Goal: Task Accomplishment & Management: Manage account settings

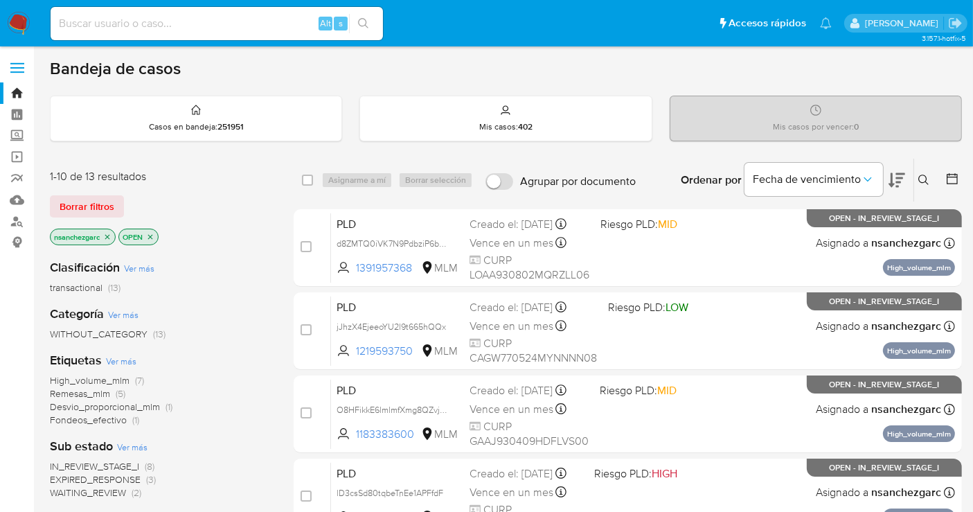
click at [105, 233] on icon "close-filter" at bounding box center [107, 237] width 8 height 8
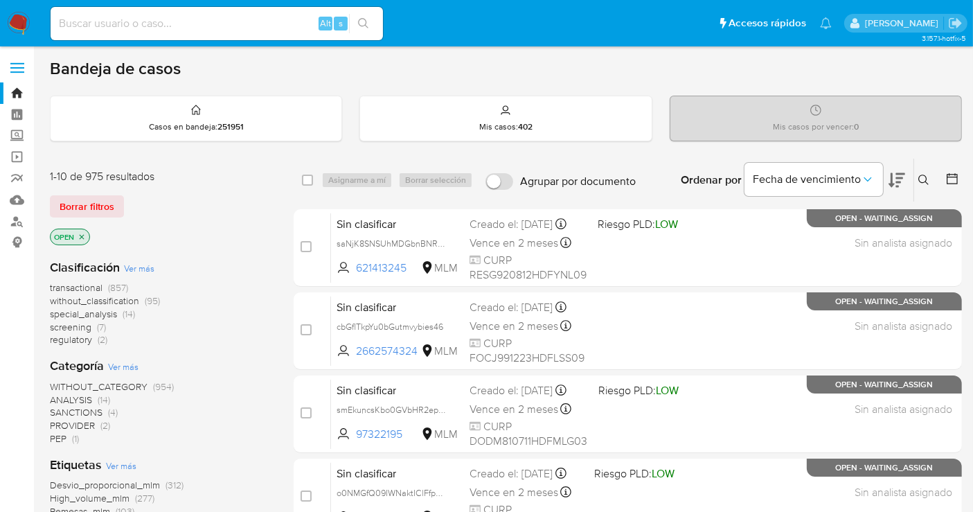
click at [78, 236] on icon "close-filter" at bounding box center [82, 237] width 8 height 8
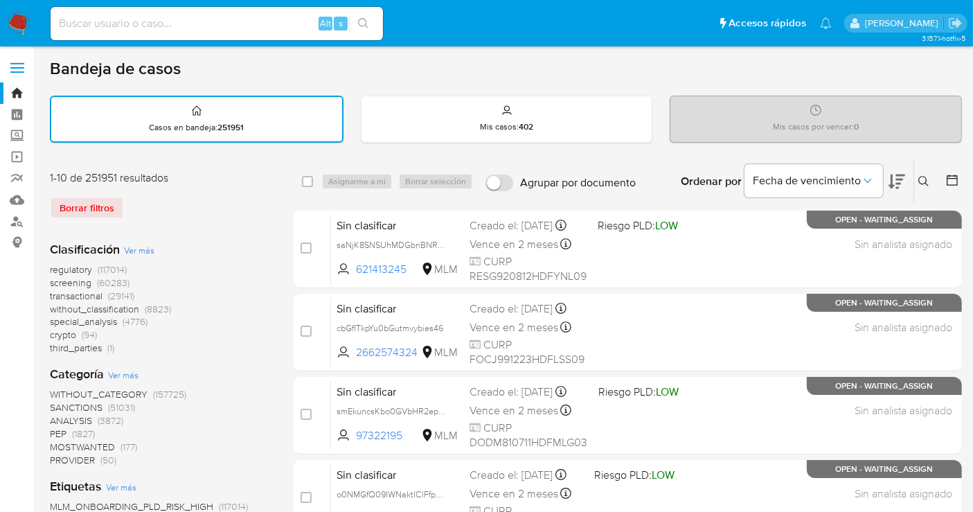
click at [116, 305] on span "without_classification" at bounding box center [94, 309] width 89 height 14
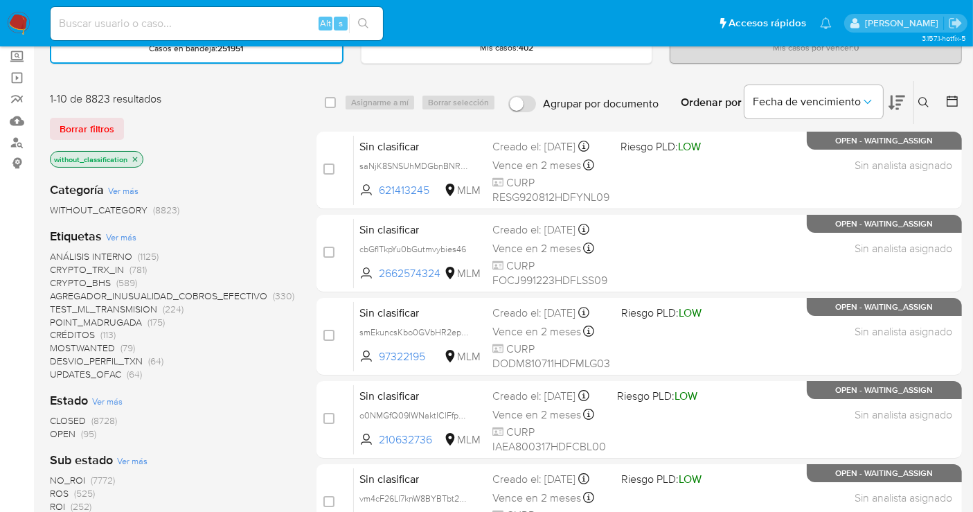
scroll to position [154, 0]
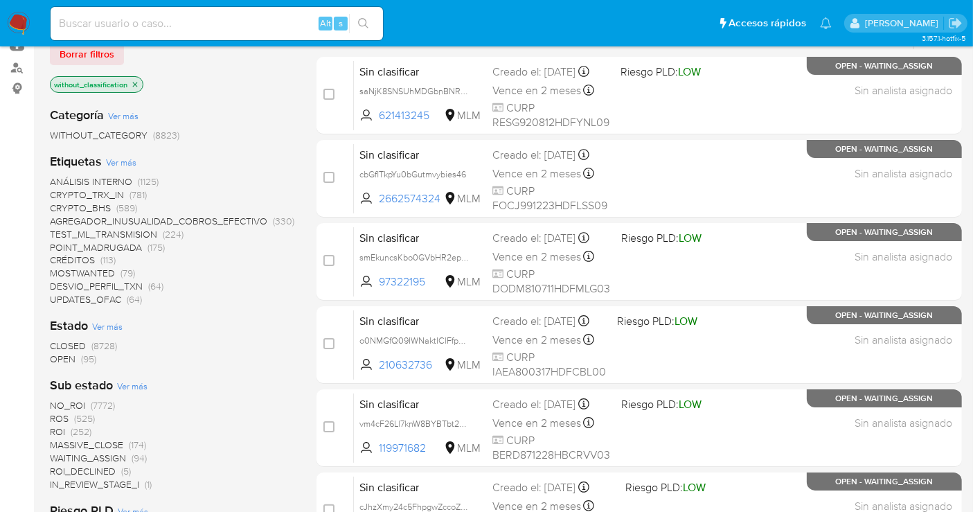
click at [68, 355] on span "OPEN" at bounding box center [63, 359] width 26 height 14
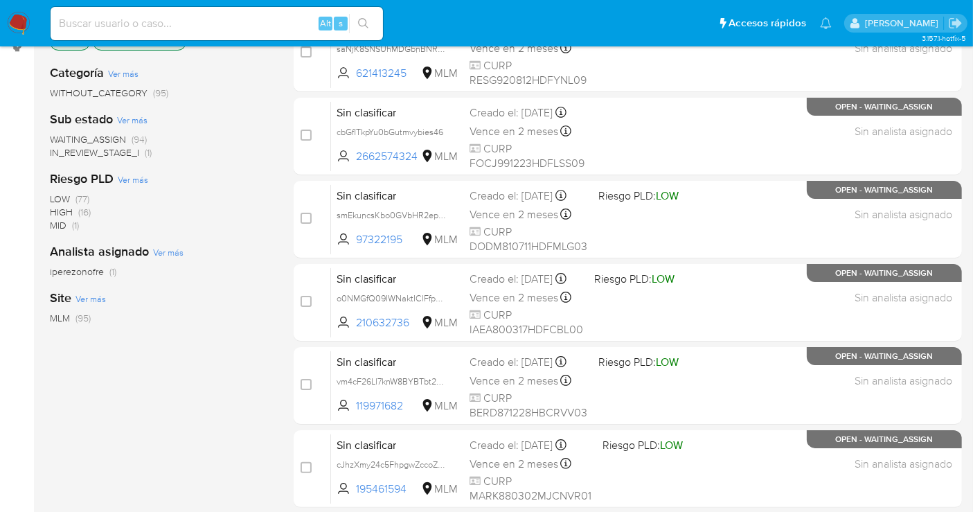
scroll to position [273, 0]
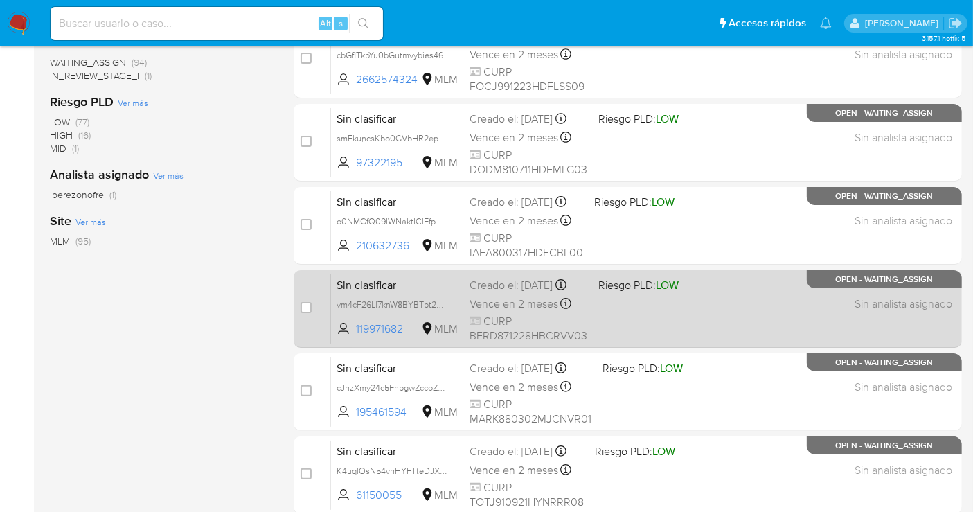
click at [475, 293] on div "Creado el: 01/09/2025 Creado el: 01/09/2025 02:02:42" at bounding box center [529, 285] width 118 height 15
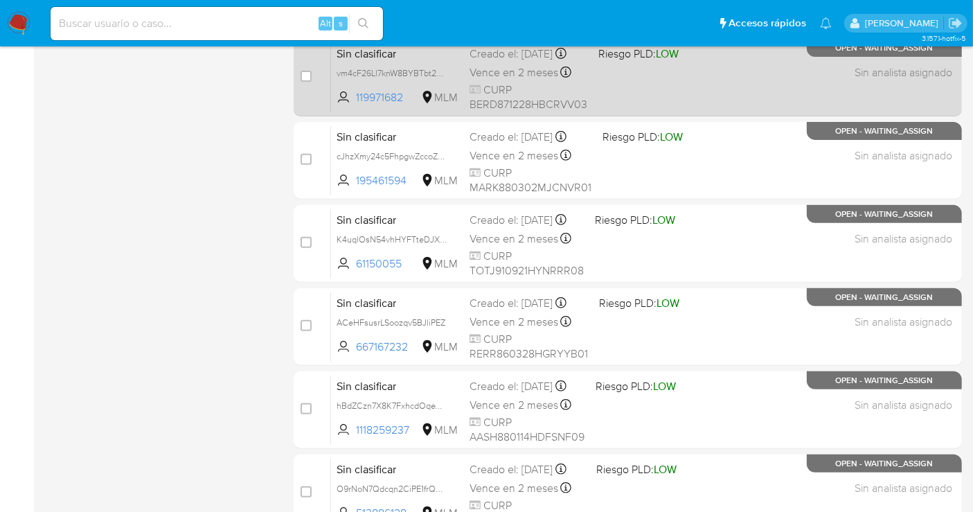
scroll to position [581, 0]
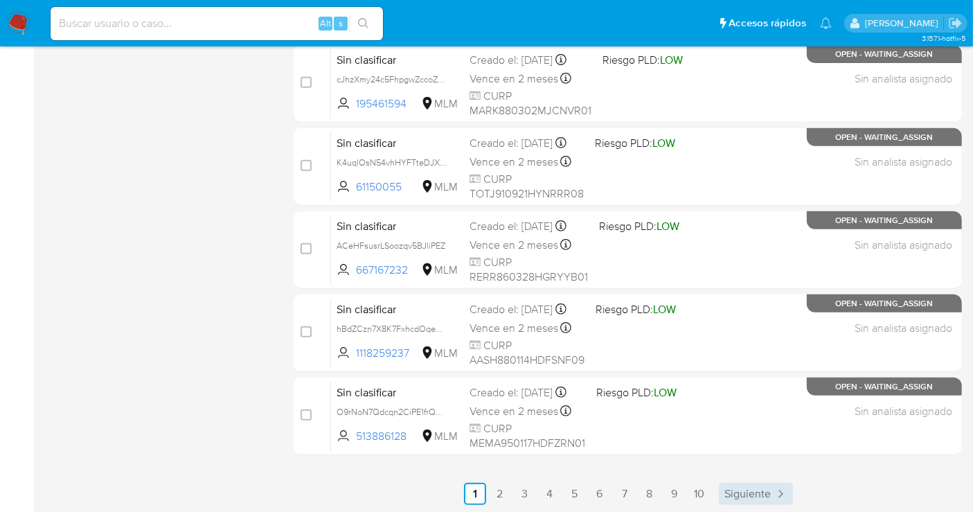
click at [771, 492] on link "Siguiente" at bounding box center [756, 494] width 74 height 22
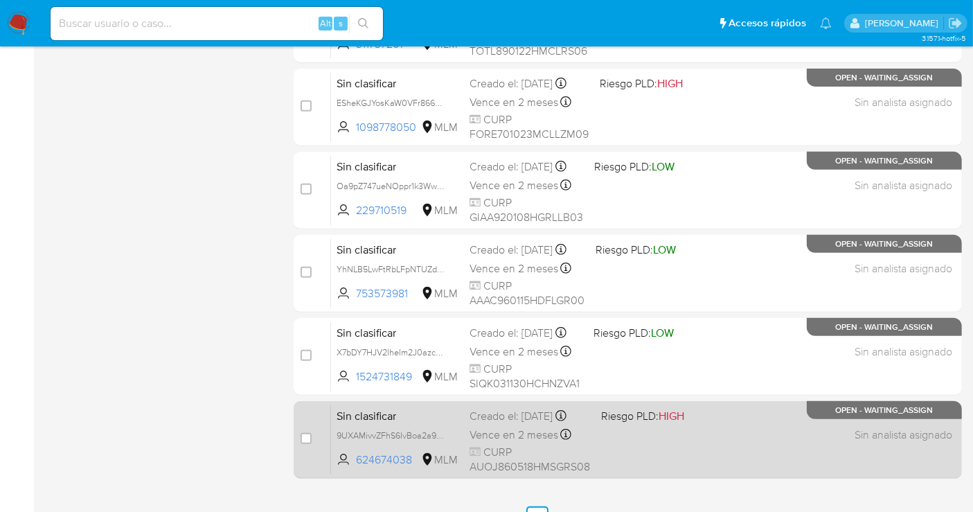
scroll to position [581, 0]
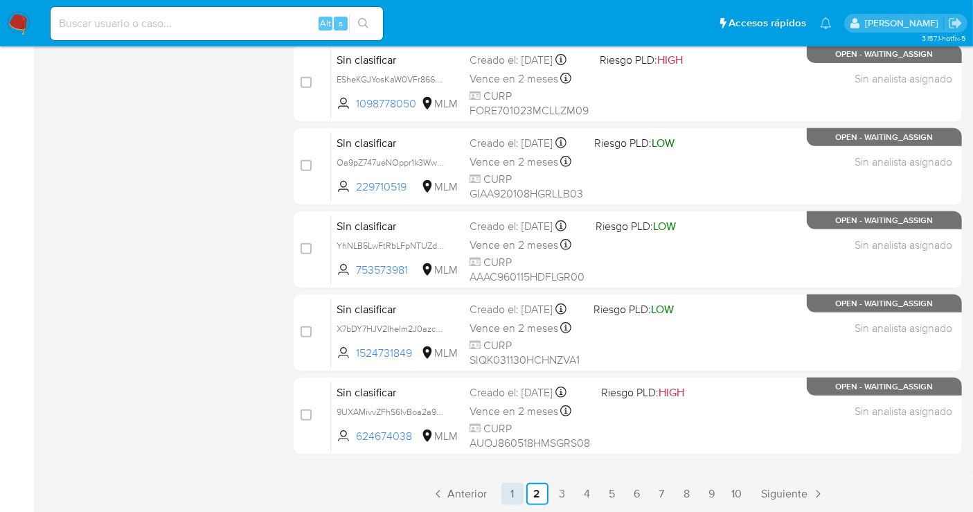
click at [514, 495] on link "1" at bounding box center [513, 494] width 22 height 22
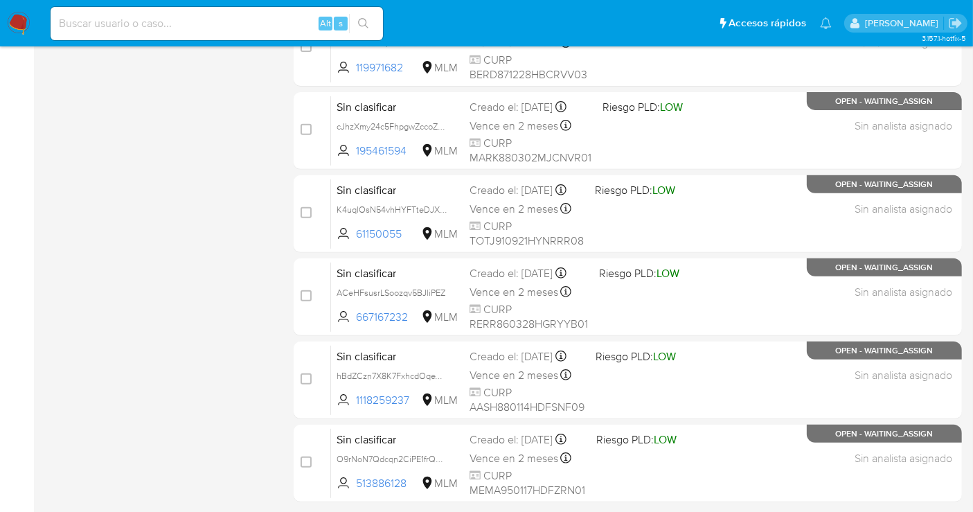
scroll to position [581, 0]
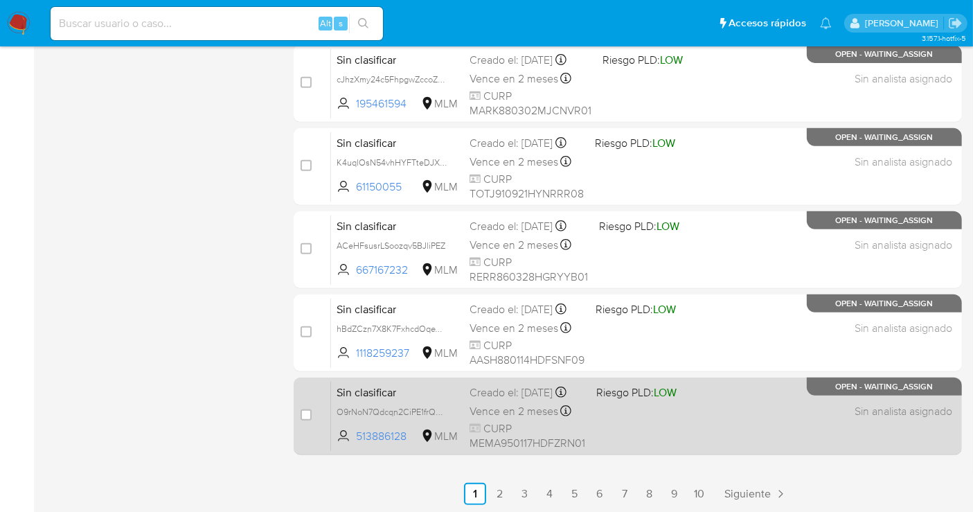
click at [506, 400] on div "Creado el: 31/08/2025 Creado el: 31/08/2025 18:43:31" at bounding box center [528, 392] width 116 height 15
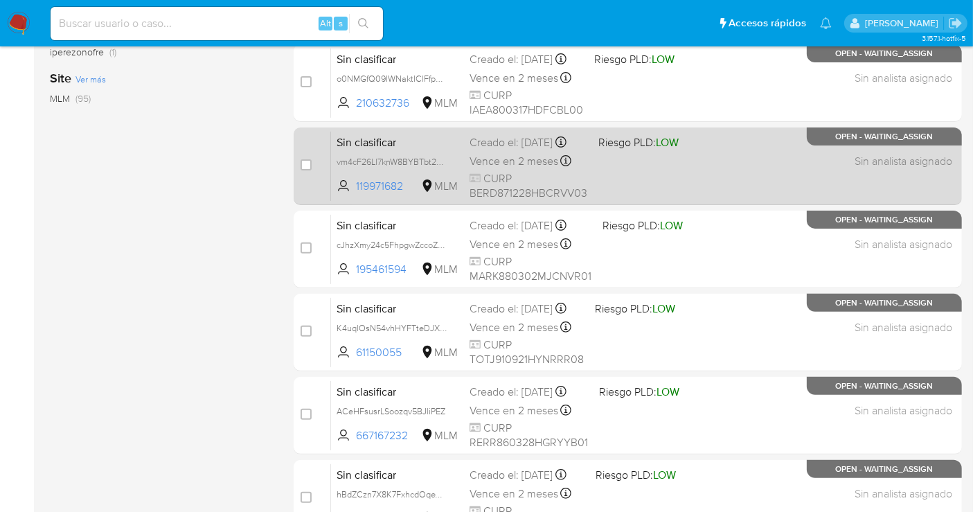
scroll to position [427, 0]
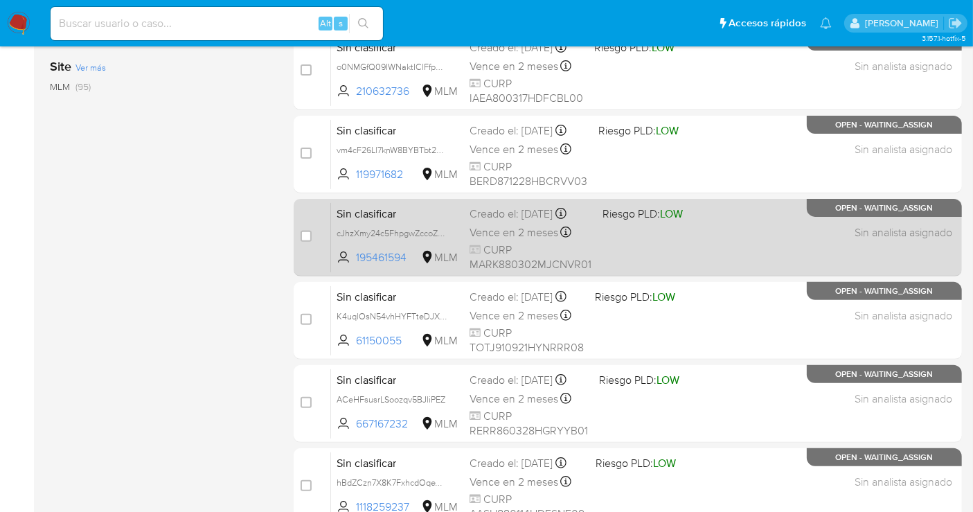
click at [517, 222] on div "Creado el: 31/08/2025 Creado el: 31/08/2025 23:03:46" at bounding box center [531, 213] width 122 height 15
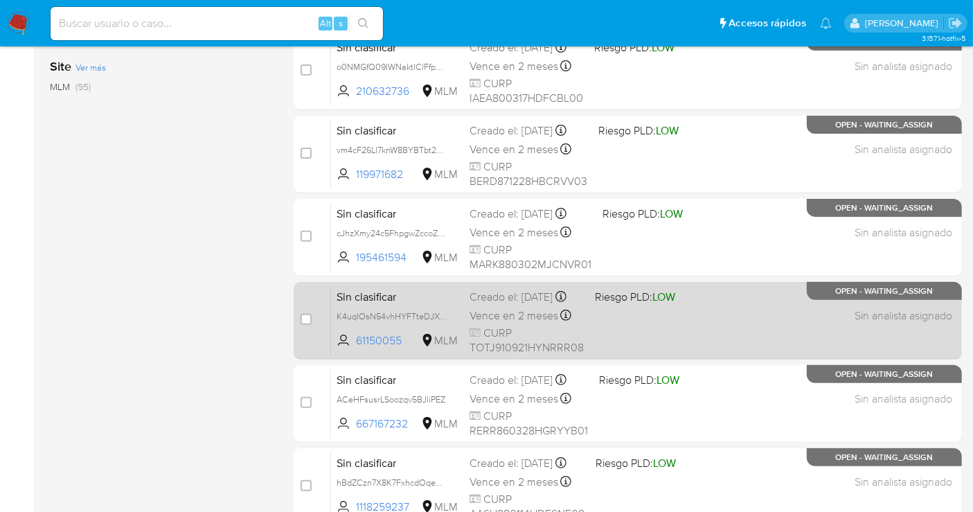
click at [504, 305] on div "Creado el: 31/08/2025 Creado el: 31/08/2025 22:31:55" at bounding box center [527, 297] width 114 height 15
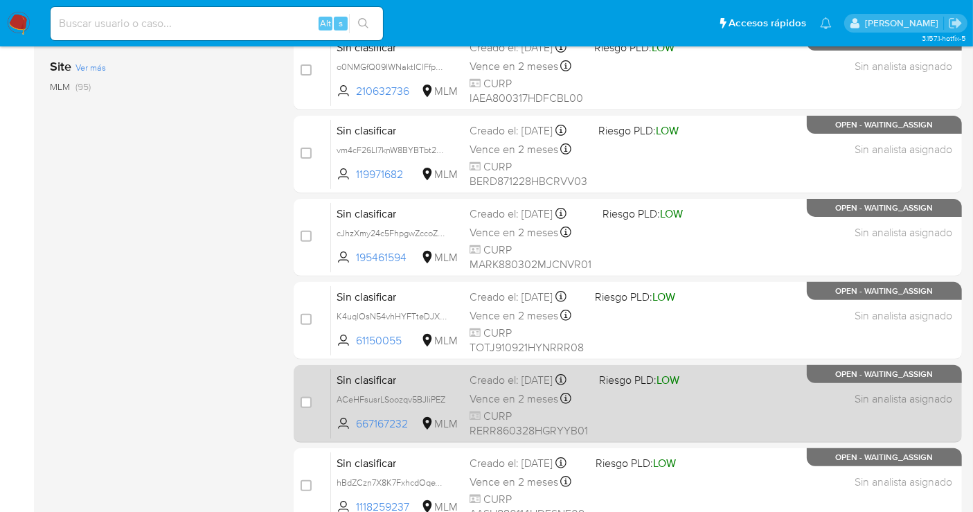
click at [497, 388] on div "Creado el: 31/08/2025 Creado el: 31/08/2025 22:07:46" at bounding box center [529, 380] width 118 height 15
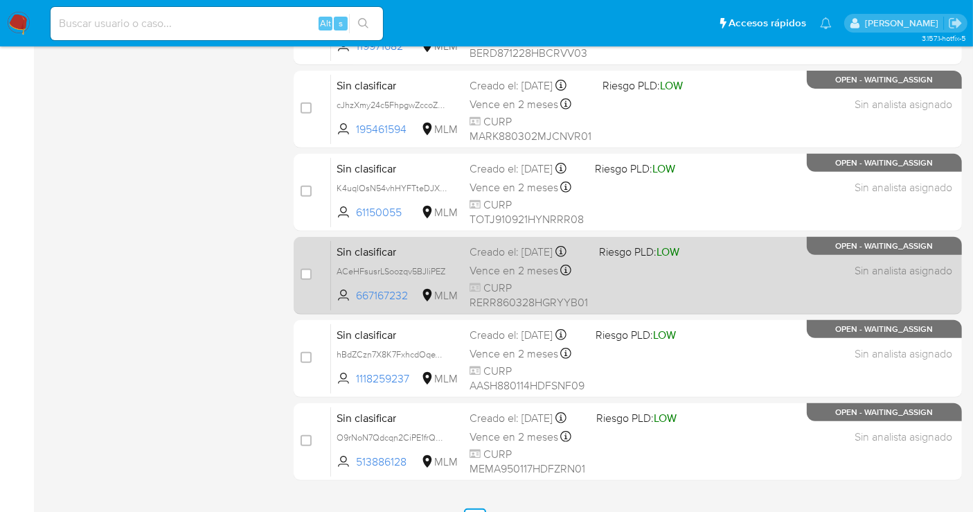
scroll to position [581, 0]
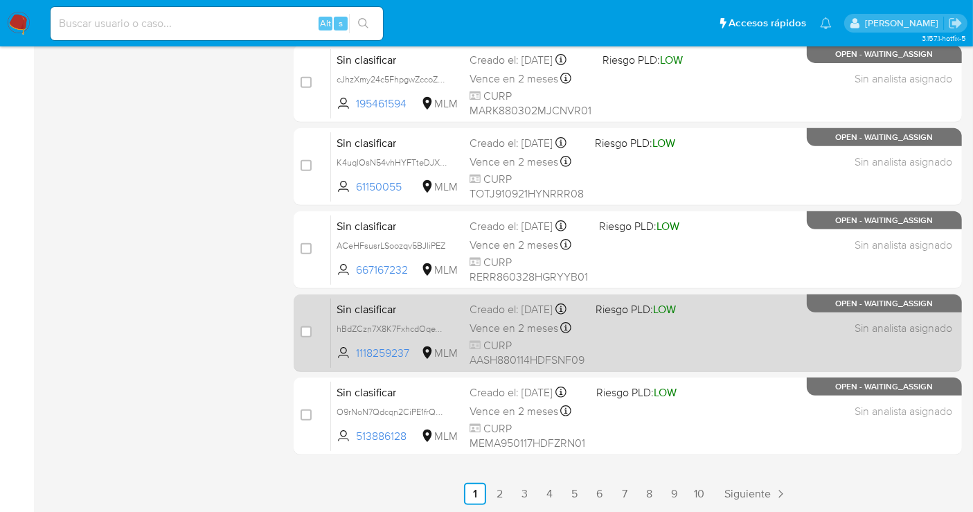
click at [495, 317] on div "Creado el: 31/08/2025 Creado el: 31/08/2025 21:20:26" at bounding box center [527, 309] width 115 height 15
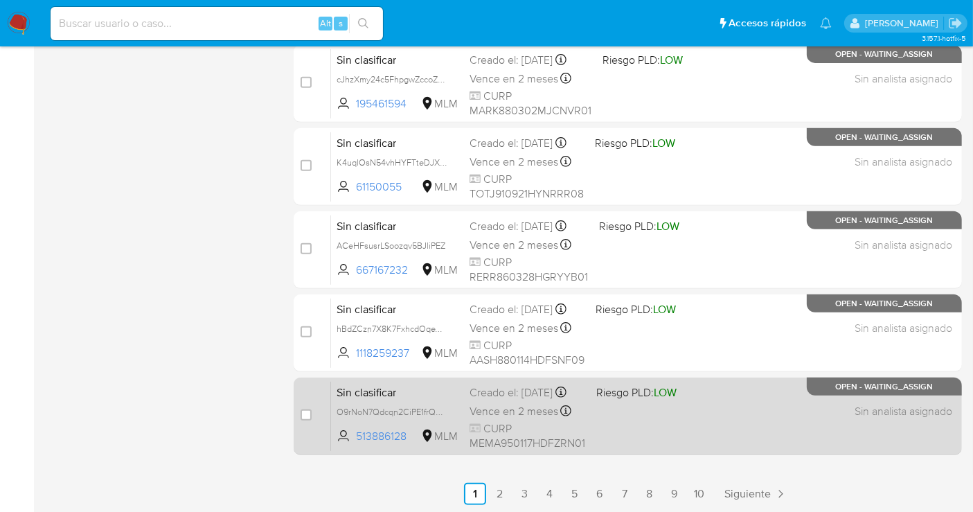
click at [517, 400] on div "Creado el: 31/08/2025 Creado el: 31/08/2025 18:43:31" at bounding box center [528, 392] width 116 height 15
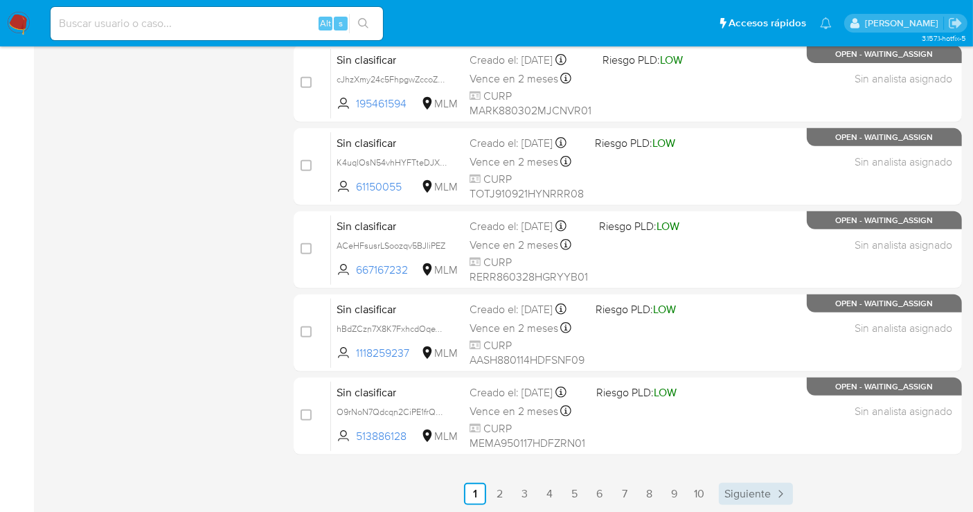
click at [756, 493] on span "Siguiente" at bounding box center [748, 493] width 46 height 11
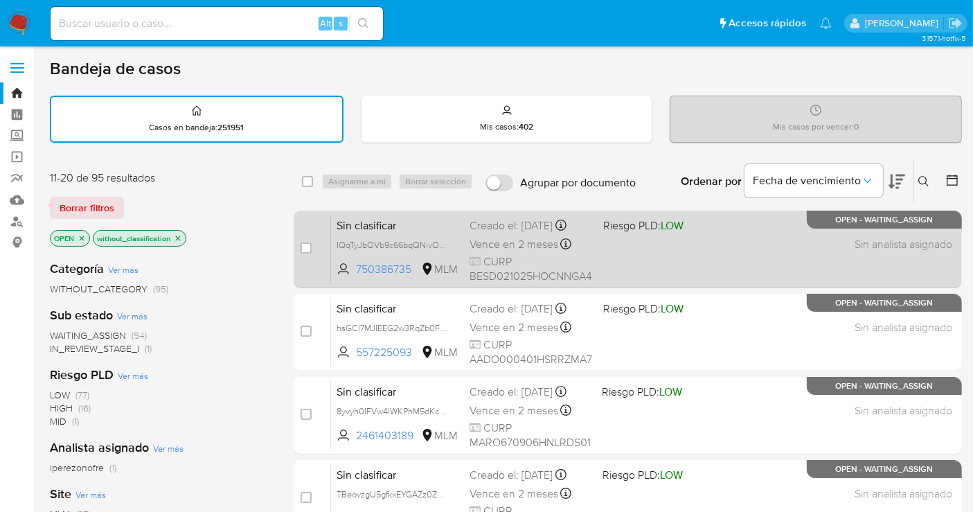
click at [393, 232] on div "Sin clasificar IQqTyJbOVb9c66bqQNivOic3 750386735 MLM Riesgo PLD: LOW Creado el…" at bounding box center [643, 249] width 624 height 70
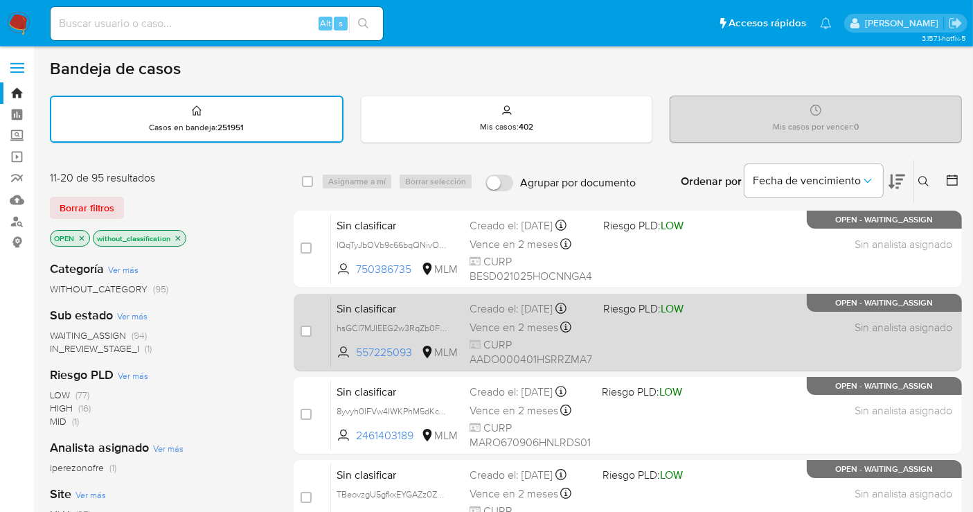
click at [502, 311] on div "Creado el: 31/08/2025 Creado el: 31/08/2025 17:42:36" at bounding box center [531, 308] width 123 height 15
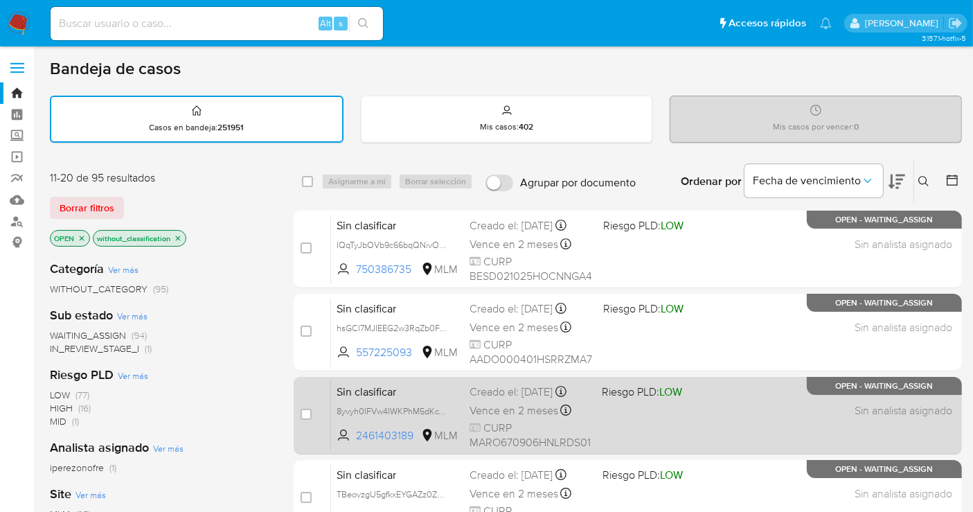
click at [520, 393] on div "Creado el: 31/08/2025 Creado el: 31/08/2025 17:34:11" at bounding box center [530, 391] width 121 height 15
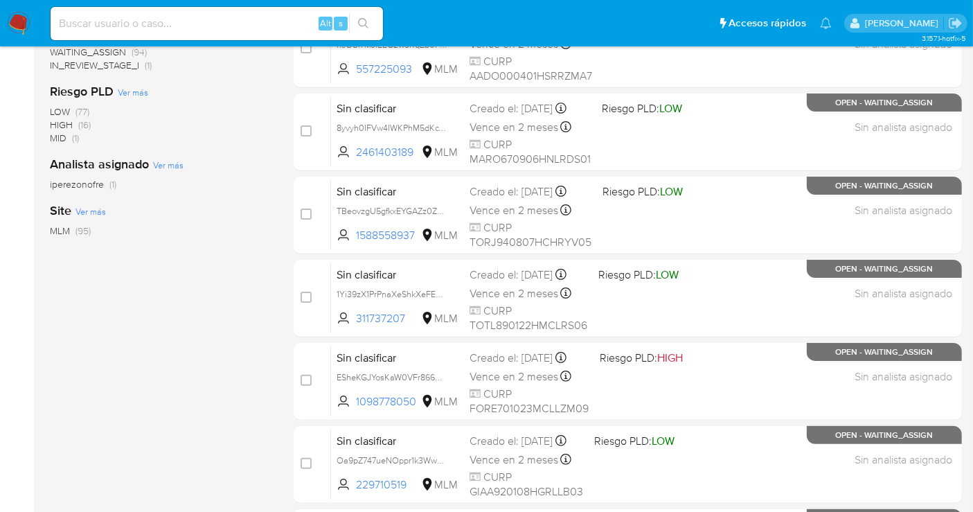
scroll to position [308, 0]
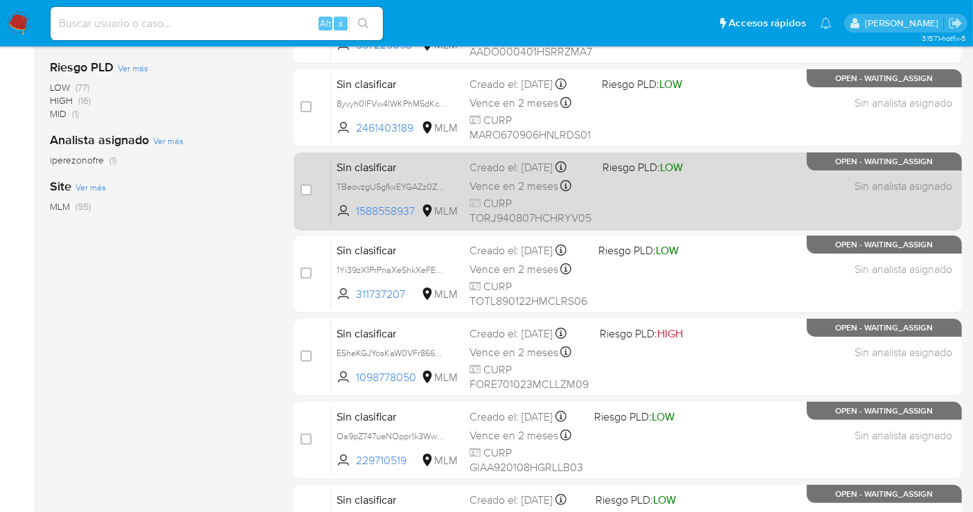
click at [481, 175] on div "Creado el: 31/08/2025 Creado el: 31/08/2025 17:25:18" at bounding box center [531, 167] width 122 height 15
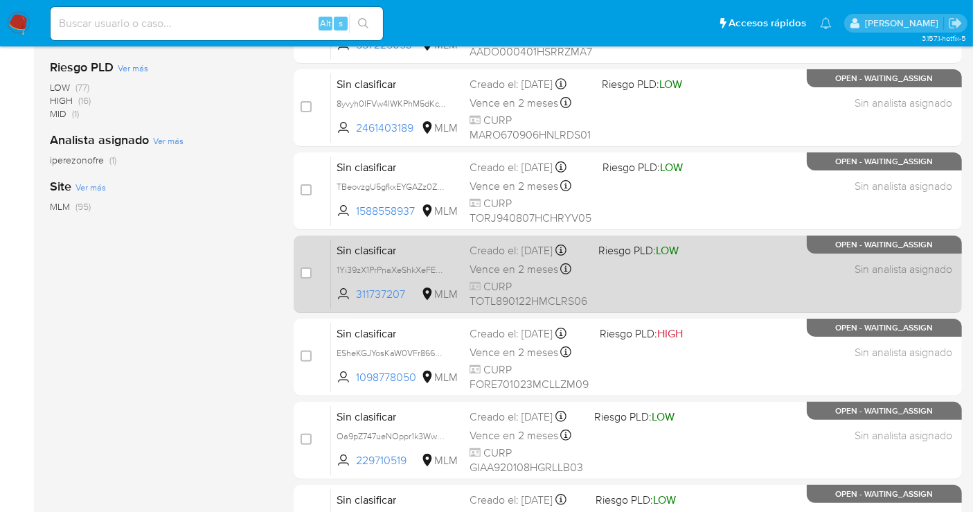
click at [508, 274] on span "Vence en 2 meses" at bounding box center [514, 269] width 89 height 15
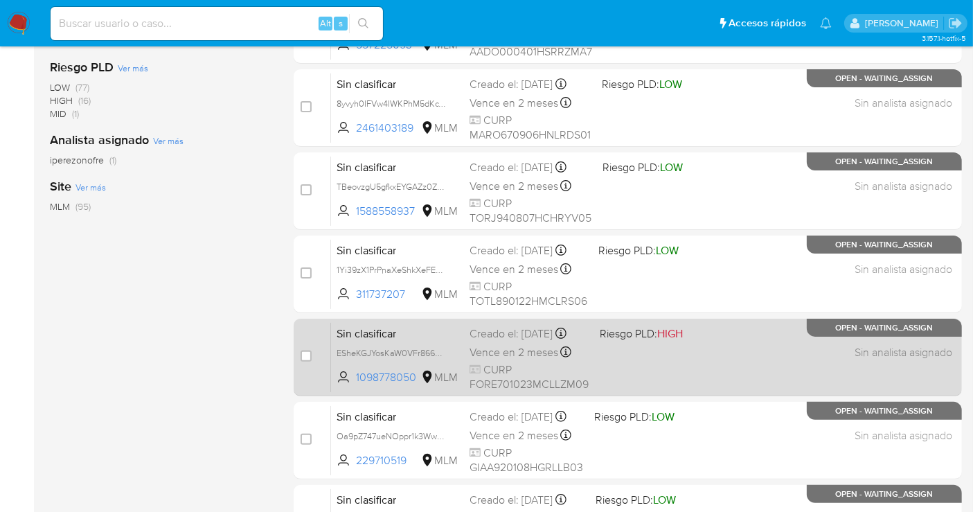
click at [500, 342] on div "Creado el: 31/08/2025 Creado el: 31/08/2025 15:25:44" at bounding box center [529, 333] width 119 height 15
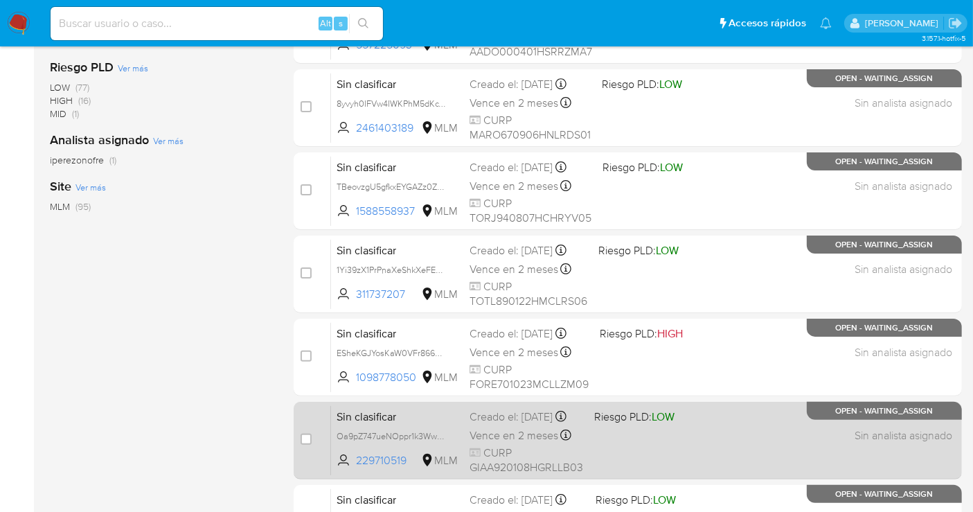
click at [502, 414] on div "Creado el: 31/08/2025 Creado el: 31/08/2025 15:00:38" at bounding box center [527, 416] width 114 height 15
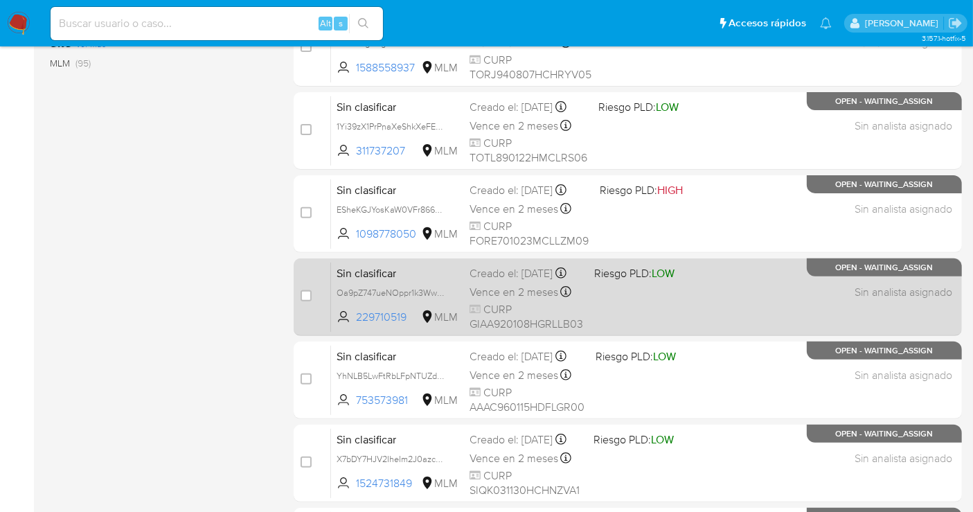
scroll to position [461, 0]
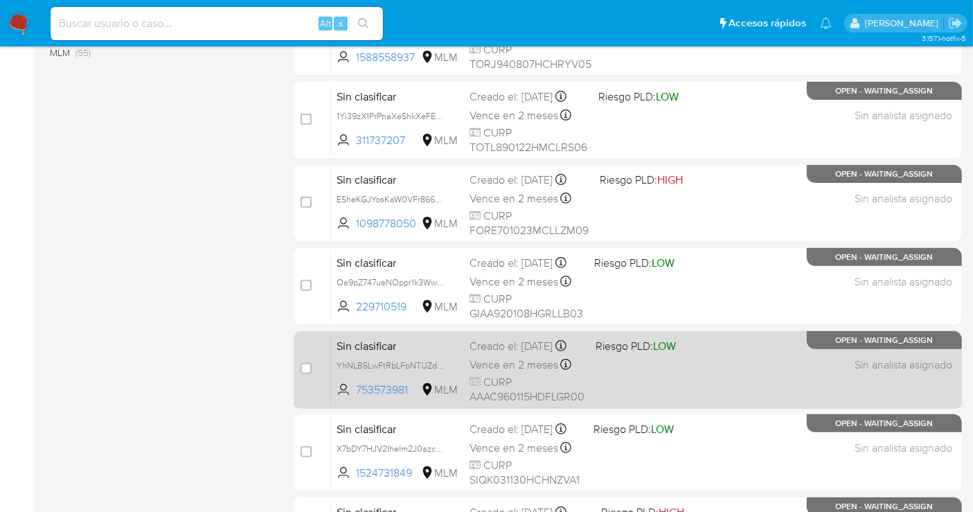
click at [502, 354] on div "Creado el: 31/08/2025 Creado el: 31/08/2025 14:57:50" at bounding box center [527, 346] width 115 height 15
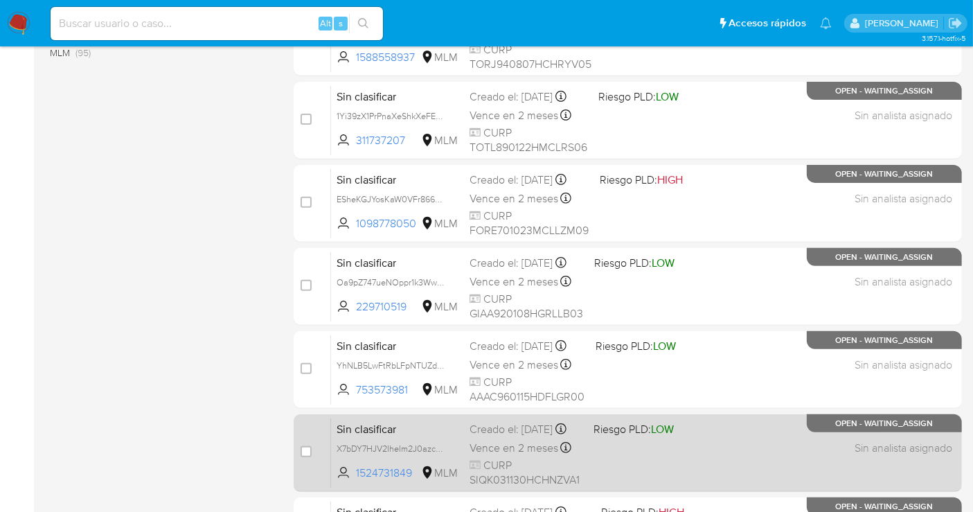
scroll to position [581, 0]
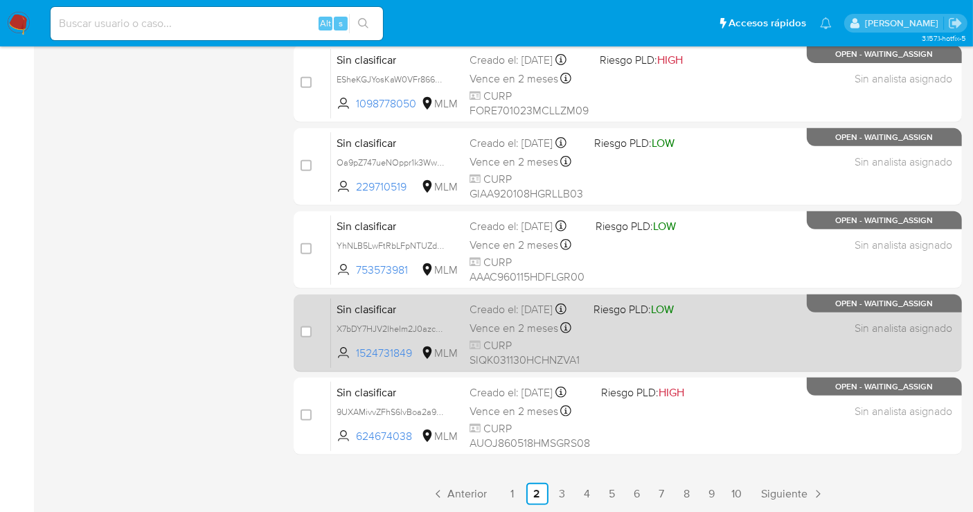
click at [491, 317] on div "Creado el: 31/08/2025 Creado el: 31/08/2025 13:40:13" at bounding box center [526, 309] width 113 height 15
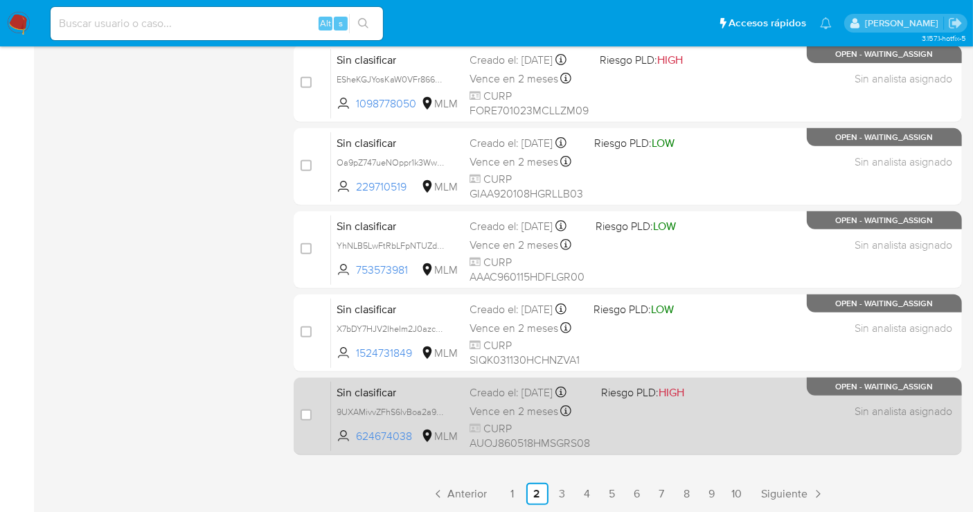
click at [523, 400] on div "Creado el: 31/08/2025 Creado el: 31/08/2025 13:24:29" at bounding box center [530, 392] width 121 height 15
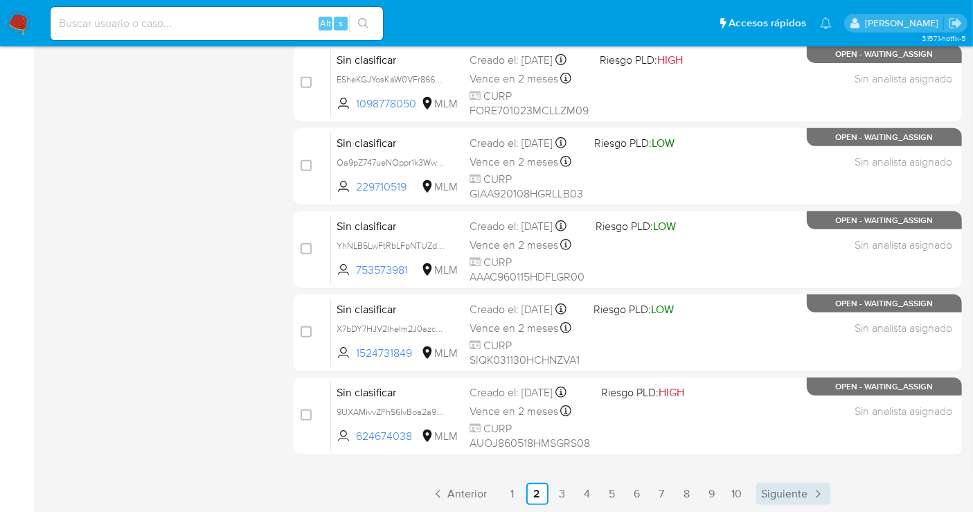
click at [798, 489] on span "Siguiente" at bounding box center [785, 493] width 46 height 11
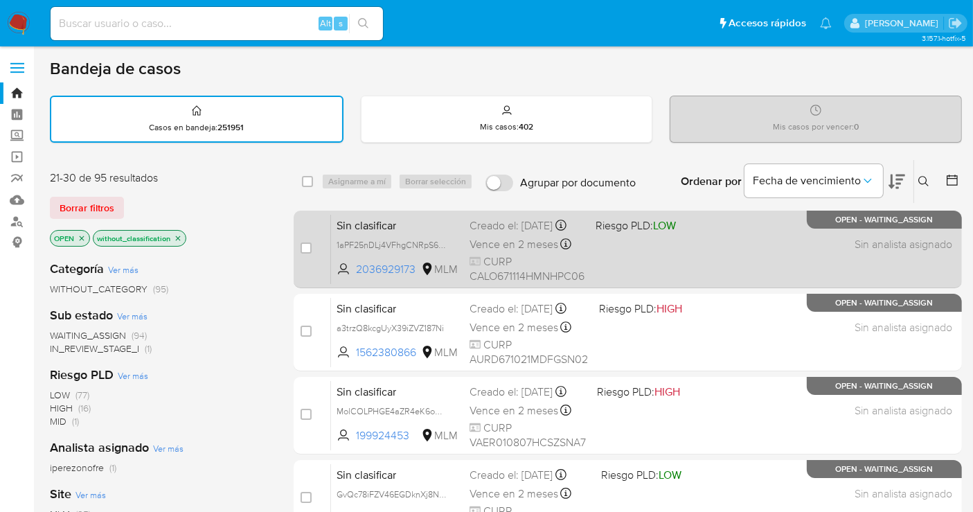
click at [483, 231] on div "Creado el: 31/08/2025 Creado el: 31/08/2025 13:04:36" at bounding box center [527, 225] width 115 height 15
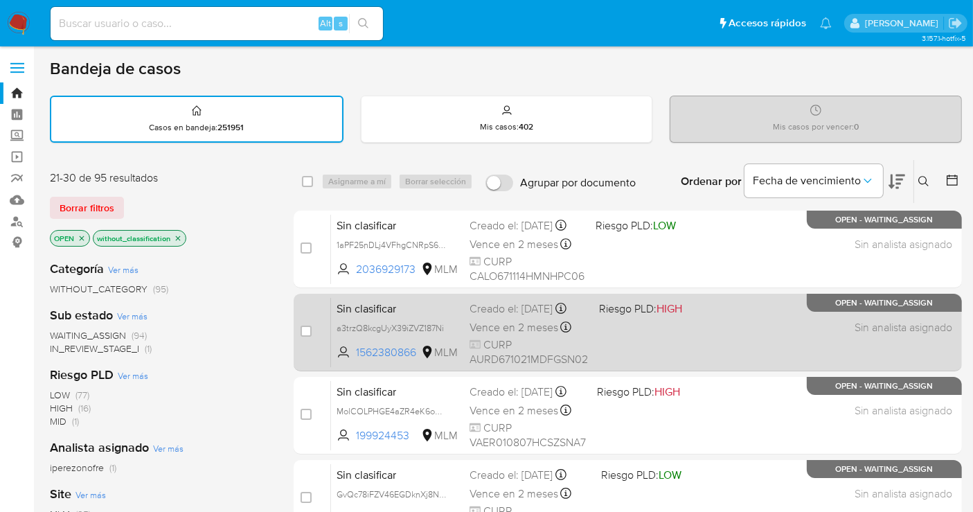
click at [504, 317] on div "Creado el: 31/08/2025 Creado el: 31/08/2025 12:37:36" at bounding box center [529, 308] width 118 height 15
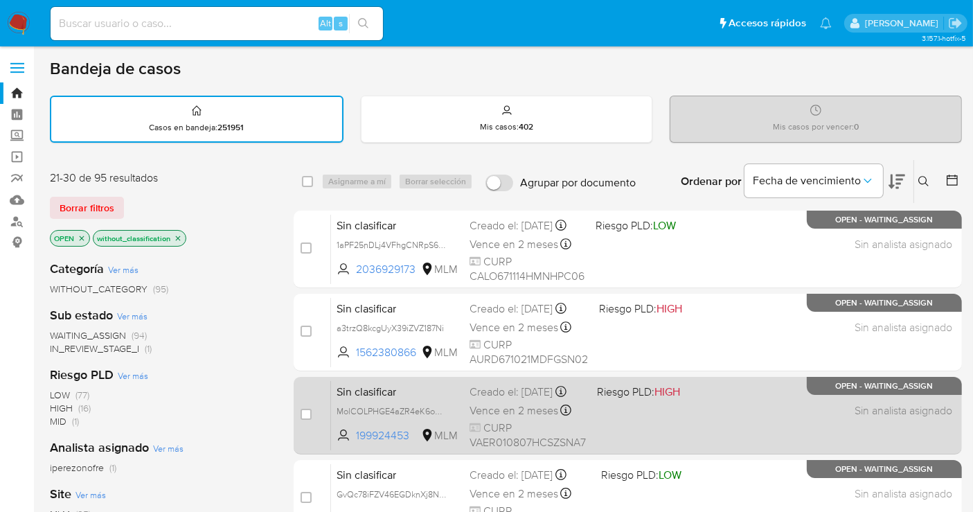
click at [529, 400] on div "Creado el: 31/08/2025 Creado el: 31/08/2025 11:00:56" at bounding box center [528, 391] width 116 height 15
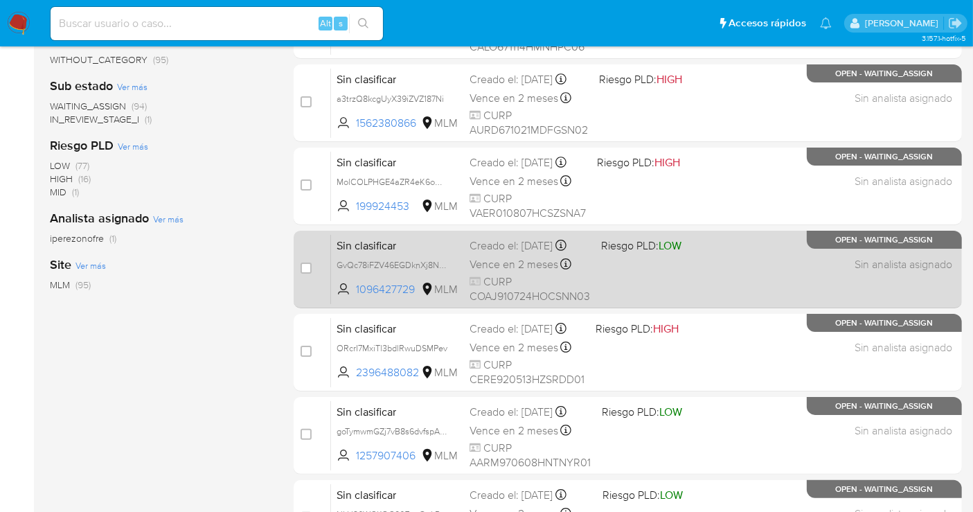
scroll to position [231, 0]
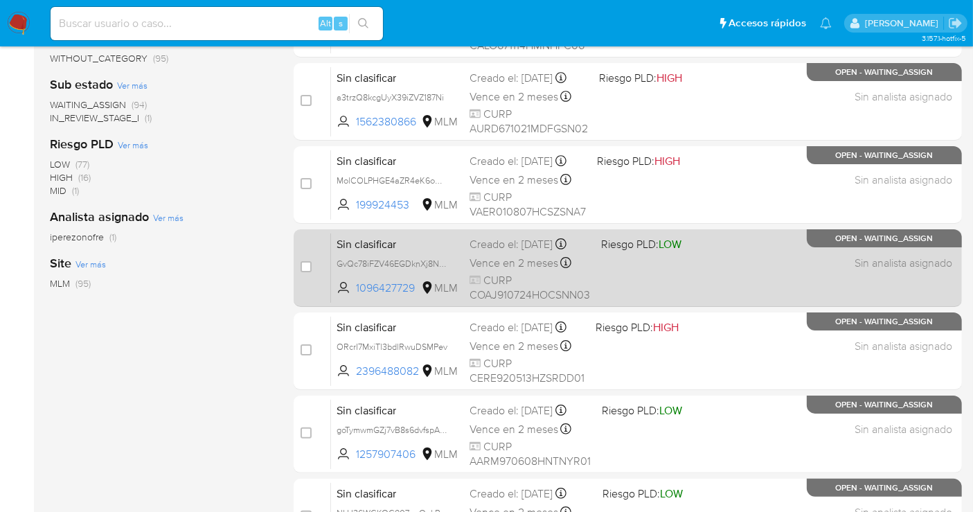
click at [512, 252] on div "Creado el: 31/08/2025 Creado el: 31/08/2025 10:34:33" at bounding box center [530, 244] width 121 height 15
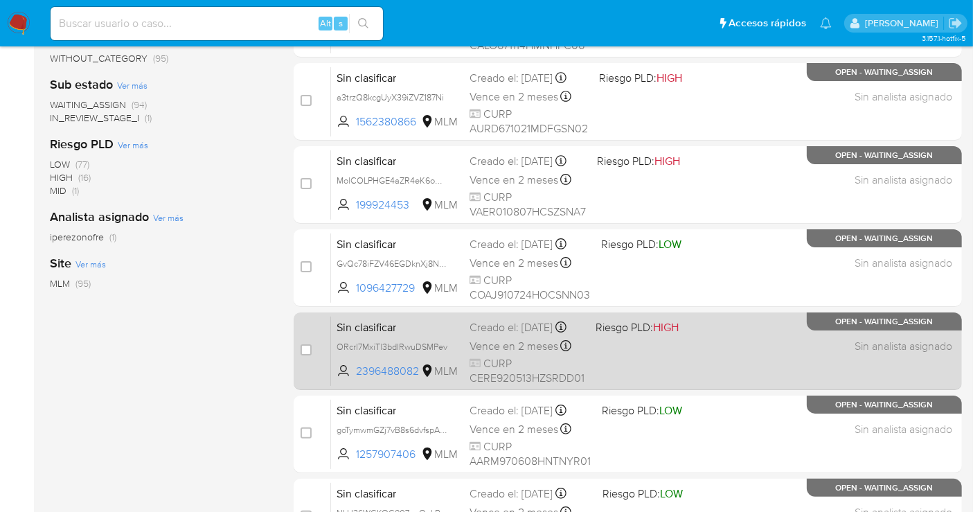
click at [499, 349] on span "Vence en 2 meses" at bounding box center [514, 346] width 89 height 15
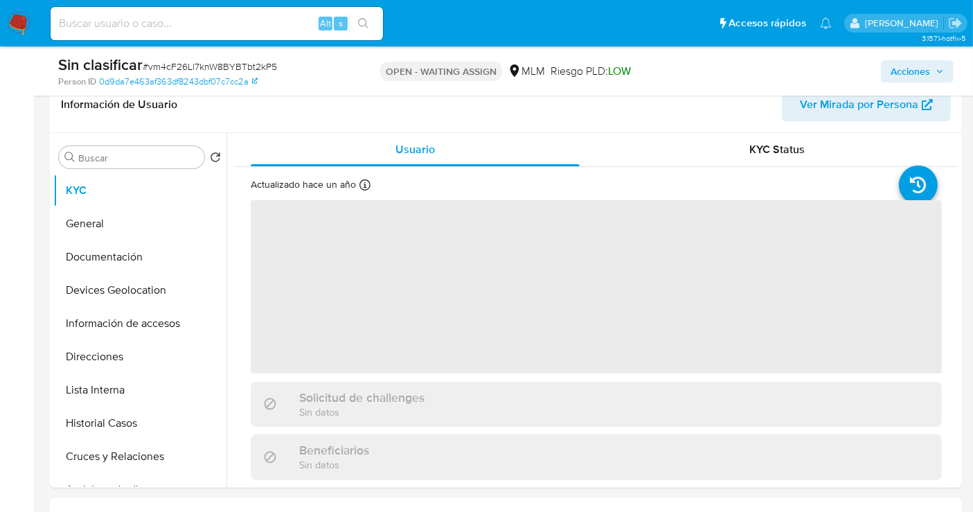
scroll to position [231, 0]
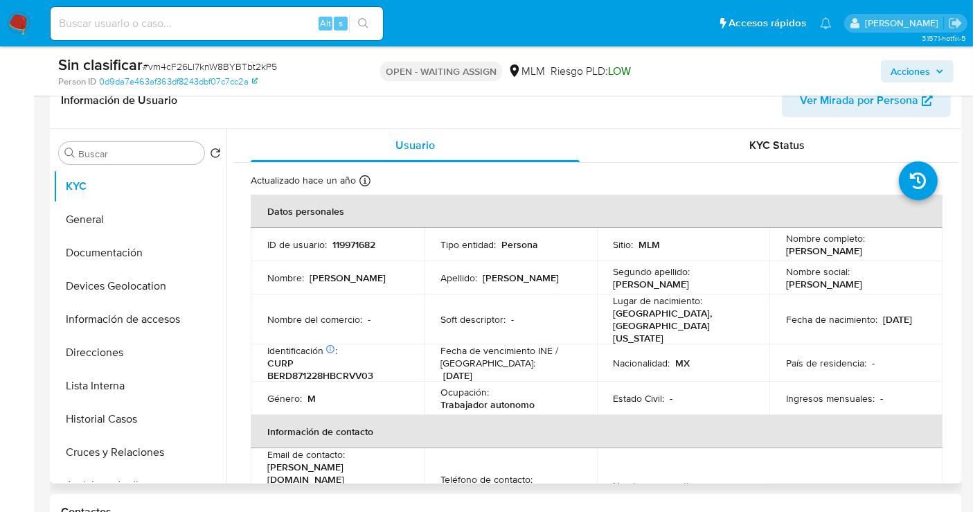
select select "10"
click at [350, 246] on p "119971682" at bounding box center [354, 244] width 43 height 12
copy p "119971682"
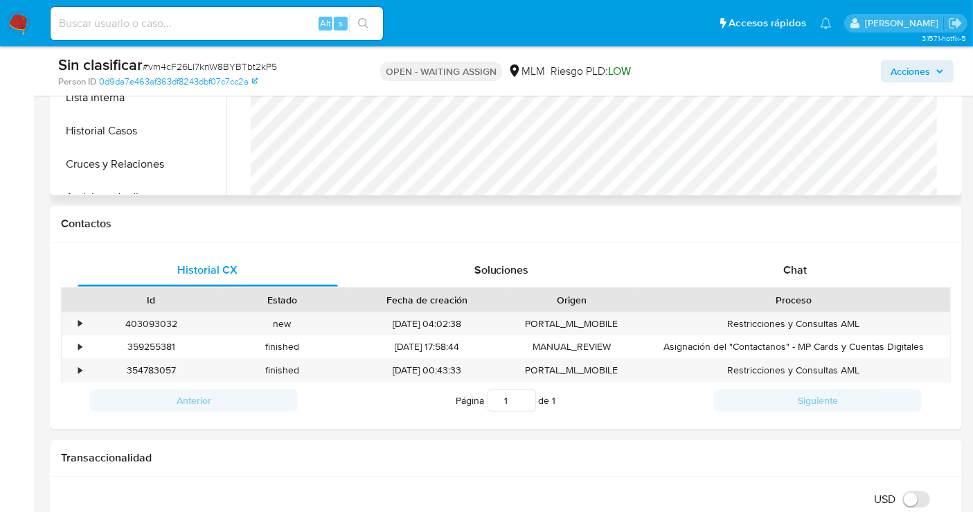
scroll to position [693, 0]
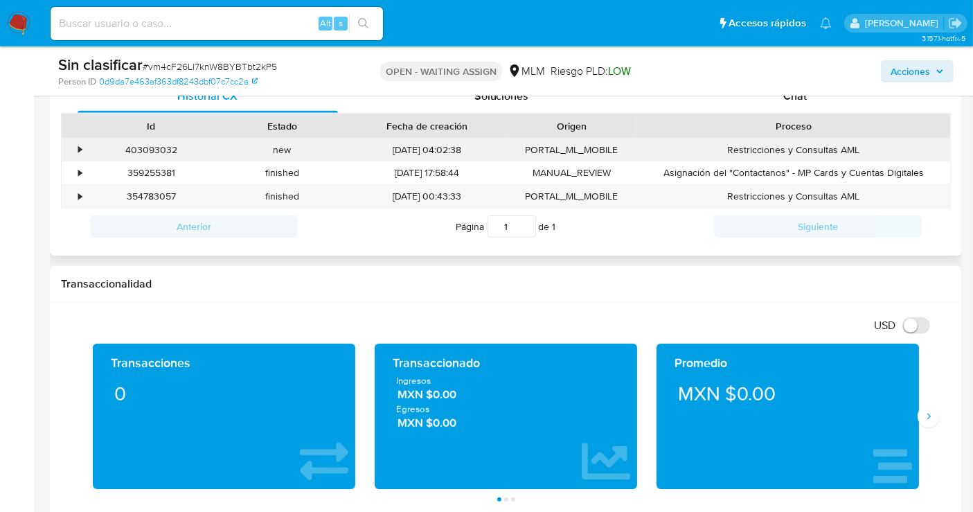
click at [82, 148] on div "•" at bounding box center [79, 149] width 3 height 13
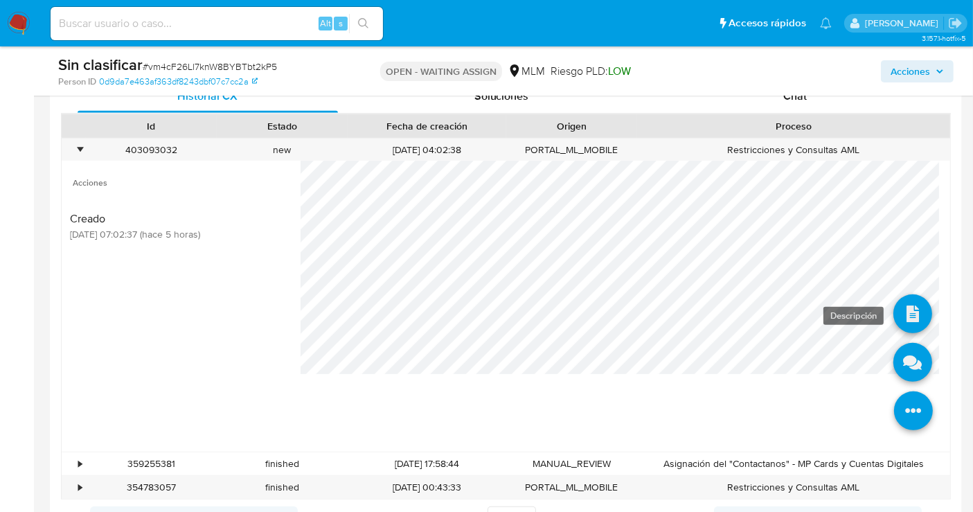
click at [901, 309] on icon at bounding box center [913, 313] width 39 height 39
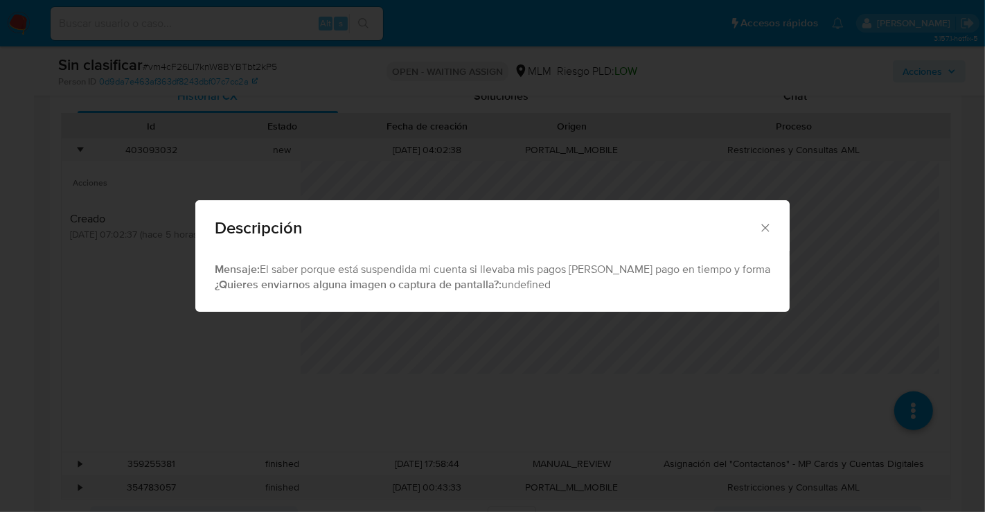
click at [759, 221] on icon "Cerrar" at bounding box center [766, 228] width 14 height 14
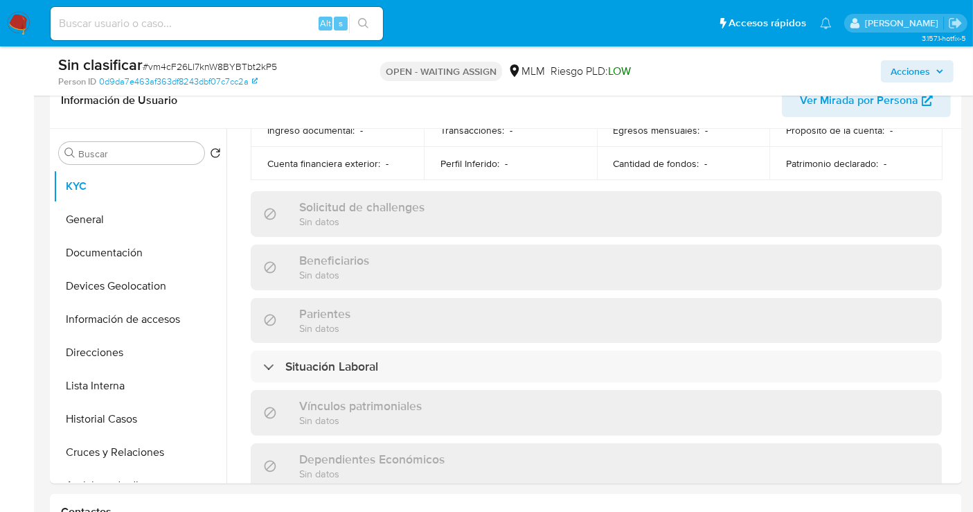
scroll to position [567, 0]
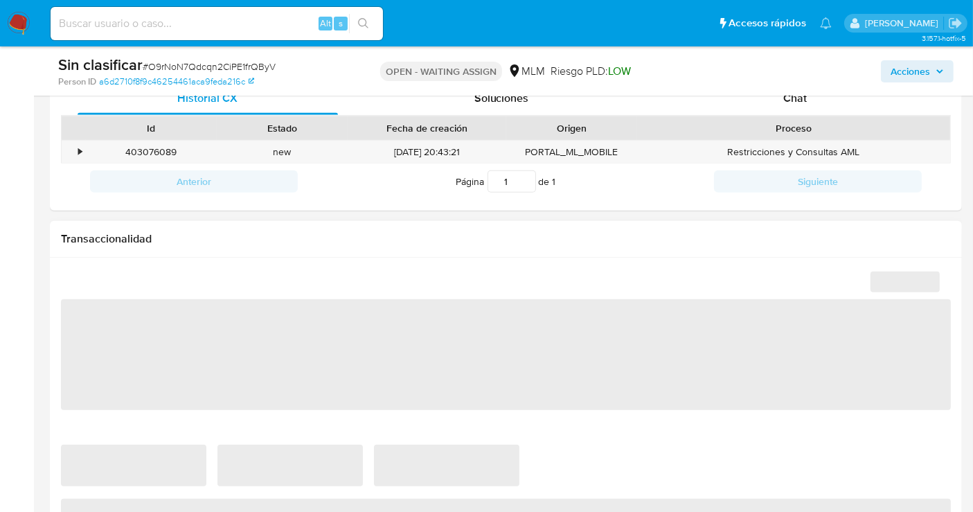
scroll to position [693, 0]
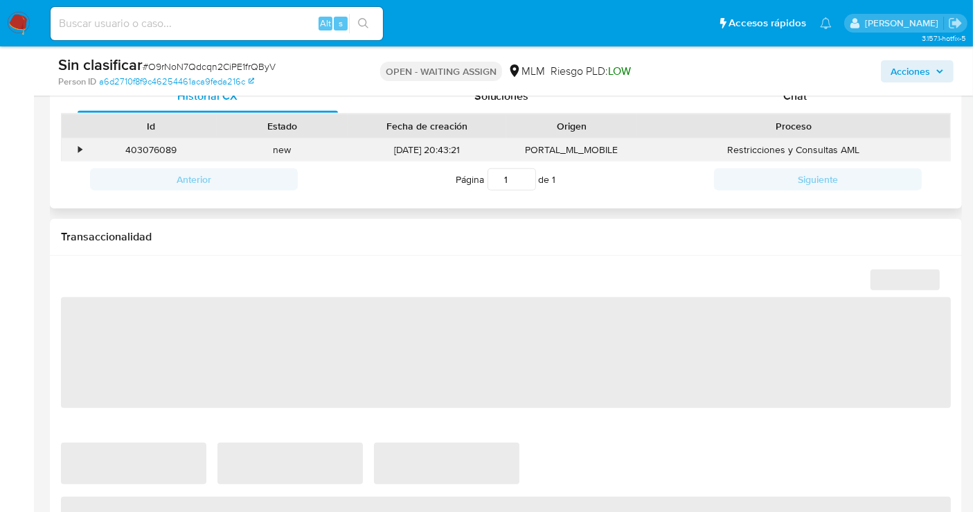
select select "10"
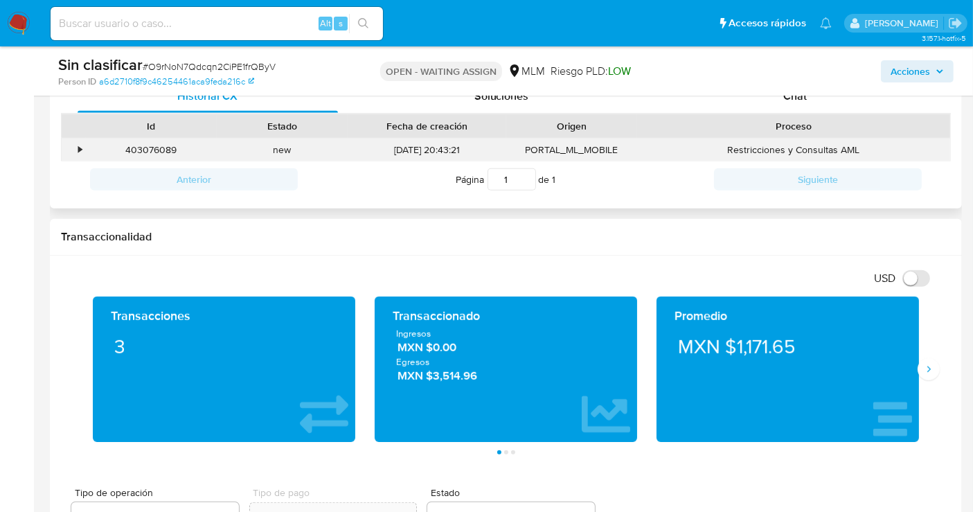
click at [81, 150] on div "•" at bounding box center [79, 149] width 3 height 13
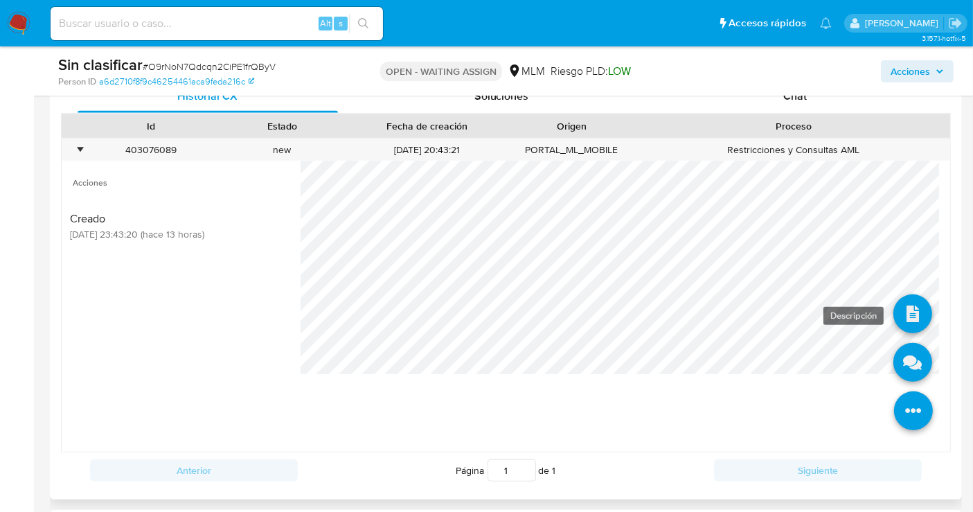
click at [903, 306] on icon at bounding box center [913, 313] width 39 height 39
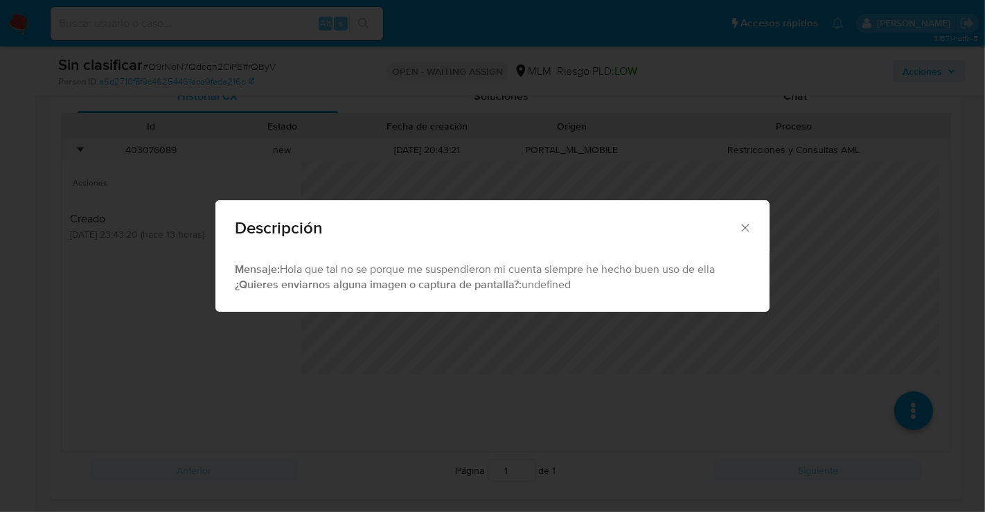
click at [742, 229] on icon "Cerrar" at bounding box center [745, 228] width 14 height 14
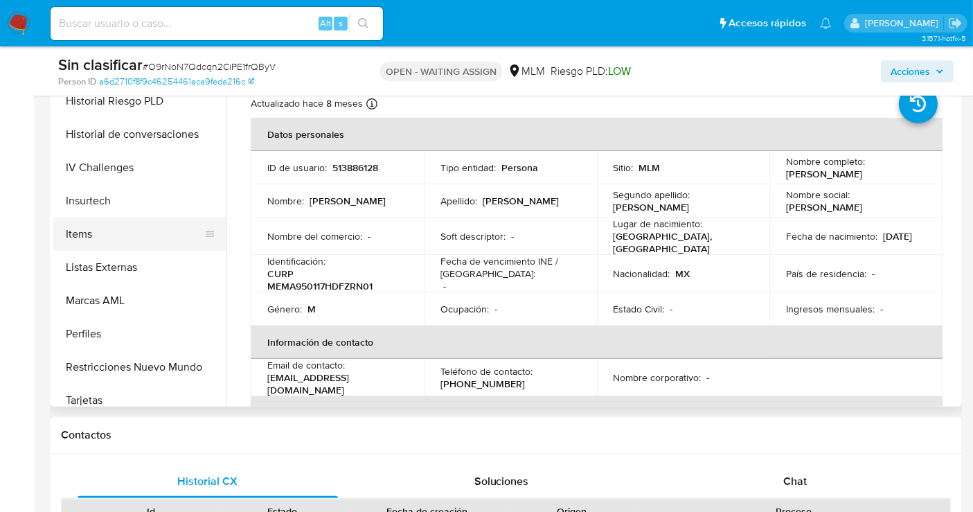
scroll to position [585, 0]
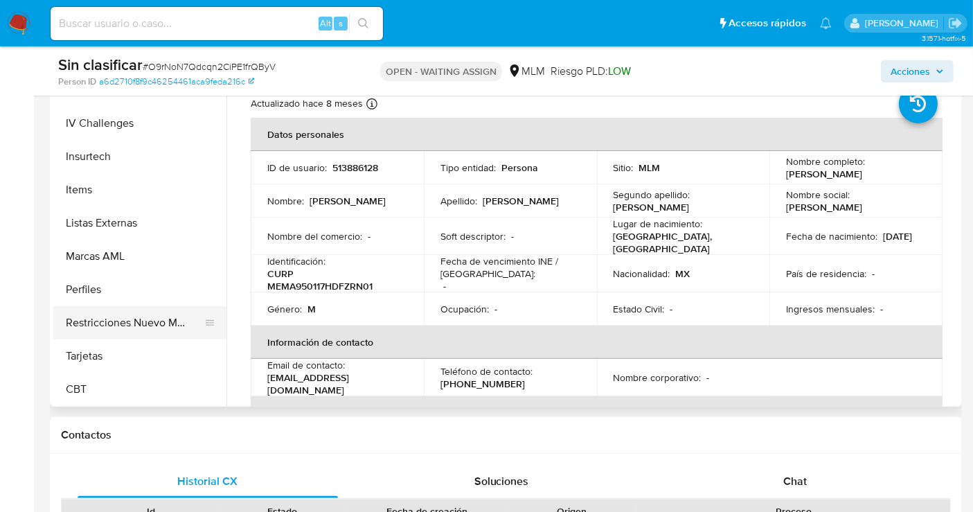
click at [132, 326] on button "Restricciones Nuevo Mundo" at bounding box center [134, 322] width 162 height 33
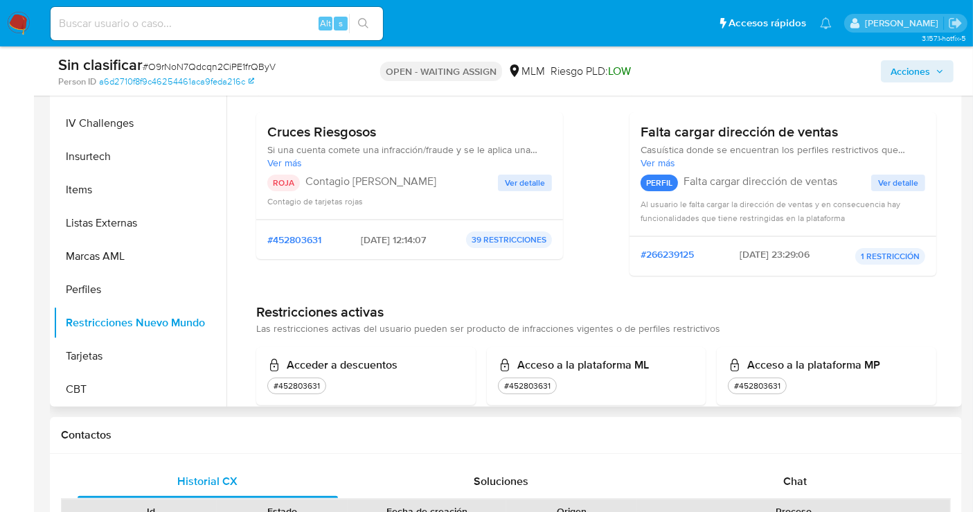
scroll to position [0, 0]
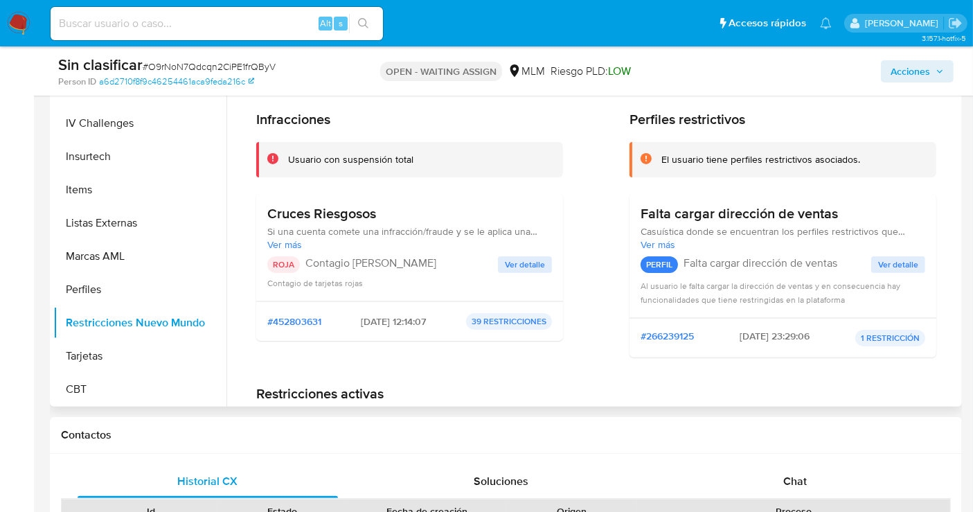
click at [506, 260] on span "Ver detalle" at bounding box center [525, 265] width 40 height 14
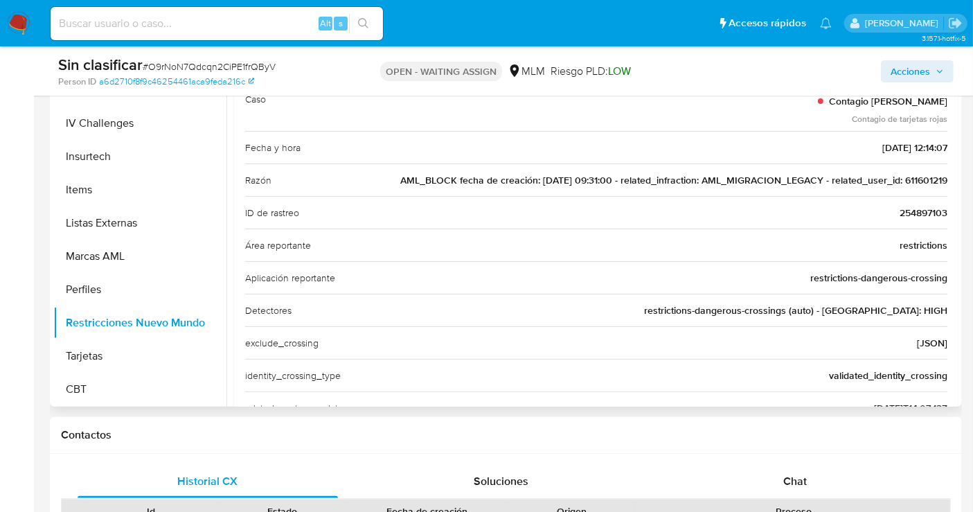
scroll to position [17, 0]
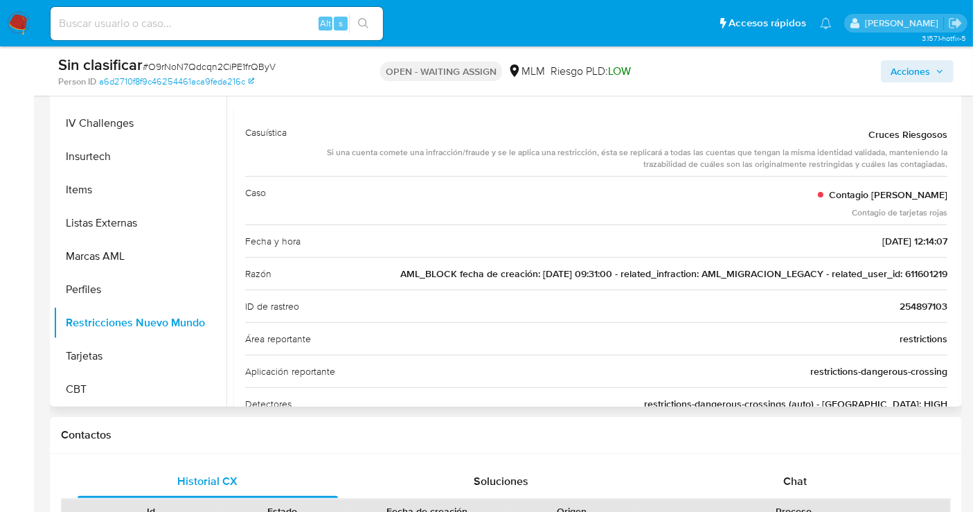
click at [921, 301] on span "254897103" at bounding box center [924, 306] width 48 height 14
click at [140, 19] on input at bounding box center [217, 24] width 333 height 18
paste input "254897103"
type input "254897103"
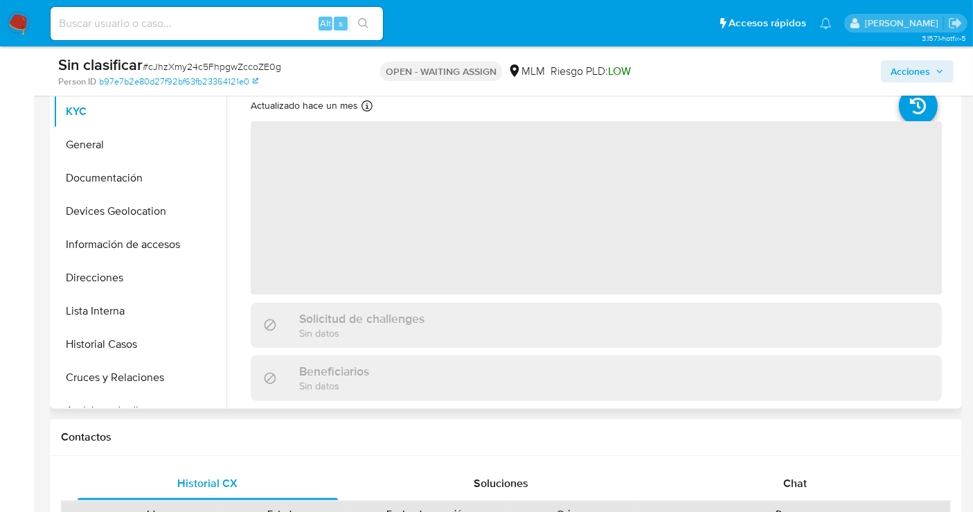
scroll to position [308, 0]
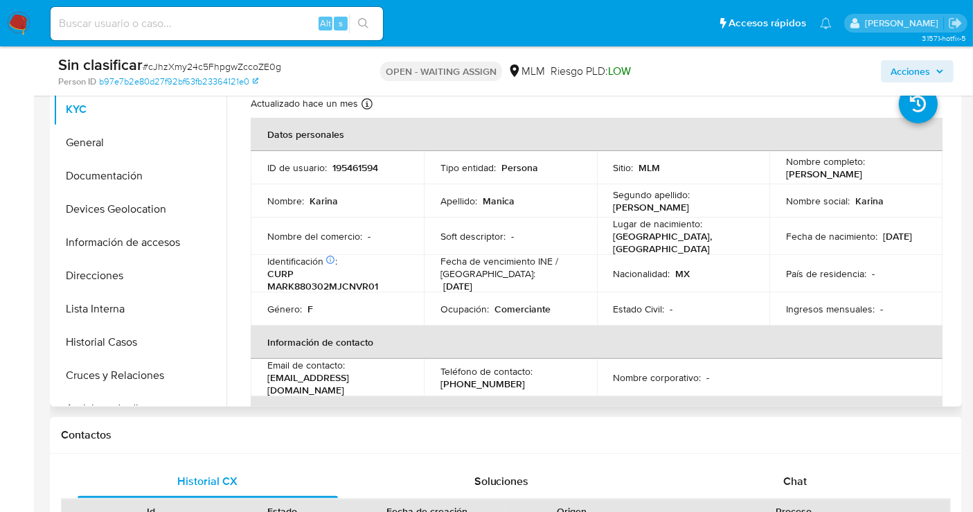
select select "10"
click at [348, 163] on p "195461594" at bounding box center [356, 167] width 46 height 12
copy p "195461594"
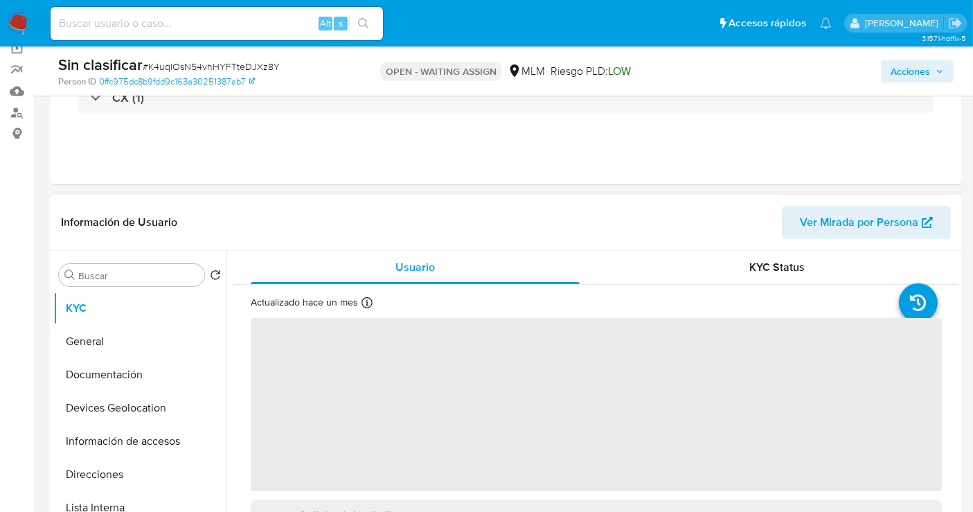
scroll to position [154, 0]
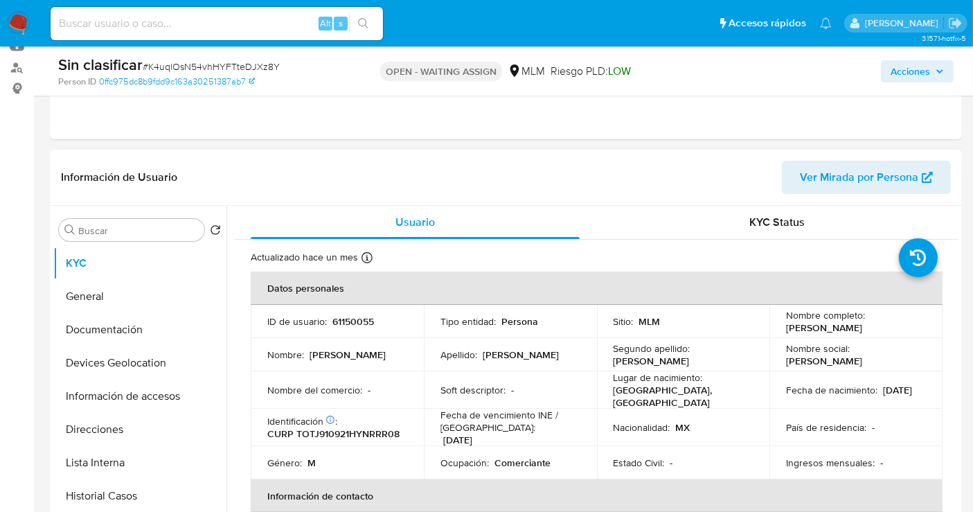
select select "10"
click at [355, 323] on p "61150055" at bounding box center [354, 321] width 42 height 12
copy p "61150055"
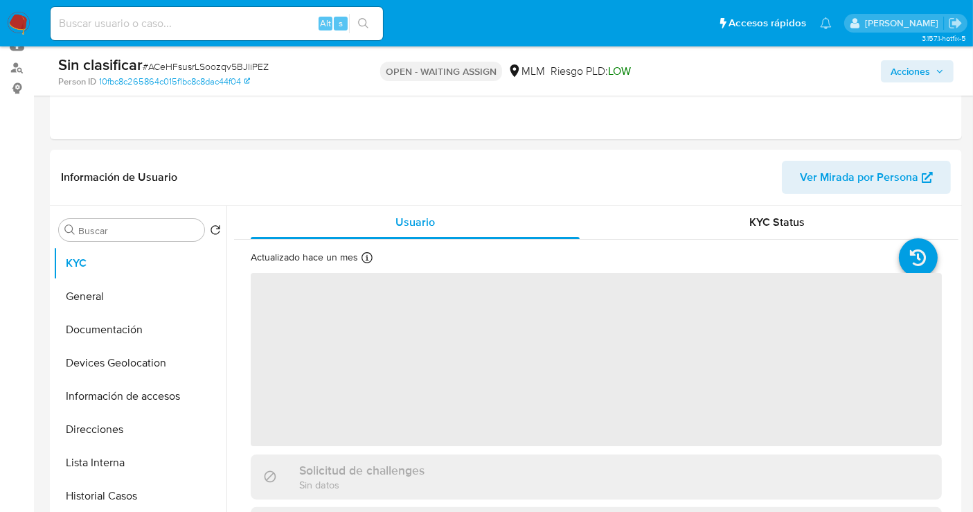
scroll to position [231, 0]
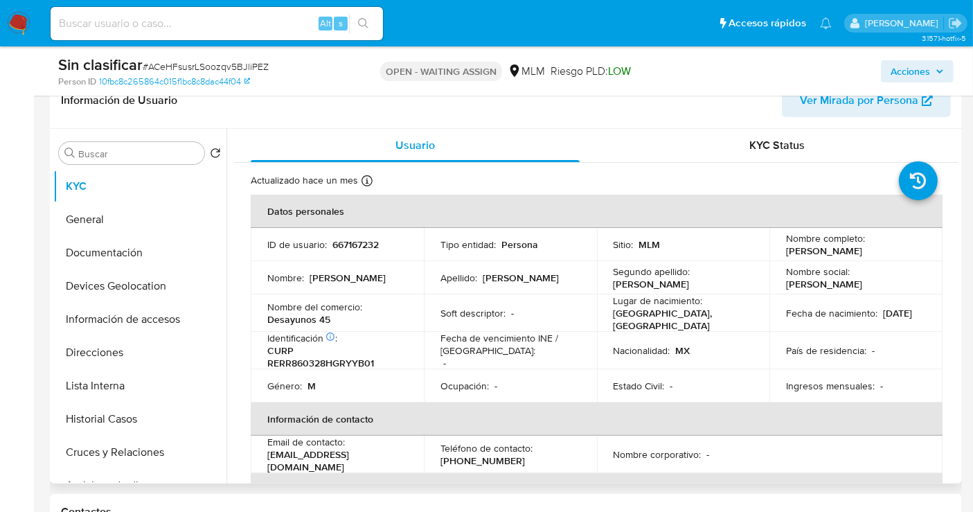
select select "10"
click at [353, 238] on p "667167232" at bounding box center [356, 244] width 46 height 12
copy p "667167232"
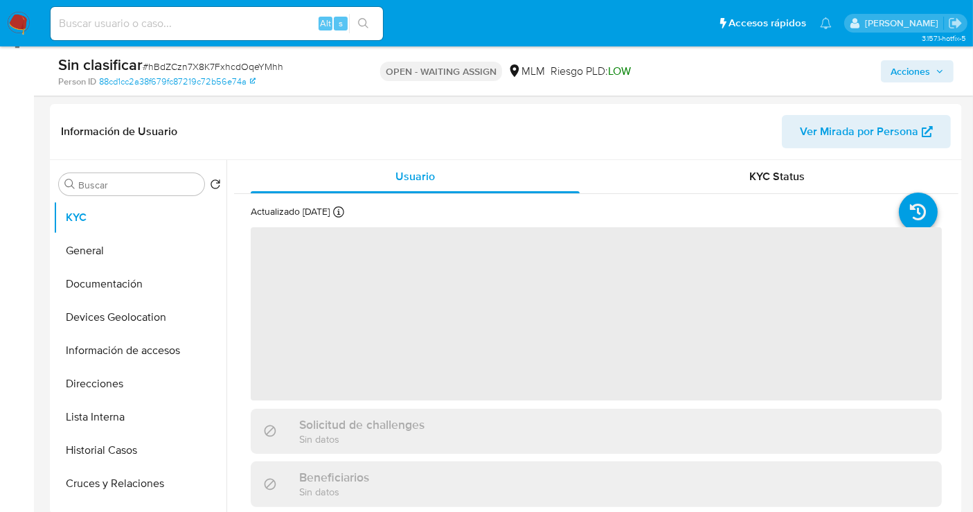
scroll to position [308, 0]
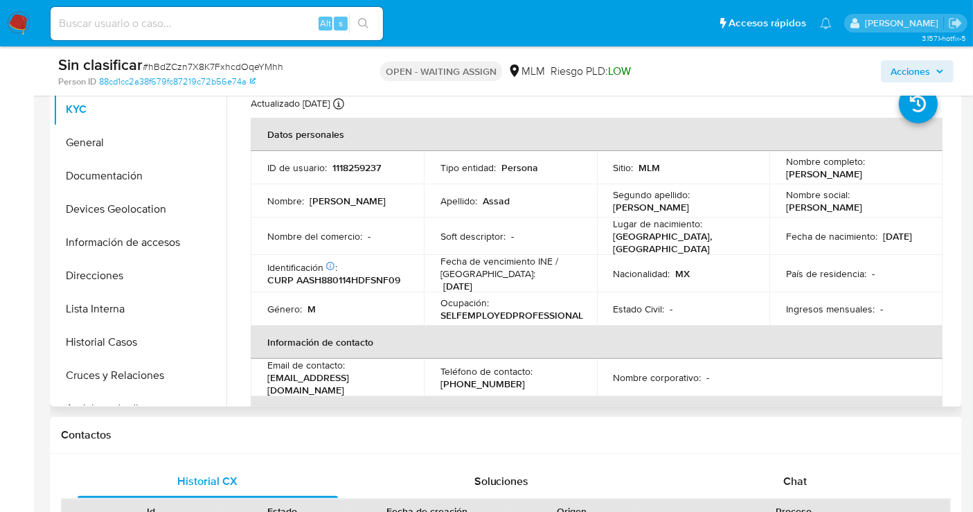
select select "10"
click at [348, 168] on p "1118259237" at bounding box center [357, 167] width 48 height 12
copy p "1118259237"
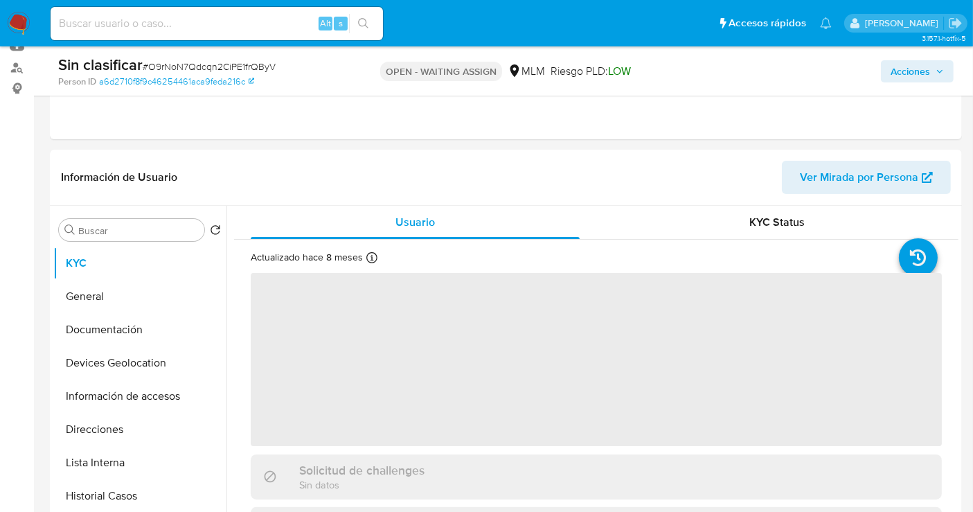
scroll to position [308, 0]
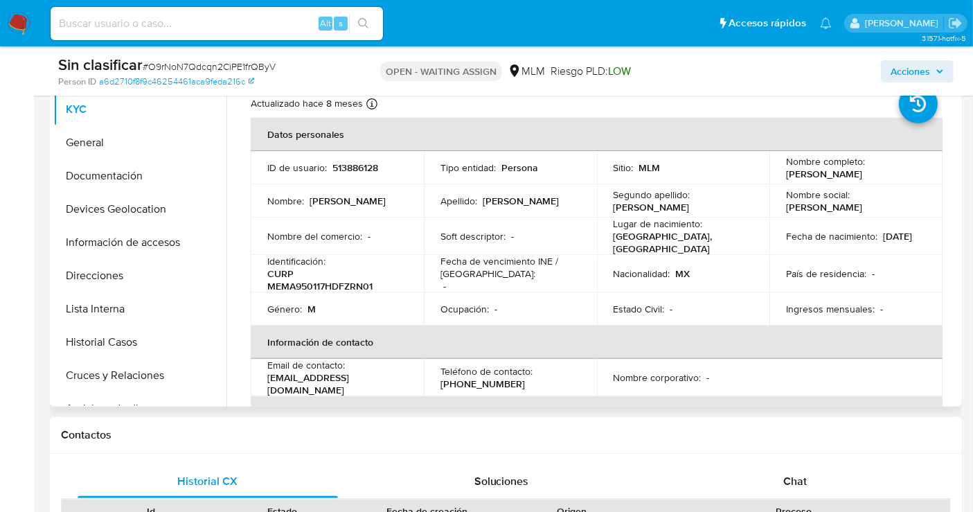
click at [352, 168] on p "513886128" at bounding box center [356, 167] width 46 height 12
select select "10"
click at [352, 168] on p "513886128" at bounding box center [356, 167] width 46 height 12
copy p "513886128"
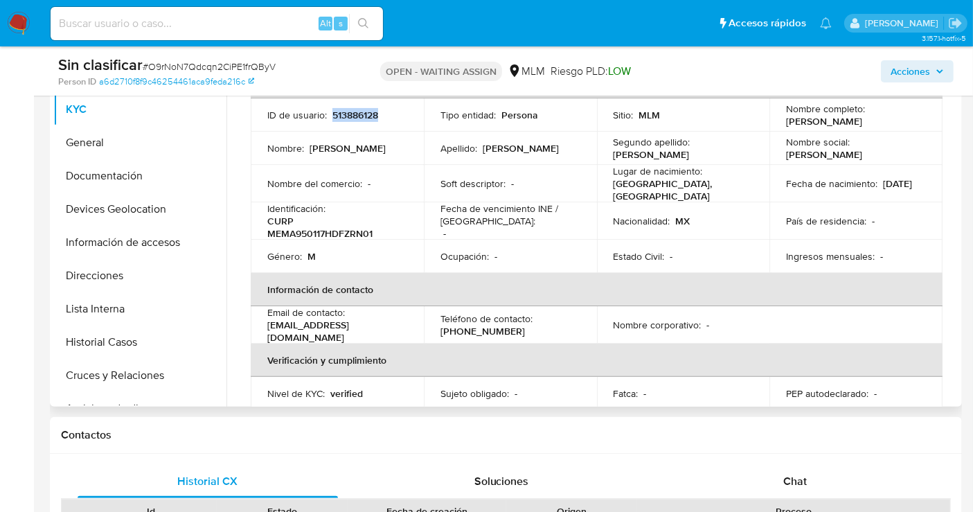
scroll to position [77, 0]
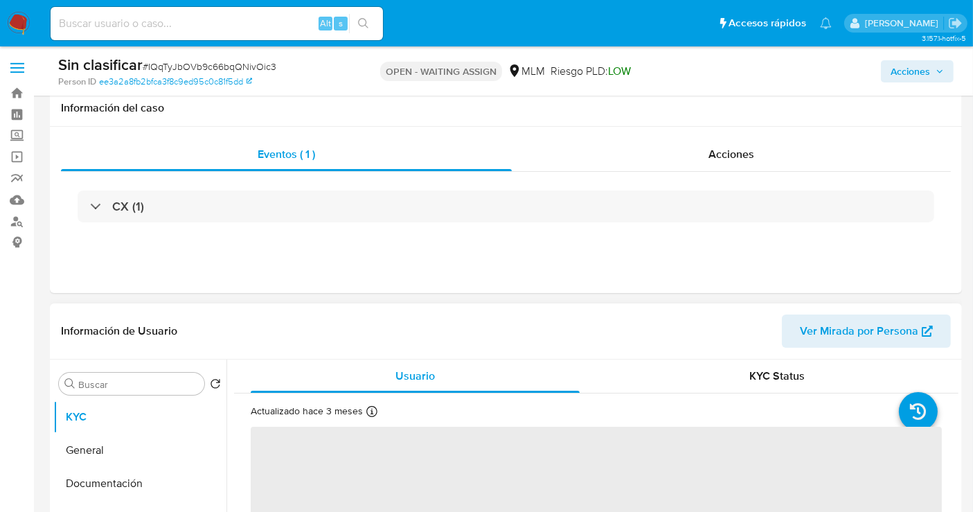
scroll to position [308, 0]
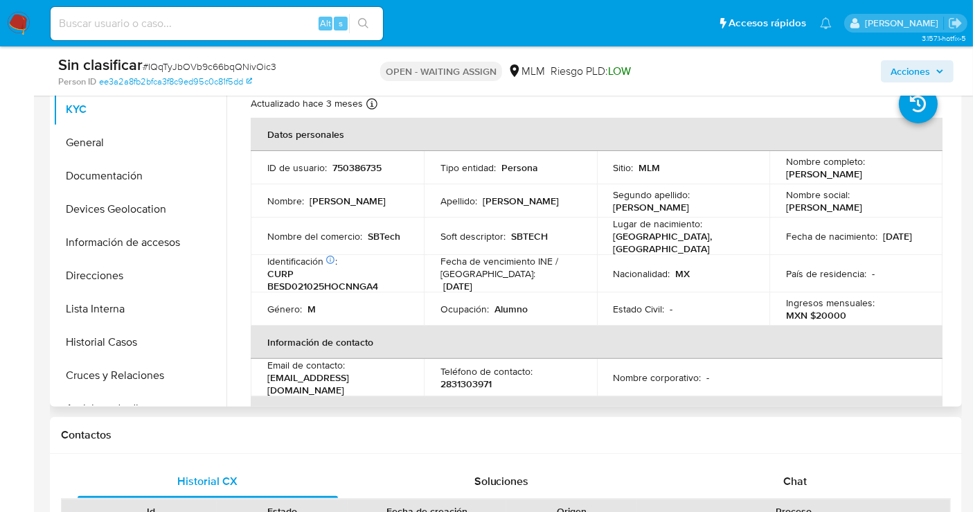
select select "10"
click at [354, 165] on p "750386735" at bounding box center [357, 167] width 49 height 12
copy p "750386735"
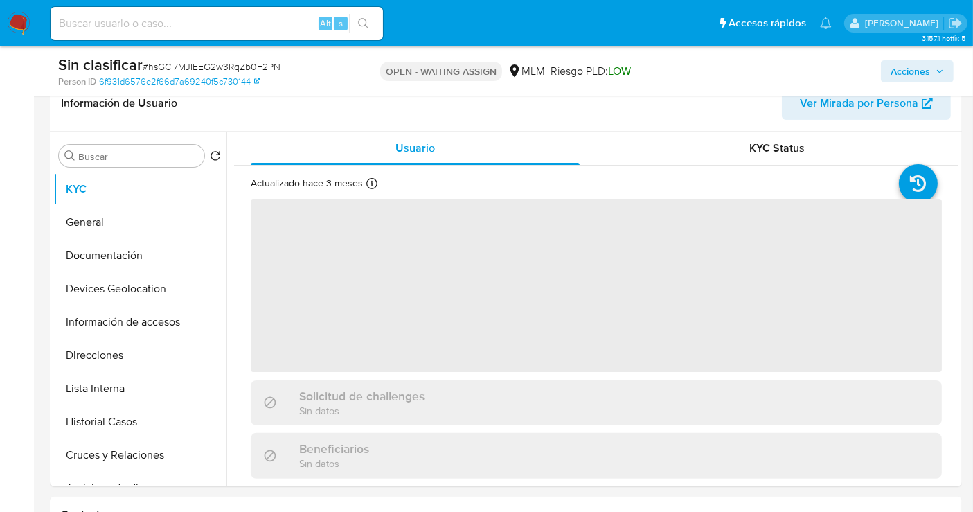
scroll to position [231, 0]
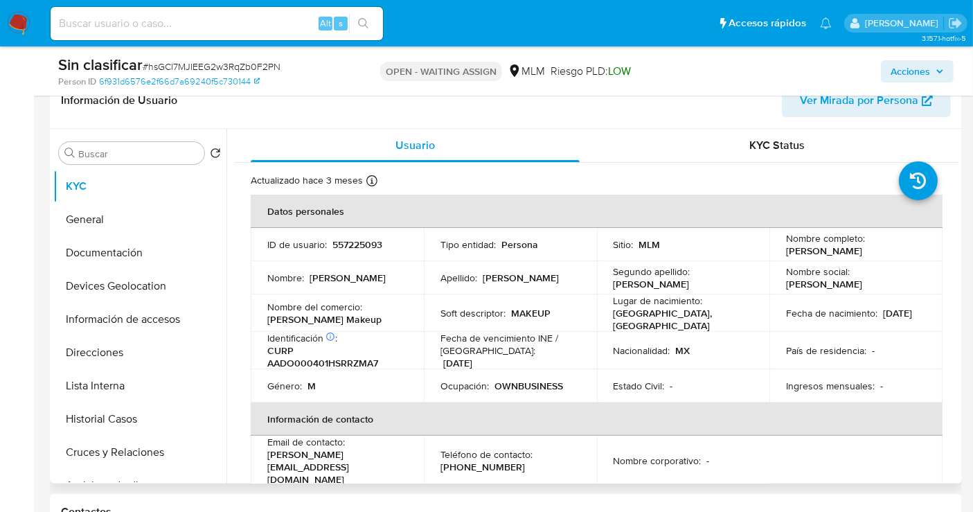
select select "10"
click at [358, 248] on p "557225093" at bounding box center [358, 244] width 50 height 12
copy p "557225093"
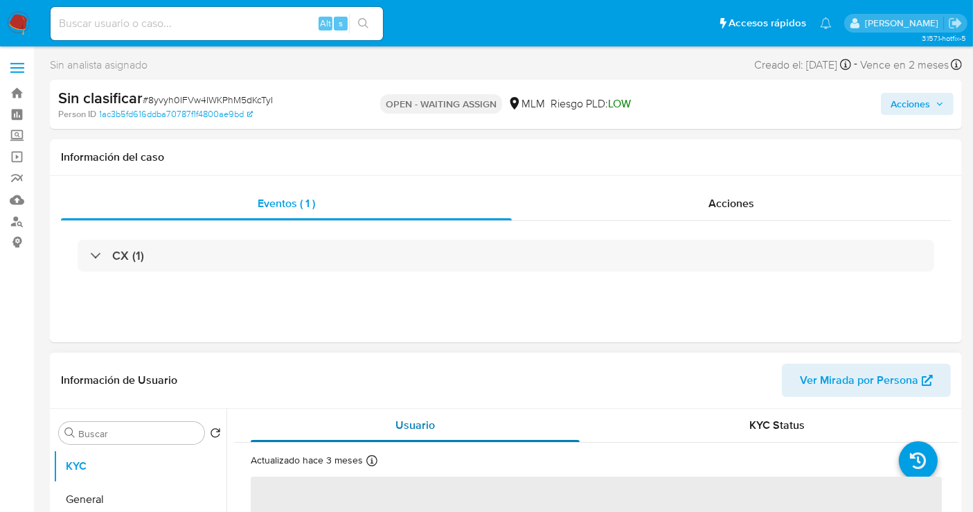
scroll to position [77, 0]
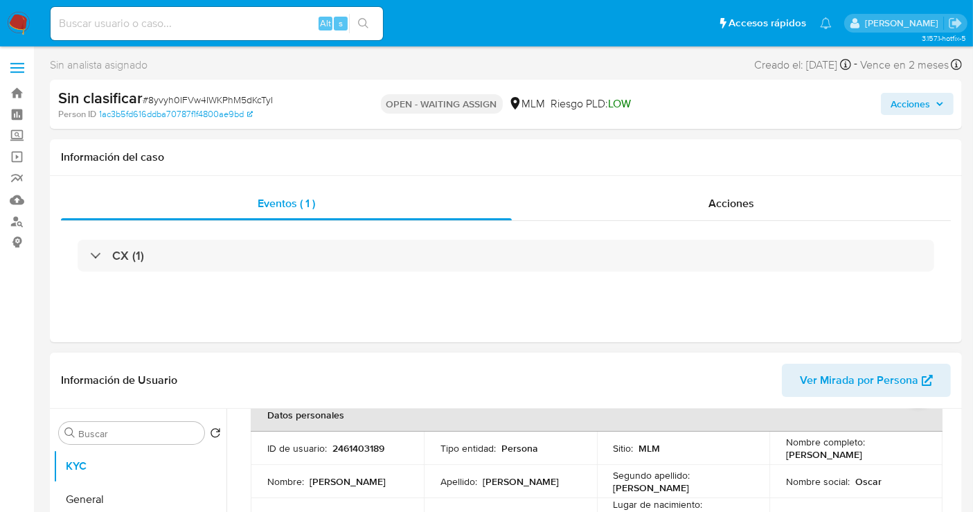
select select "10"
click at [361, 450] on p "2461403189" at bounding box center [359, 448] width 52 height 12
copy p "2461403189"
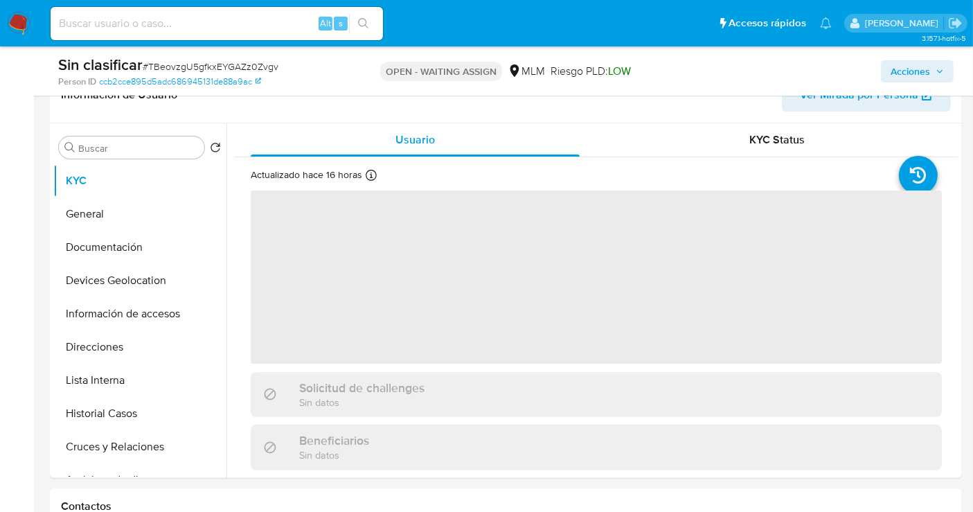
scroll to position [308, 0]
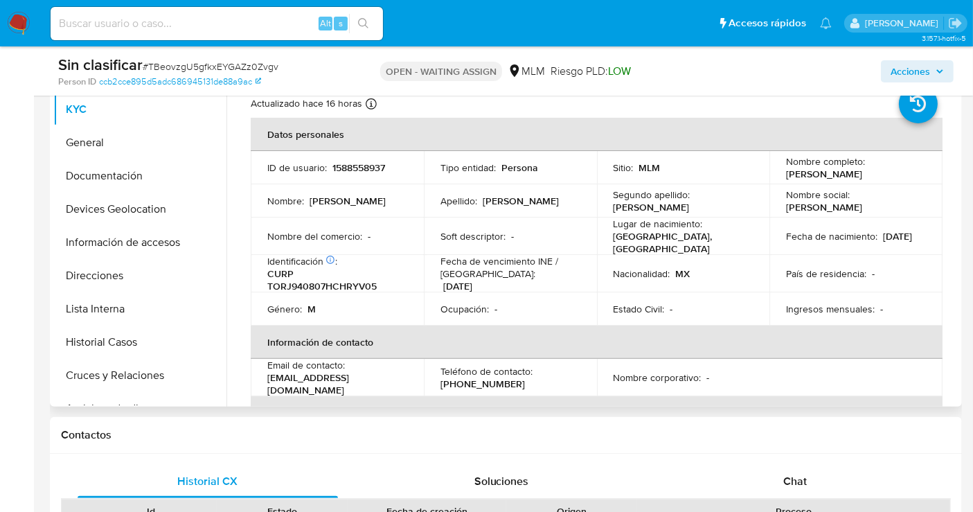
select select "10"
click at [354, 165] on p "1588558937" at bounding box center [359, 167] width 53 height 12
copy p "1588558937"
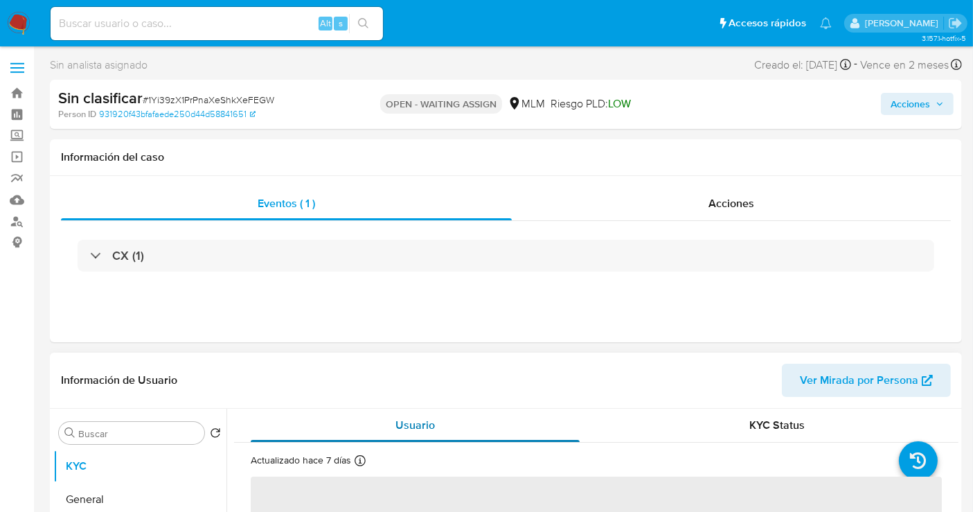
scroll to position [154, 0]
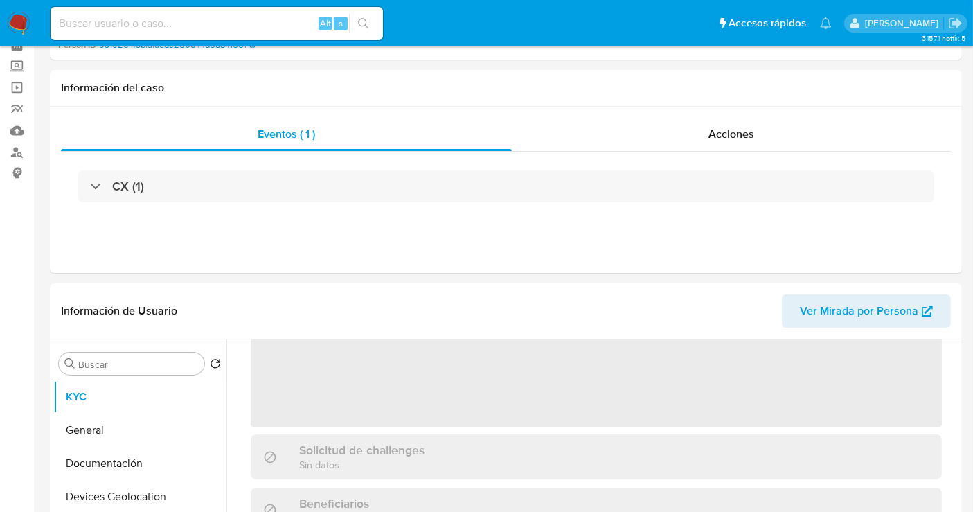
select select "10"
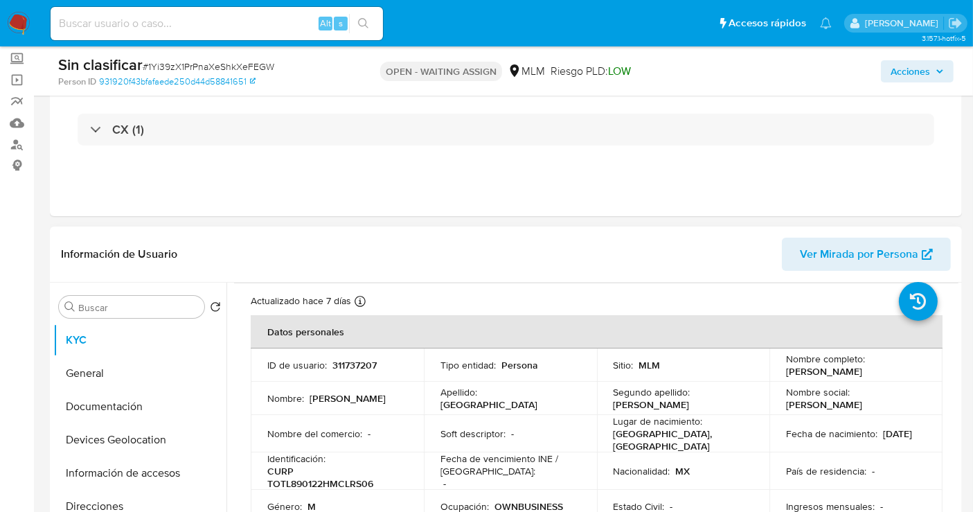
scroll to position [0, 0]
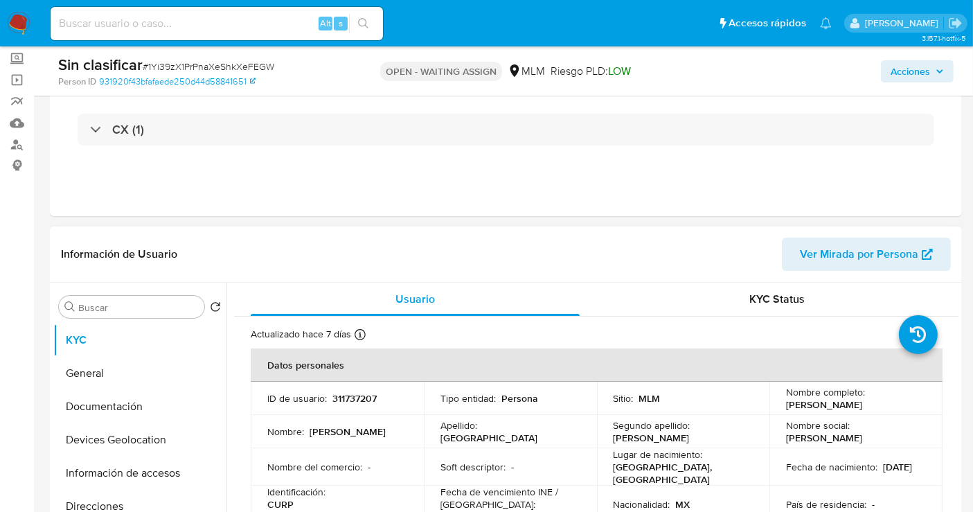
click at [342, 400] on p "311737207" at bounding box center [355, 398] width 44 height 12
copy p "311737207"
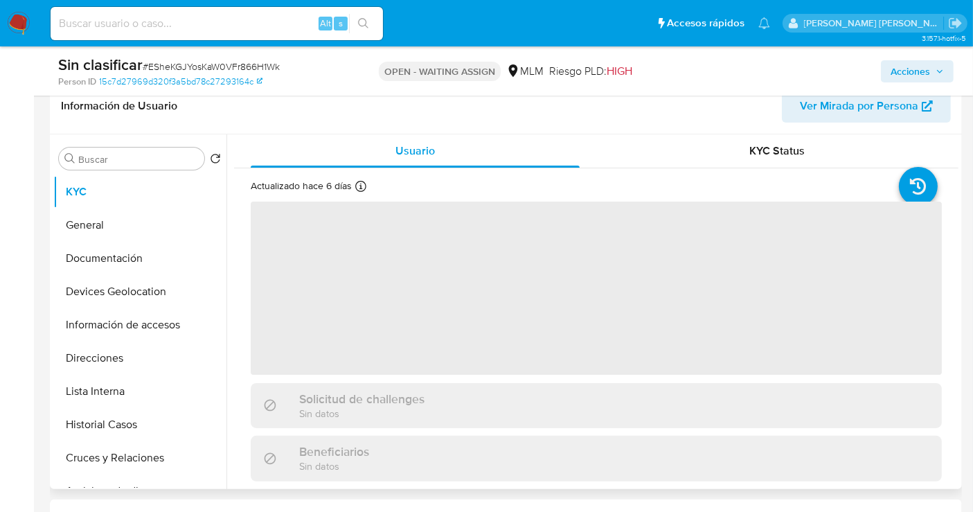
scroll to position [231, 0]
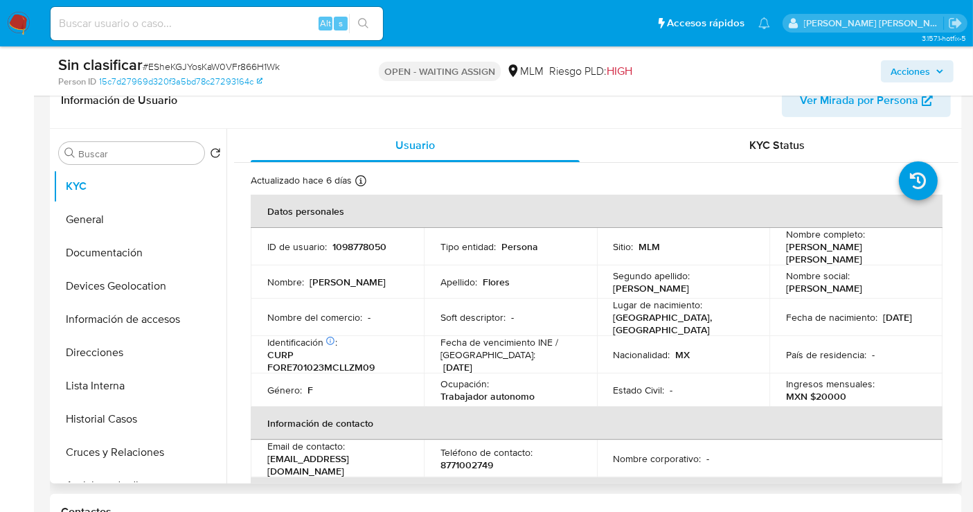
select select "10"
click at [354, 240] on p "1098778050" at bounding box center [360, 246] width 54 height 12
copy p "1098778050"
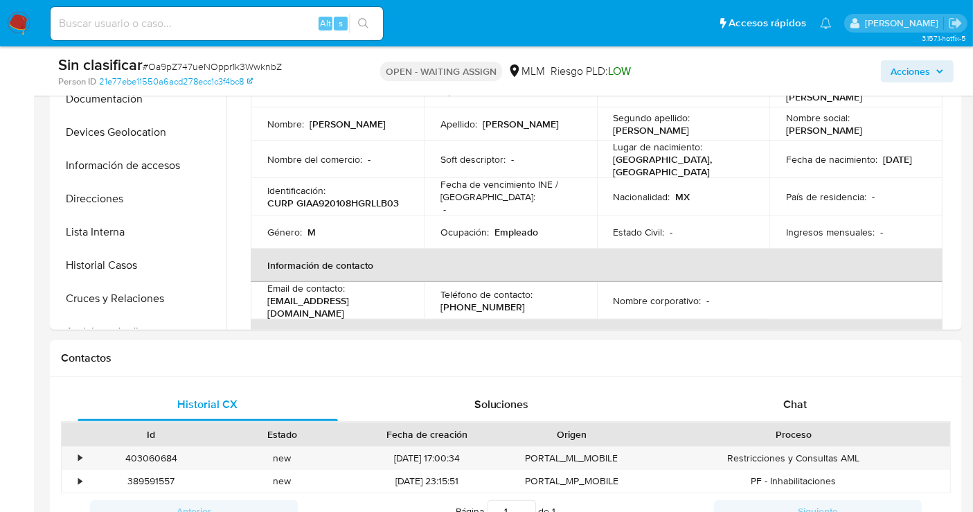
scroll to position [308, 0]
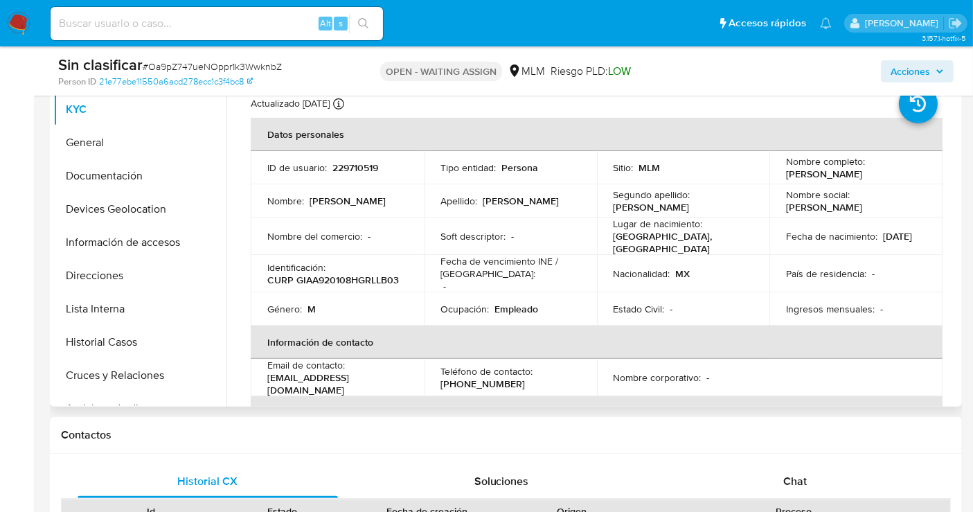
select select "10"
click at [353, 165] on p "229710519" at bounding box center [356, 167] width 46 height 12
copy p "229710519"
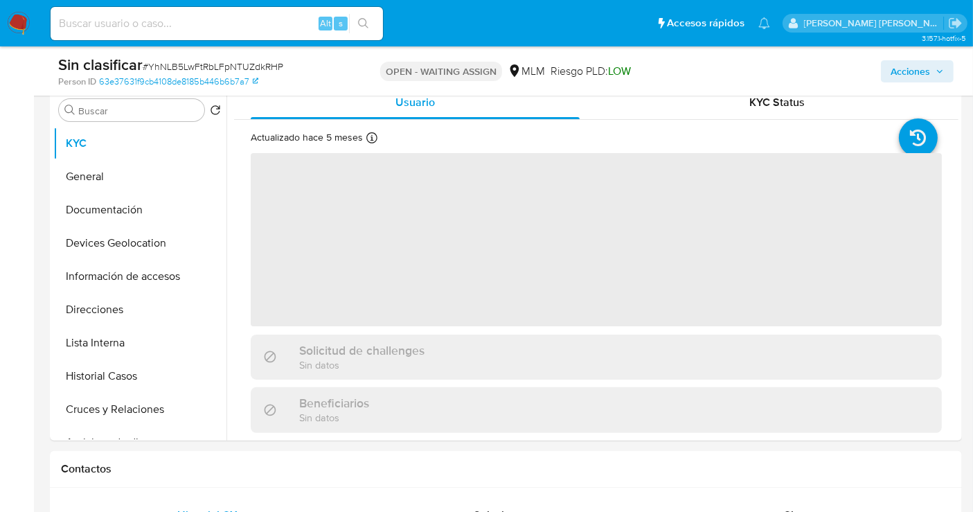
scroll to position [308, 0]
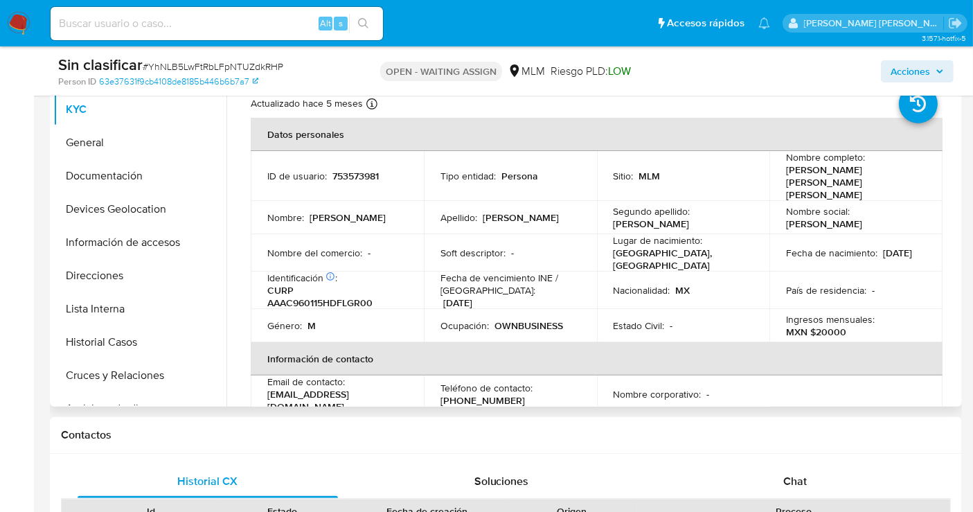
select select "10"
click at [349, 170] on p "753573981" at bounding box center [356, 176] width 46 height 12
copy p "753573981"
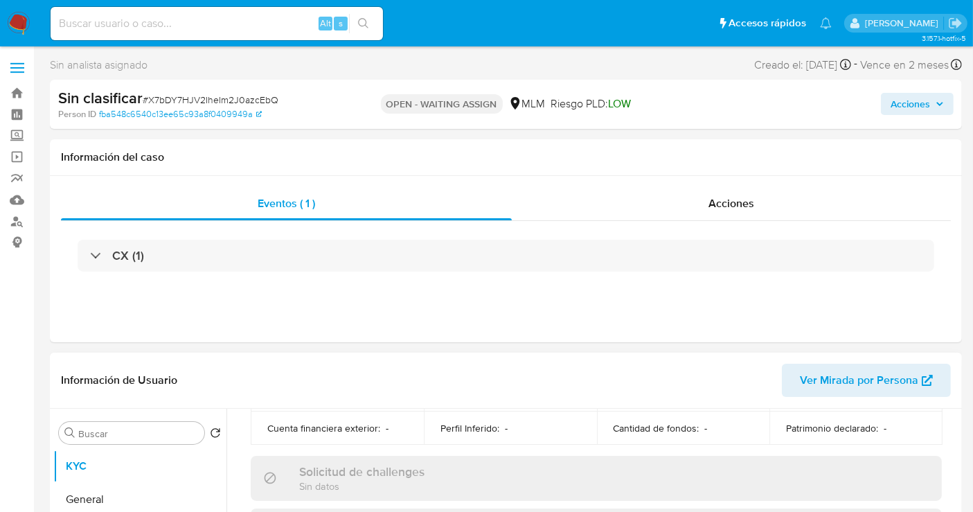
scroll to position [484, 0]
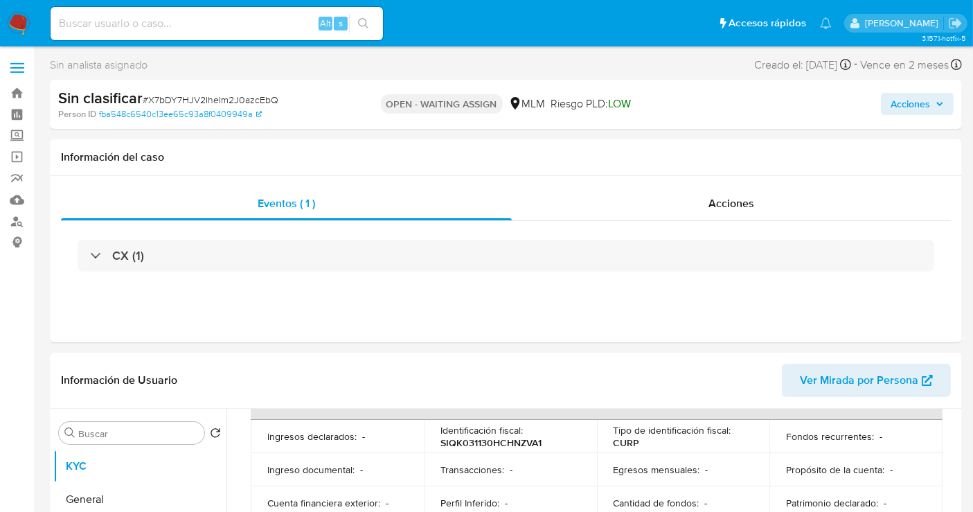
select select "10"
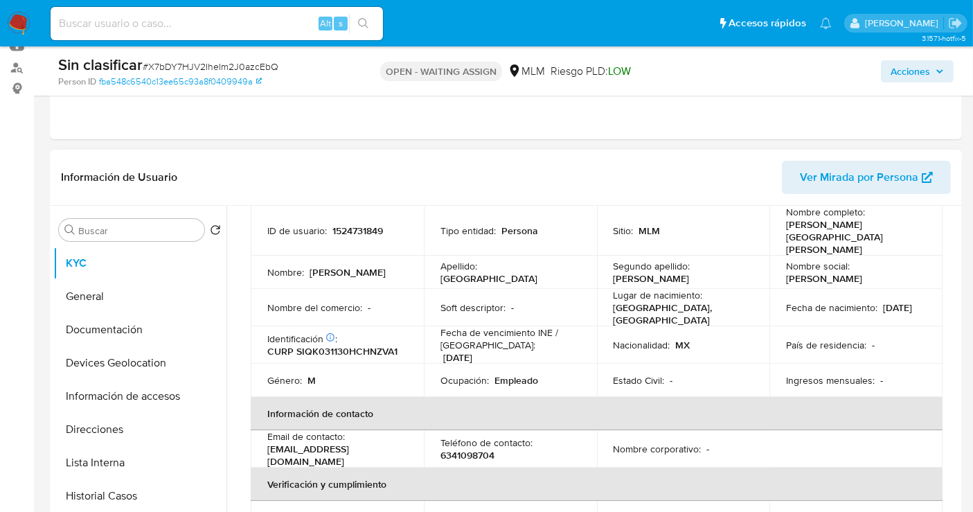
scroll to position [98, 0]
click at [351, 225] on p "1524731849" at bounding box center [358, 231] width 51 height 12
copy p "1524731849"
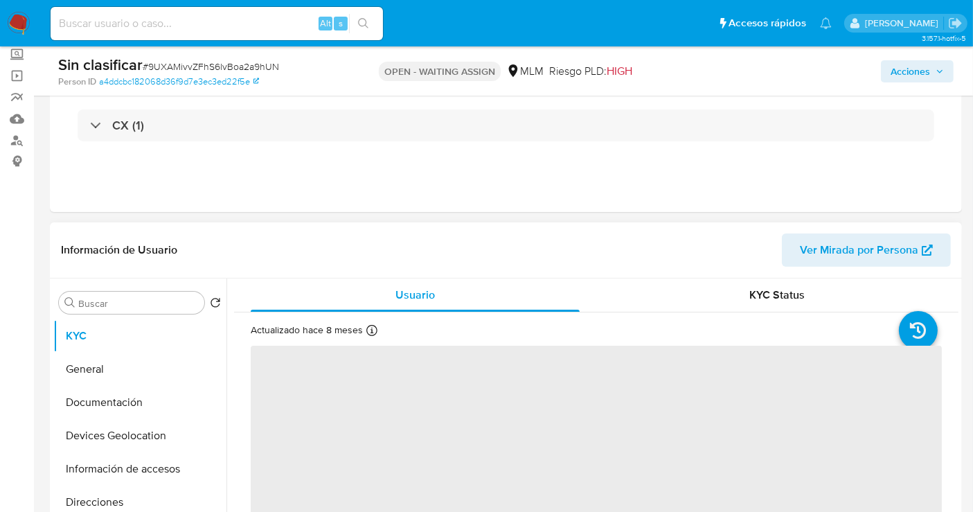
scroll to position [154, 0]
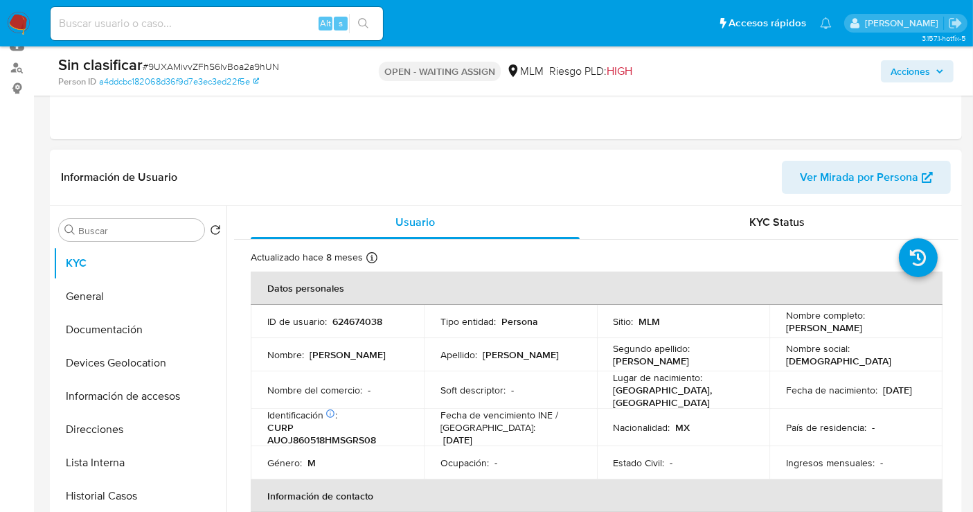
select select "10"
click at [352, 320] on p "624674038" at bounding box center [358, 321] width 50 height 12
copy p "624674038"
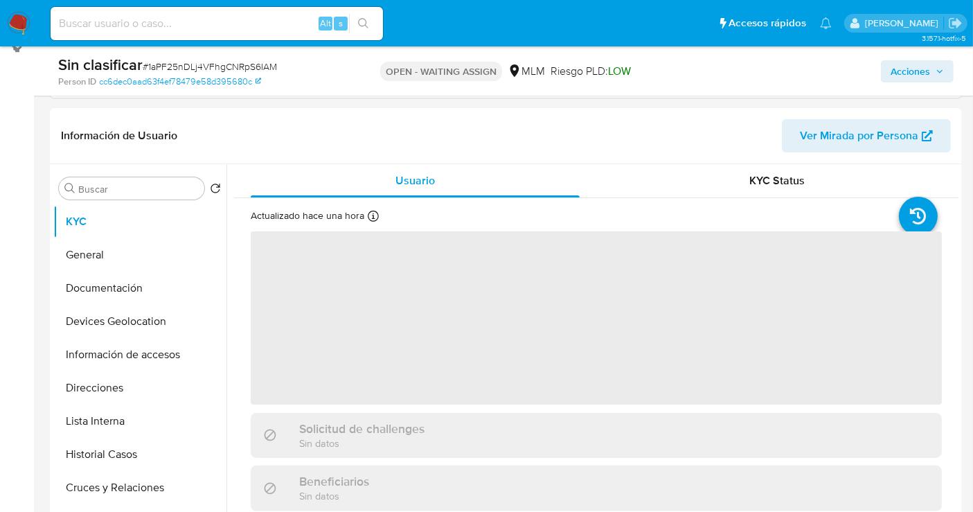
scroll to position [231, 0]
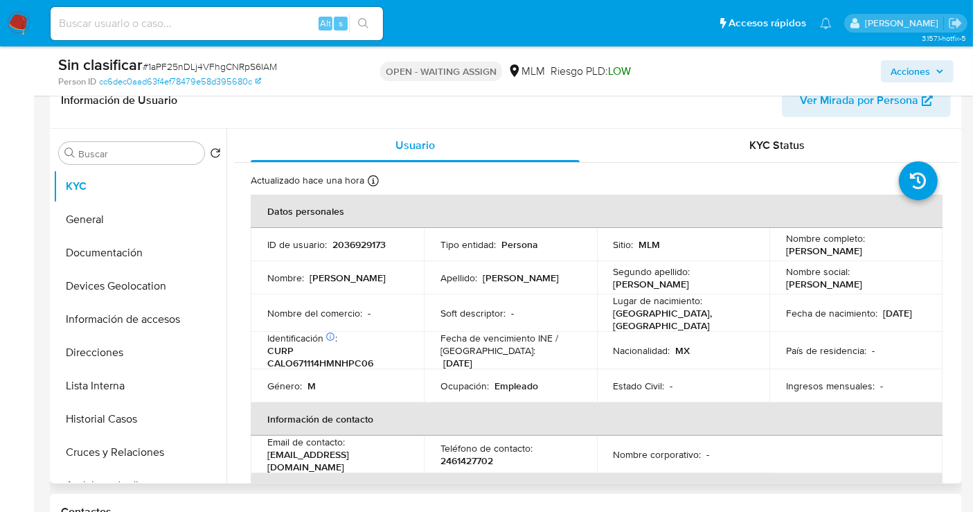
select select "10"
click at [342, 243] on p "2036929173" at bounding box center [359, 244] width 53 height 12
copy p "2036929173"
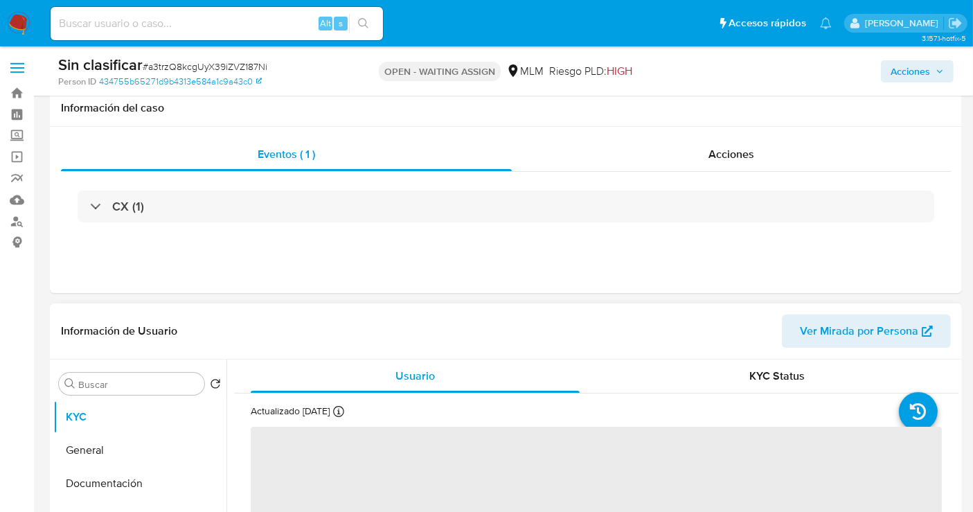
scroll to position [154, 0]
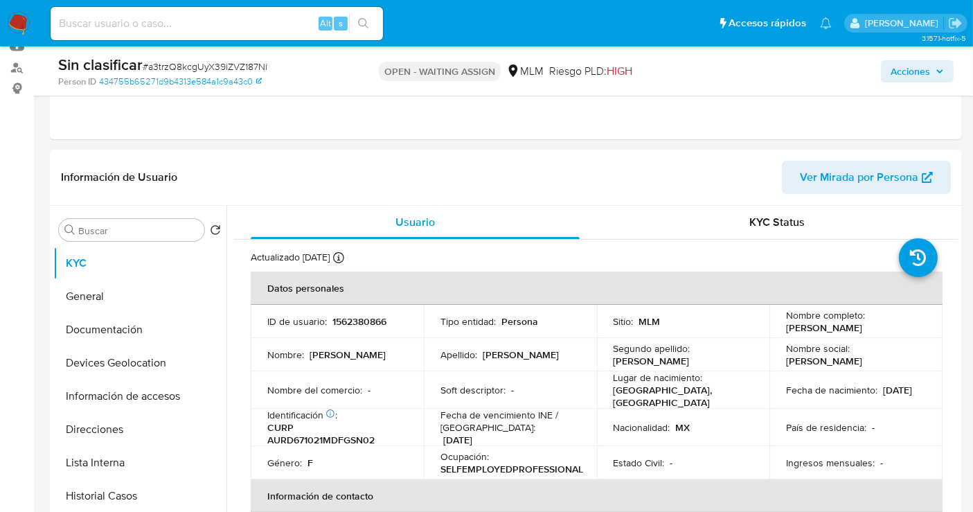
select select "10"
click at [361, 321] on p "1562380866" at bounding box center [360, 321] width 54 height 12
copy p "1562380866"
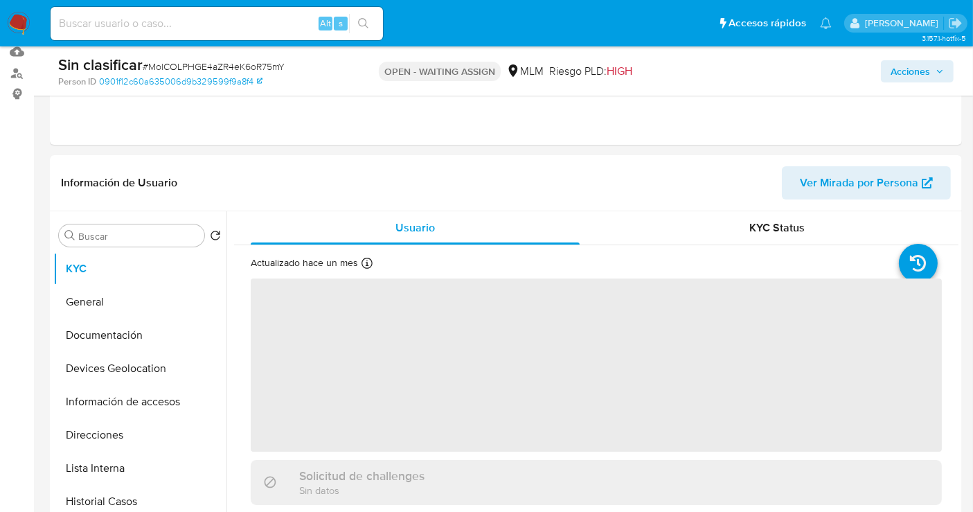
scroll to position [154, 0]
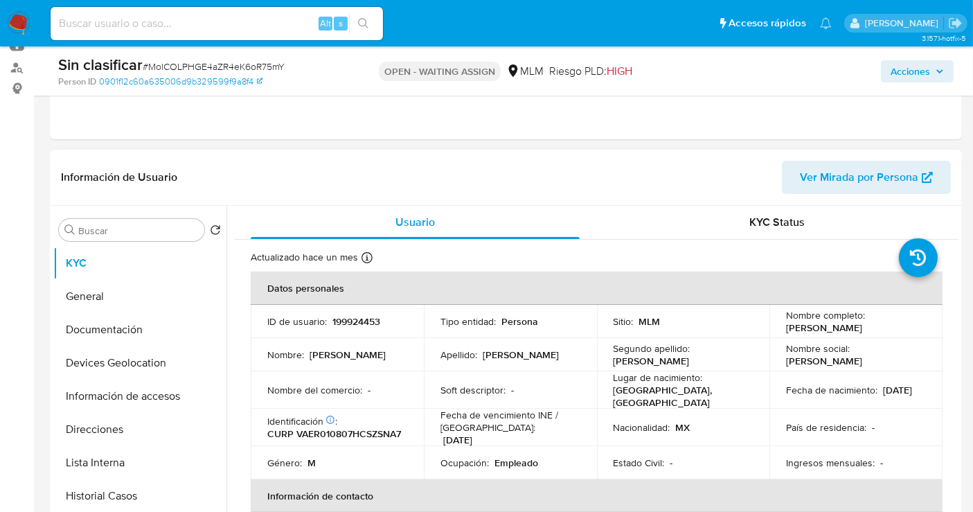
select select "10"
click at [355, 321] on p "199924453" at bounding box center [357, 321] width 48 height 12
copy p "199924453"
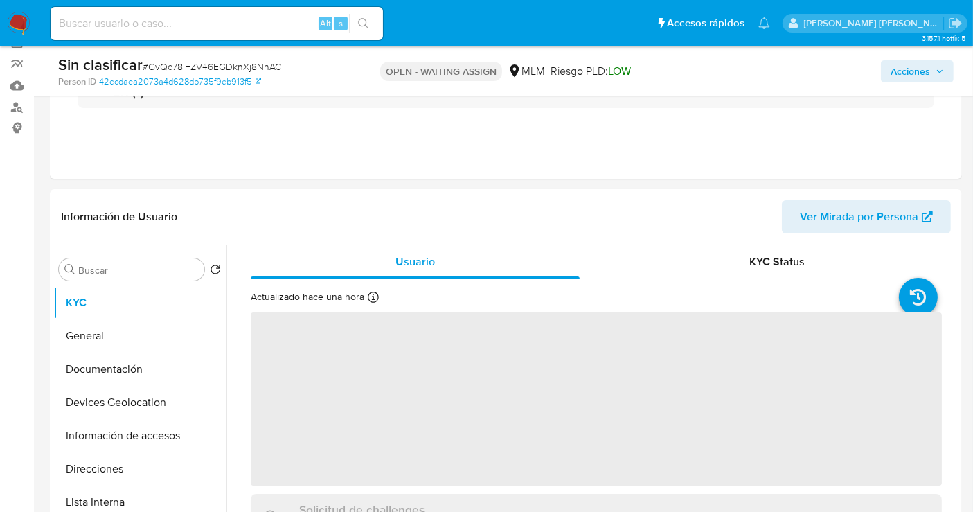
scroll to position [231, 0]
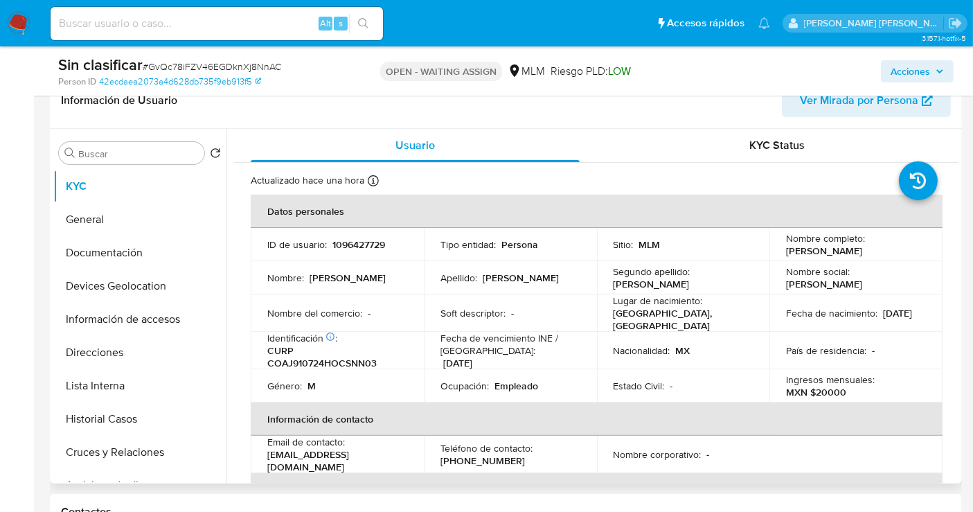
click at [343, 242] on p "1096427729" at bounding box center [359, 244] width 53 height 12
copy p "1096427729"
select select "10"
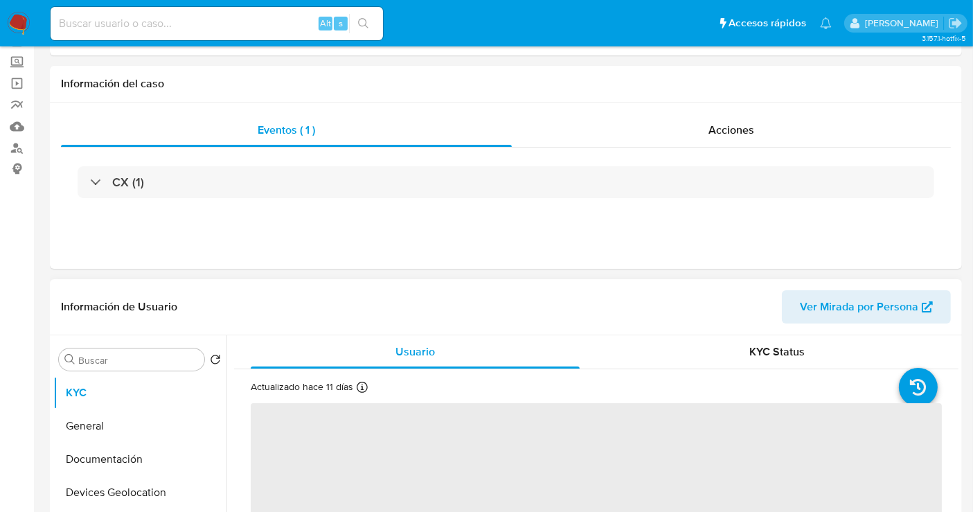
scroll to position [154, 0]
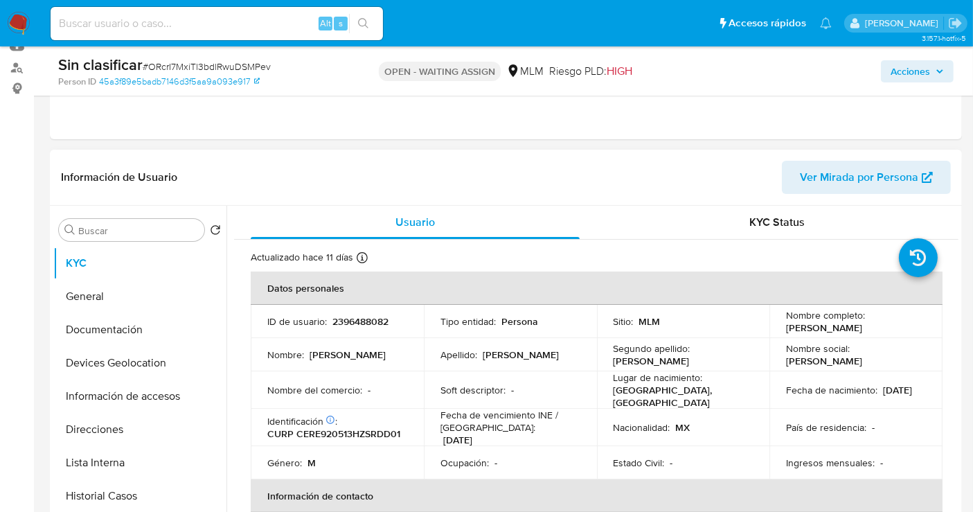
select select "10"
click at [339, 316] on p "2396488082" at bounding box center [361, 321] width 56 height 12
copy p "2396488082"
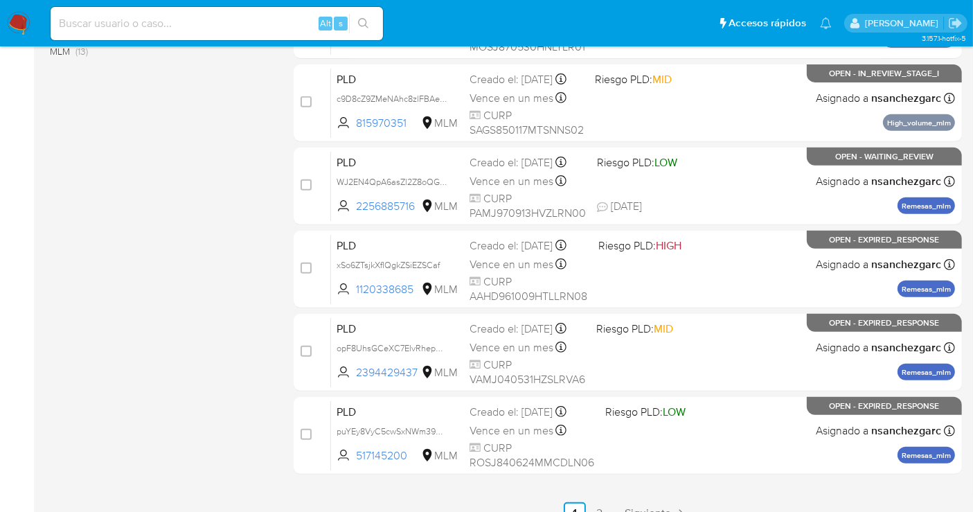
scroll to position [580, 0]
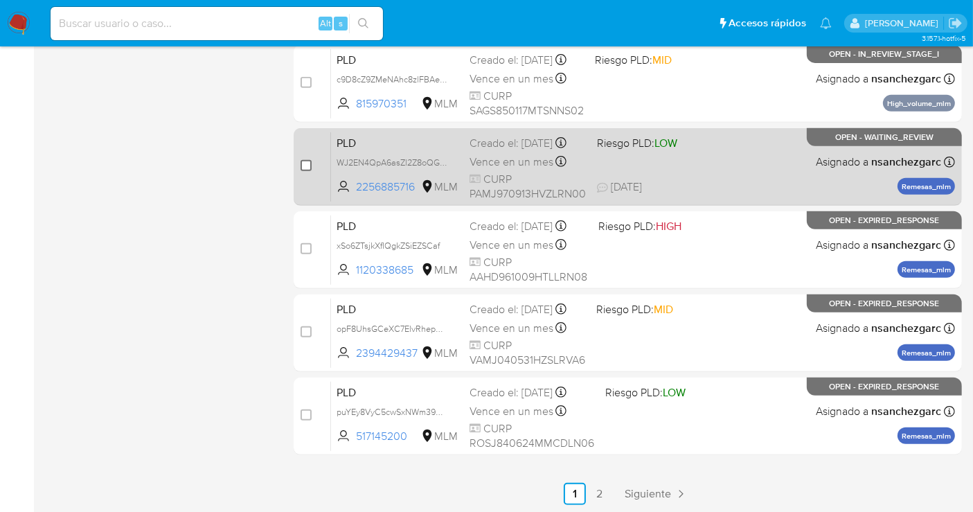
click at [307, 165] on input "checkbox" at bounding box center [306, 165] width 11 height 11
checkbox input "true"
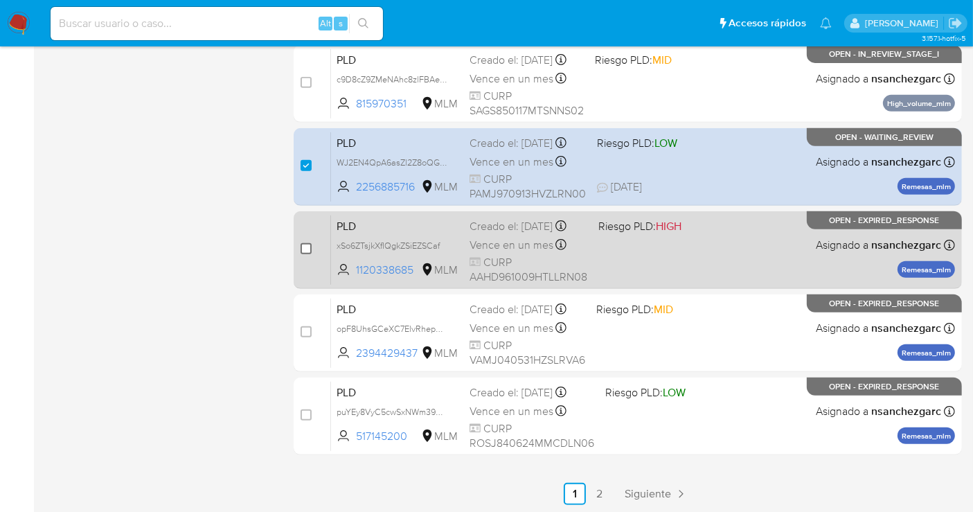
click at [307, 247] on input "checkbox" at bounding box center [306, 248] width 11 height 11
checkbox input "true"
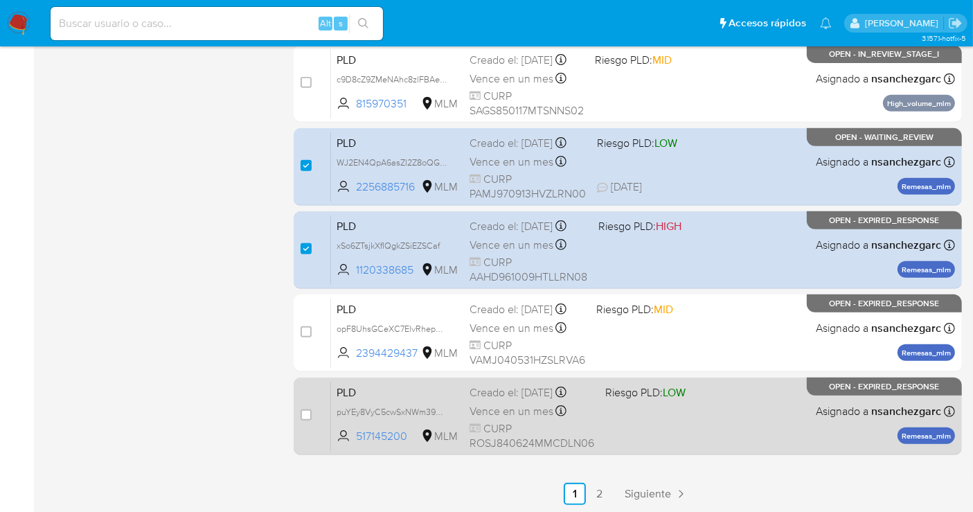
drag, startPoint x: 306, startPoint y: 330, endPoint x: 312, endPoint y: 391, distance: 61.9
click at [306, 335] on div "case-item-checkbox" at bounding box center [306, 332] width 11 height 14
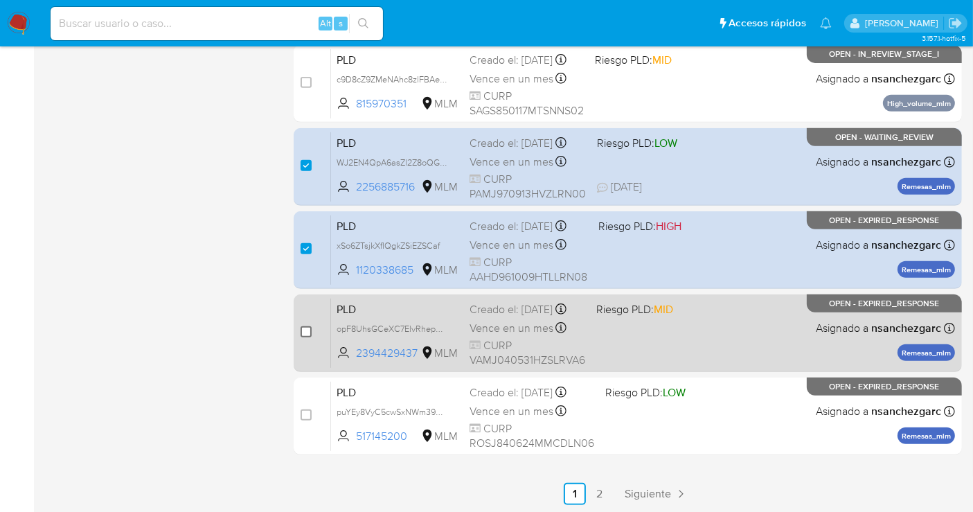
click at [310, 331] on input "checkbox" at bounding box center [306, 331] width 11 height 11
checkbox input "true"
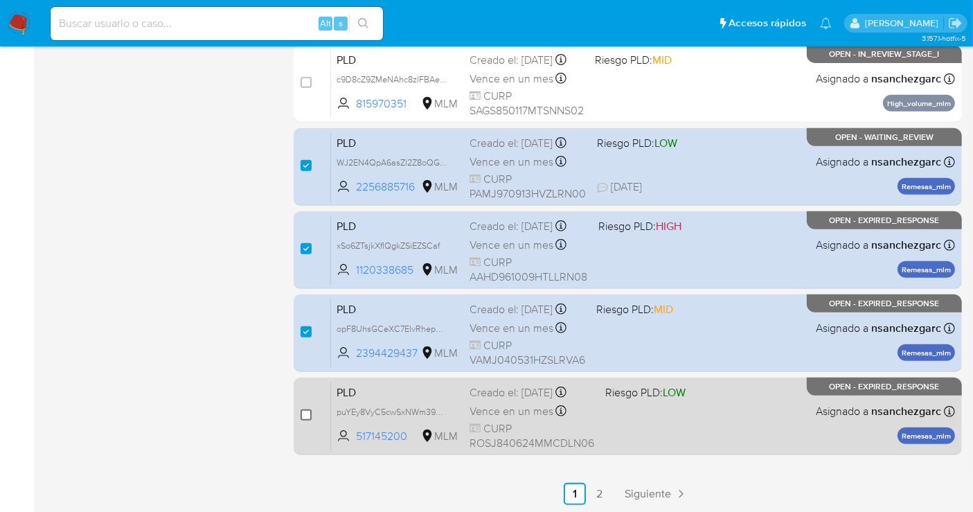
click at [305, 414] on input "checkbox" at bounding box center [306, 414] width 11 height 11
checkbox input "true"
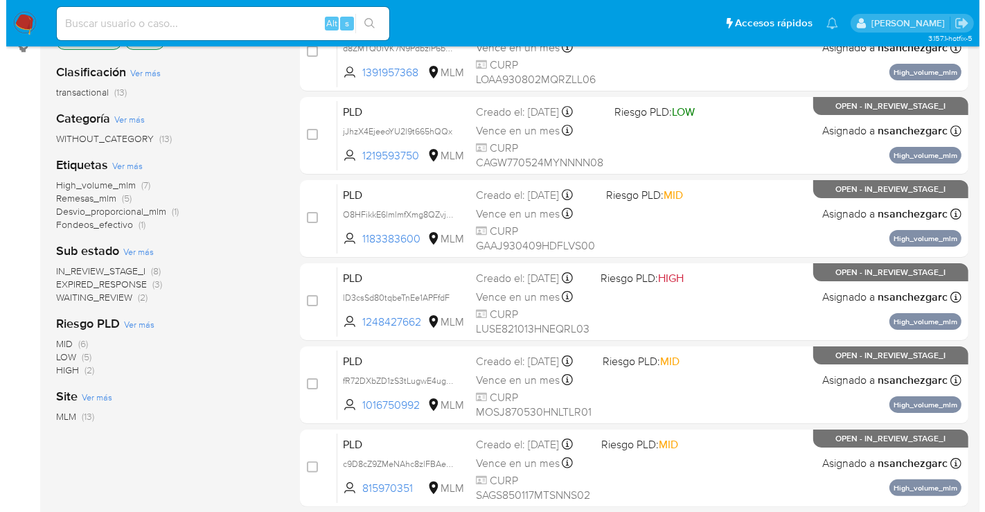
scroll to position [0, 0]
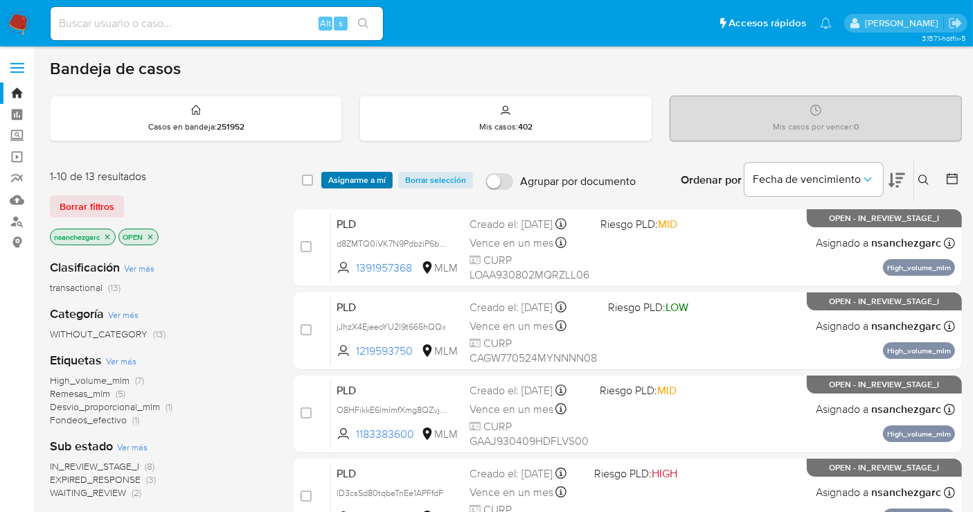
click at [366, 174] on span "Asignarme a mí" at bounding box center [356, 180] width 57 height 14
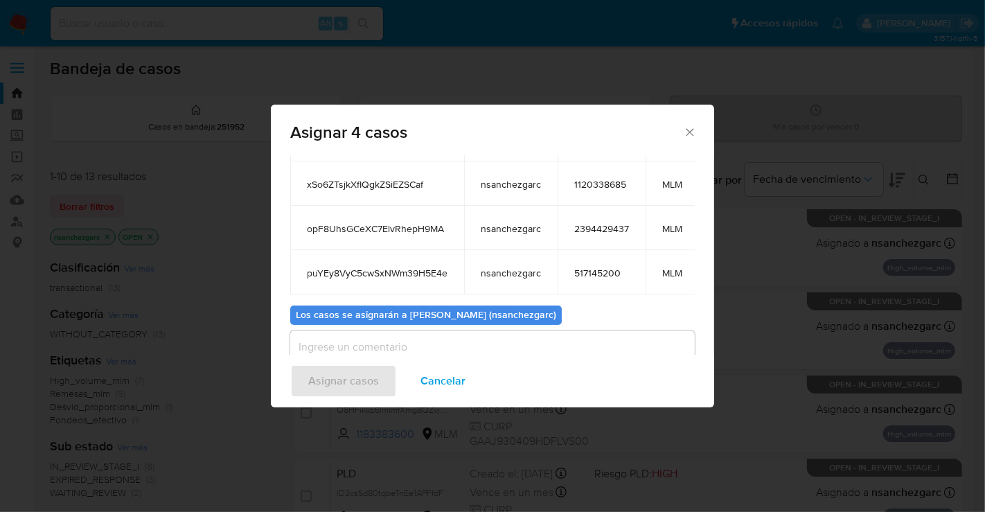
scroll to position [179, 0]
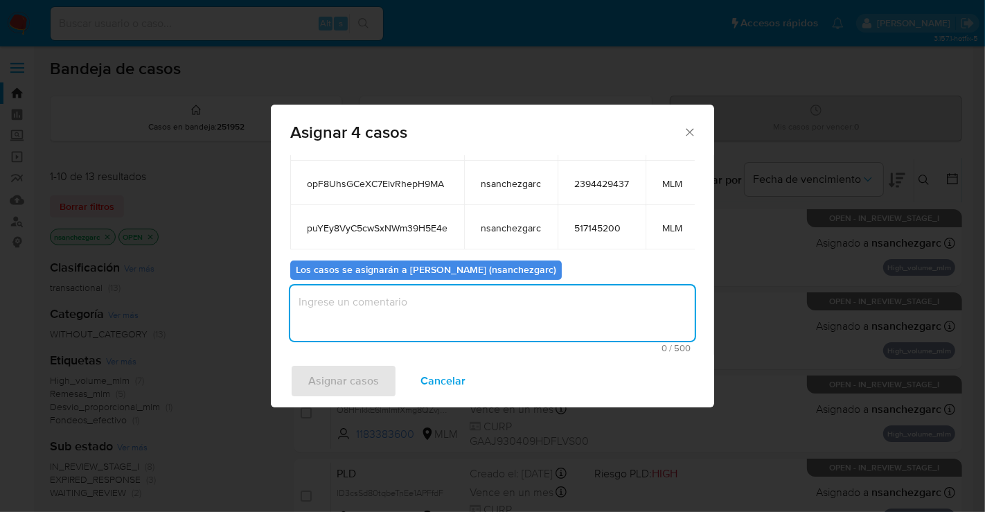
drag, startPoint x: 352, startPoint y: 311, endPoint x: 352, endPoint y: 275, distance: 36.0
click at [352, 308] on textarea "assign-modal" at bounding box center [492, 312] width 405 height 55
type textarea "nesg"
click at [338, 378] on span "Asignar casos" at bounding box center [343, 381] width 71 height 30
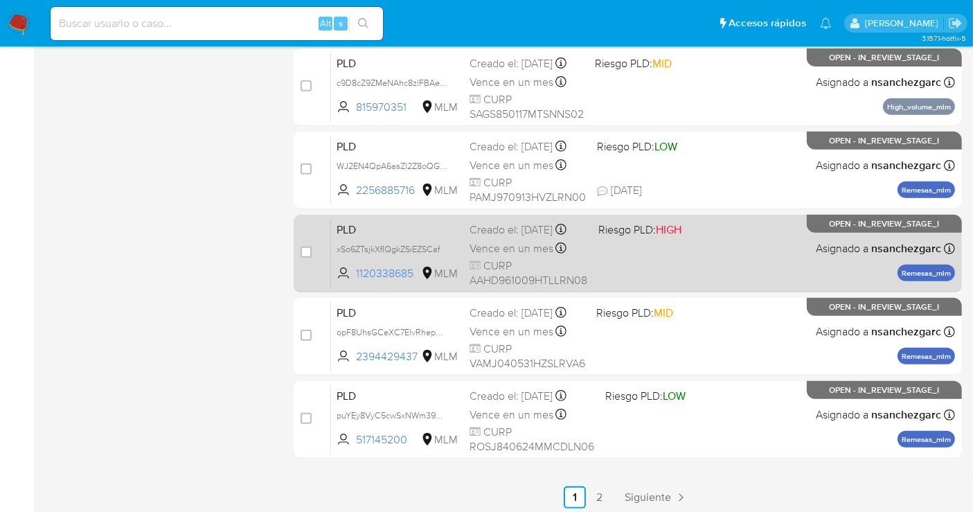
scroll to position [580, 0]
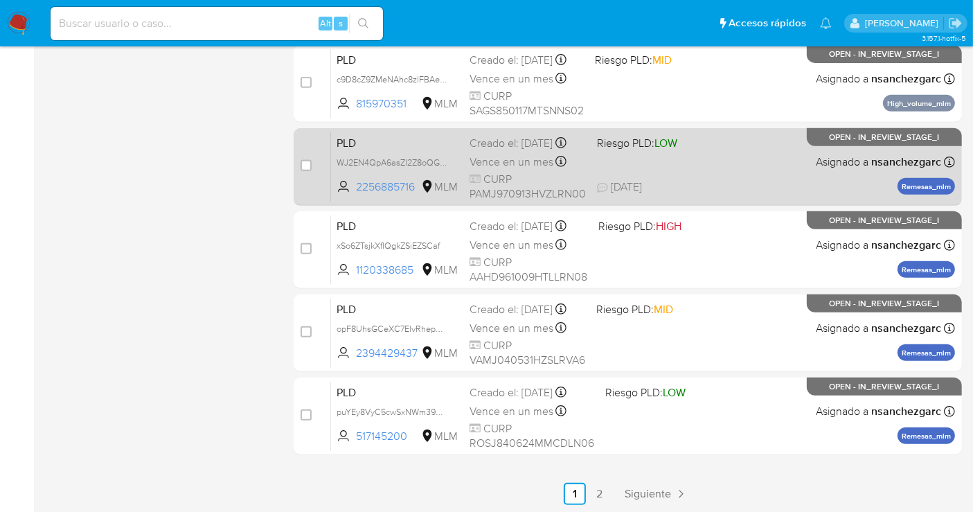
click at [514, 151] on div "Creado el: 12/08/2025 Creado el: 12/08/2025 02:11:50" at bounding box center [528, 143] width 116 height 15
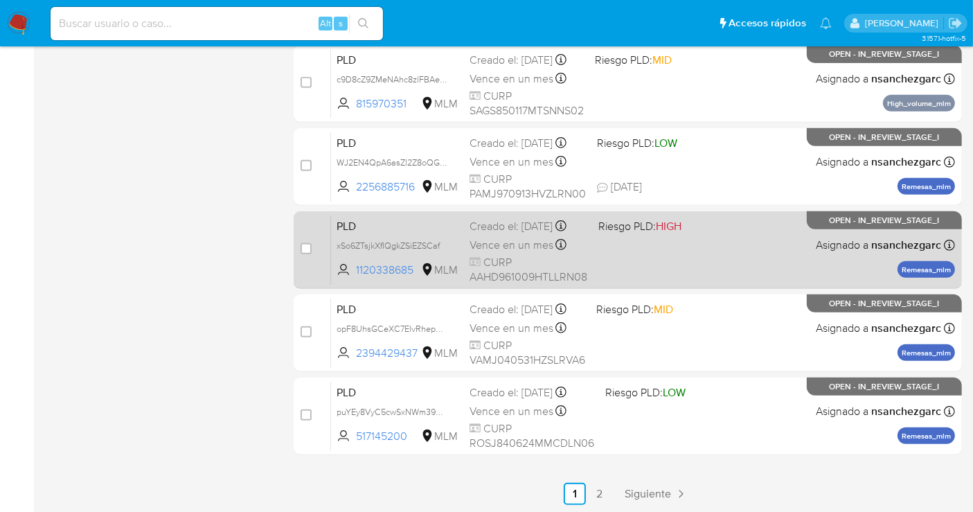
drag, startPoint x: 308, startPoint y: 161, endPoint x: 393, endPoint y: 215, distance: 100.5
click at [308, 161] on input "checkbox" at bounding box center [306, 165] width 11 height 11
checkbox input "true"
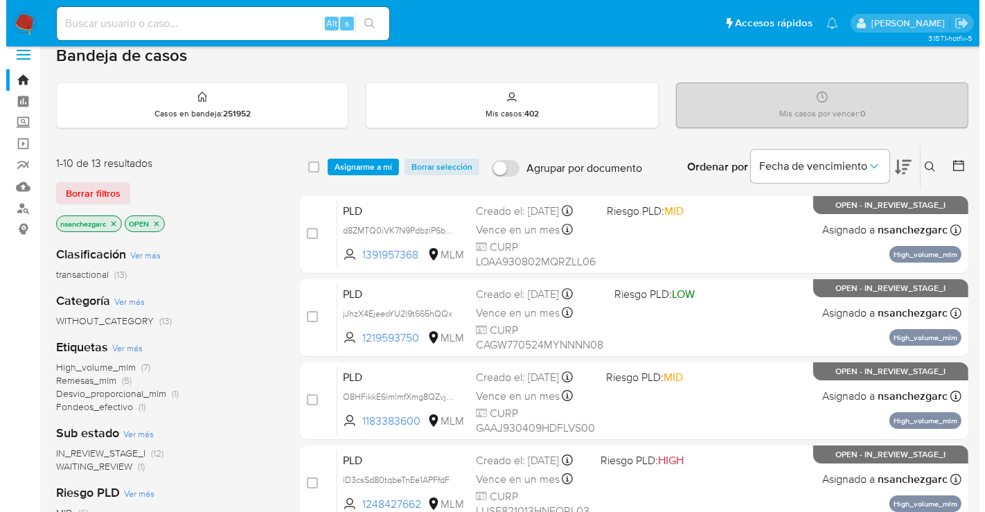
scroll to position [0, 0]
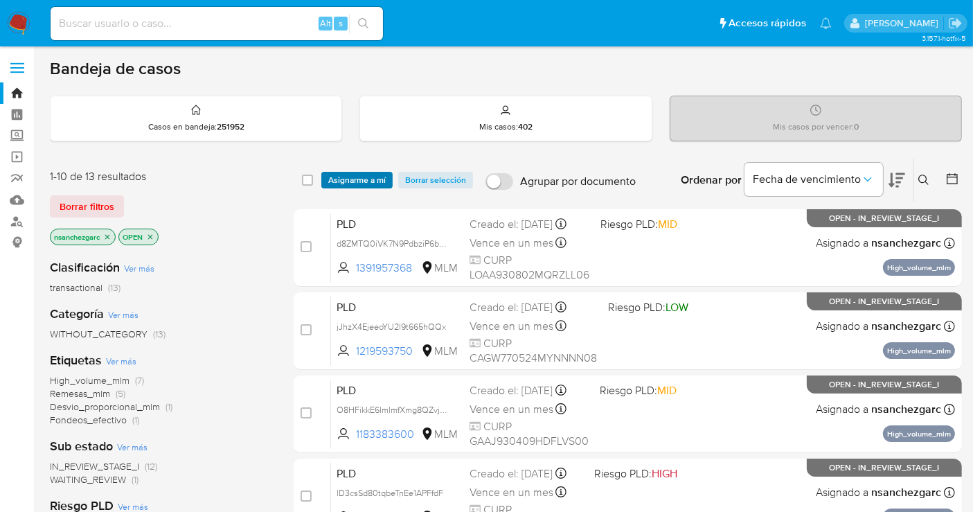
click at [352, 176] on span "Asignarme a mí" at bounding box center [356, 180] width 57 height 14
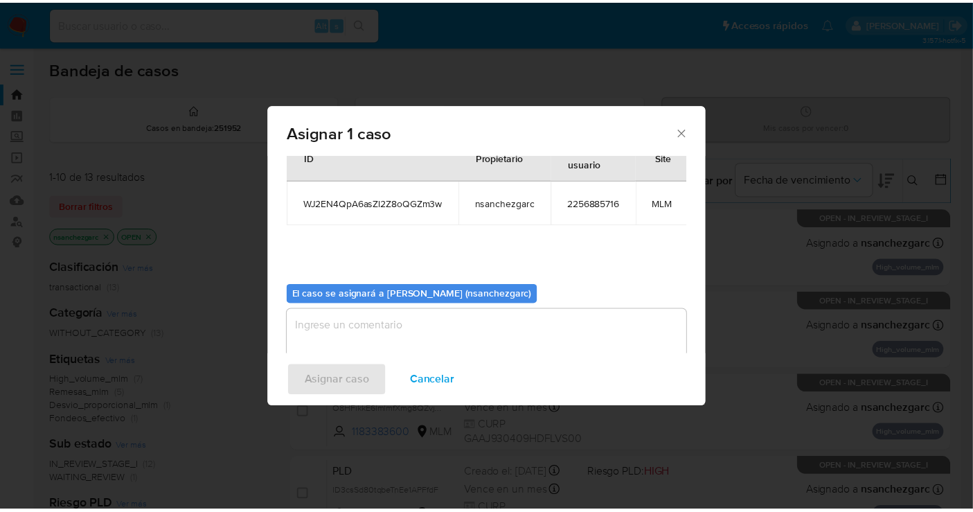
scroll to position [83, 0]
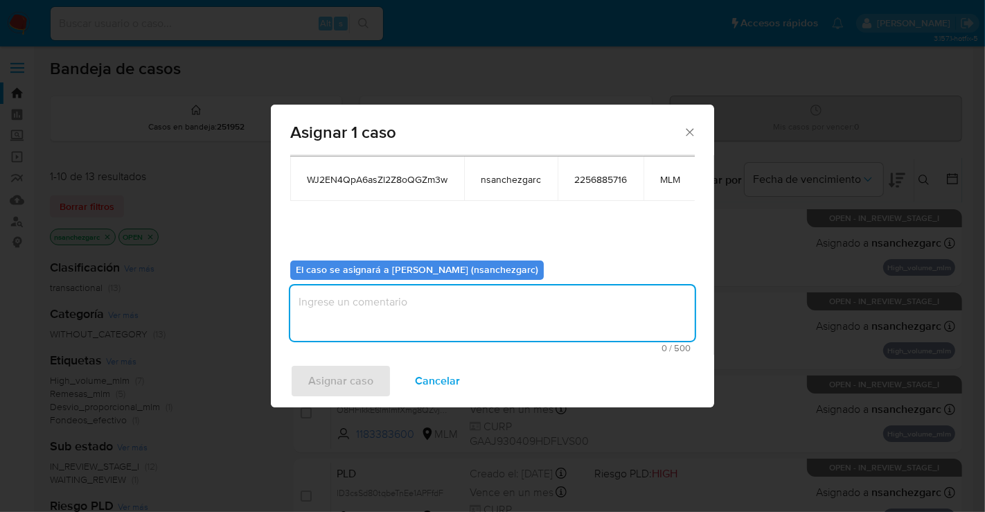
click at [354, 285] on textarea "assign-modal" at bounding box center [492, 312] width 405 height 55
type textarea "nesg"
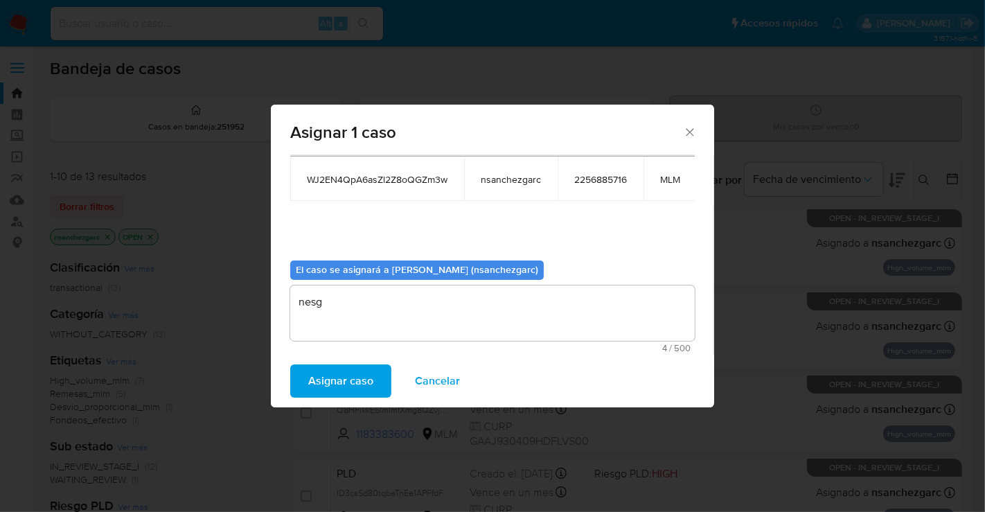
click at [340, 391] on span "Asignar caso" at bounding box center [340, 381] width 65 height 30
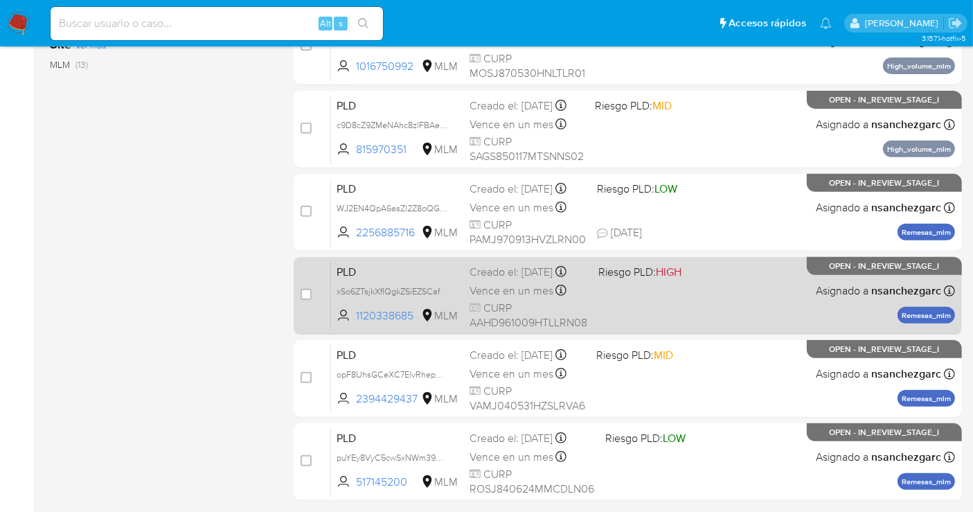
scroll to position [503, 0]
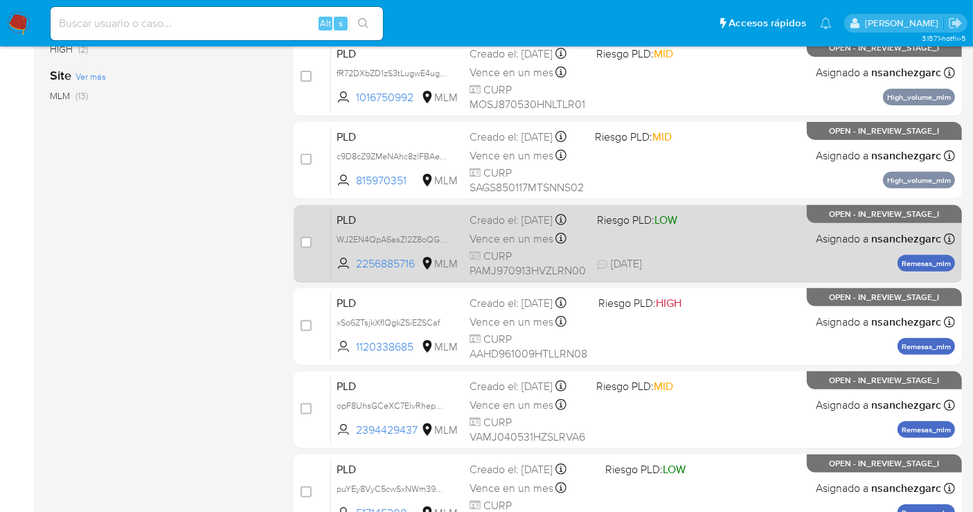
click at [497, 247] on span "Vence en un mes" at bounding box center [512, 238] width 84 height 15
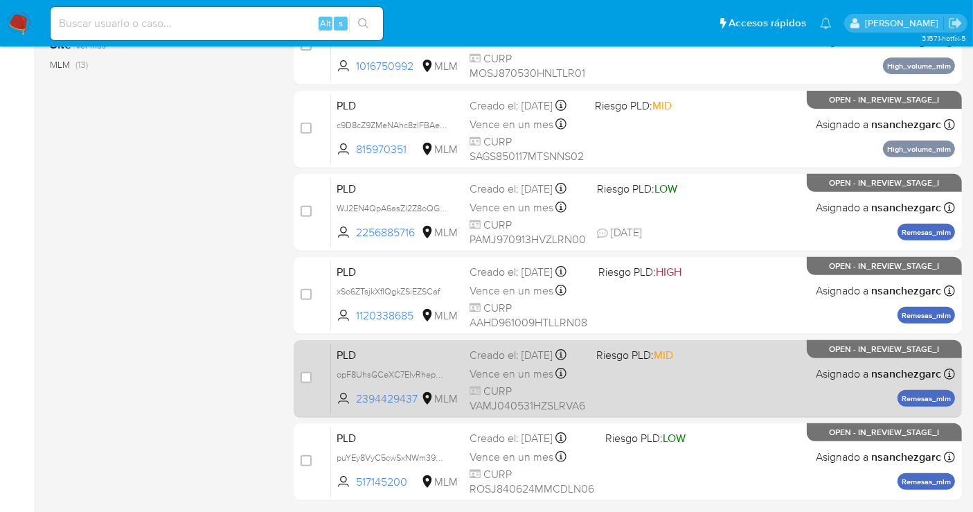
scroll to position [580, 0]
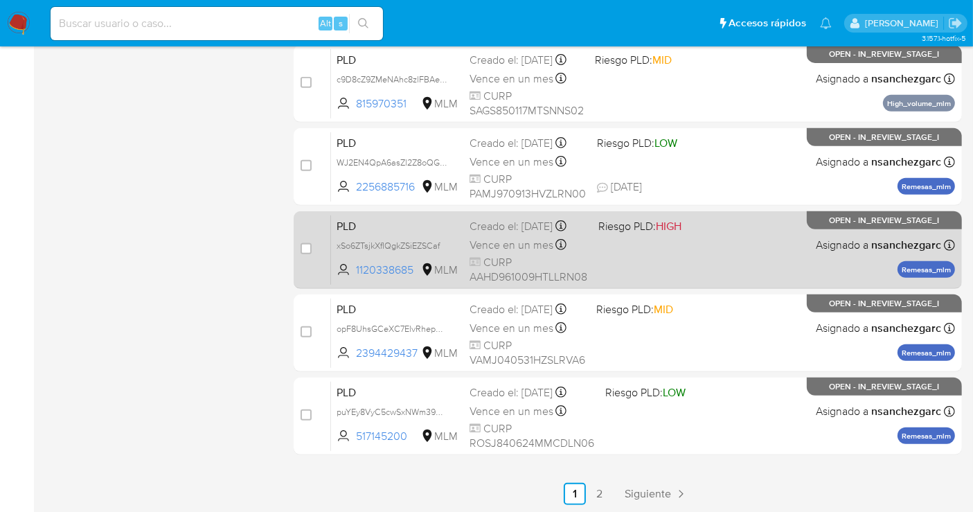
click at [507, 234] on div "Creado el: 12/08/2025 Creado el: 12/08/2025 02:10:14" at bounding box center [529, 226] width 118 height 15
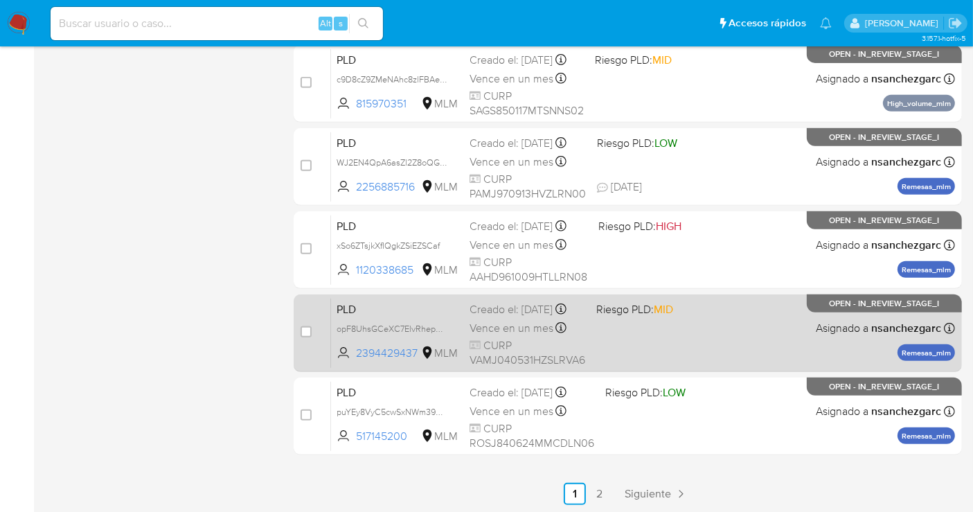
click at [490, 317] on div "Creado el: 12/08/2025 Creado el: 12/08/2025 02:09:38" at bounding box center [528, 309] width 116 height 15
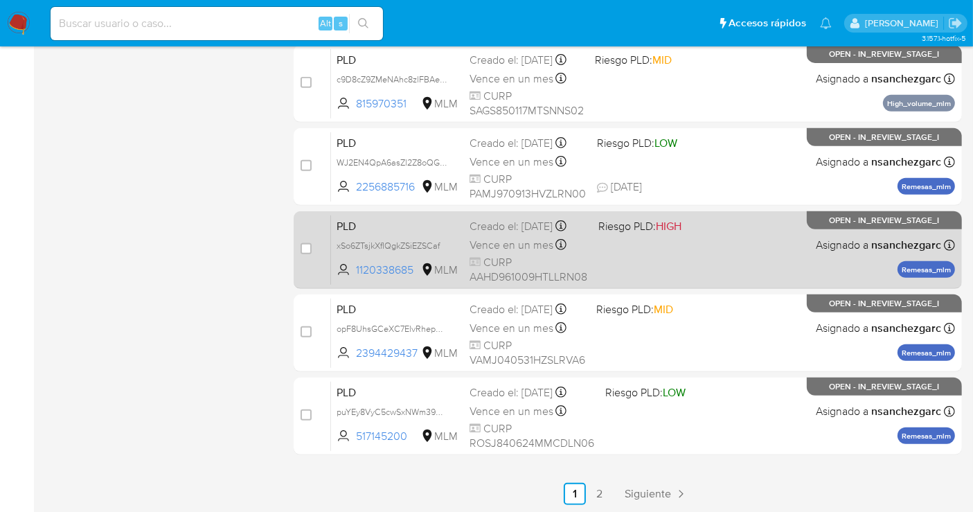
click at [502, 249] on span "Vence en un mes" at bounding box center [512, 245] width 84 height 15
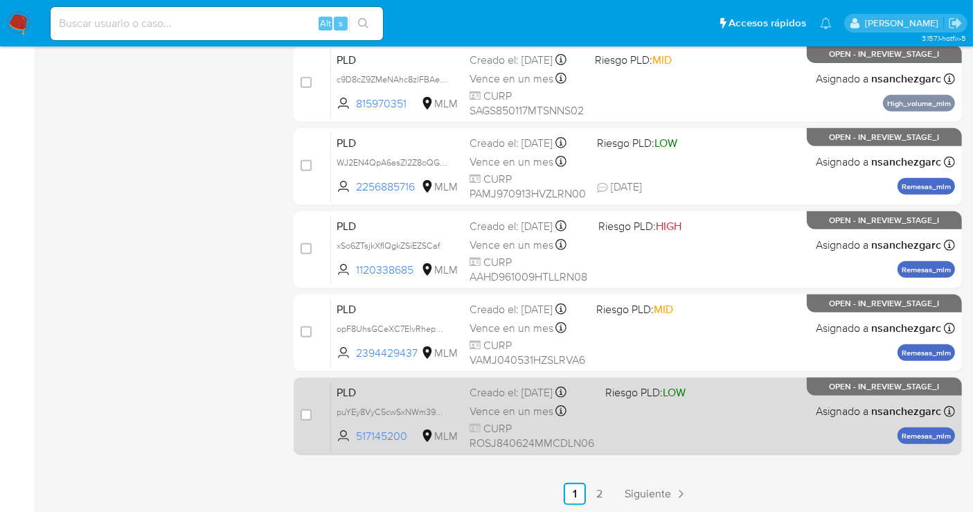
click at [503, 402] on div "Vence en un mes Vence el 11/10/2025 02:07:37" at bounding box center [532, 411] width 125 height 19
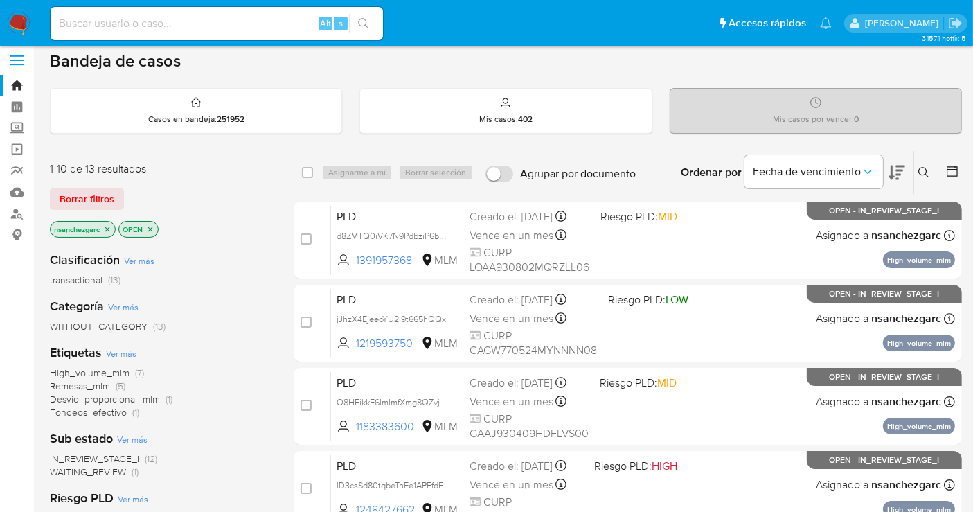
scroll to position [0, 0]
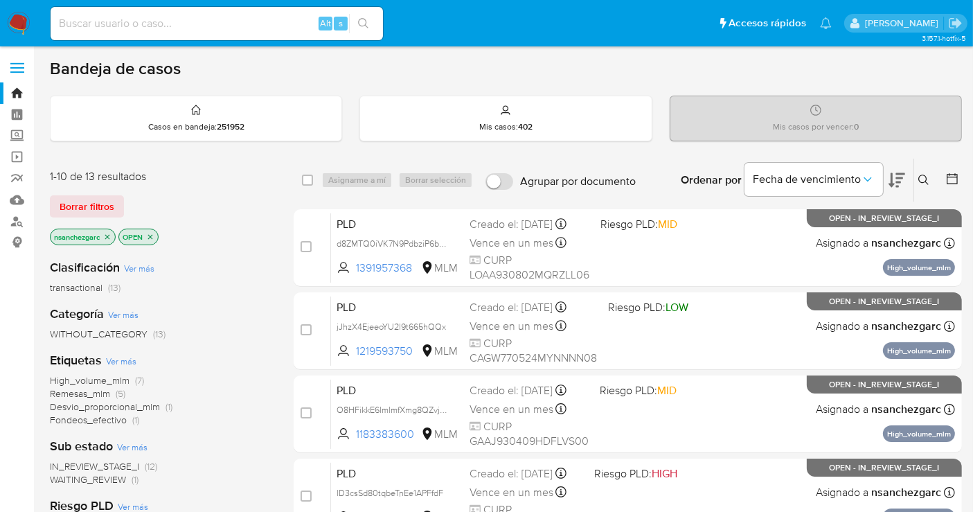
click at [12, 24] on img at bounding box center [19, 24] width 24 height 24
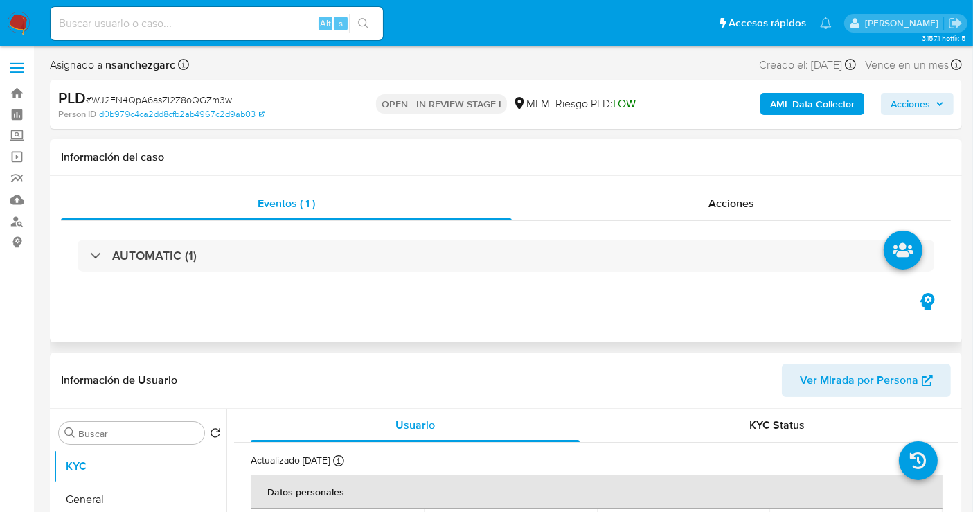
select select "10"
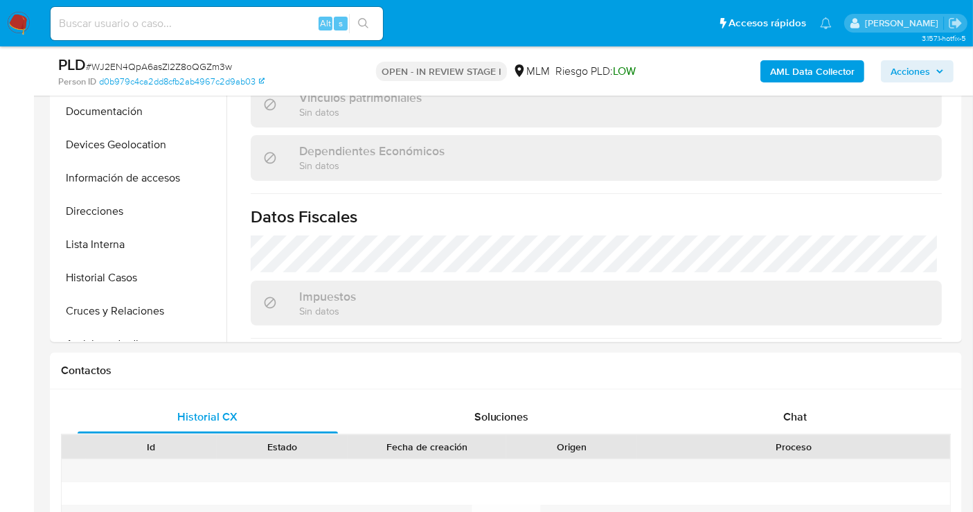
scroll to position [461, 0]
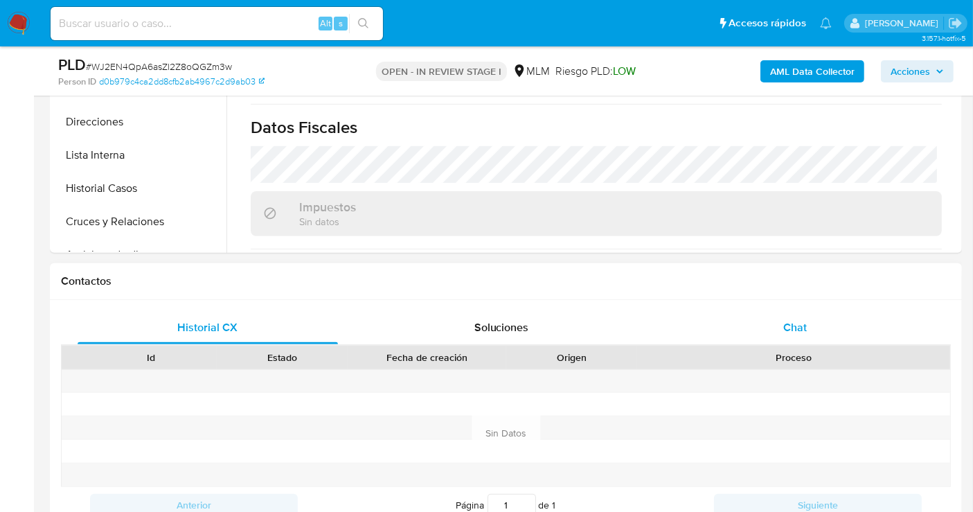
click at [791, 329] on span "Chat" at bounding box center [796, 327] width 24 height 16
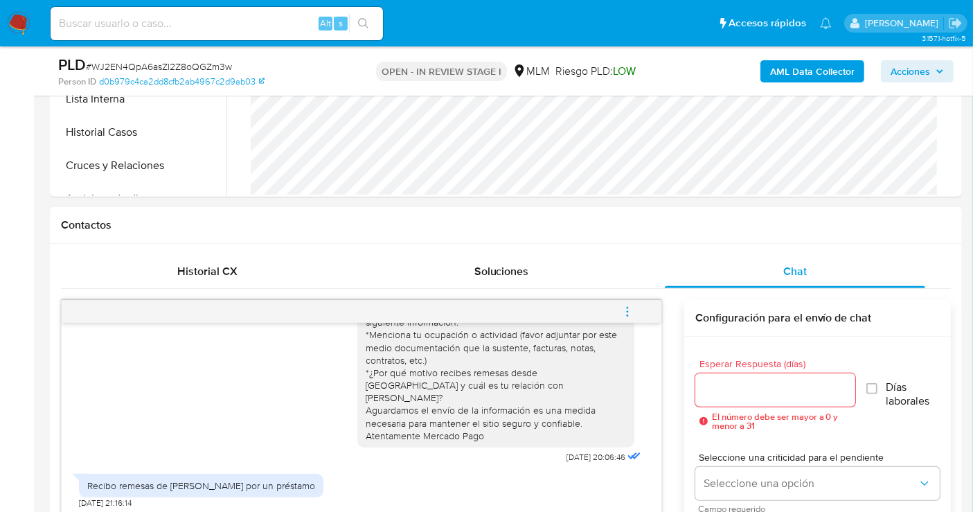
scroll to position [538, 0]
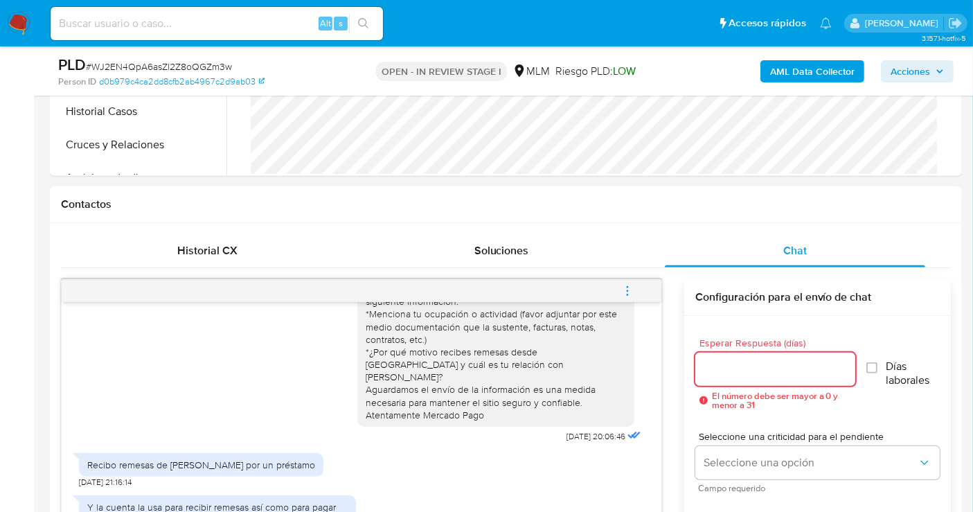
click at [757, 371] on input "Esperar Respuesta (días)" at bounding box center [776, 369] width 160 height 18
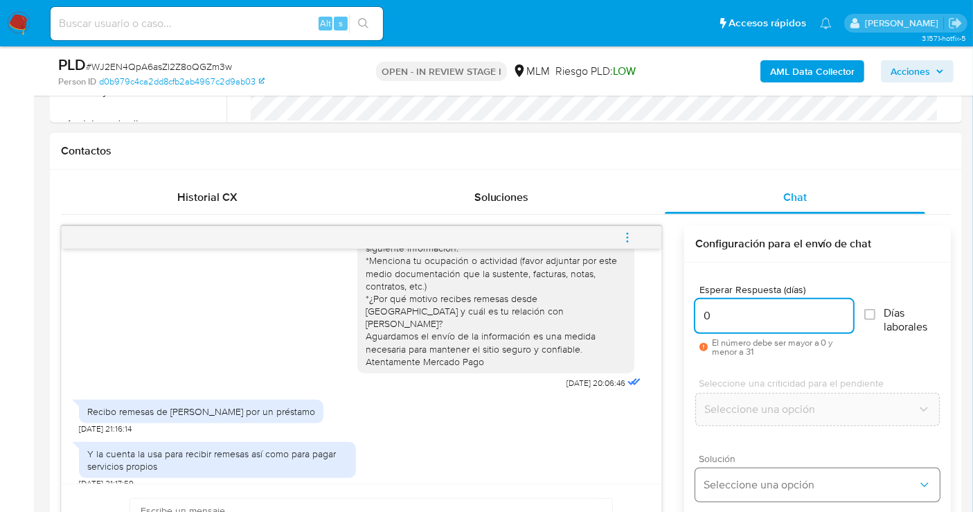
scroll to position [615, 0]
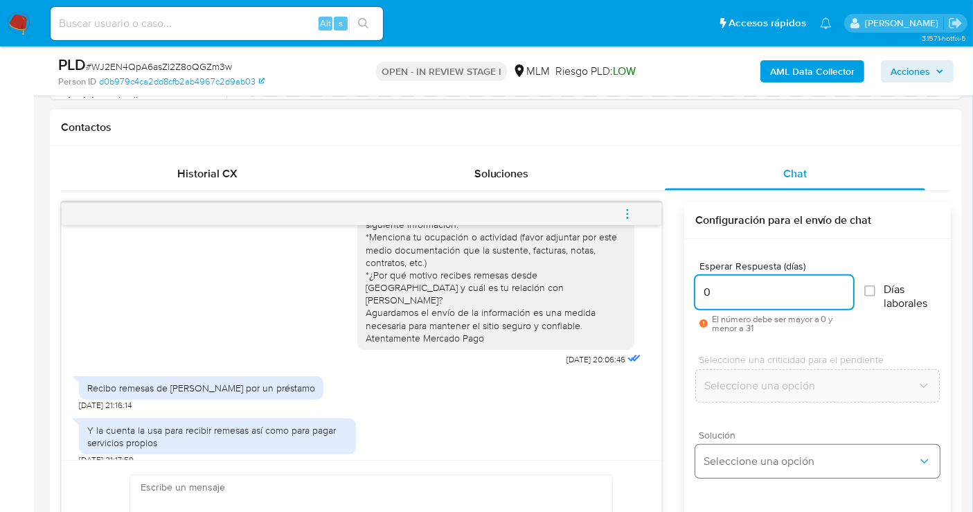
type input "0"
click at [730, 454] on span "Seleccione una opción" at bounding box center [811, 461] width 214 height 14
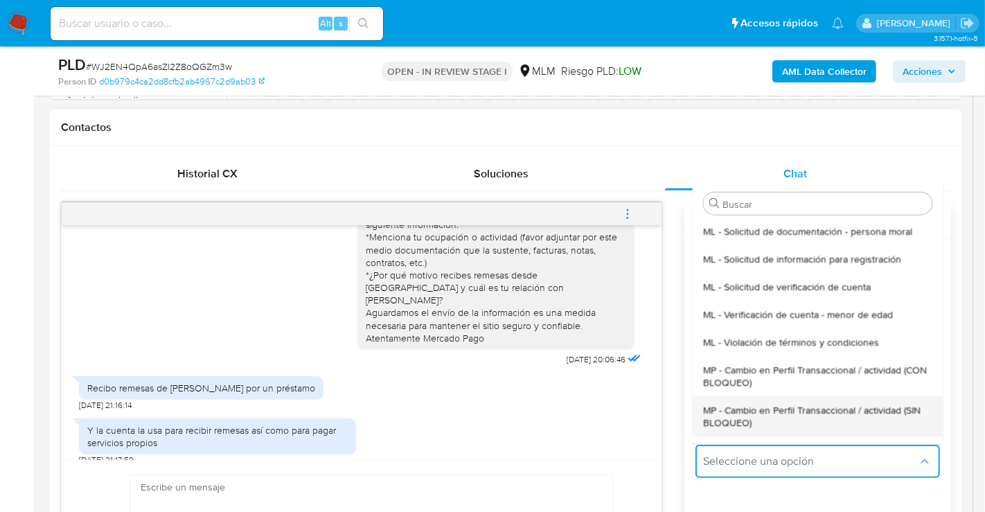
click at [737, 414] on span "MP - Cambio en Perfil Transaccional / actividad (SIN BLOQUEO)" at bounding box center [817, 415] width 229 height 25
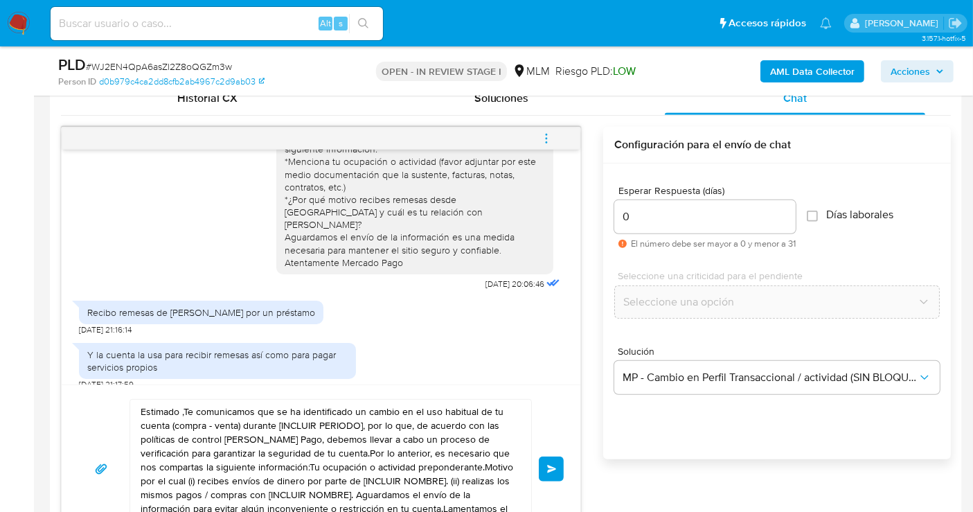
scroll to position [770, 0]
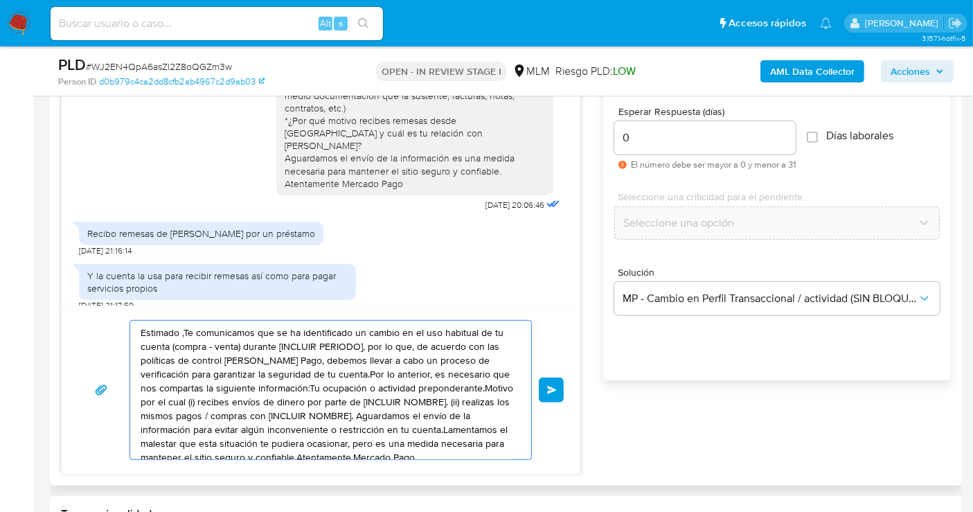
click at [242, 364] on textarea "Estimado ,Te comunicamos que se ha identificado un cambio en el uso habitual de…" at bounding box center [327, 390] width 373 height 139
paste textarea "Cliente, agradecemos tu pronta respuesta. Lamentamos cualquier malestar ocasion…"
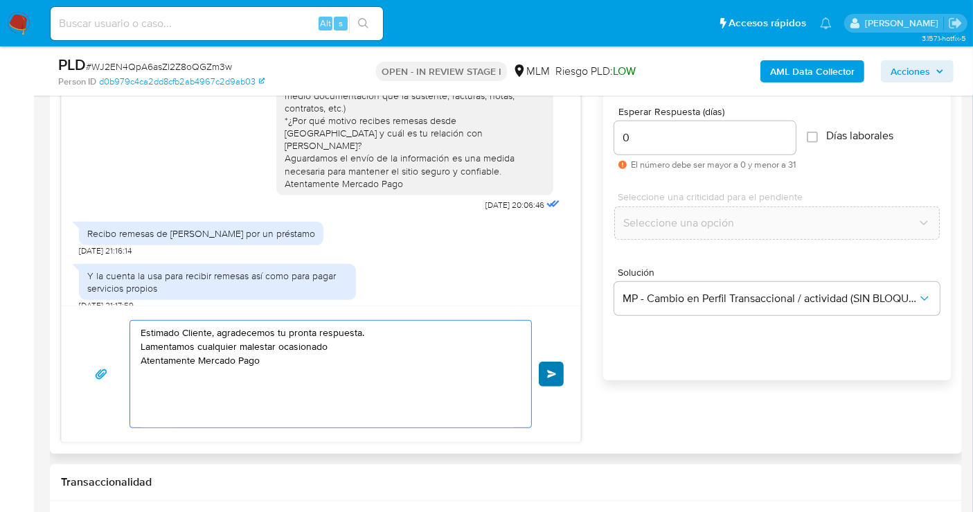
type textarea "Estimado Cliente, agradecemos tu pronta respuesta. Lamentamos cualquier malesta…"
click at [548, 370] on span "Enviar" at bounding box center [552, 374] width 10 height 8
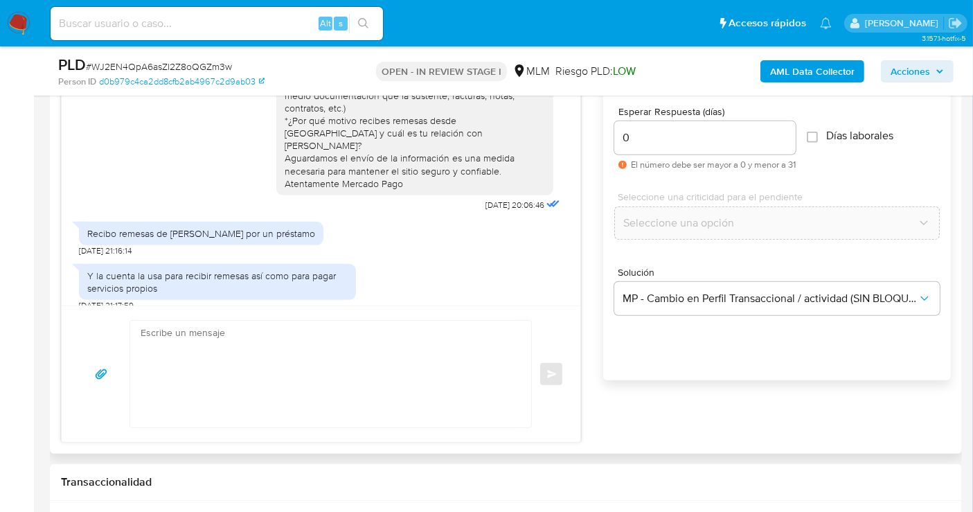
scroll to position [145, 0]
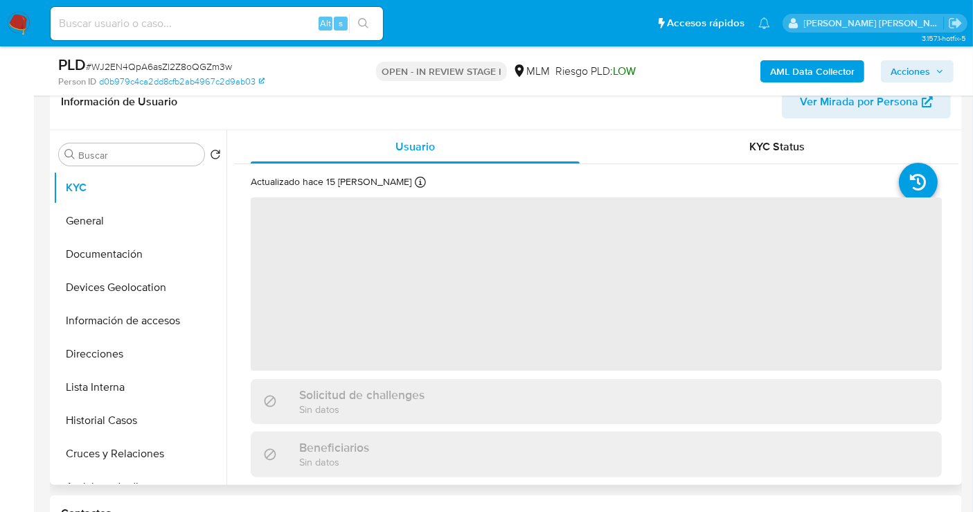
scroll to position [231, 0]
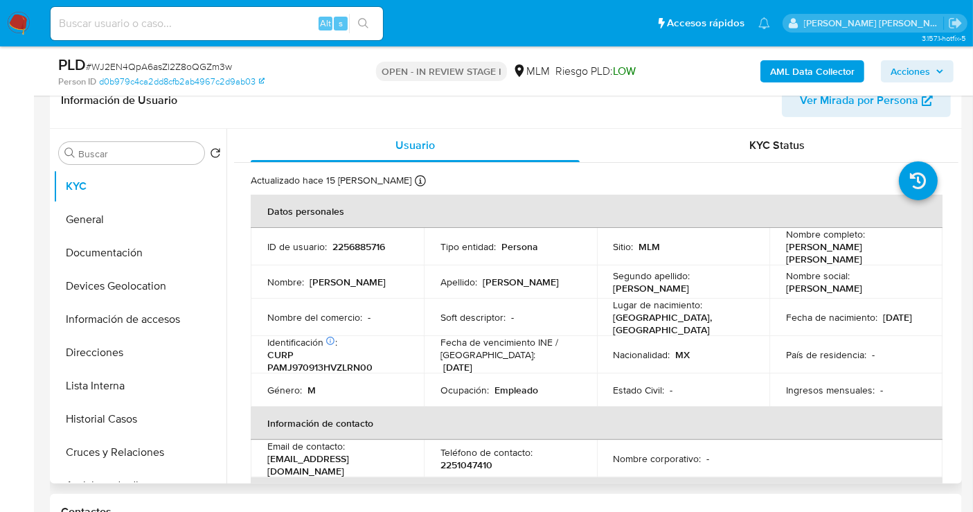
select select "10"
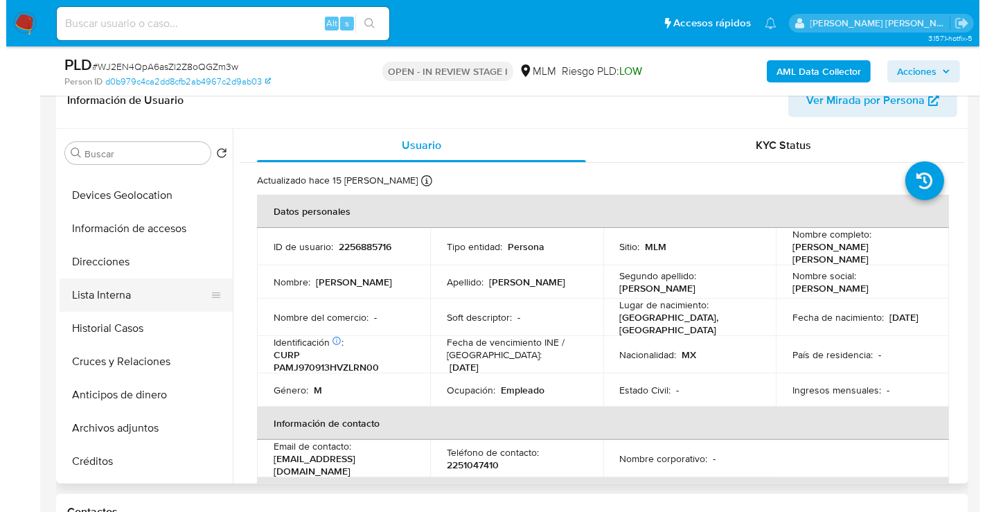
scroll to position [154, 0]
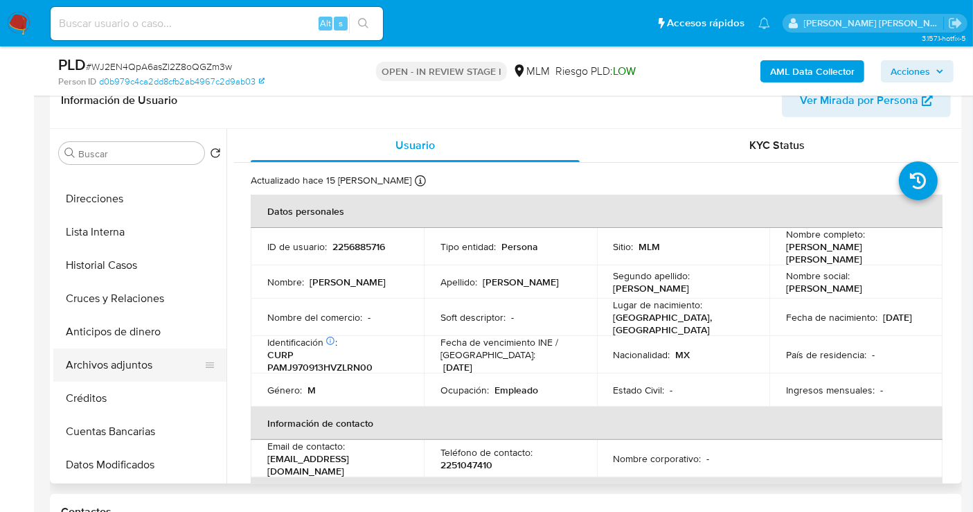
click at [123, 362] on button "Archivos adjuntos" at bounding box center [134, 364] width 162 height 33
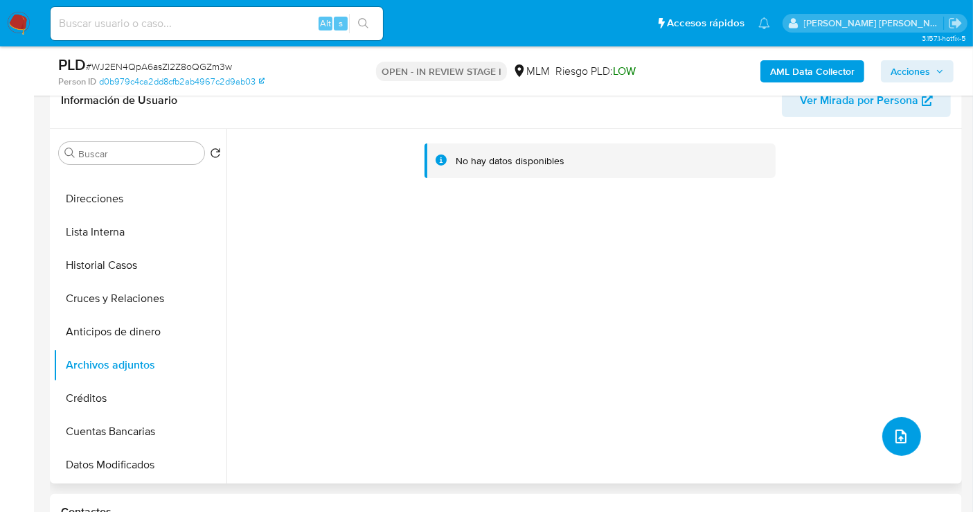
click at [893, 439] on icon "upload-file" at bounding box center [901, 436] width 17 height 17
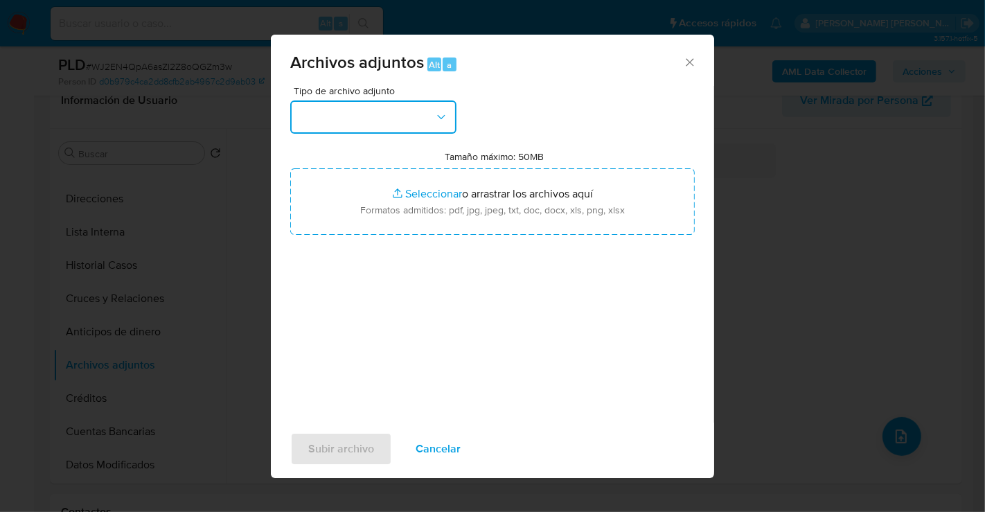
click at [379, 120] on button "button" at bounding box center [373, 116] width 166 height 33
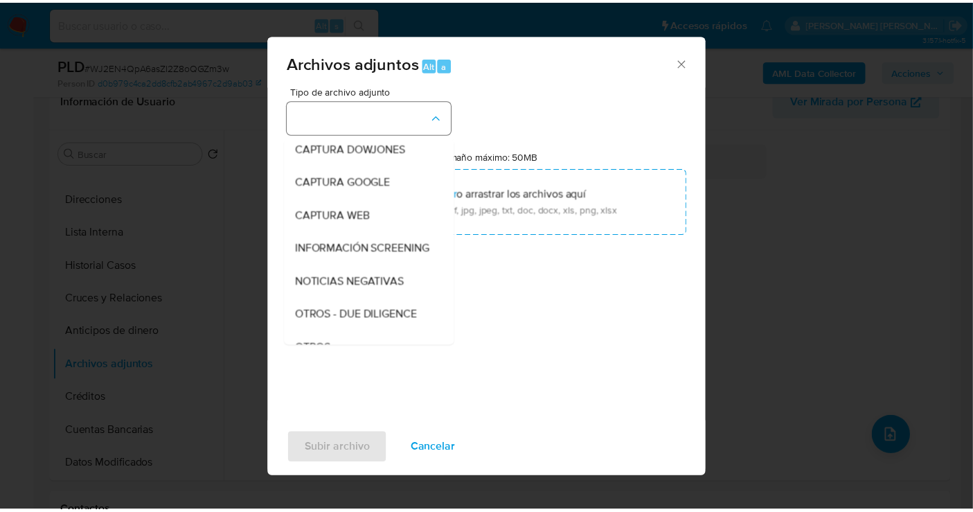
scroll to position [71, 0]
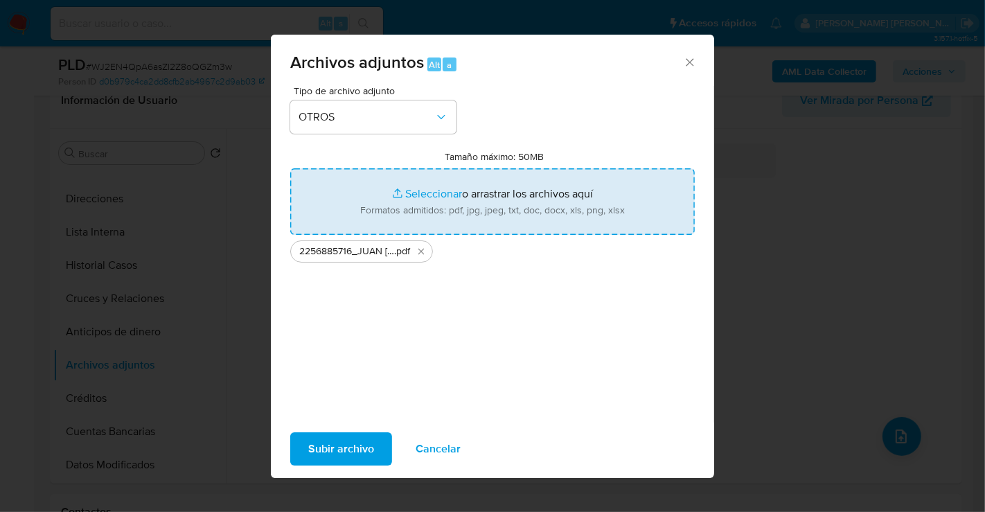
type input "C:\fakepath\2256885716_JUAN ESTEBAN PLATAS MARTINEZ_AGO25.xlsx"
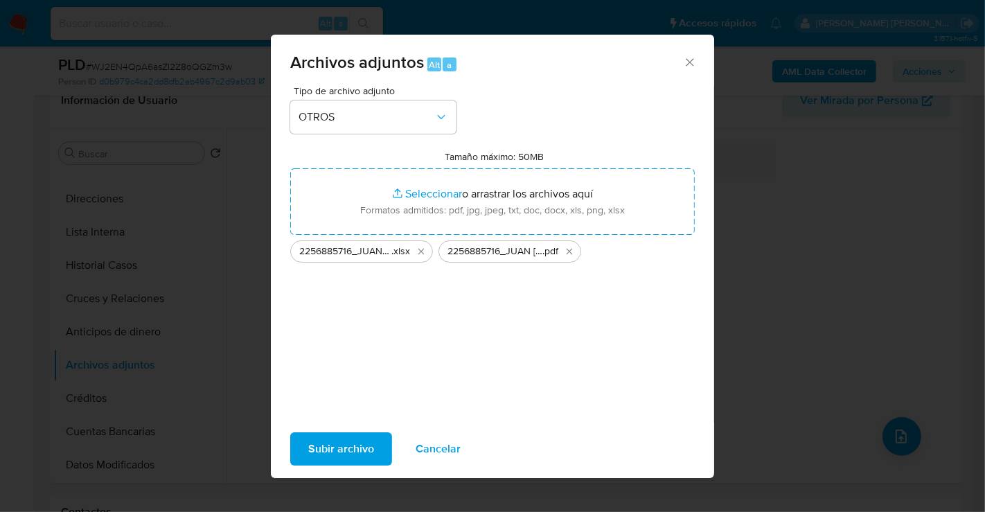
drag, startPoint x: 336, startPoint y: 440, endPoint x: 448, endPoint y: 511, distance: 133.0
click at [336, 441] on span "Subir archivo" at bounding box center [341, 449] width 66 height 30
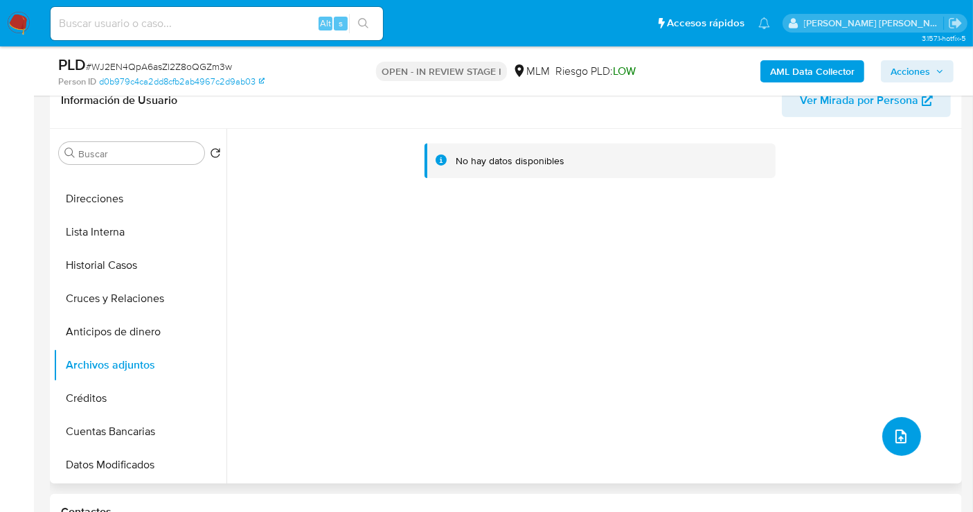
scroll to position [0, 0]
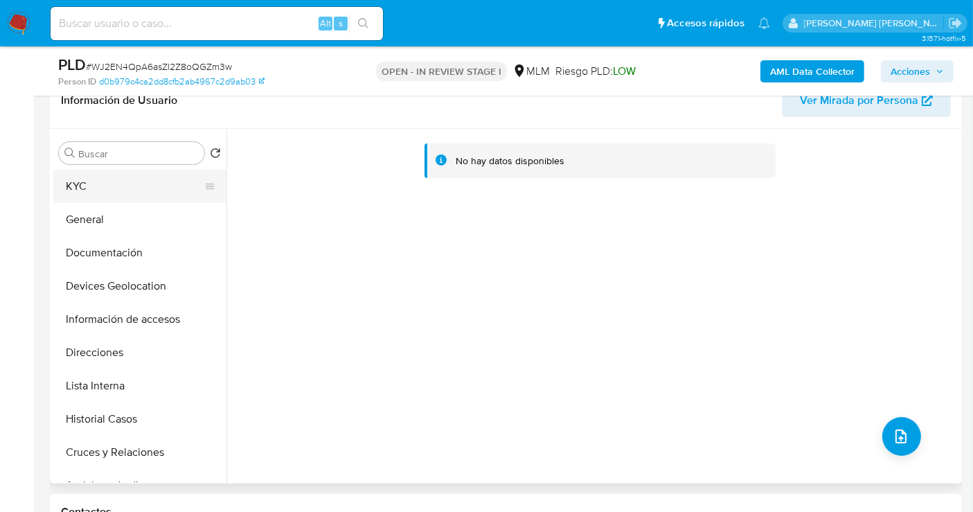
click at [78, 179] on button "KYC" at bounding box center [134, 186] width 162 height 33
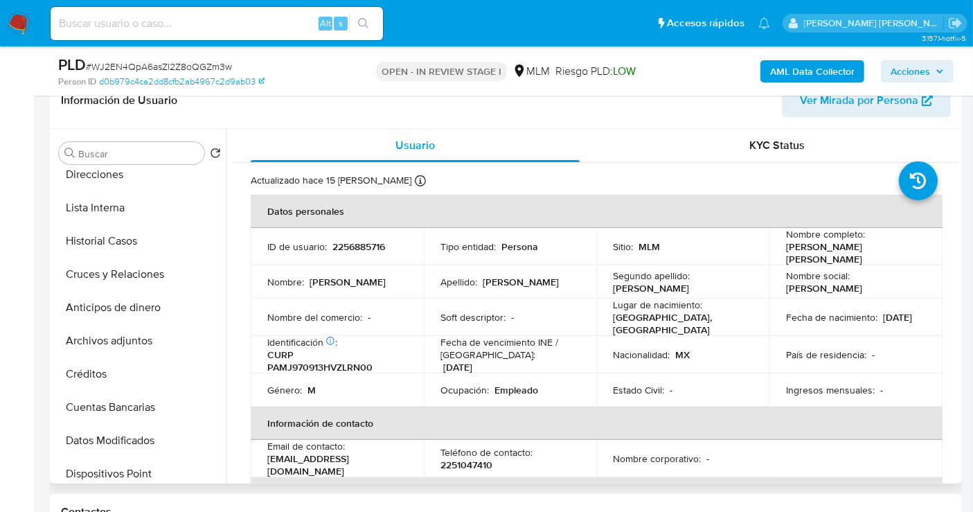
scroll to position [231, 0]
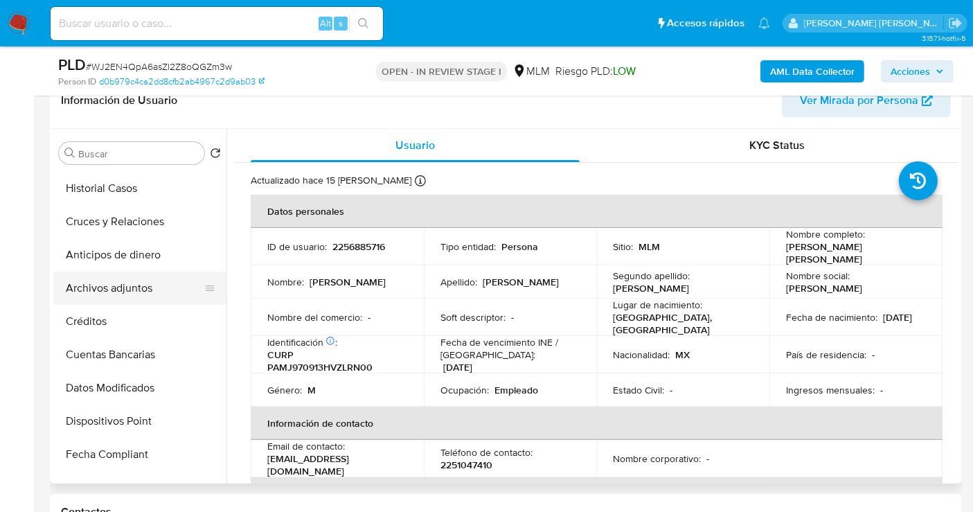
click at [109, 290] on button "Archivos adjuntos" at bounding box center [134, 288] width 162 height 33
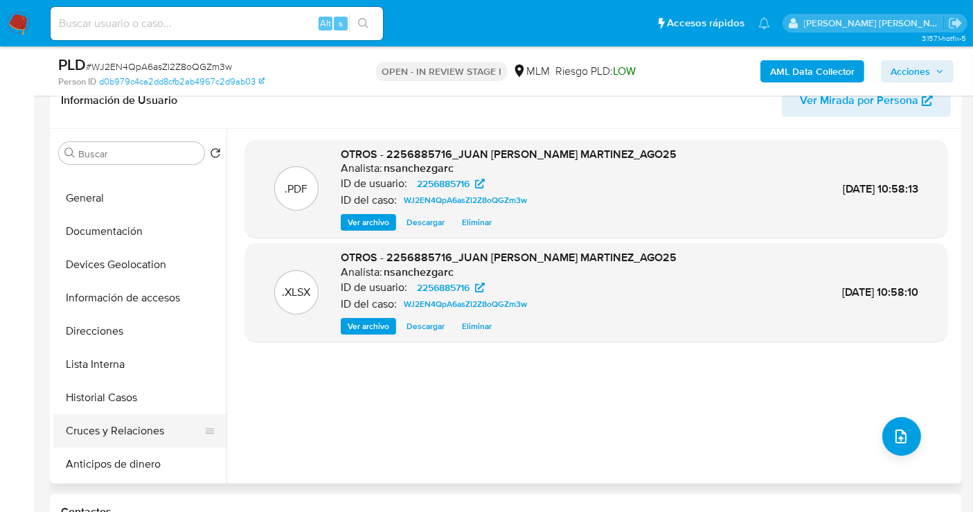
scroll to position [0, 0]
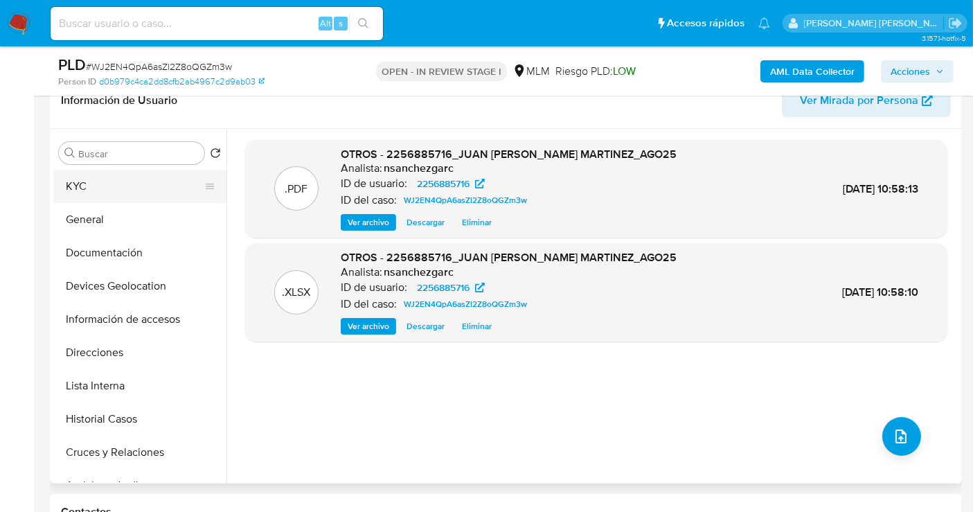
click at [93, 184] on button "KYC" at bounding box center [134, 186] width 162 height 33
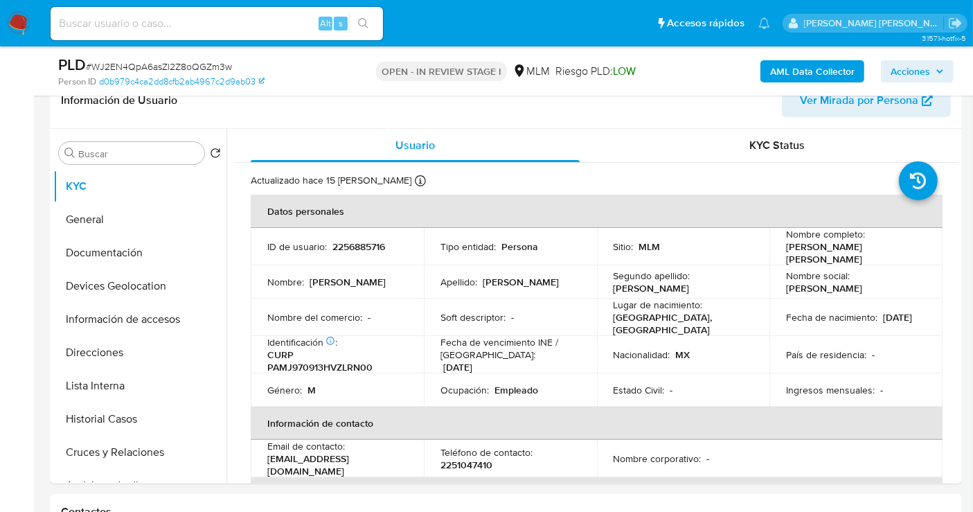
click at [922, 76] on span "Acciones" at bounding box center [910, 71] width 39 height 22
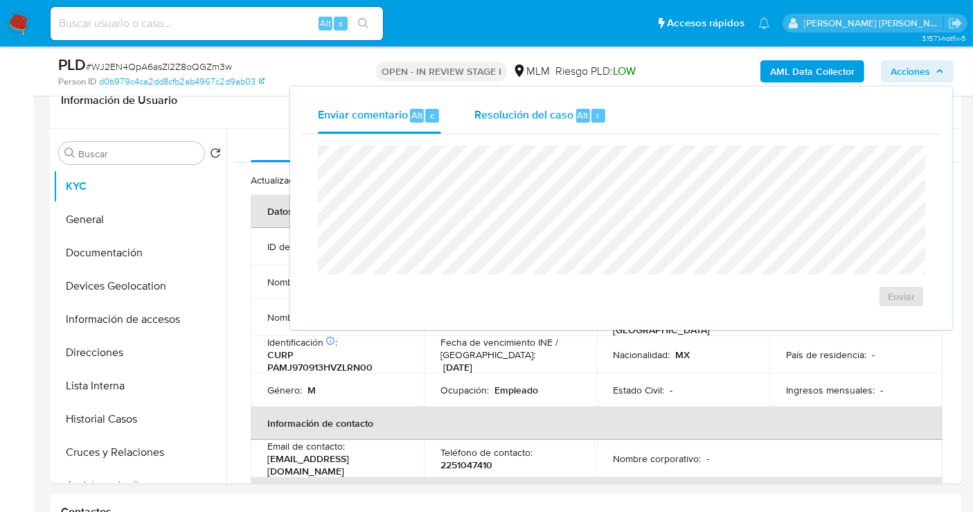
click at [511, 118] on span "Resolución del caso" at bounding box center [524, 115] width 99 height 16
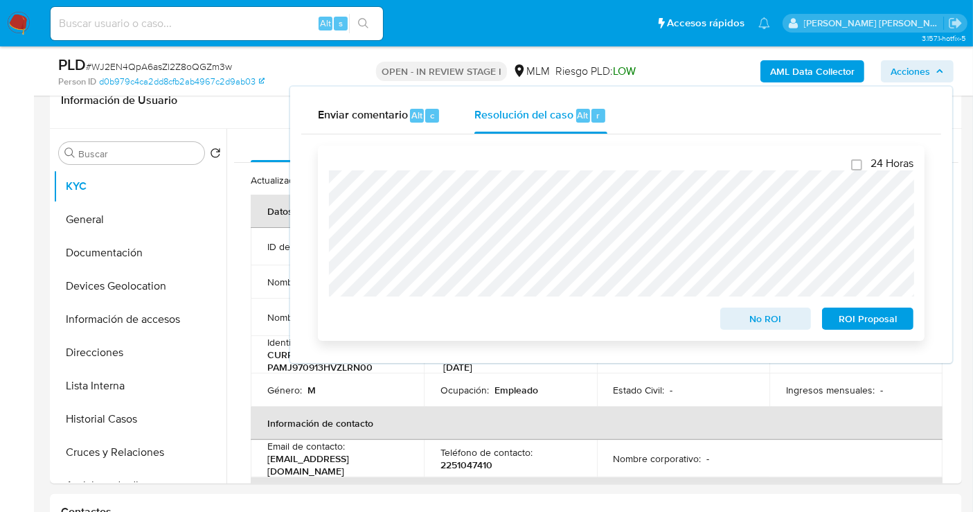
click at [634, 281] on div "24 Horas No ROI ROI Proposal" at bounding box center [621, 243] width 585 height 173
click at [788, 317] on span "No ROI" at bounding box center [766, 318] width 72 height 19
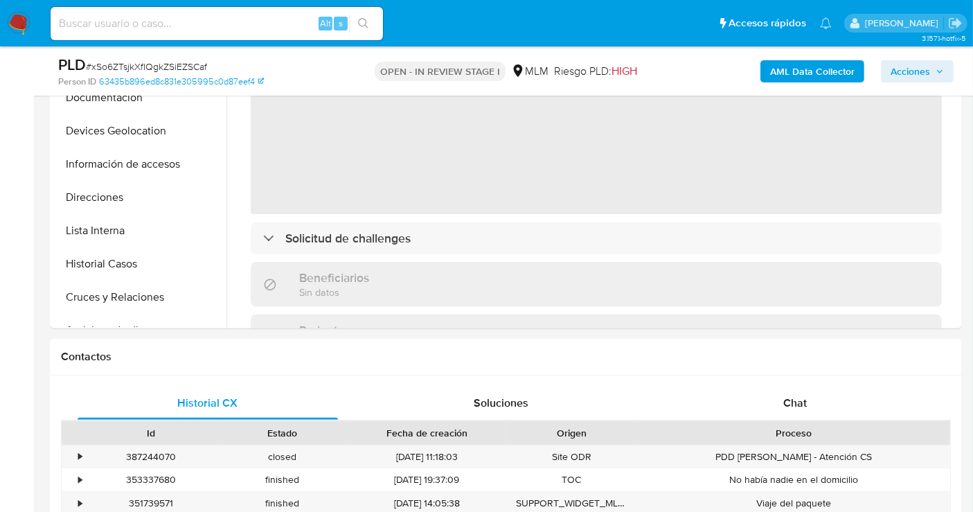
scroll to position [538, 0]
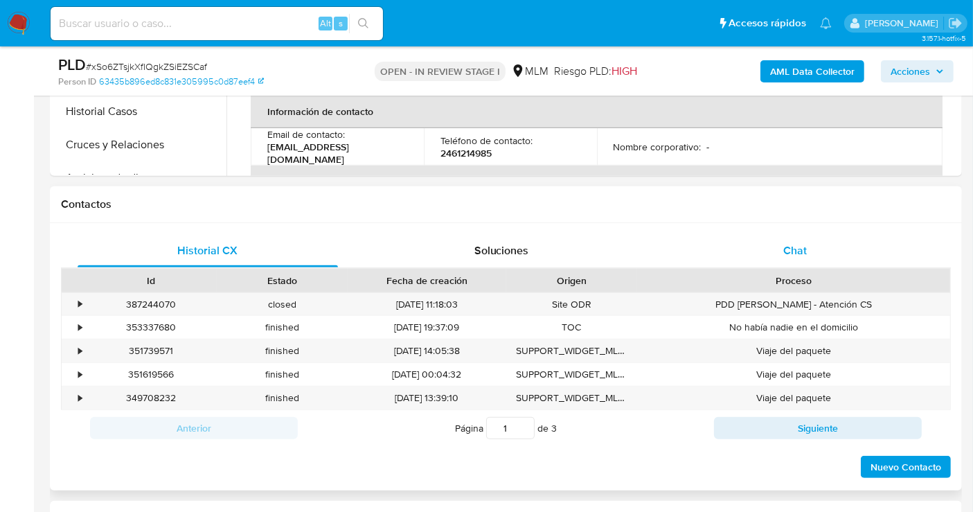
select select "10"
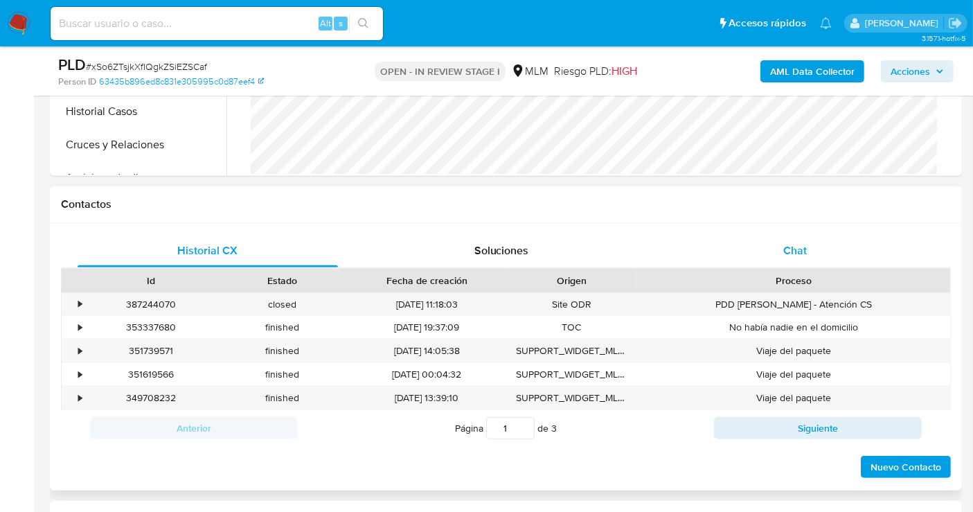
click at [804, 249] on span "Chat" at bounding box center [796, 250] width 24 height 16
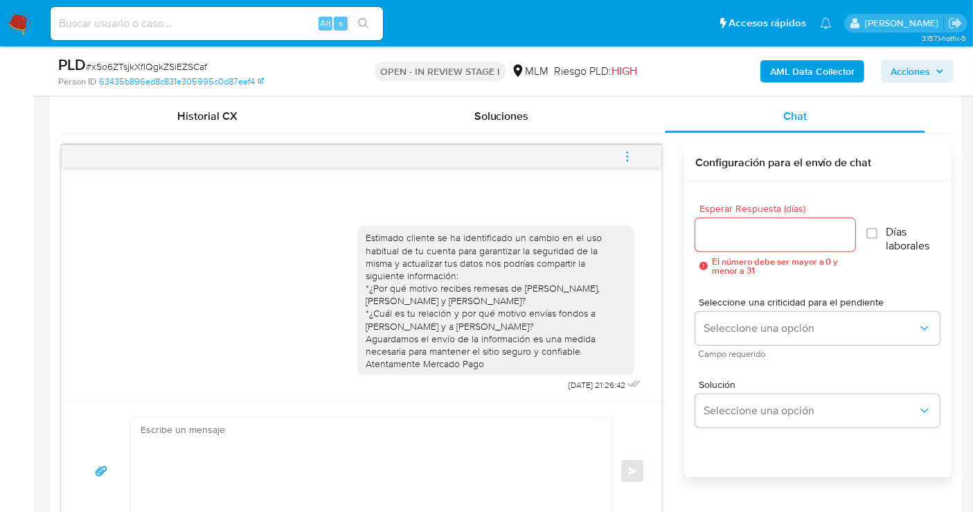
scroll to position [693, 0]
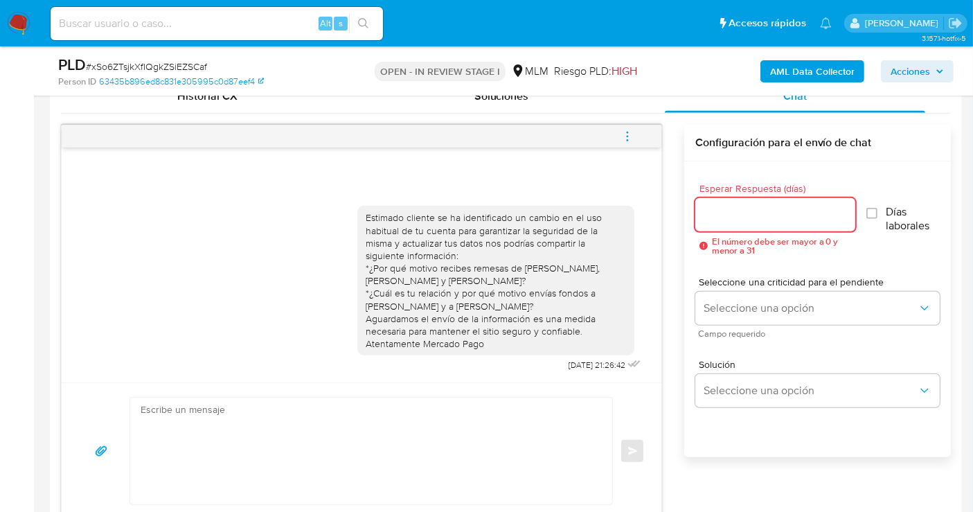
click at [734, 215] on input "Esperar Respuesta (días)" at bounding box center [776, 215] width 160 height 18
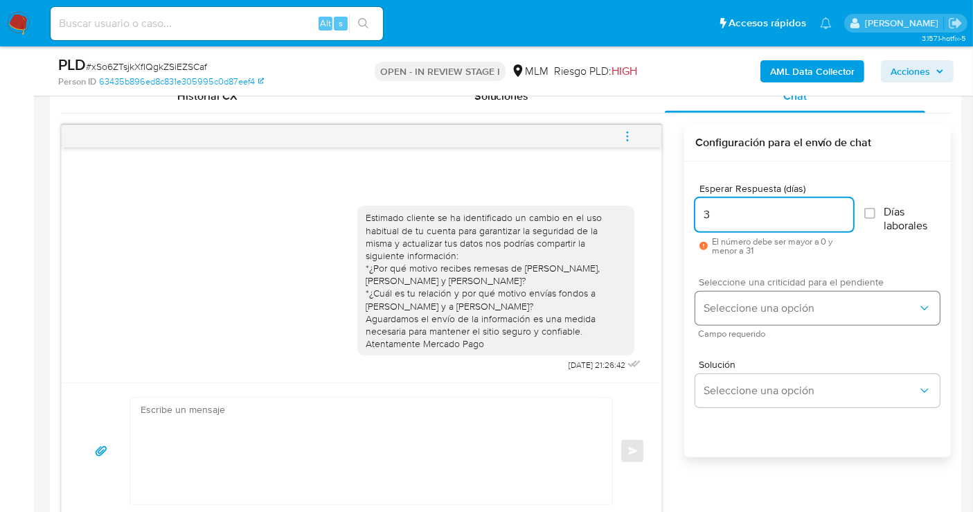
type input "3"
click at [763, 304] on span "Seleccione una opción" at bounding box center [811, 308] width 214 height 14
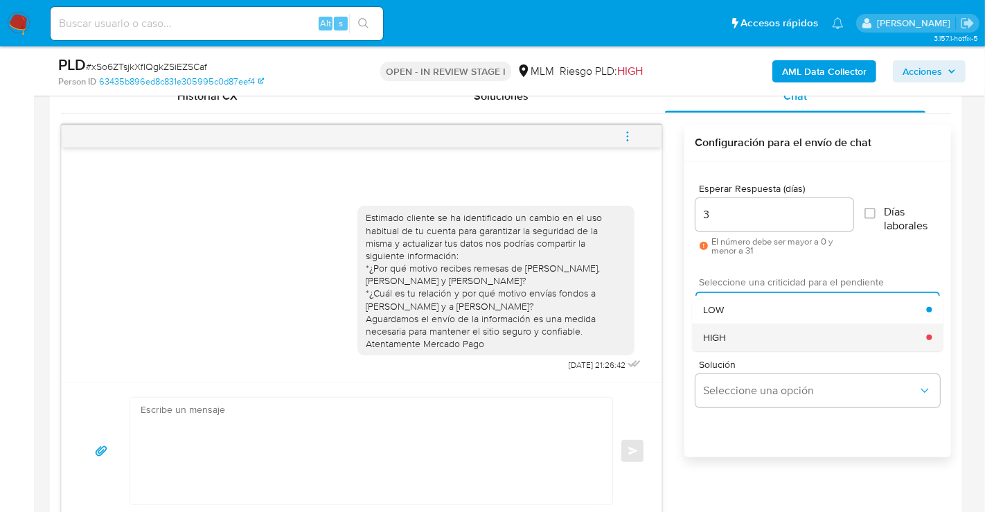
click at [720, 339] on span "HIGH" at bounding box center [714, 337] width 23 height 12
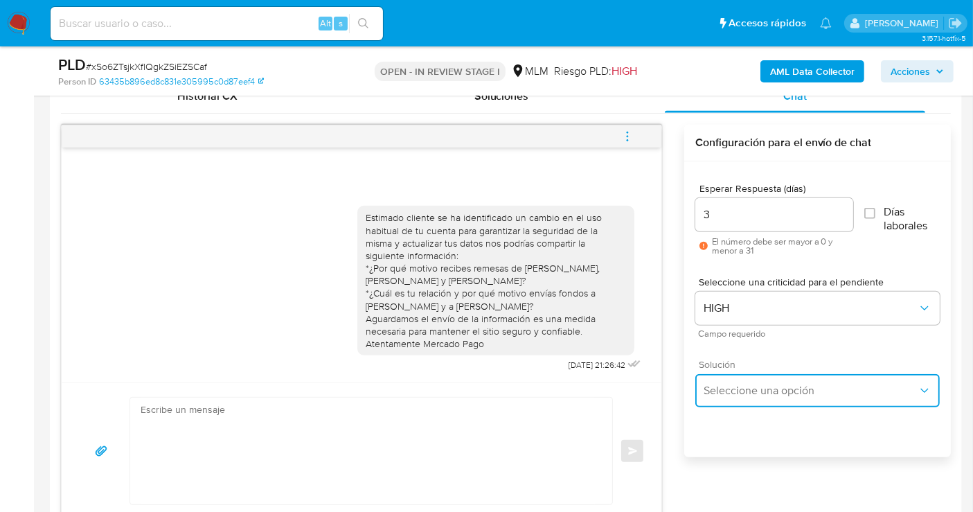
click at [731, 396] on span "Seleccione una opción" at bounding box center [811, 391] width 214 height 14
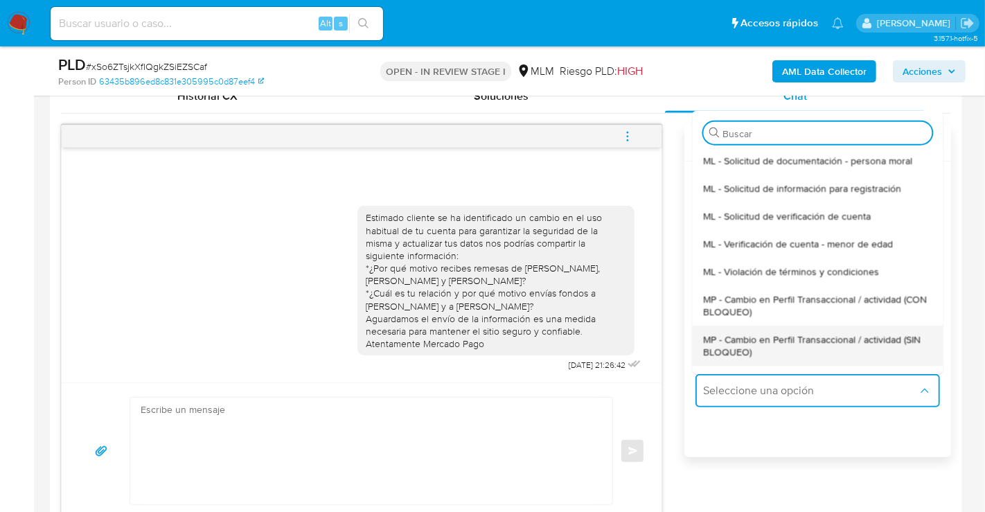
click at [724, 345] on span "MP - Cambio en Perfil Transaccional / actividad (SIN BLOQUEO)" at bounding box center [817, 345] width 229 height 25
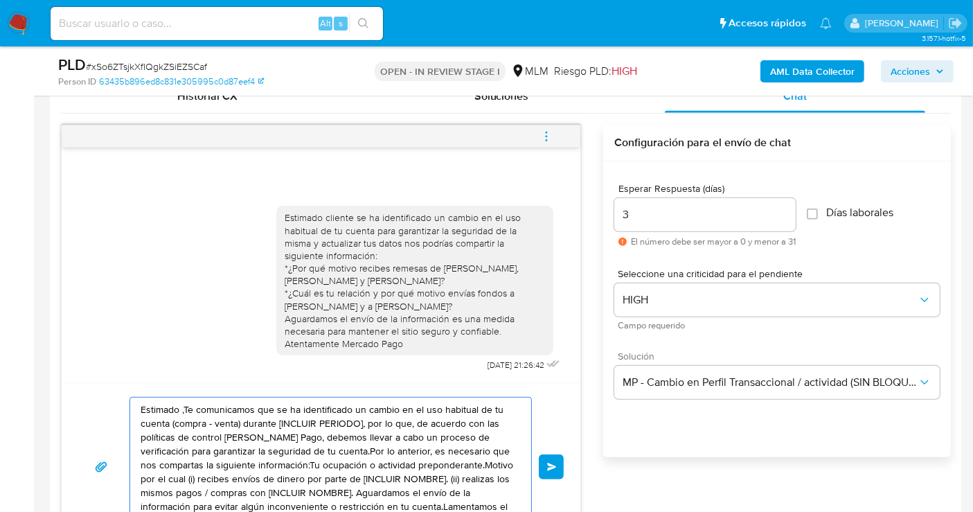
click at [402, 423] on textarea "Estimado ,Te comunicamos que se ha identificado un cambio en el uso habitual de…" at bounding box center [327, 467] width 373 height 139
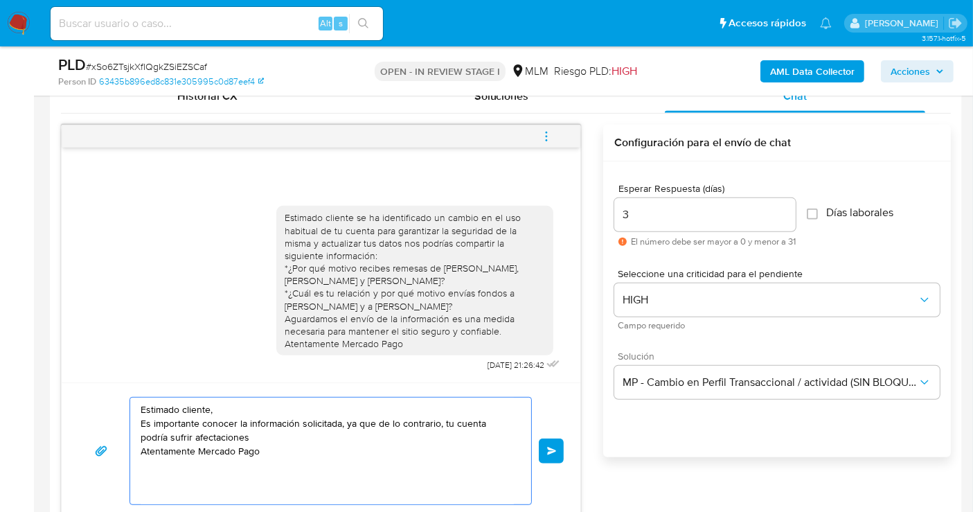
click at [264, 432] on textarea "Estimado cliente, Es importante conocer la información solicitada, ya que de lo…" at bounding box center [327, 451] width 373 height 107
click at [222, 423] on textarea "Estimado cliente, Es importante conocer la información solicitada, ya que de lo…" at bounding box center [327, 451] width 373 height 107
type textarea "Estimado cliente, Es importante que compartas la información solicitada, ya que…"
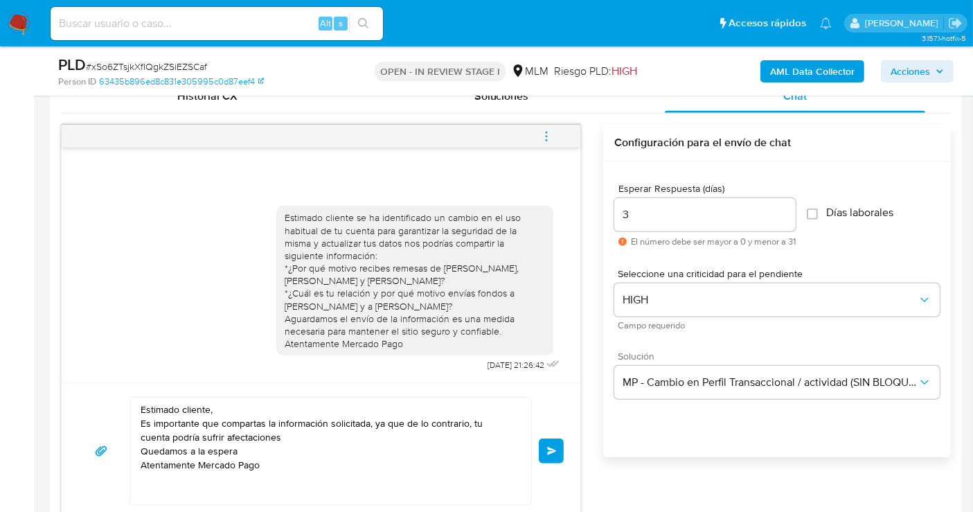
click at [550, 443] on button "Enviar" at bounding box center [551, 451] width 25 height 25
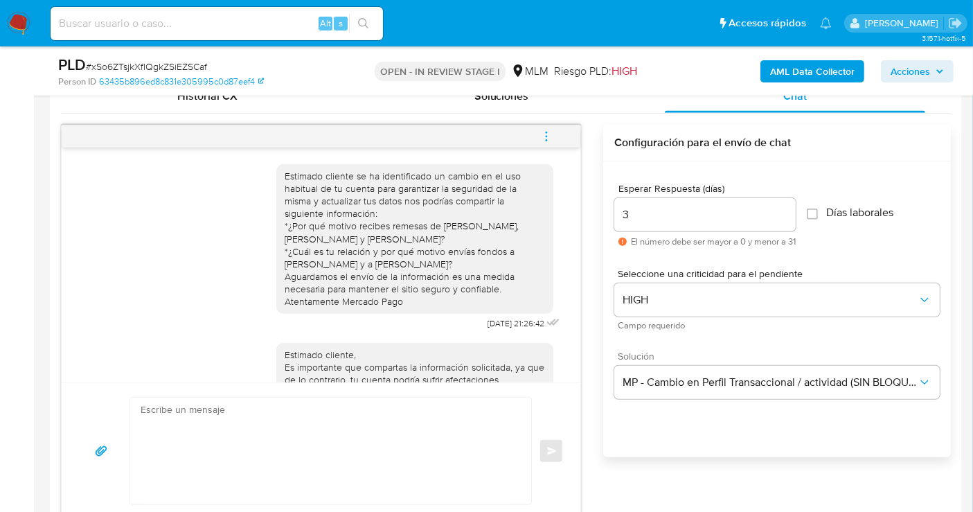
scroll to position [87, 0]
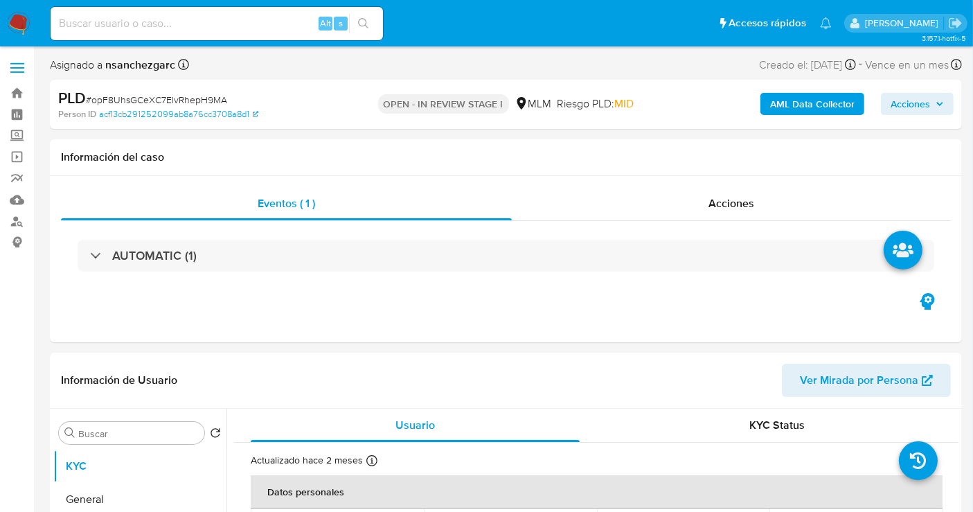
select select "10"
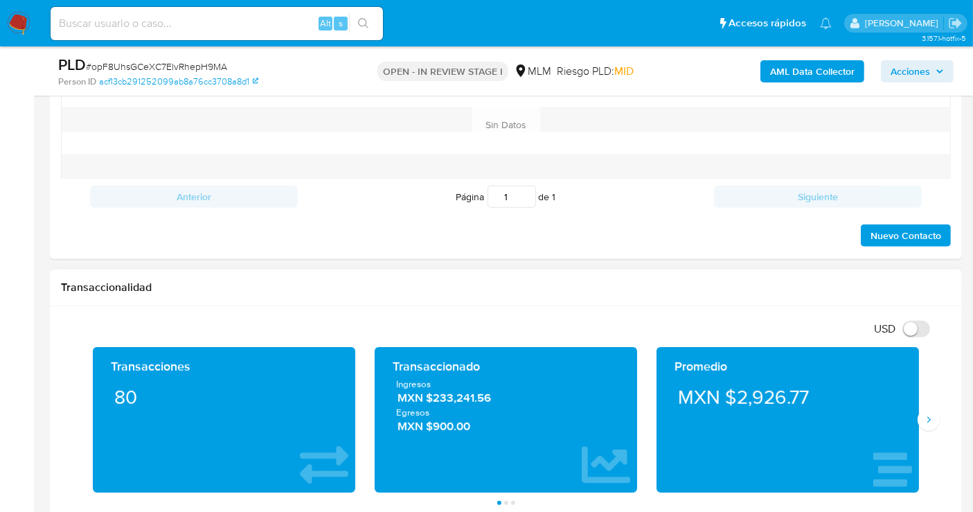
scroll to position [461, 0]
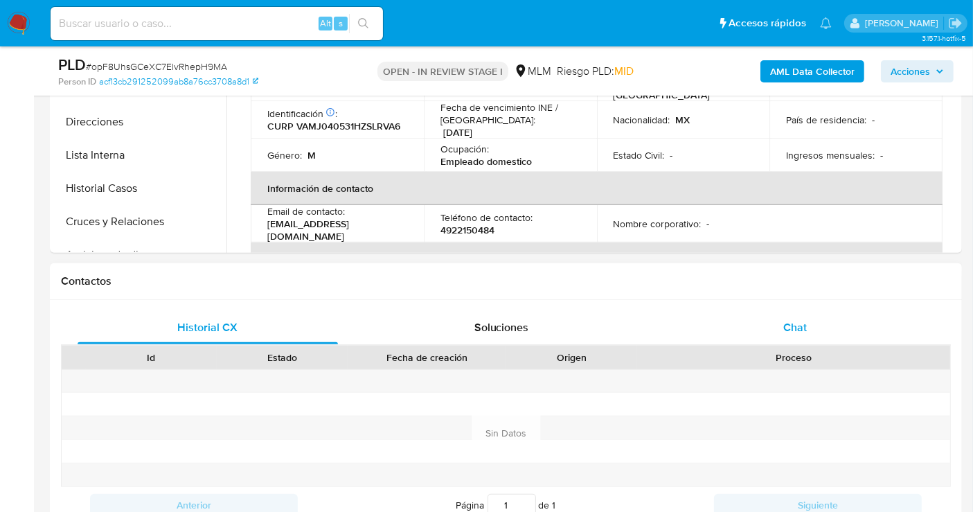
click at [805, 319] on span "Chat" at bounding box center [796, 327] width 24 height 16
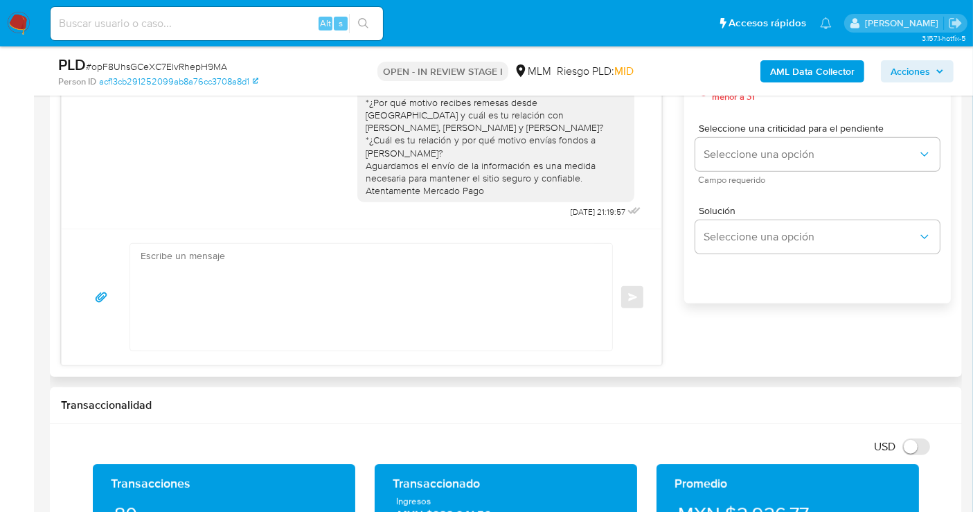
scroll to position [770, 0]
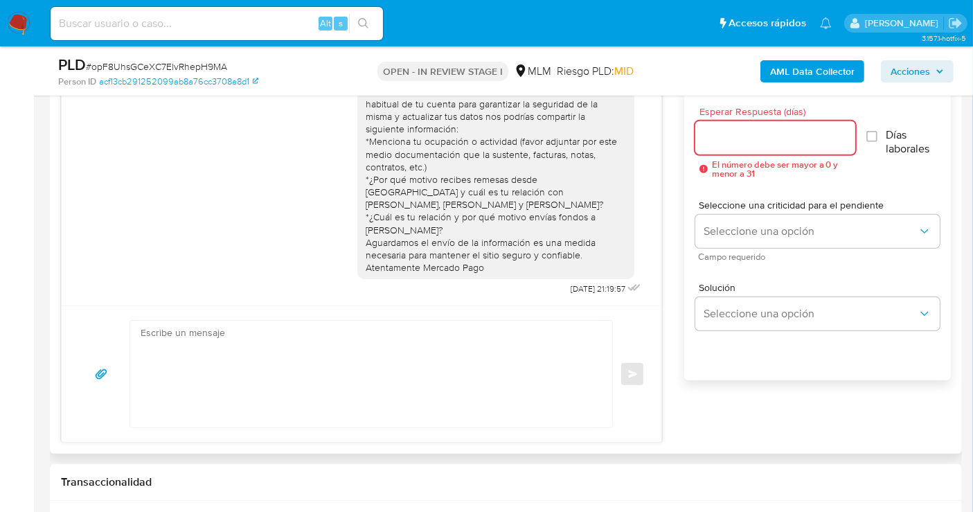
click at [724, 137] on input "Esperar Respuesta (días)" at bounding box center [776, 138] width 160 height 18
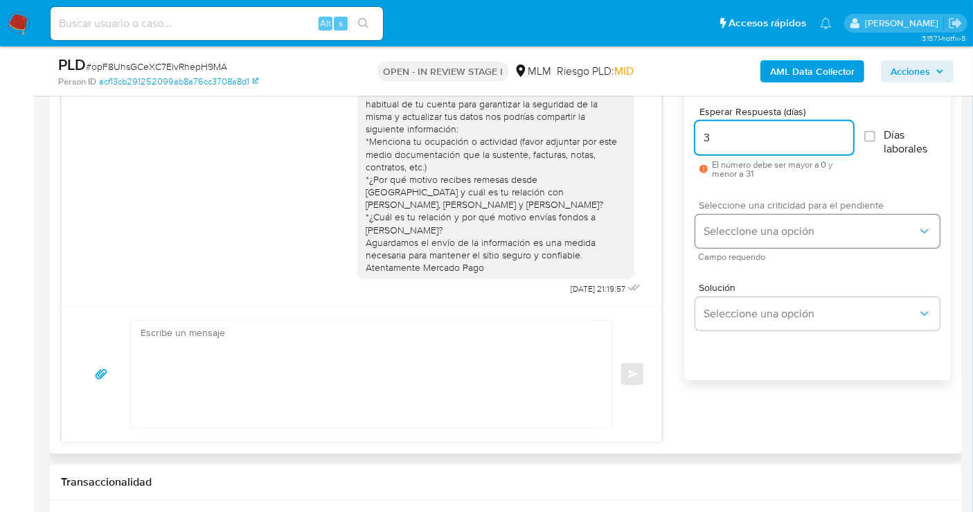
type input "3"
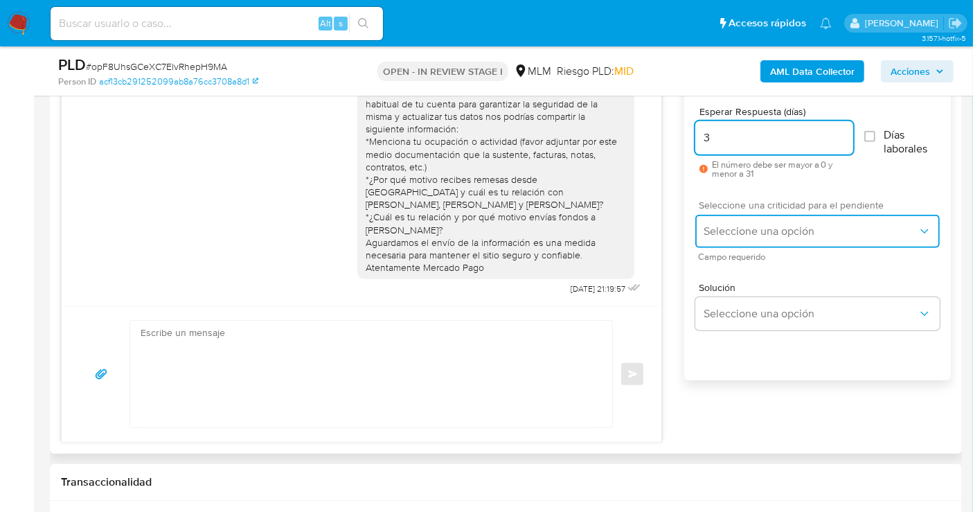
click at [728, 232] on span "Seleccione una opción" at bounding box center [811, 231] width 214 height 14
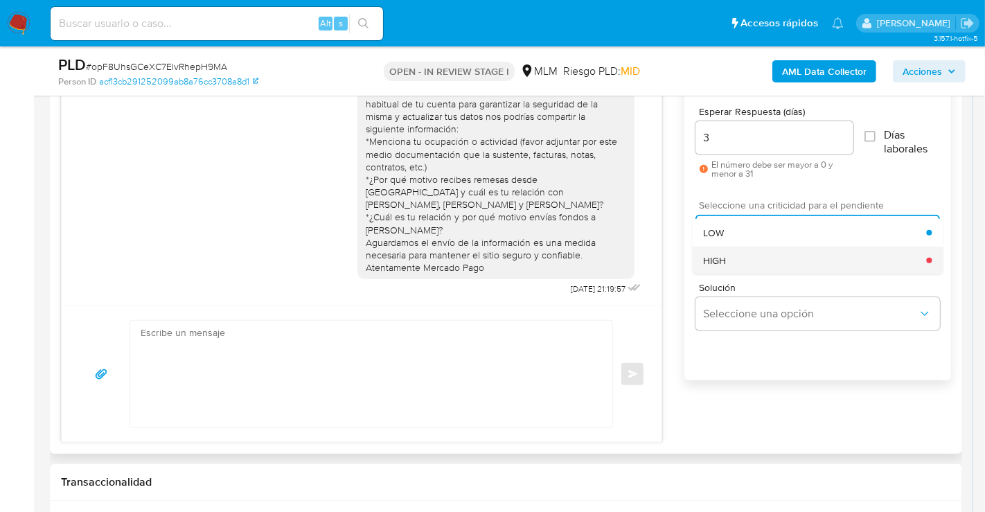
click at [733, 260] on div "HIGH" at bounding box center [814, 261] width 223 height 28
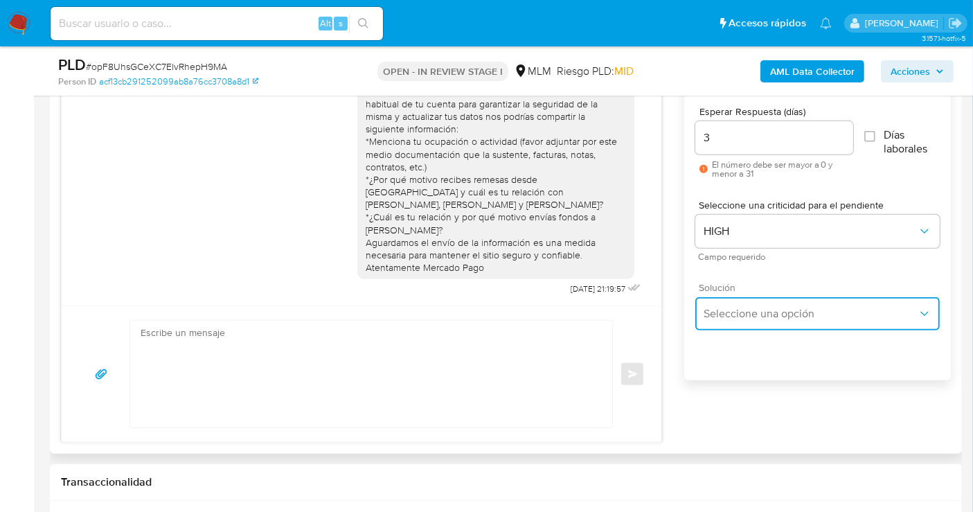
click at [734, 319] on span "Seleccione una opción" at bounding box center [811, 314] width 214 height 14
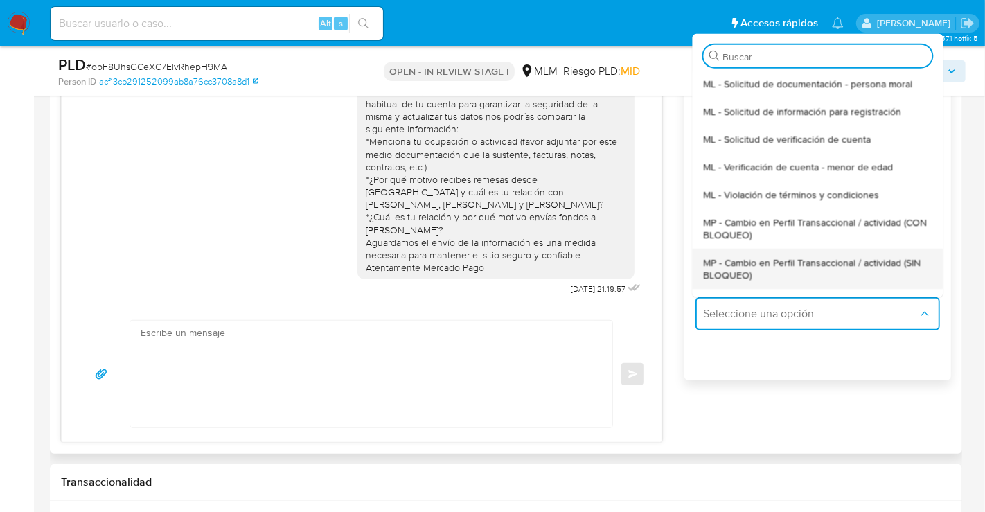
click at [726, 276] on span "MP - Cambio en Perfil Transaccional / actividad (SIN BLOQUEO)" at bounding box center [817, 268] width 229 height 25
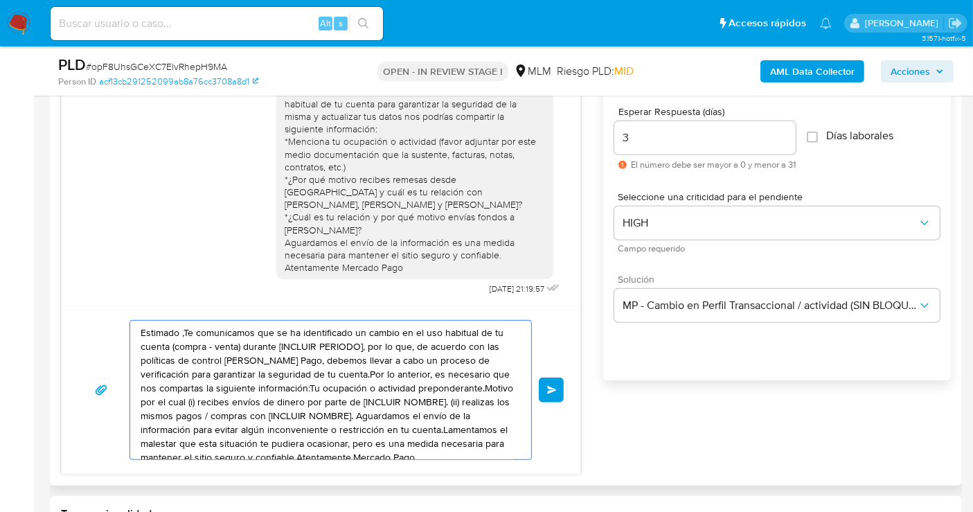
click at [348, 340] on textarea "Estimado ,Te comunicamos que se ha identificado un cambio en el uso habitual de…" at bounding box center [327, 390] width 373 height 139
paste textarea "cliente, Es importante que compartas la información solicitada, ya que de lo co…"
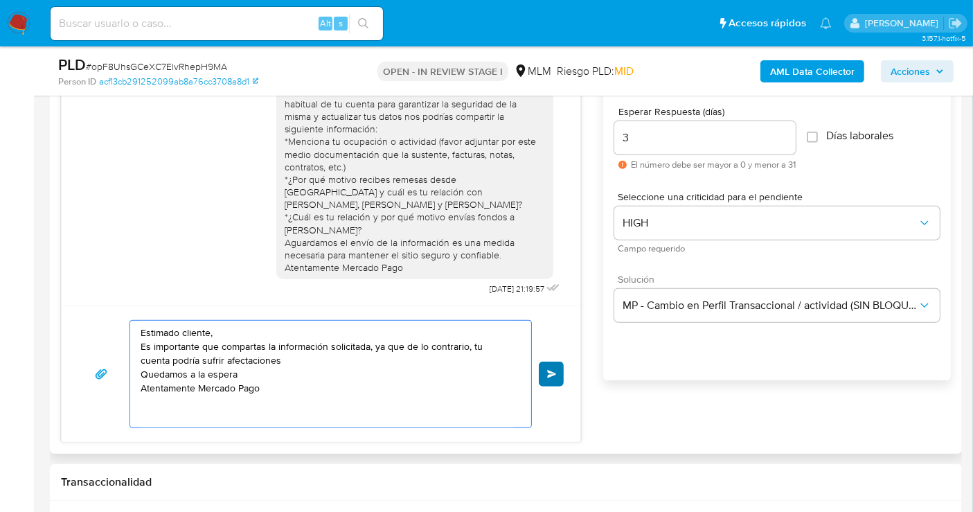
type textarea "Estimado cliente, Es importante que compartas la información solicitada, ya que…"
click at [553, 374] on span "Enviar" at bounding box center [552, 374] width 10 height 8
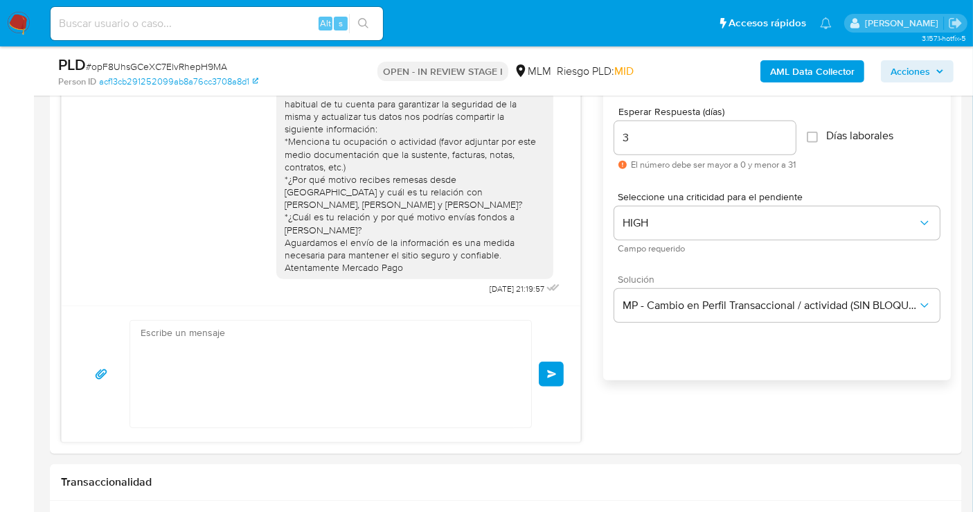
scroll to position [112, 0]
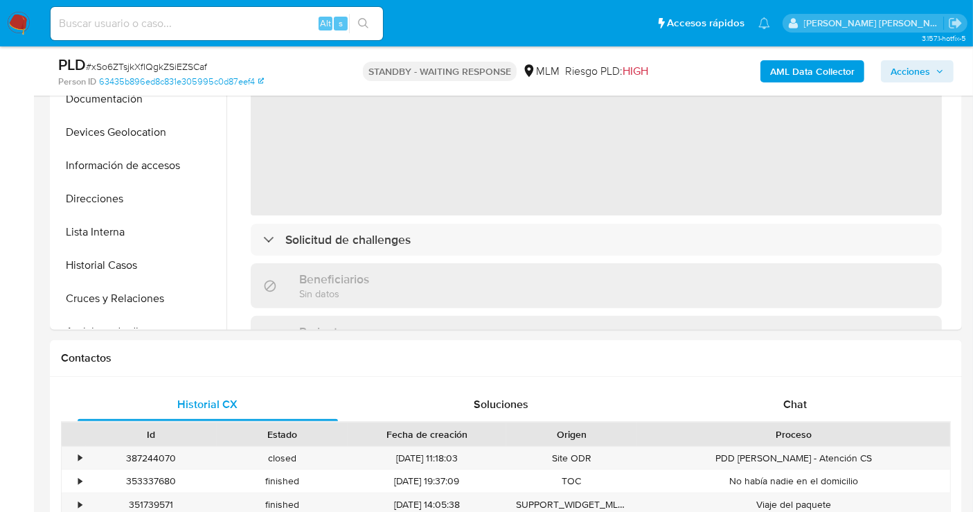
scroll to position [615, 0]
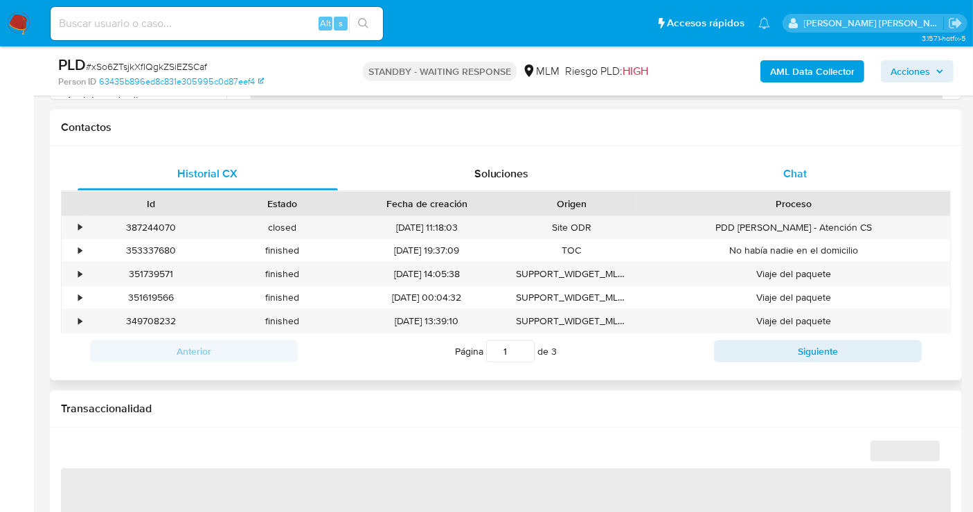
click at [802, 170] on span "Chat" at bounding box center [796, 174] width 24 height 16
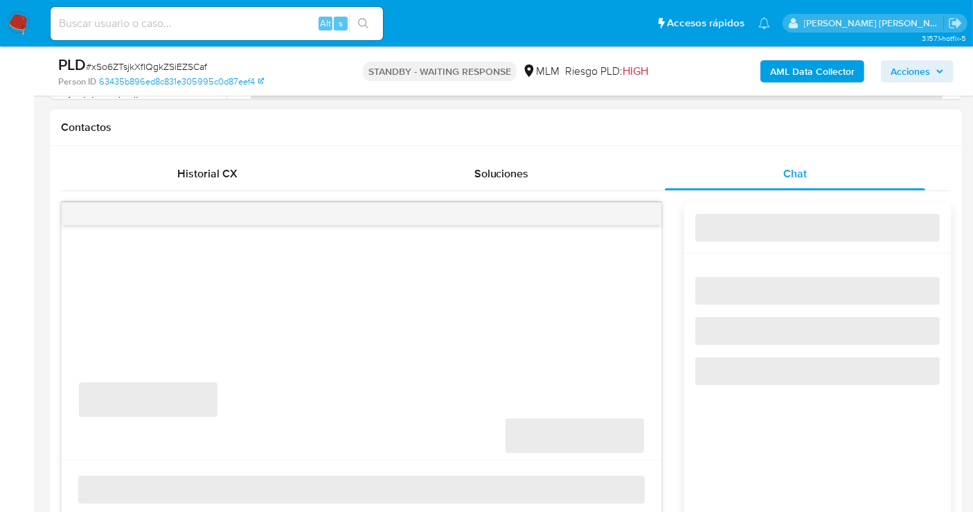
select select "10"
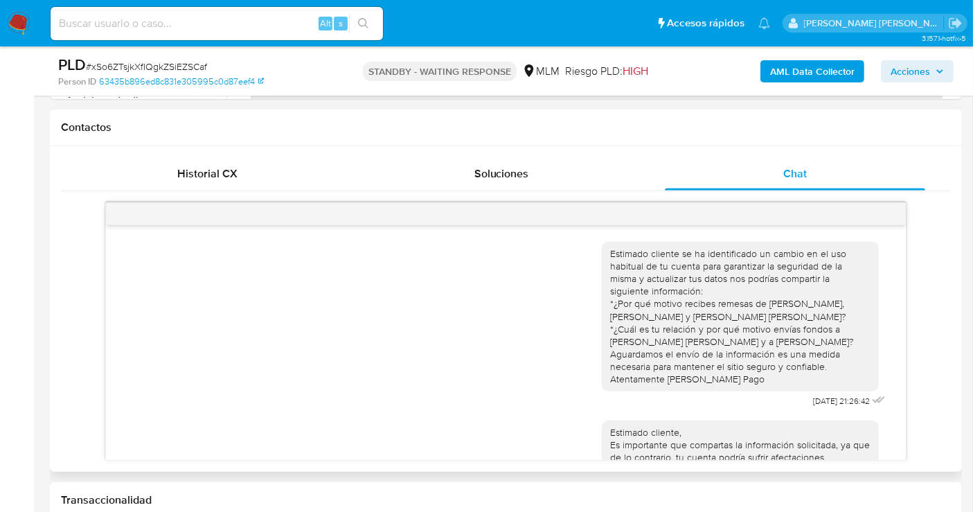
scroll to position [87, 0]
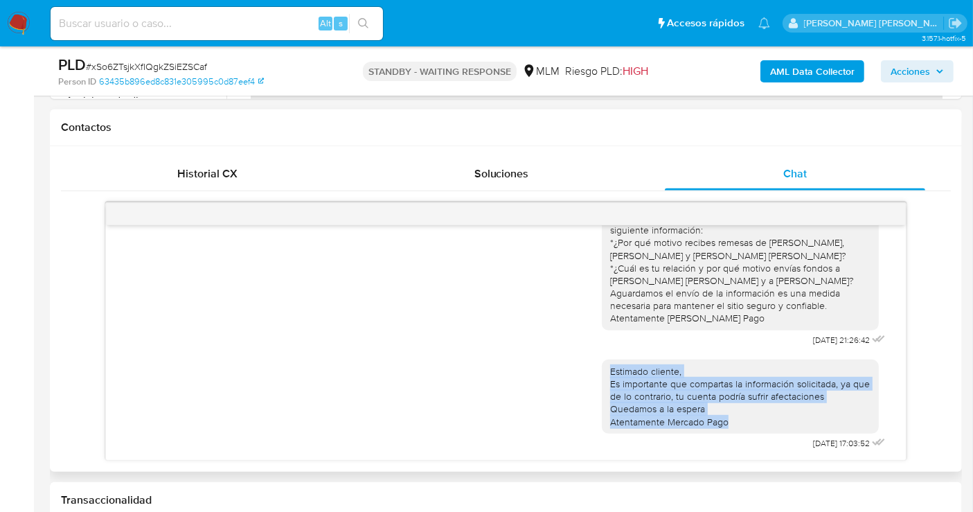
drag, startPoint x: 596, startPoint y: 371, endPoint x: 738, endPoint y: 420, distance: 149.6
click at [738, 420] on div "Estimado cliente, Es importante que compartas la información solicitada, ya que…" at bounding box center [740, 397] width 277 height 74
copy div "Estimado cliente, Es importante que compartas la información solicitada, ya que…"
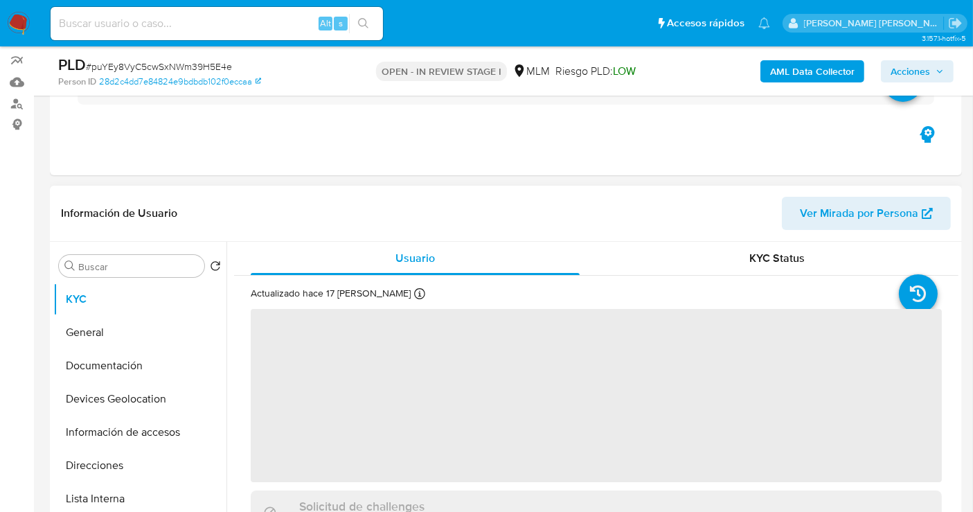
scroll to position [308, 0]
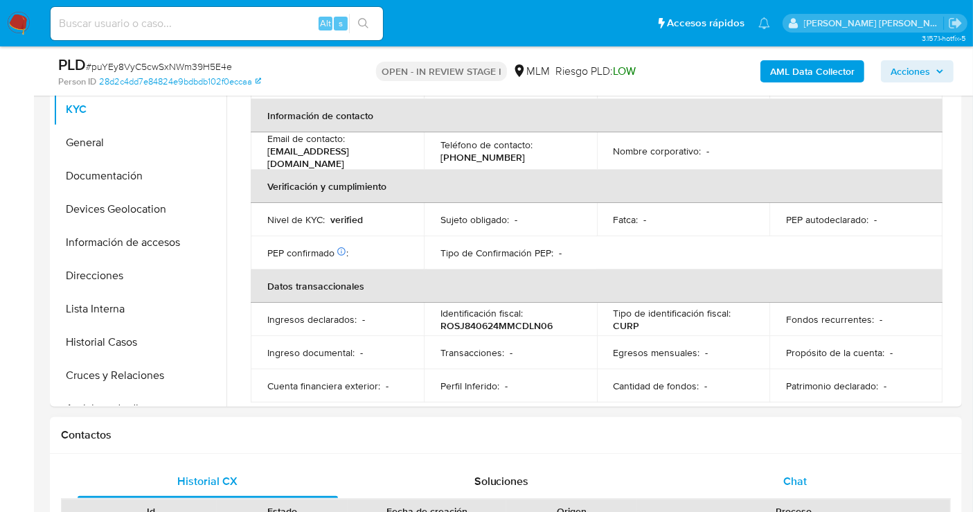
select select "10"
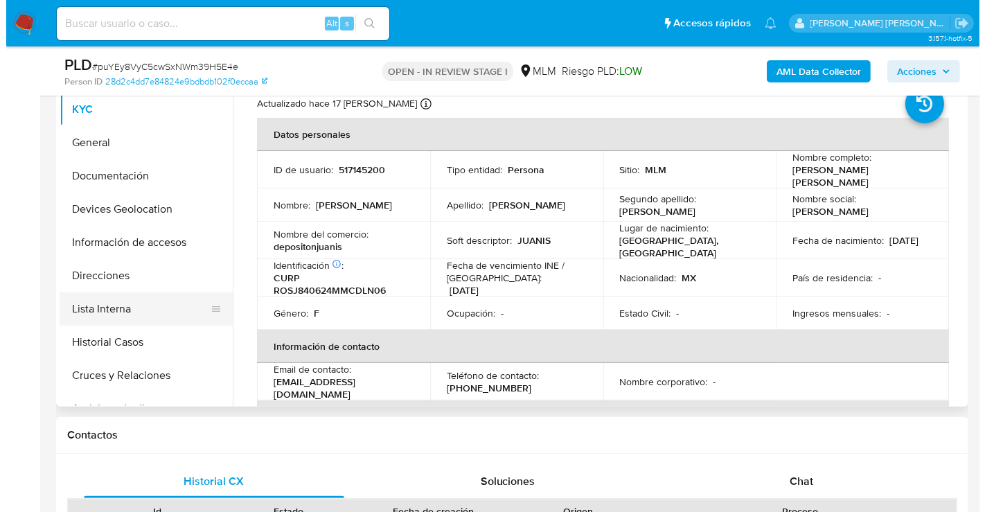
scroll to position [77, 0]
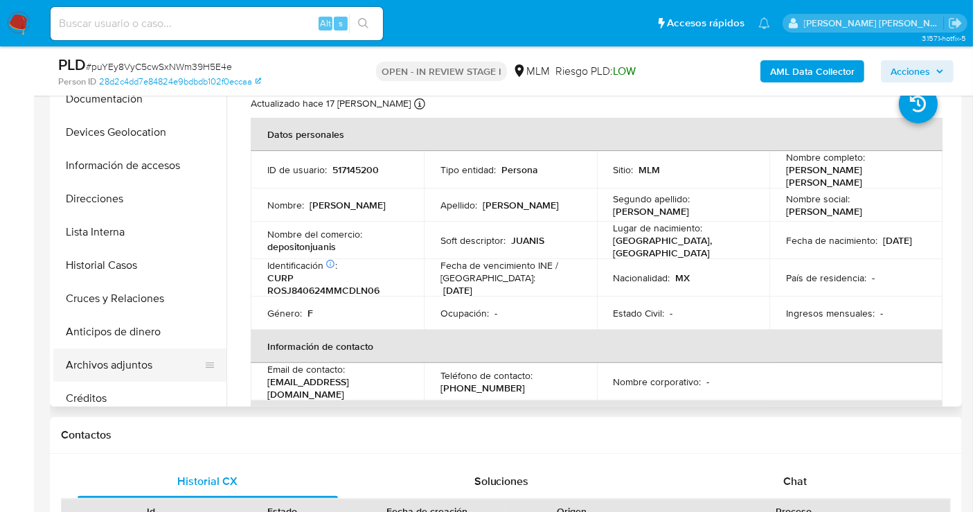
click at [105, 360] on button "Archivos adjuntos" at bounding box center [134, 364] width 162 height 33
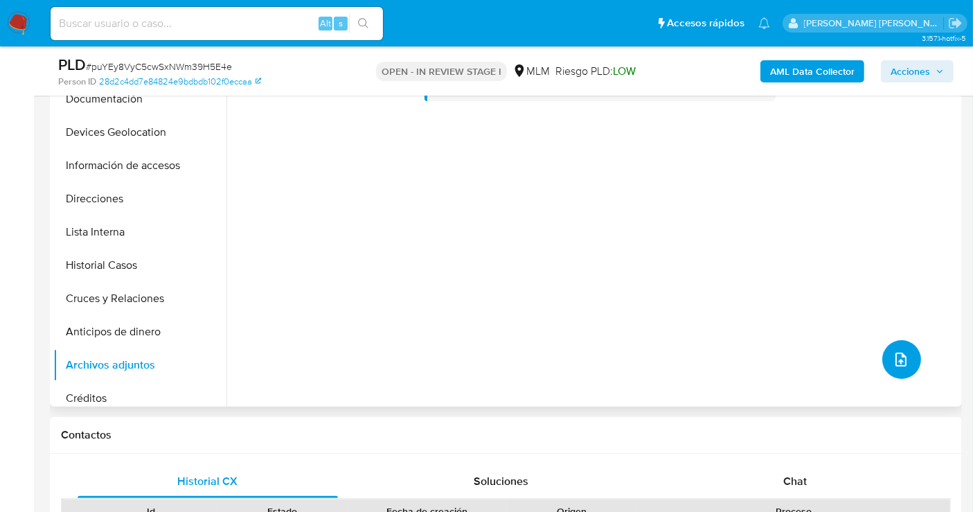
click at [896, 357] on icon "upload-file" at bounding box center [901, 360] width 11 height 14
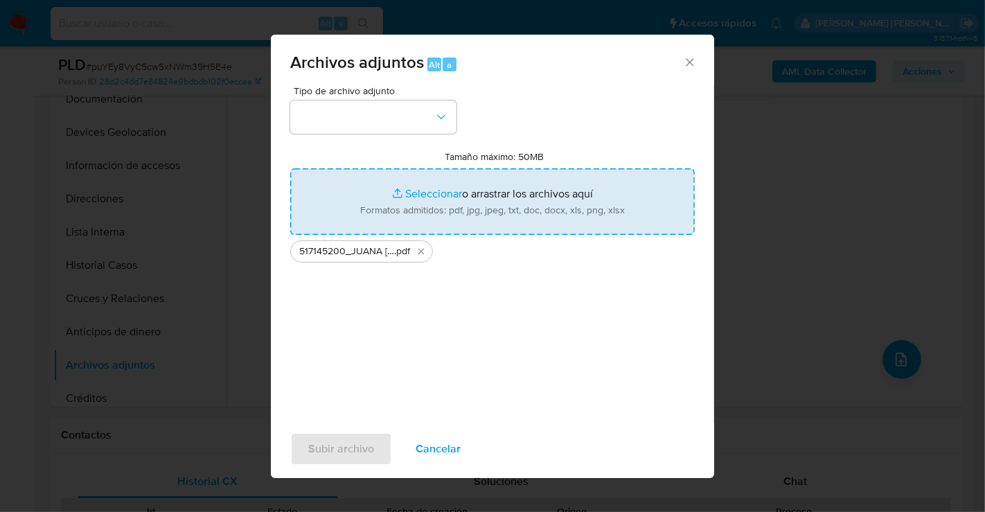
type input "C:\fakepath\517145200_JUANA IVETH RODRIGUEZ SALAS_AGO25.xlsx"
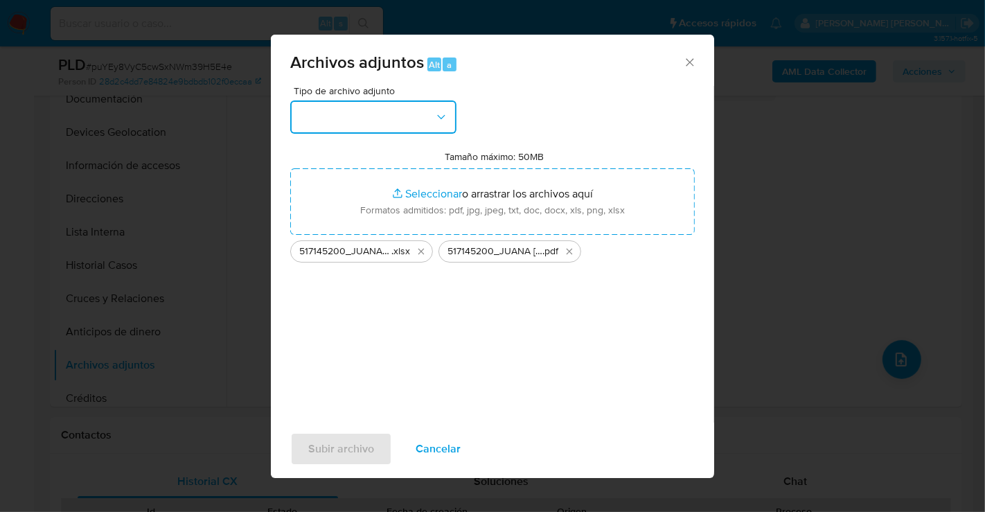
click at [314, 116] on button "button" at bounding box center [373, 116] width 166 height 33
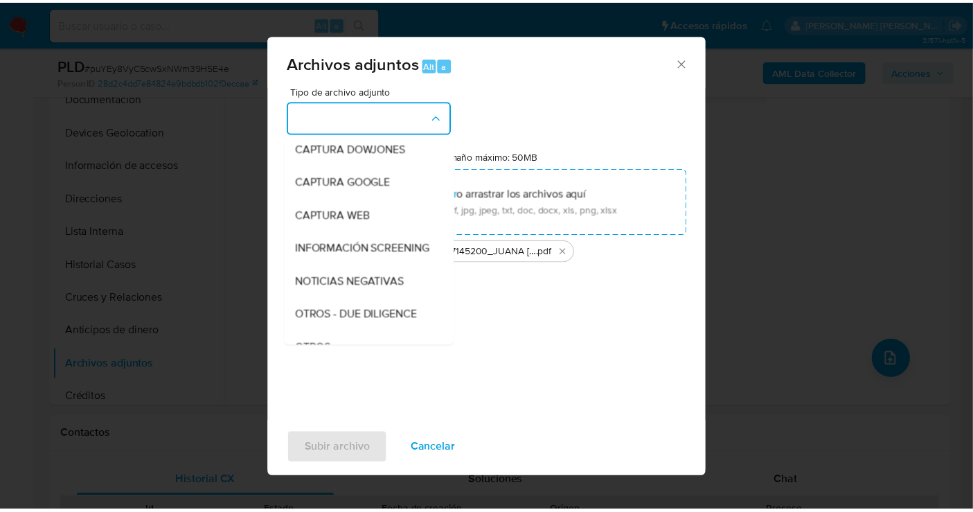
scroll to position [71, 0]
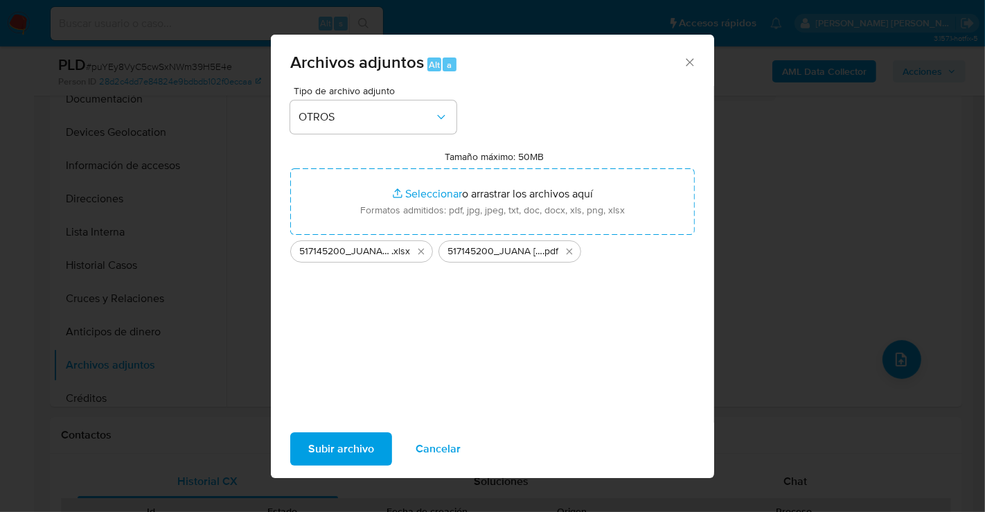
click at [336, 448] on span "Subir archivo" at bounding box center [341, 449] width 66 height 30
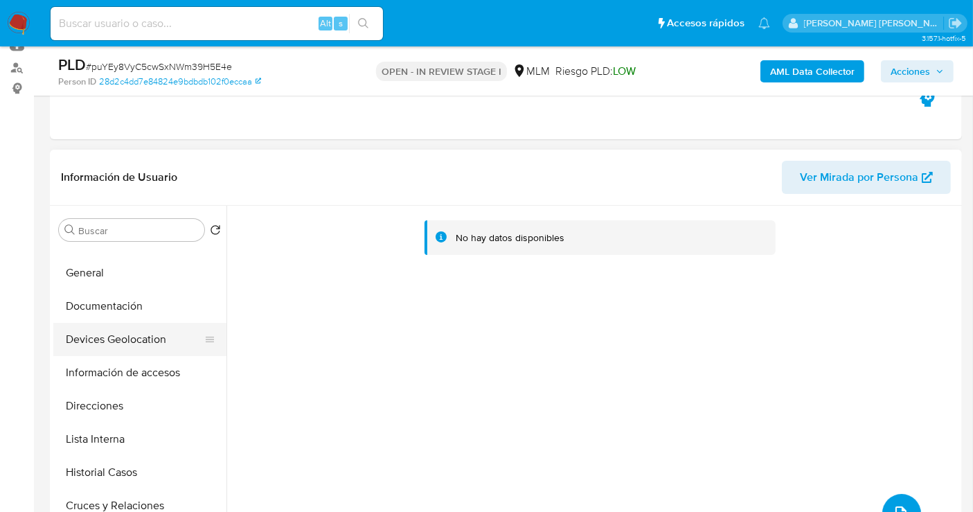
scroll to position [0, 0]
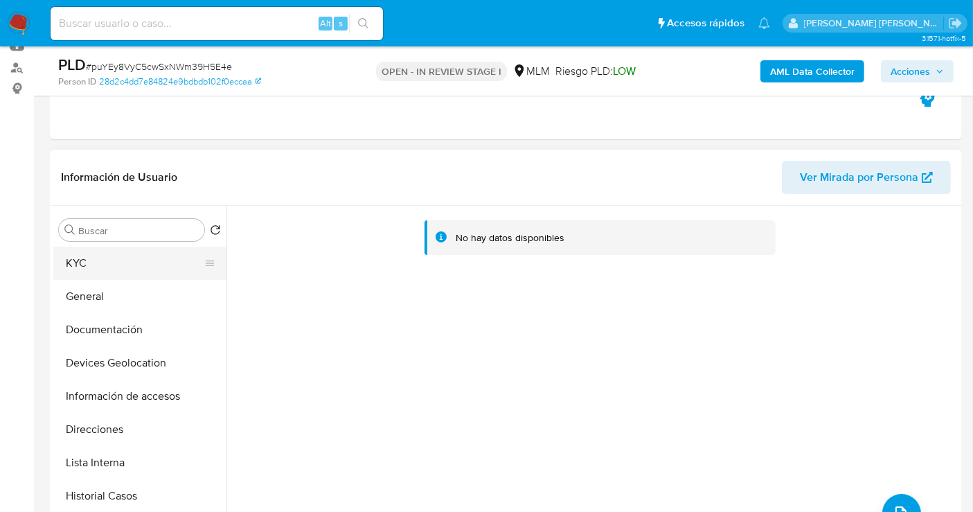
click at [85, 258] on button "KYC" at bounding box center [134, 263] width 162 height 33
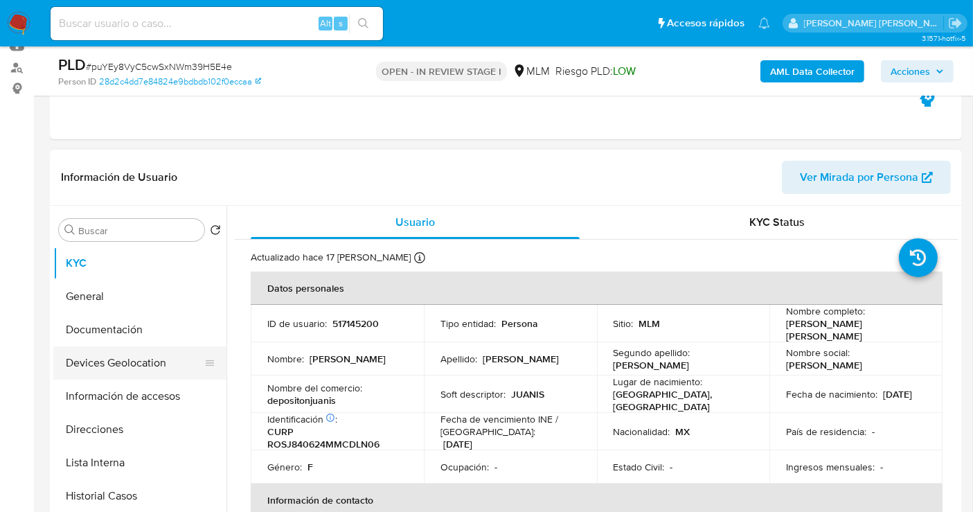
scroll to position [154, 0]
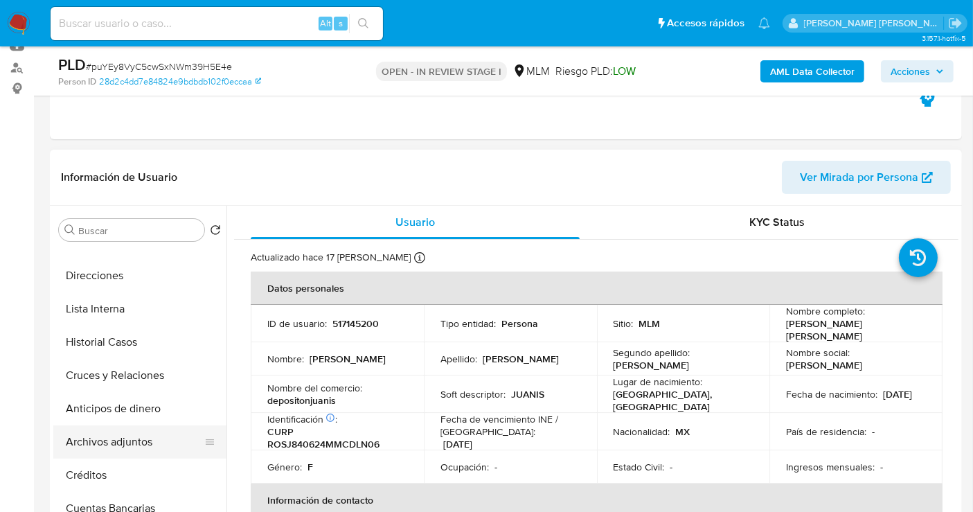
click at [120, 431] on button "Archivos adjuntos" at bounding box center [134, 441] width 162 height 33
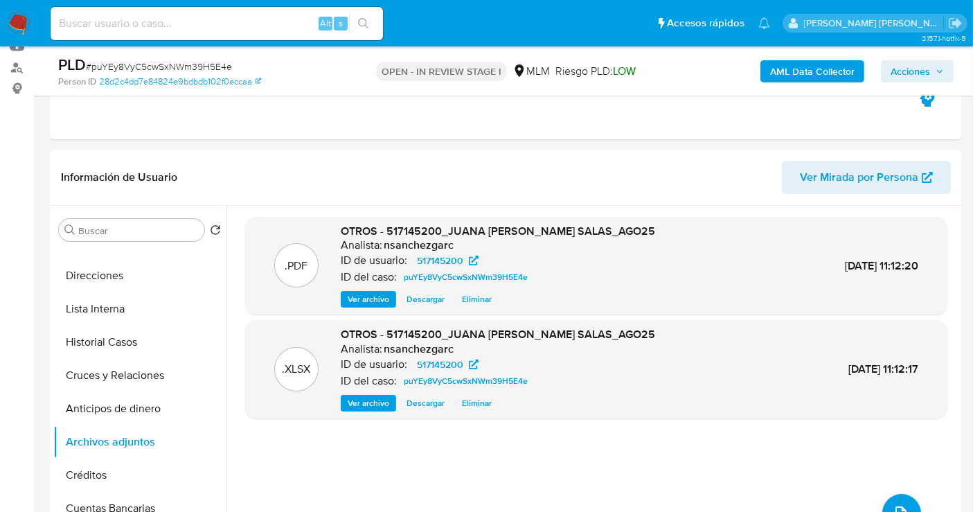
click at [905, 73] on span "Acciones" at bounding box center [910, 71] width 39 height 22
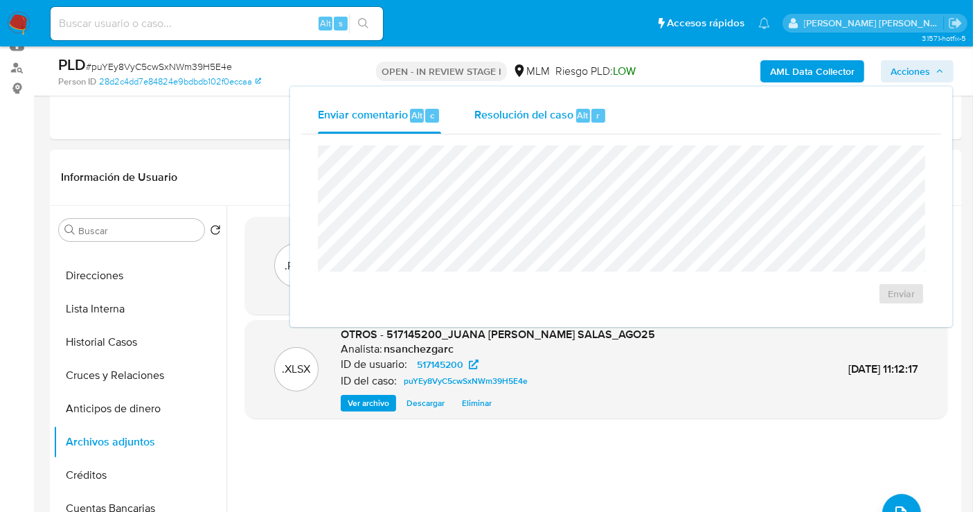
click at [542, 112] on span "Resolución del caso" at bounding box center [524, 115] width 99 height 16
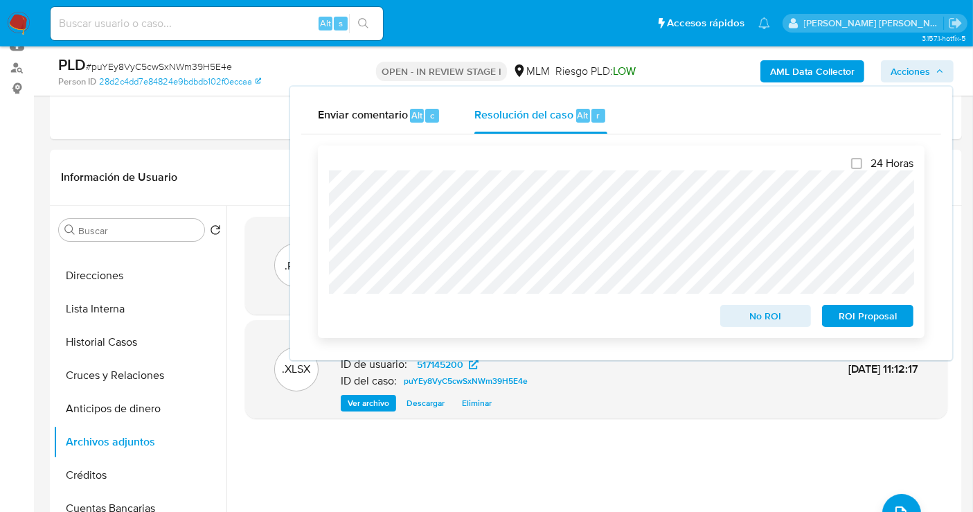
click at [752, 320] on span "No ROI" at bounding box center [766, 315] width 72 height 19
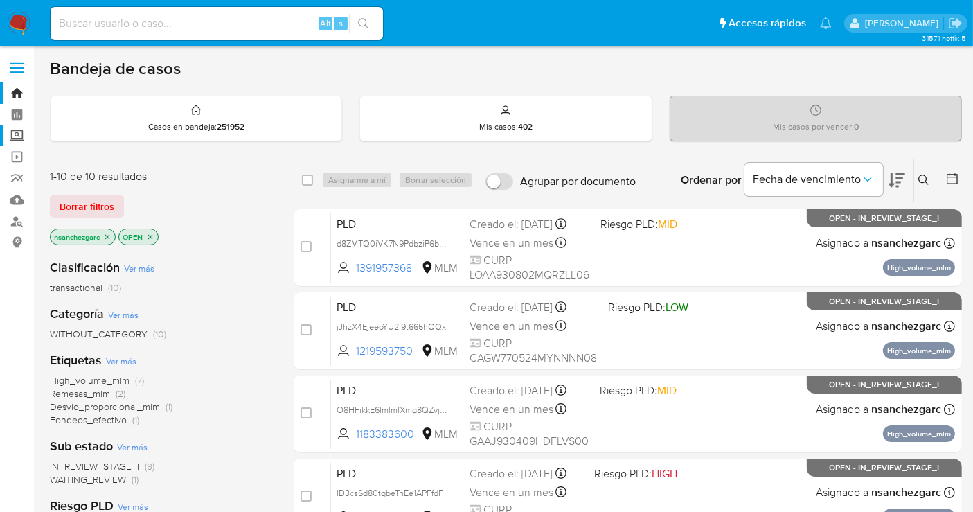
click at [12, 136] on label "Screening" at bounding box center [82, 135] width 165 height 21
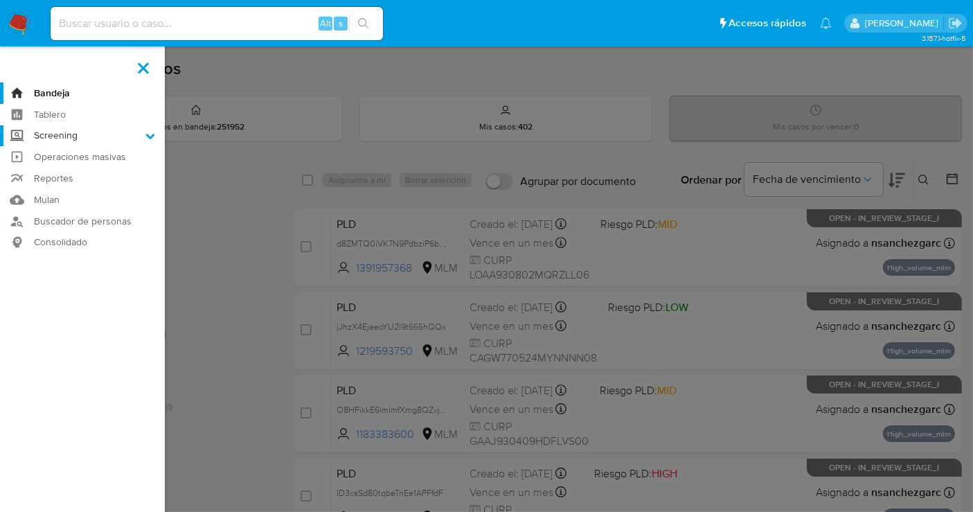
click at [0, 0] on input "Screening" at bounding box center [0, 0] width 0 height 0
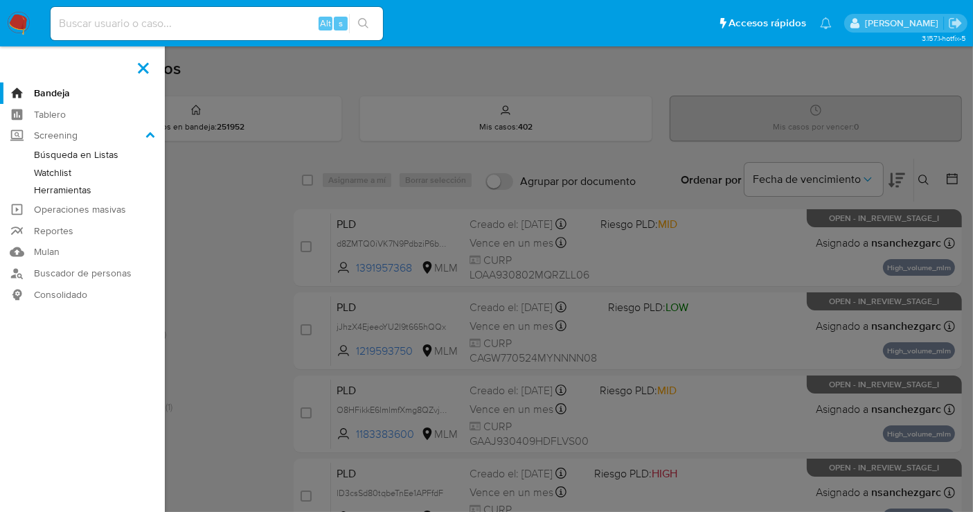
click at [59, 188] on link "Herramientas" at bounding box center [82, 190] width 165 height 17
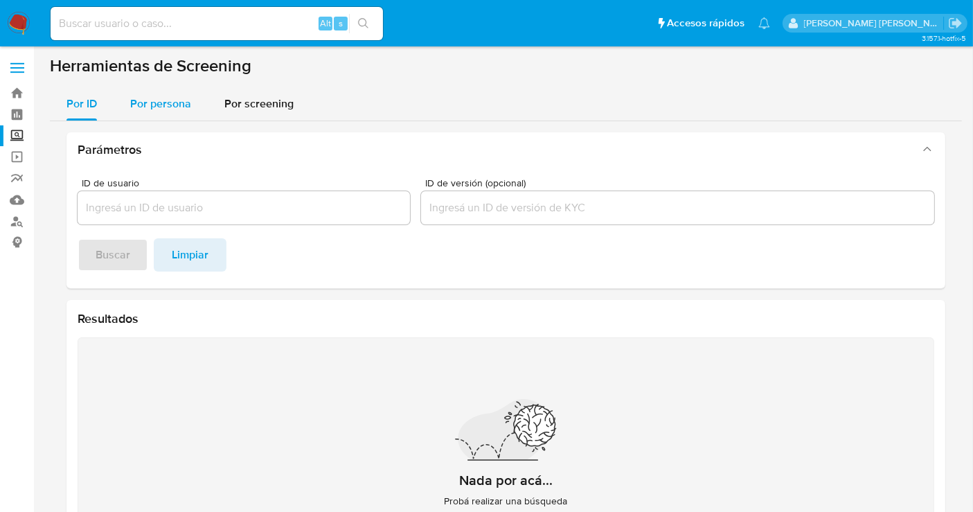
click at [152, 107] on span "Por persona" at bounding box center [160, 104] width 61 height 16
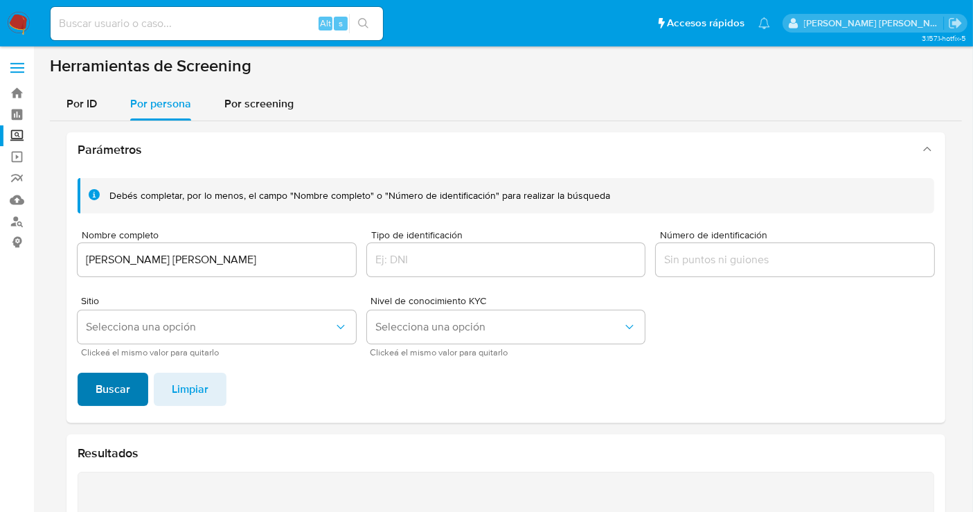
click at [127, 387] on span "Buscar" at bounding box center [113, 389] width 35 height 30
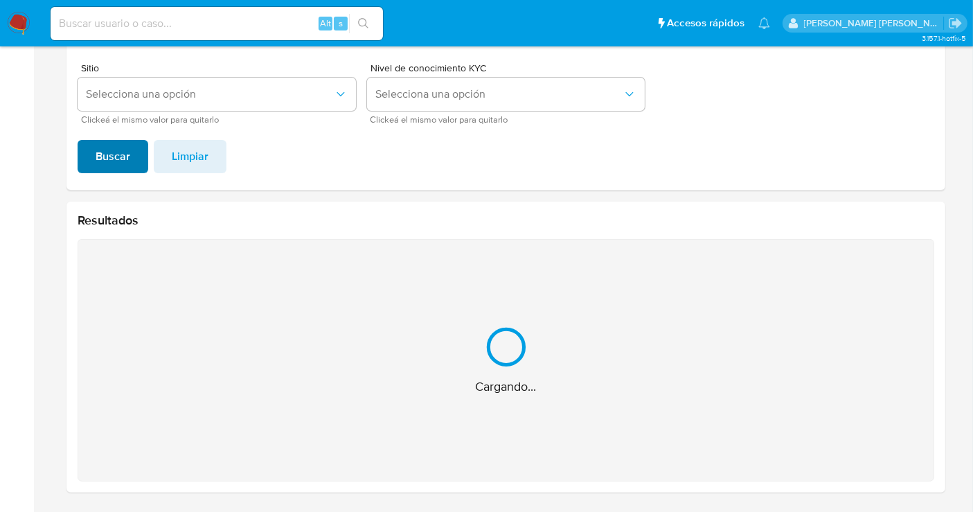
scroll to position [12, 0]
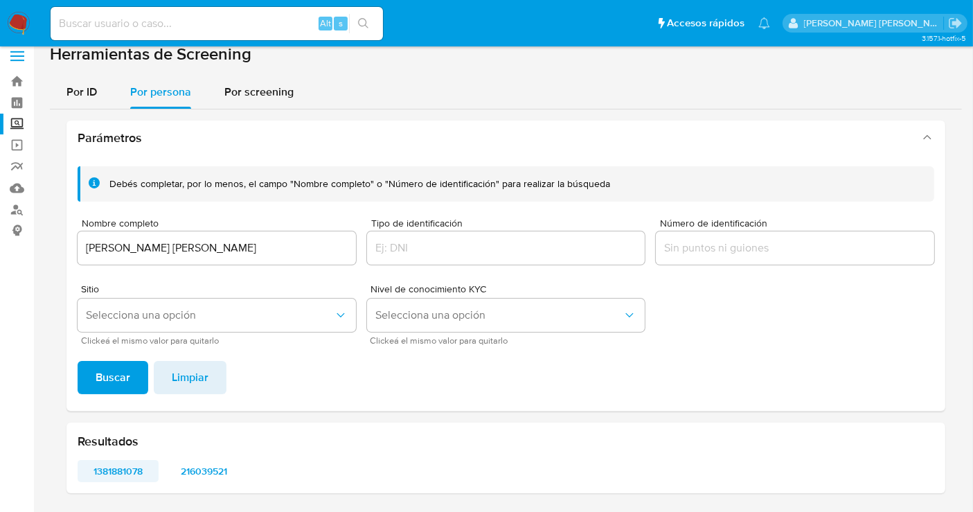
click at [118, 470] on span "1381881078" at bounding box center [118, 470] width 62 height 19
click at [206, 470] on span "216039521" at bounding box center [205, 470] width 62 height 19
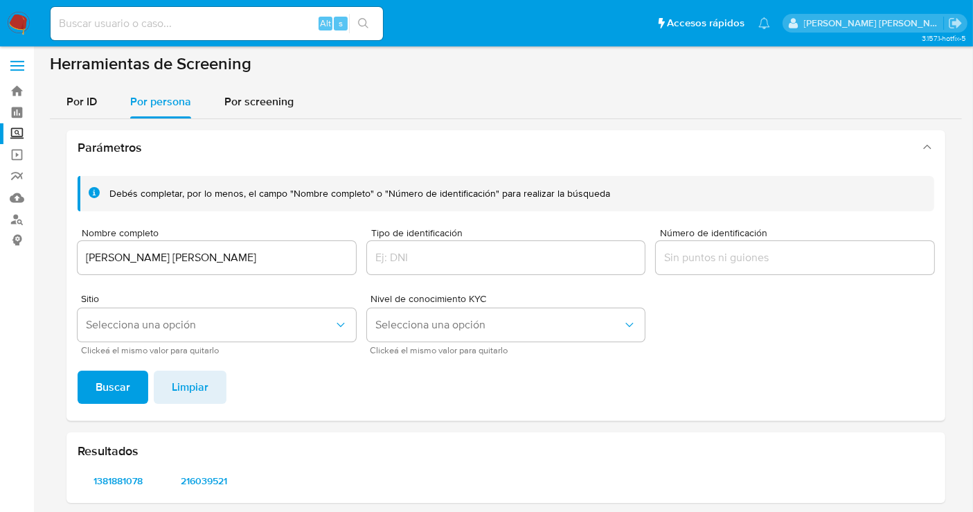
scroll to position [0, 0]
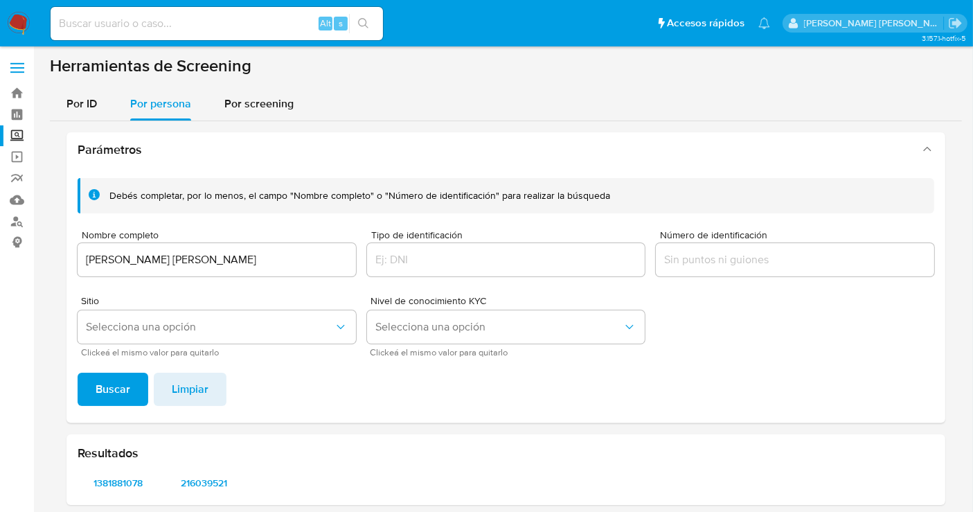
click at [206, 477] on span "216039521" at bounding box center [205, 482] width 62 height 19
click at [186, 264] on input "OSVALDO RODRIGUEZ SALAS" at bounding box center [217, 260] width 278 height 18
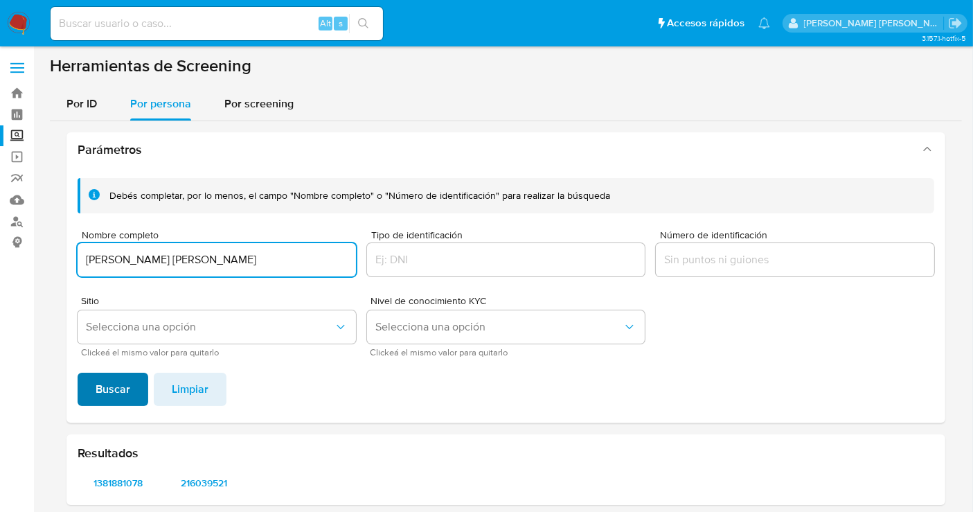
type input "JORGE ARMANDO VERGARA SANCHEZ"
click at [102, 389] on span "Buscar" at bounding box center [113, 389] width 35 height 30
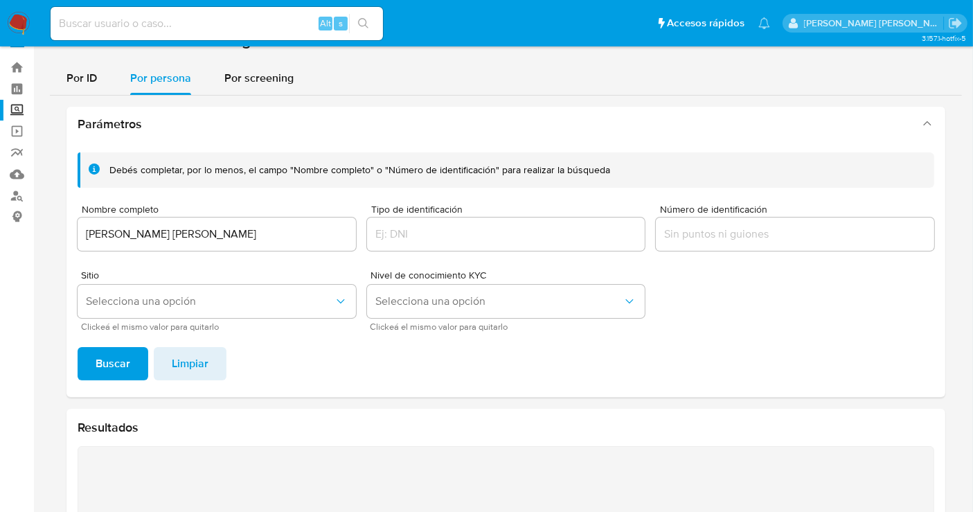
scroll to position [233, 0]
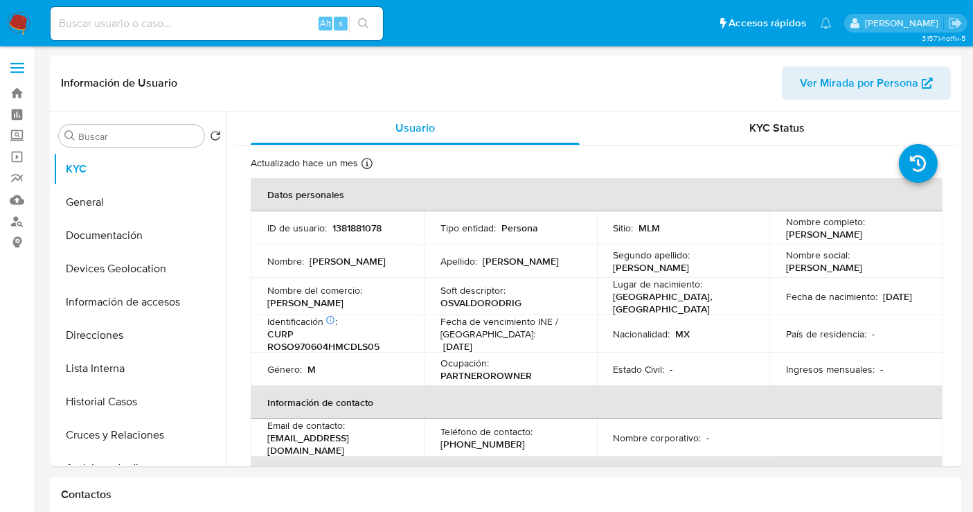
select select "10"
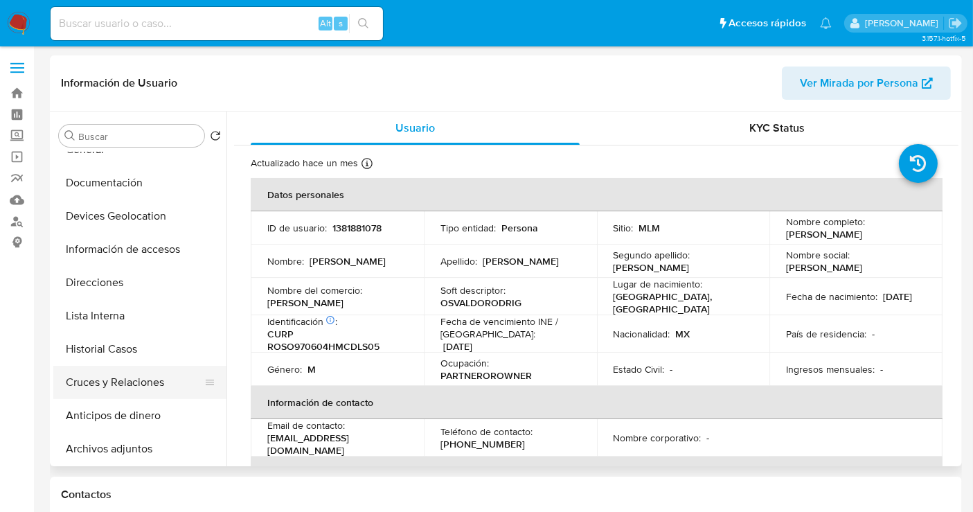
scroll to position [77, 0]
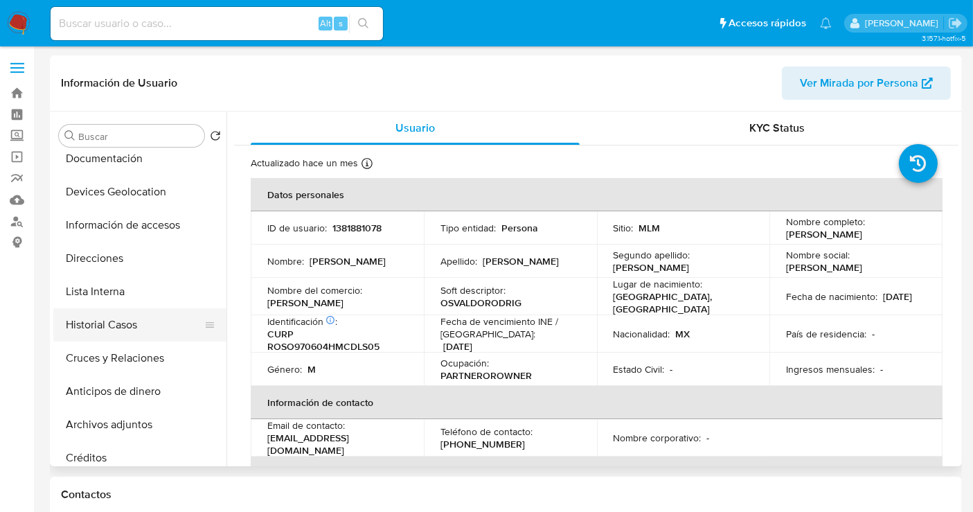
click at [103, 324] on button "Historial Casos" at bounding box center [134, 324] width 162 height 33
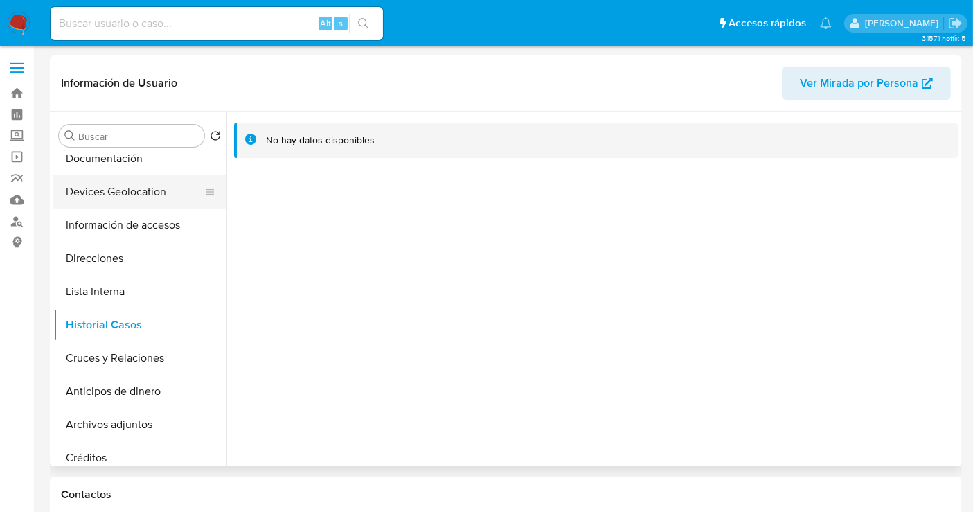
scroll to position [0, 0]
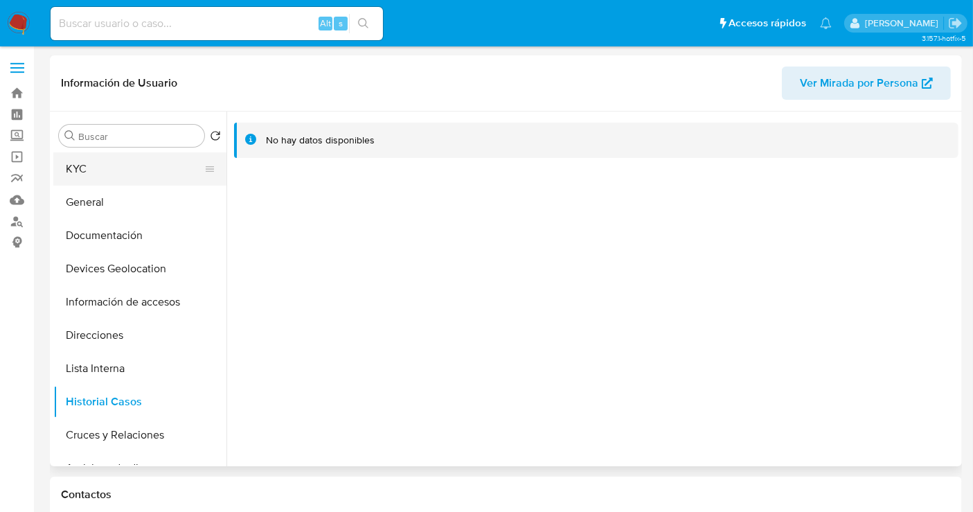
click at [90, 177] on button "KYC" at bounding box center [134, 168] width 162 height 33
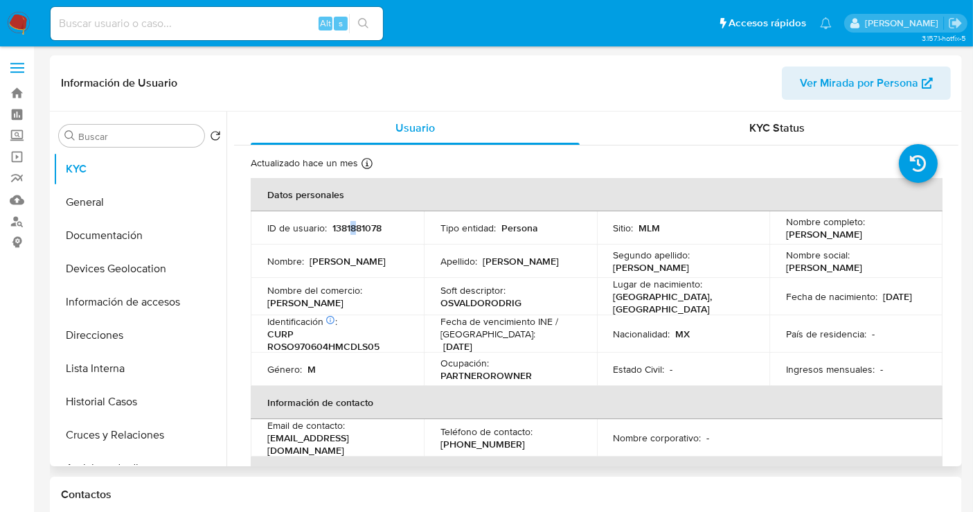
click at [352, 224] on p "1381881078" at bounding box center [357, 228] width 49 height 12
click at [351, 224] on p "1381881078" at bounding box center [357, 228] width 49 height 12
click at [367, 224] on p "1381881078" at bounding box center [357, 228] width 49 height 12
copy p "1381881078"
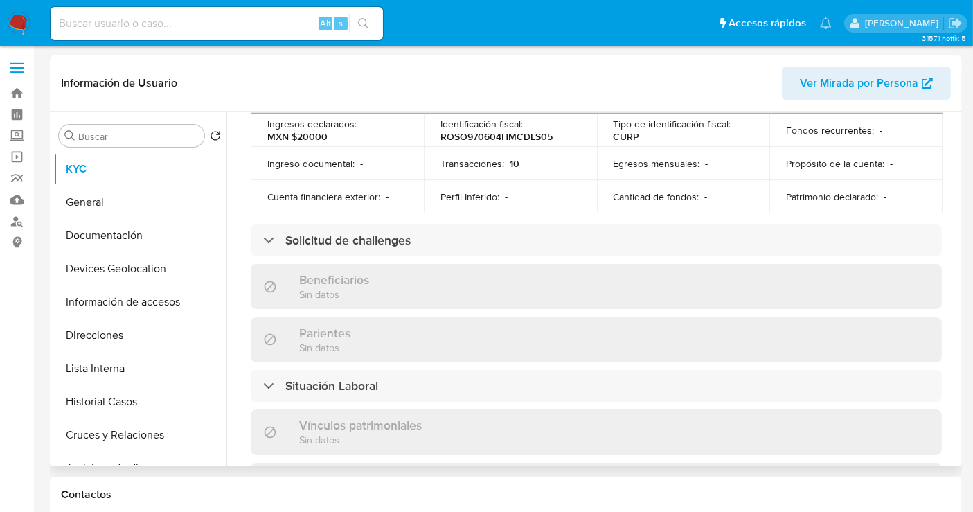
scroll to position [860, 0]
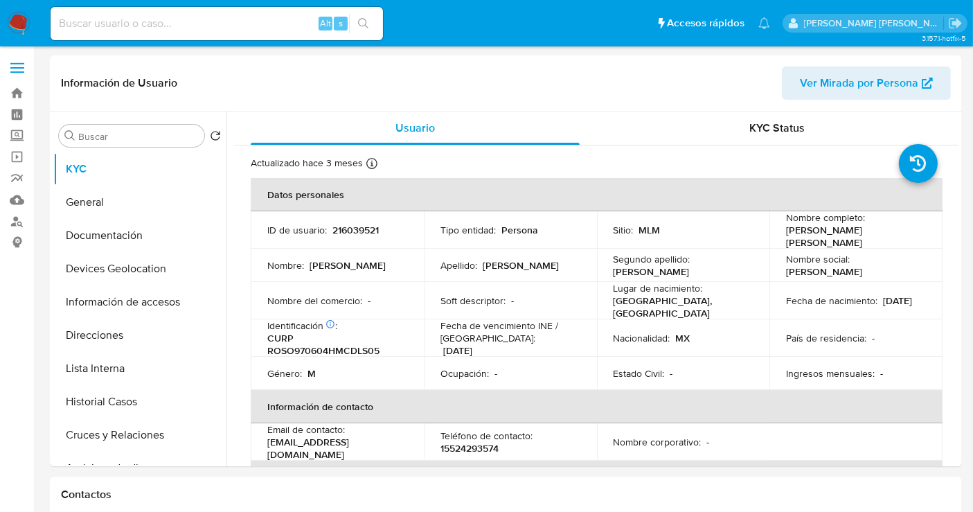
select select "10"
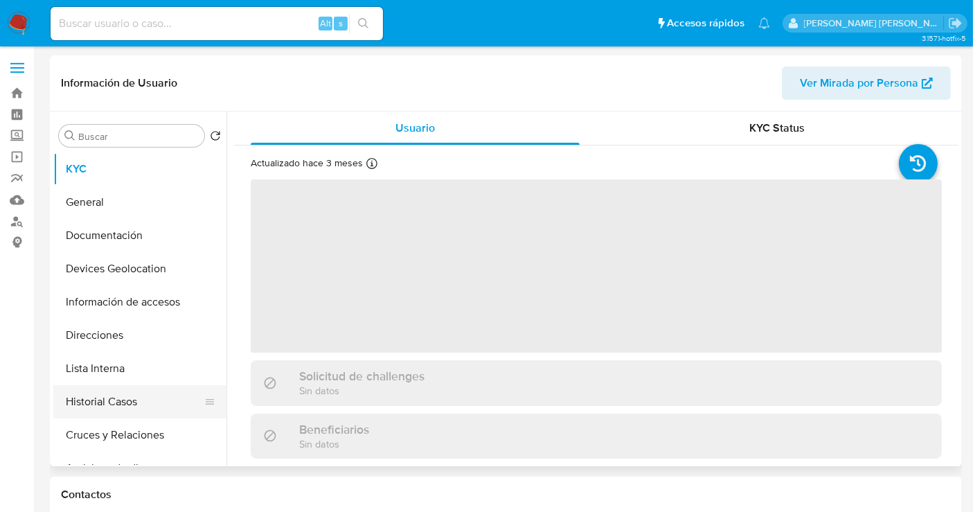
click at [121, 395] on button "Historial Casos" at bounding box center [134, 401] width 162 height 33
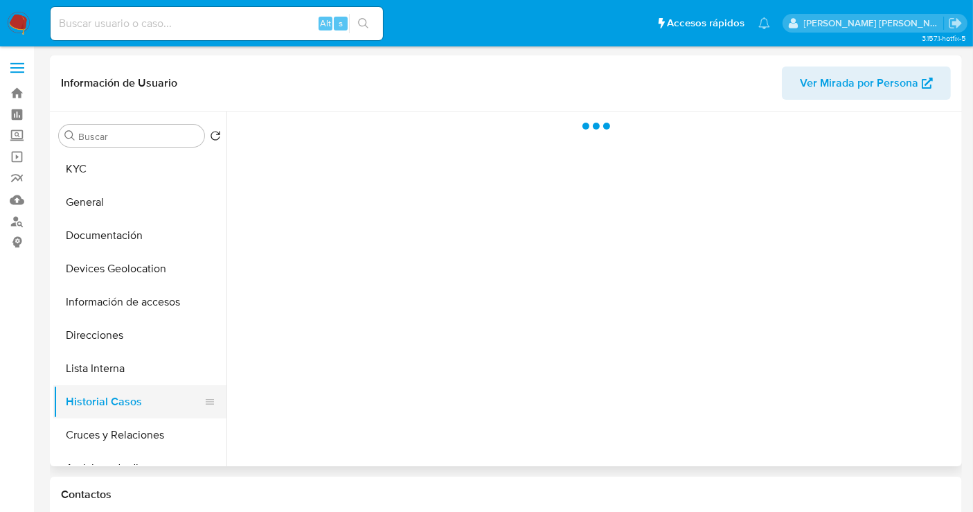
select select "10"
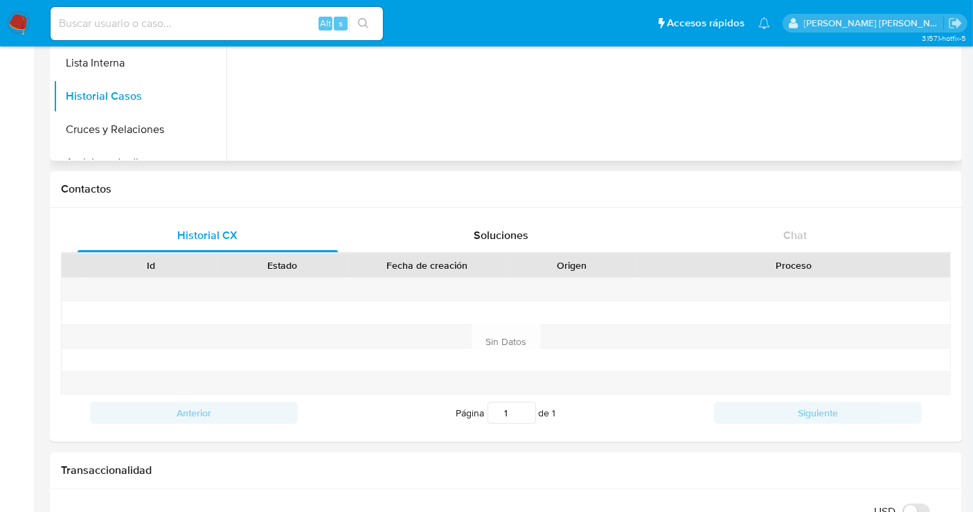
scroll to position [461, 0]
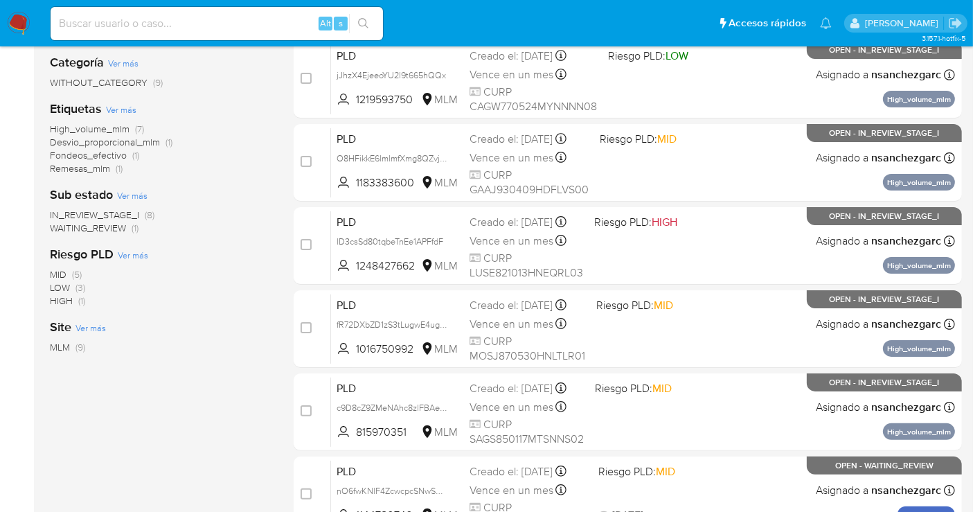
scroll to position [343, 0]
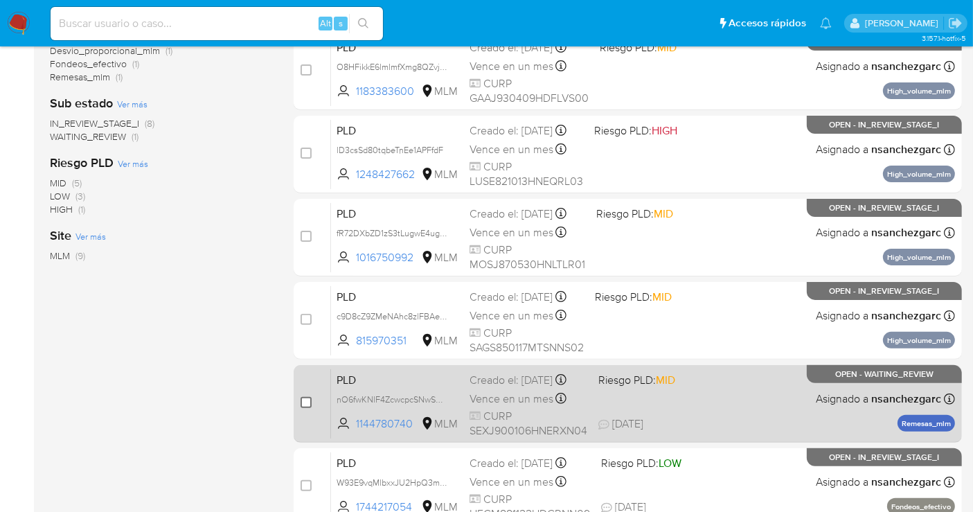
click at [305, 398] on input "checkbox" at bounding box center [306, 402] width 11 height 11
checkbox input "true"
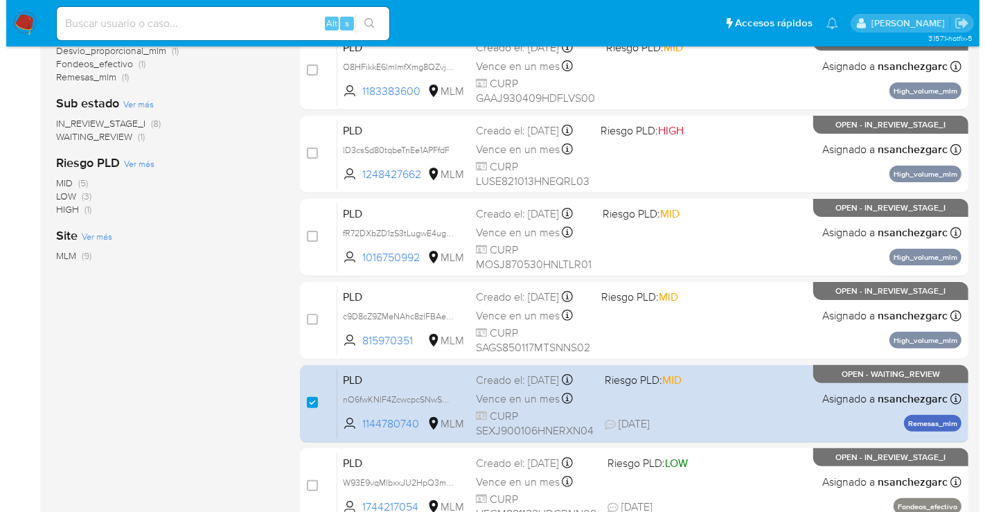
scroll to position [35, 0]
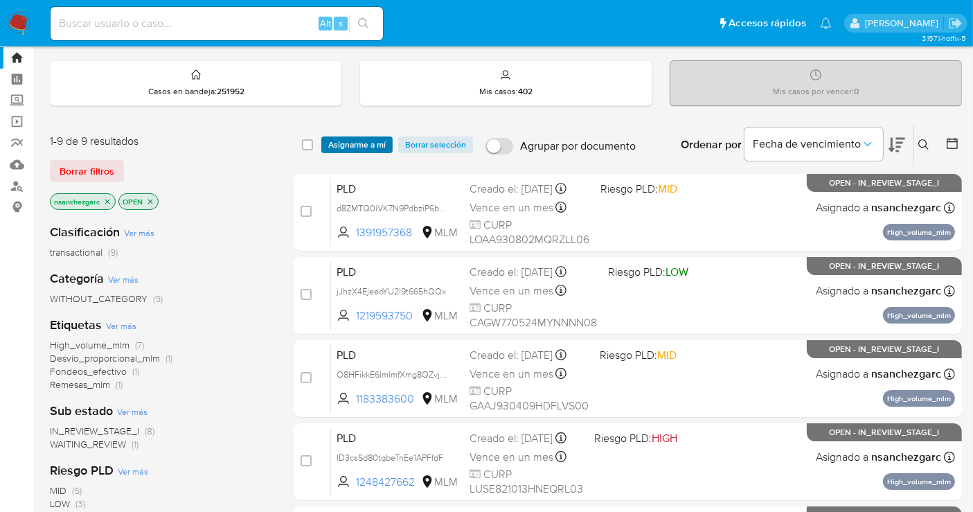
click at [360, 141] on span "Asignarme a mí" at bounding box center [356, 145] width 57 height 14
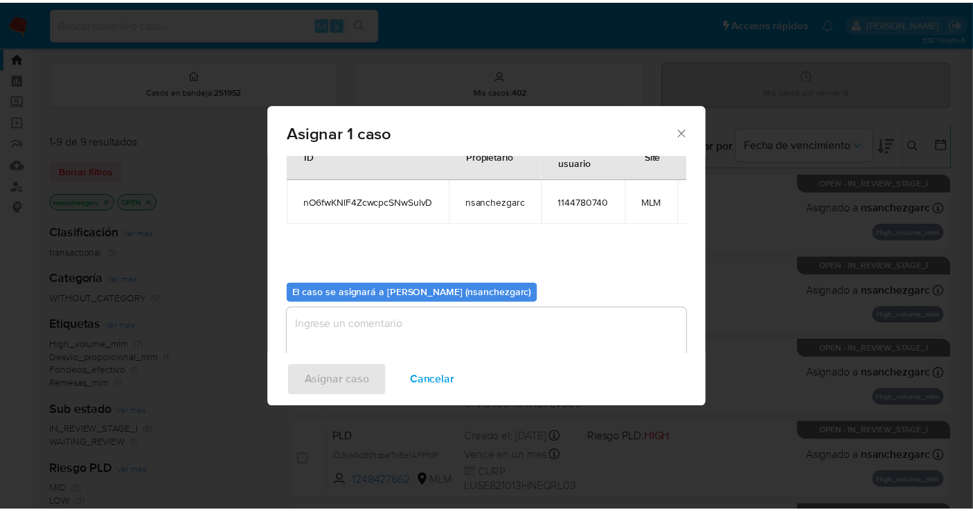
scroll to position [71, 0]
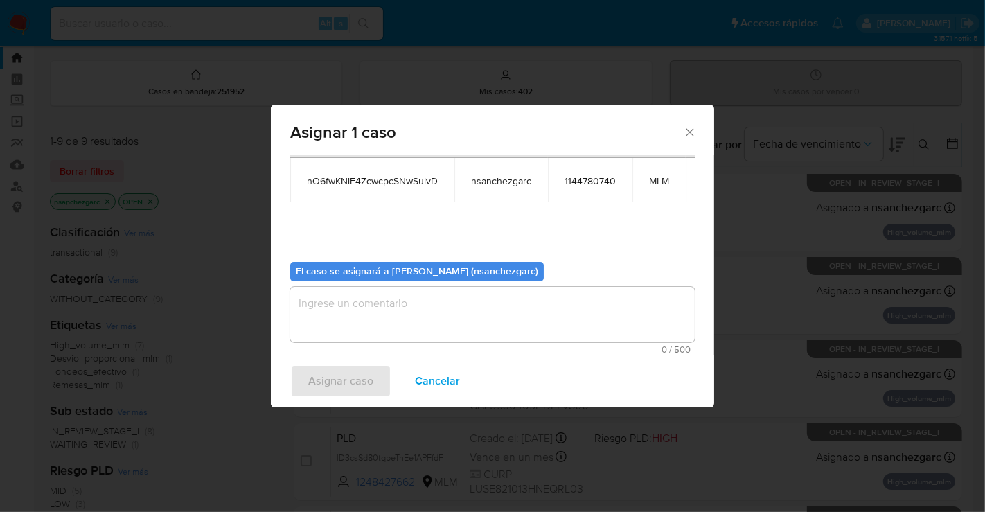
click at [333, 310] on textarea "assign-modal" at bounding box center [492, 314] width 405 height 55
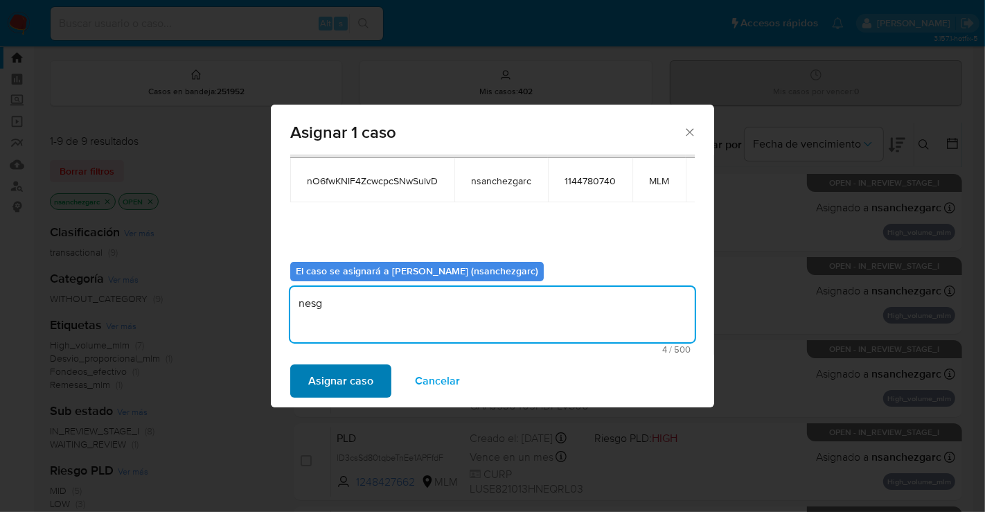
type textarea "nesg"
click at [344, 382] on span "Asignar caso" at bounding box center [340, 381] width 65 height 30
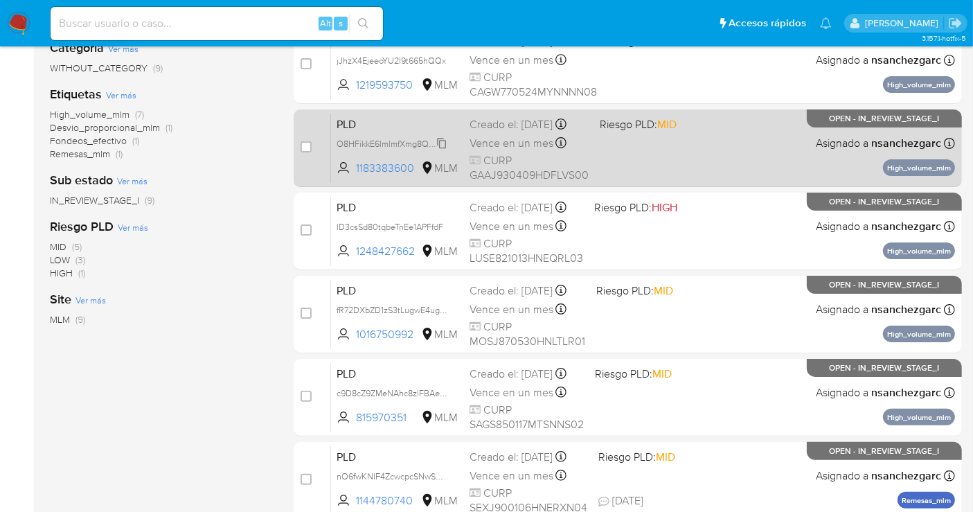
scroll to position [343, 0]
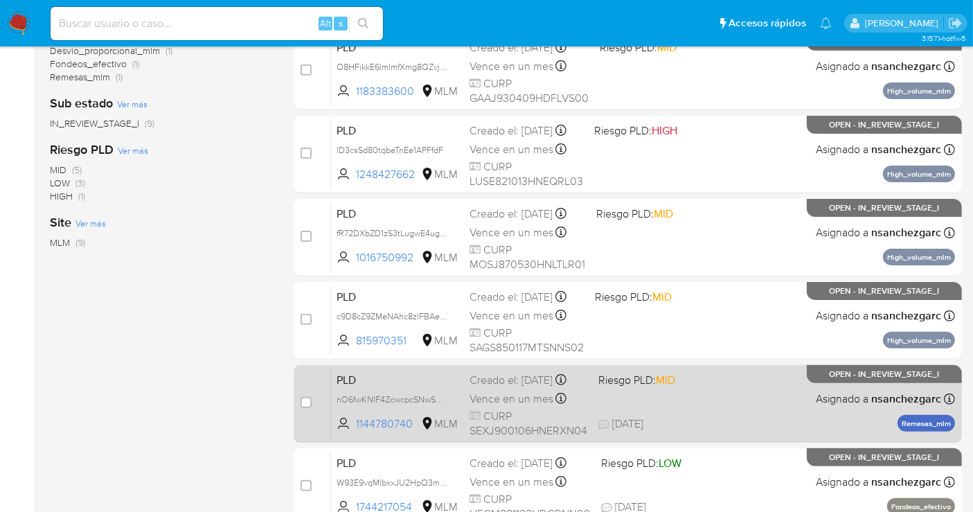
click at [500, 388] on div "Creado el: 12/08/2025 Creado el: 12/08/2025 02:04:38" at bounding box center [529, 380] width 118 height 15
click at [306, 401] on input "checkbox" at bounding box center [306, 402] width 11 height 11
checkbox input "true"
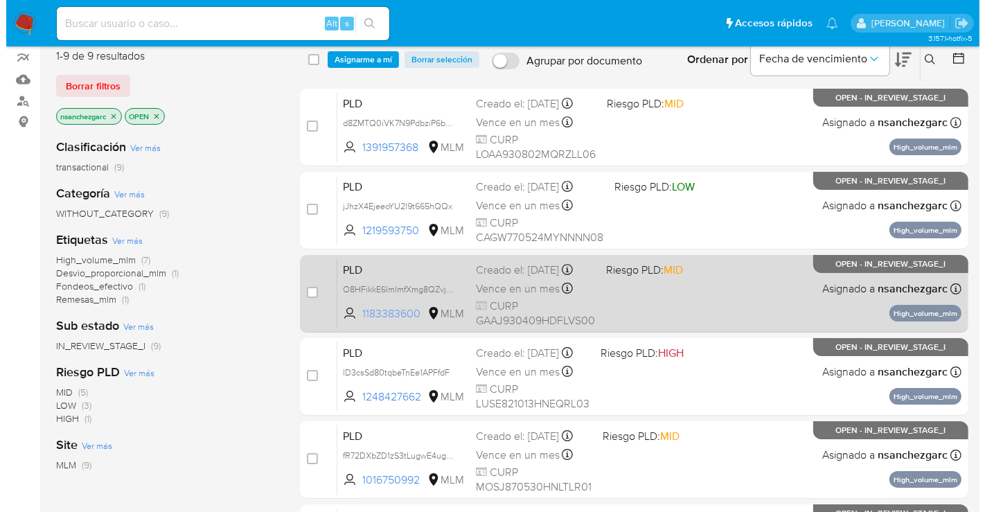
scroll to position [112, 0]
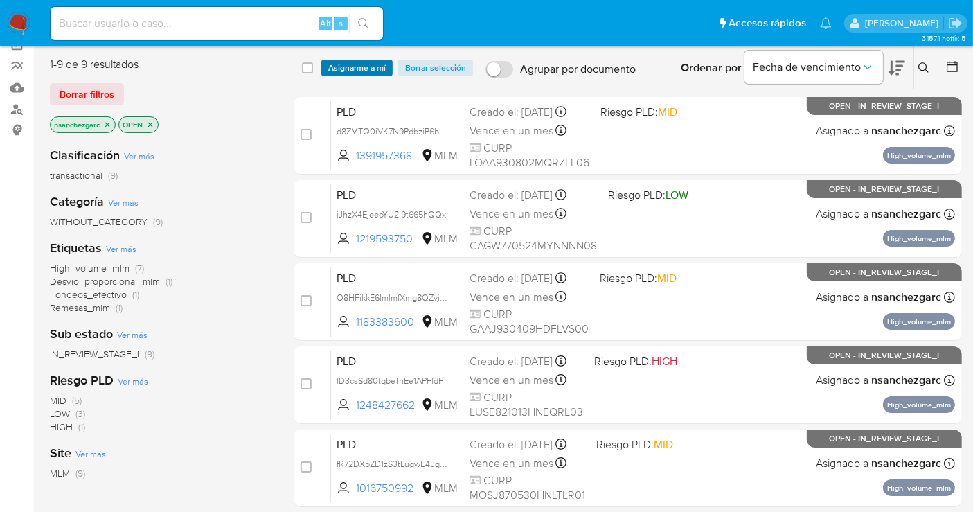
click at [351, 61] on span "Asignarme a mí" at bounding box center [356, 68] width 57 height 14
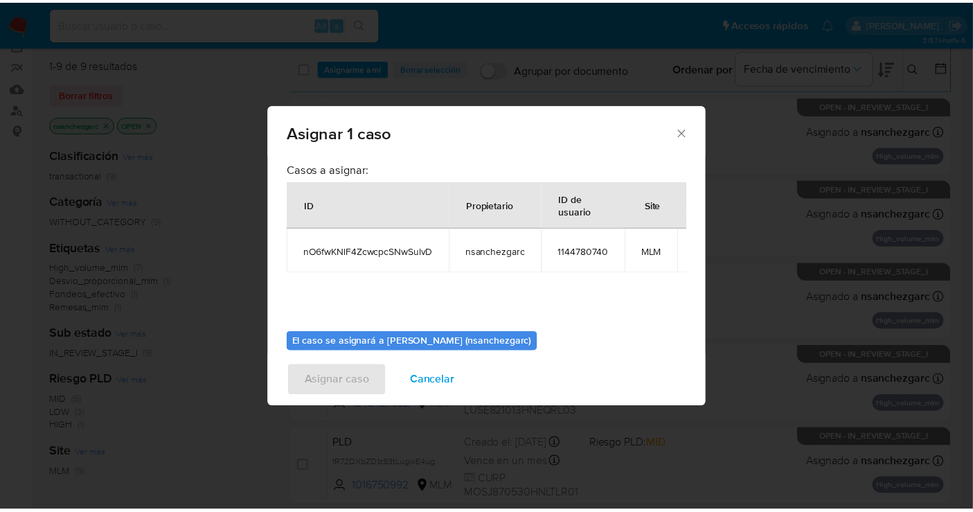
scroll to position [71, 0]
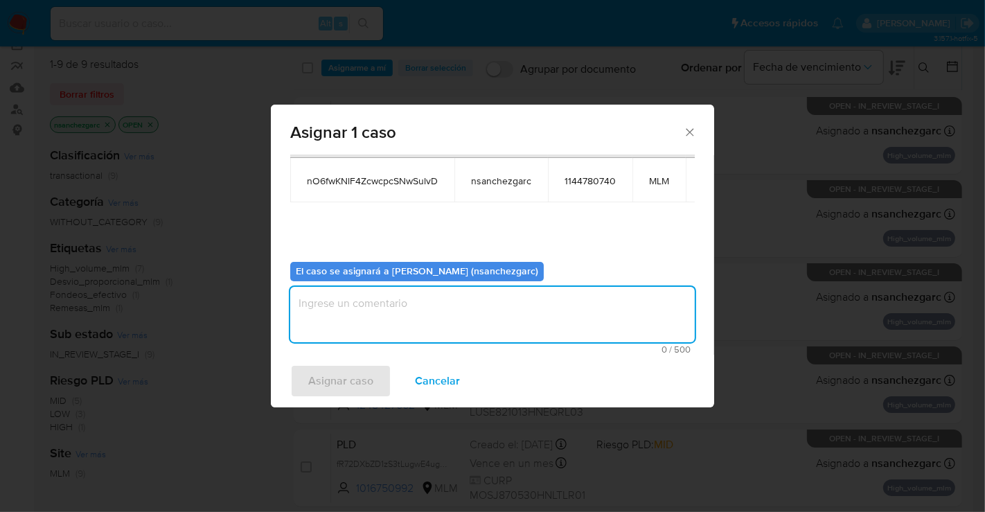
click at [337, 310] on textarea "assign-modal" at bounding box center [492, 314] width 405 height 55
type textarea "nesg"
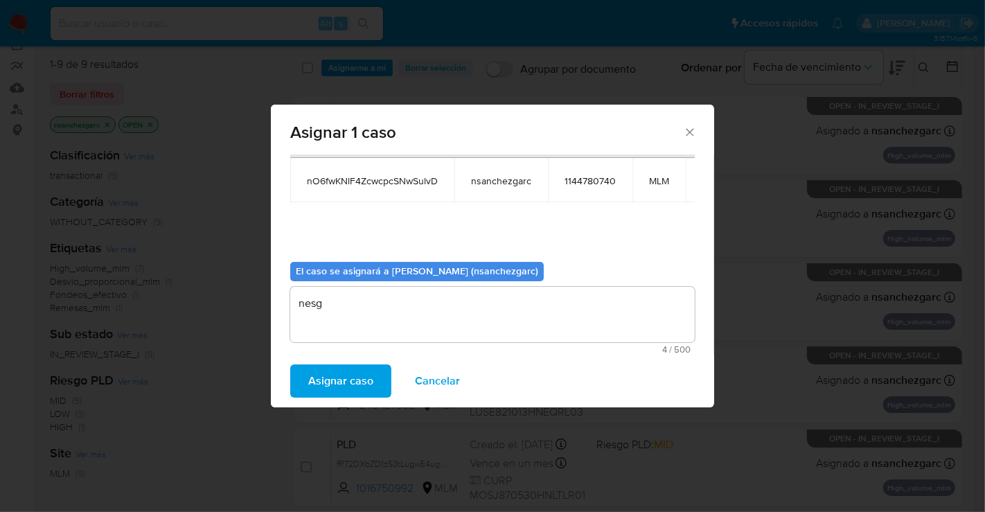
click at [335, 382] on span "Asignar caso" at bounding box center [340, 381] width 65 height 30
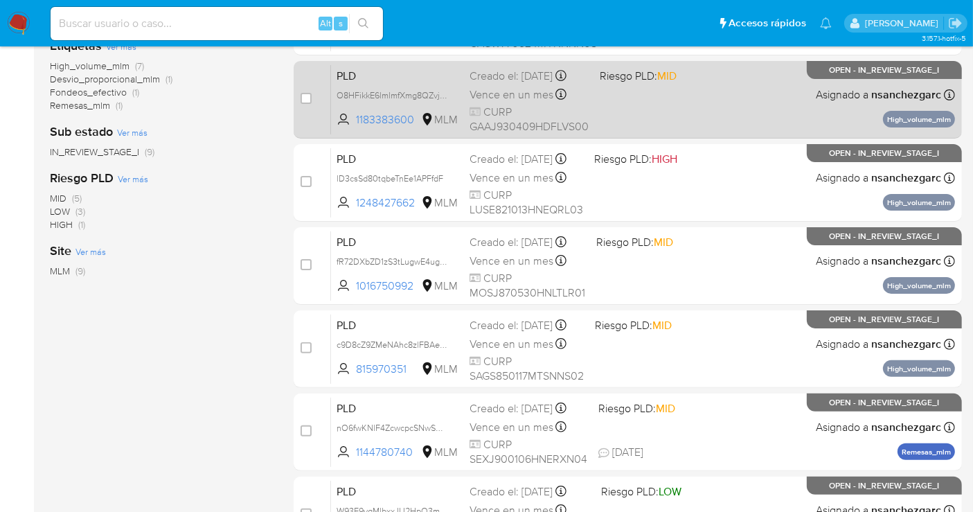
scroll to position [343, 0]
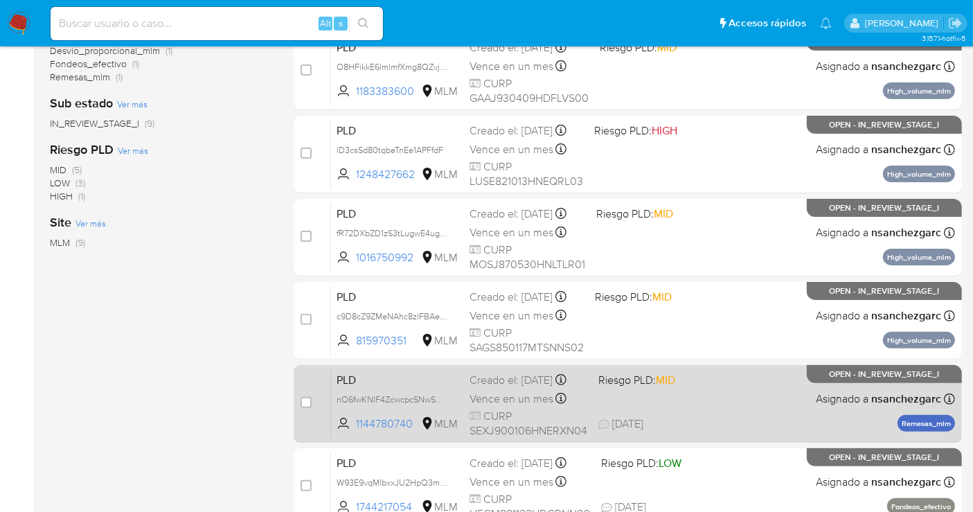
click at [483, 407] on span "Vence en un mes" at bounding box center [512, 398] width 84 height 15
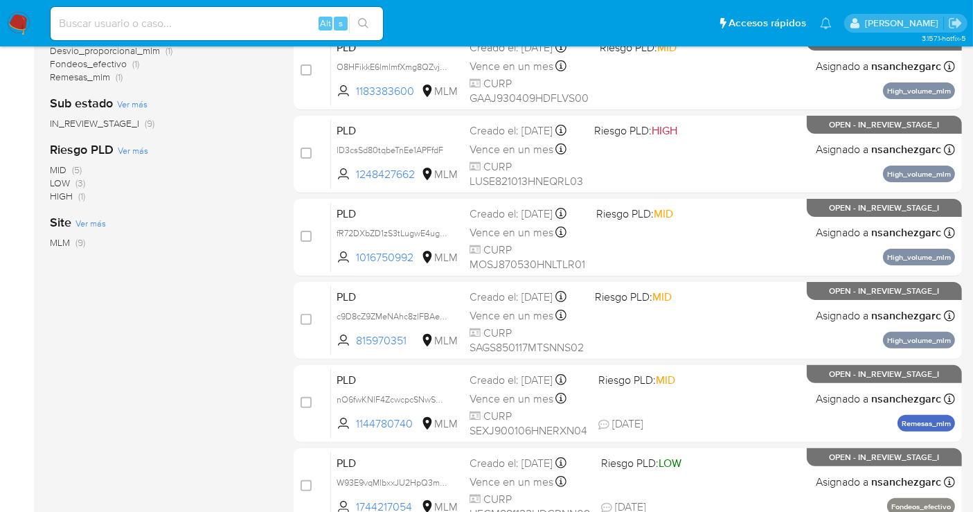
click at [13, 20] on img at bounding box center [19, 24] width 24 height 24
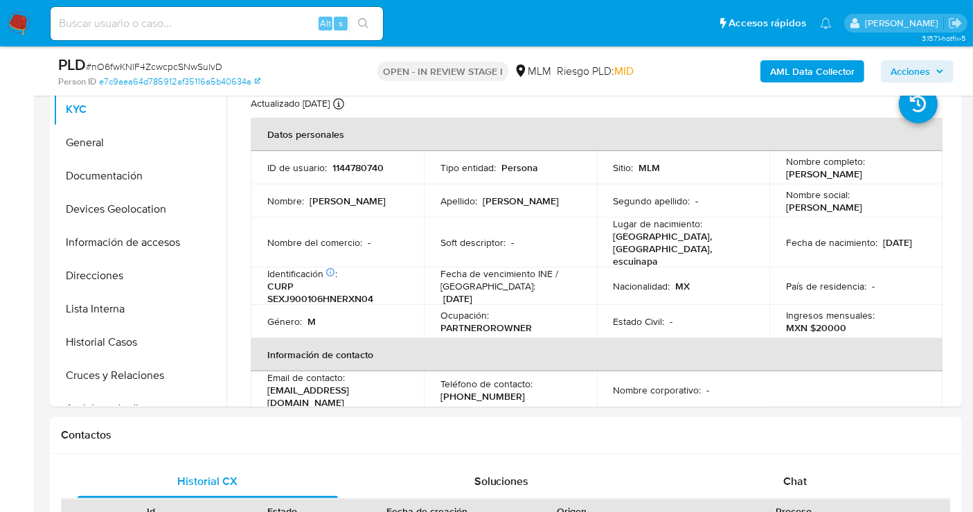
scroll to position [538, 0]
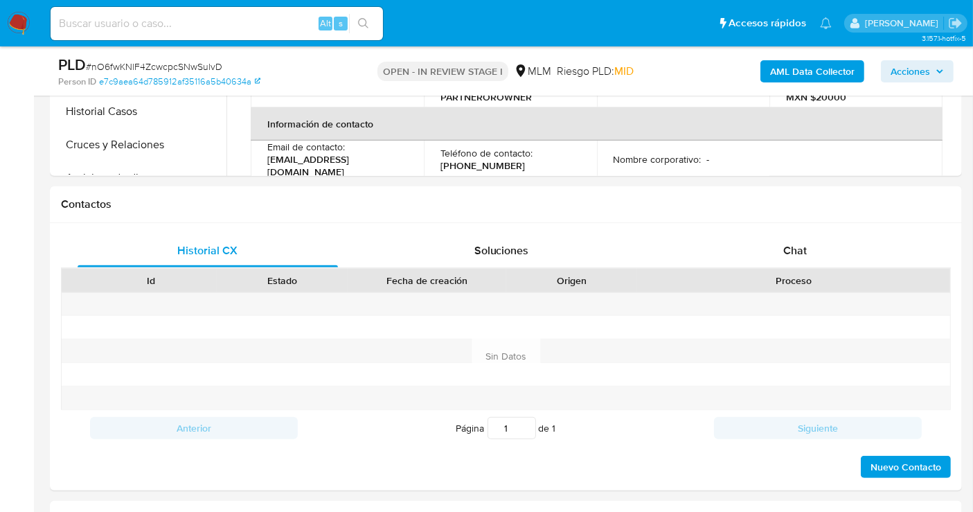
select select "10"
click at [801, 245] on span "Chat" at bounding box center [796, 250] width 24 height 16
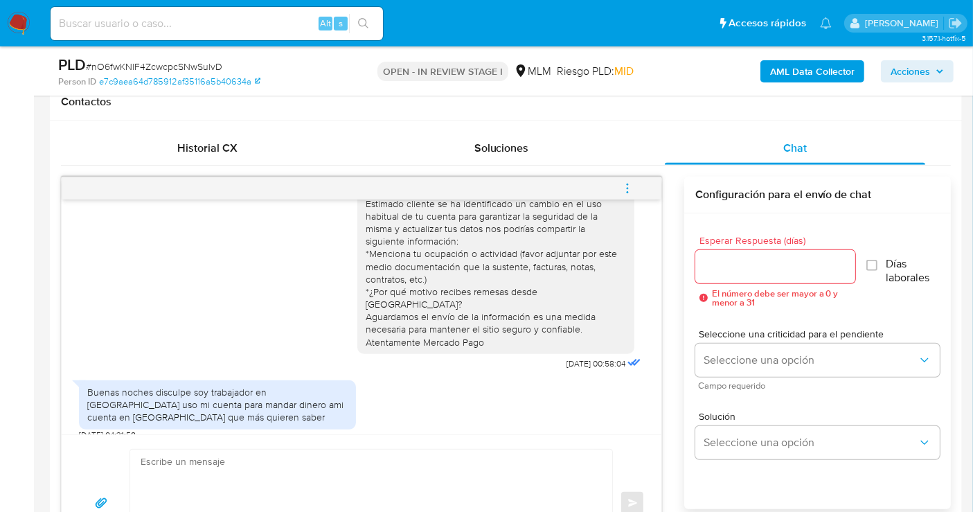
scroll to position [693, 0]
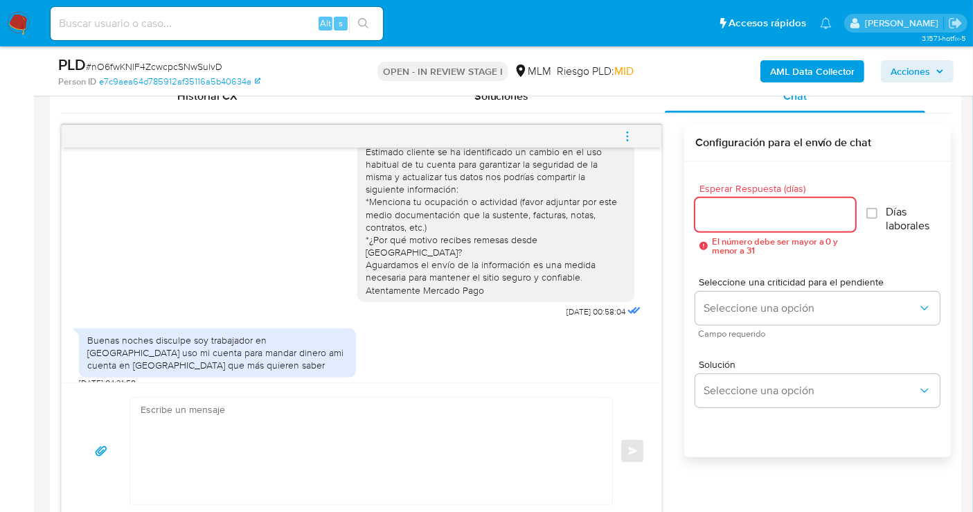
click at [740, 215] on input "Esperar Respuesta (días)" at bounding box center [776, 215] width 160 height 18
type input "5"
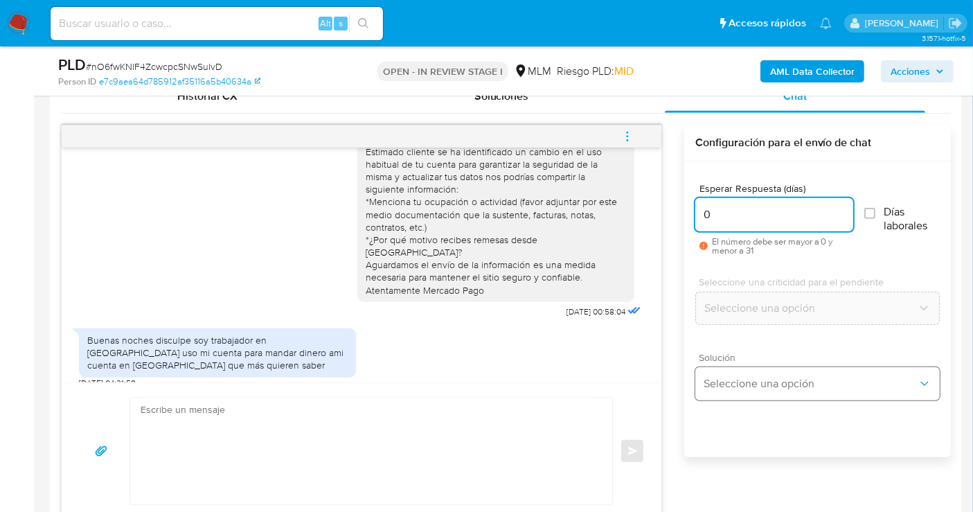
type input "0"
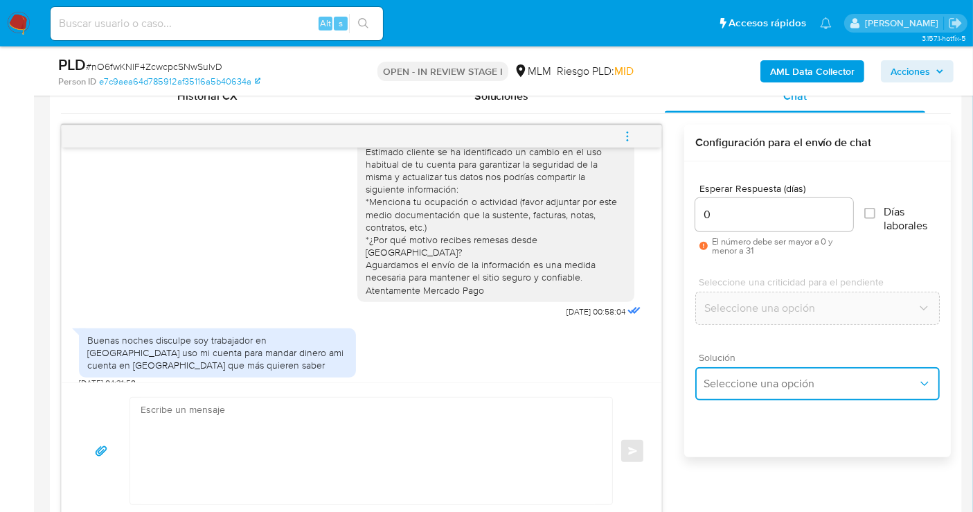
click at [757, 382] on span "Seleccione una opción" at bounding box center [811, 384] width 214 height 14
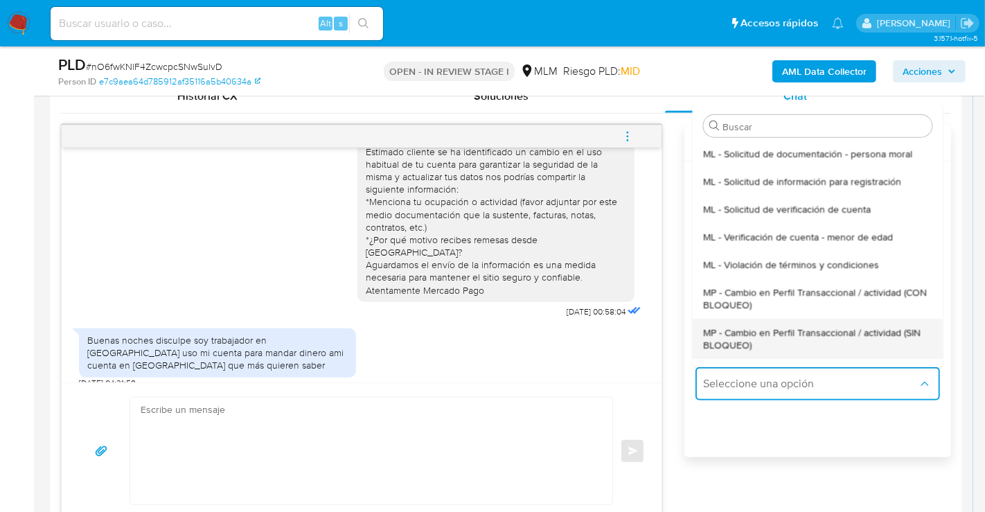
click at [723, 340] on span "MP - Cambio en Perfil Transaccional / actividad (SIN BLOQUEO)" at bounding box center [817, 338] width 229 height 25
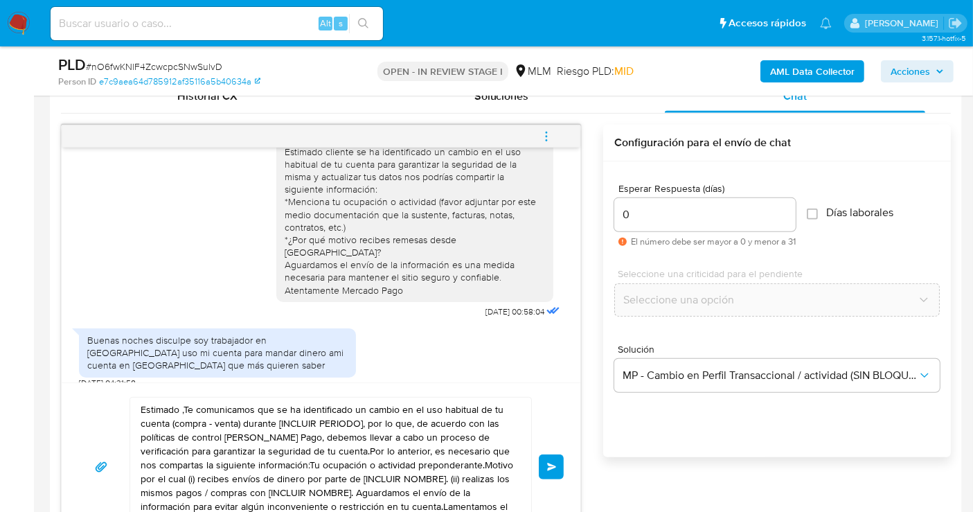
click at [261, 438] on textarea "Estimado ,Te comunicamos que se ha identificado un cambio en el uso habitual de…" at bounding box center [327, 467] width 373 height 139
paste textarea "Cliente, agradecemos tu pronta respuesta. Lamentamos cualquier malestar ocasion…"
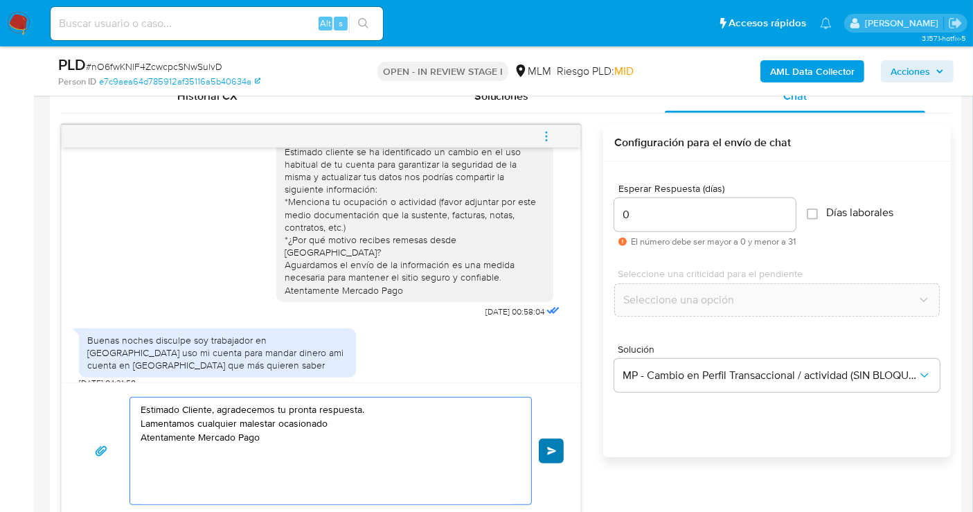
type textarea "Estimado Cliente, agradecemos tu pronta respuesta. Lamentamos cualquier malesta…"
click at [550, 452] on span "Enviar" at bounding box center [552, 451] width 10 height 8
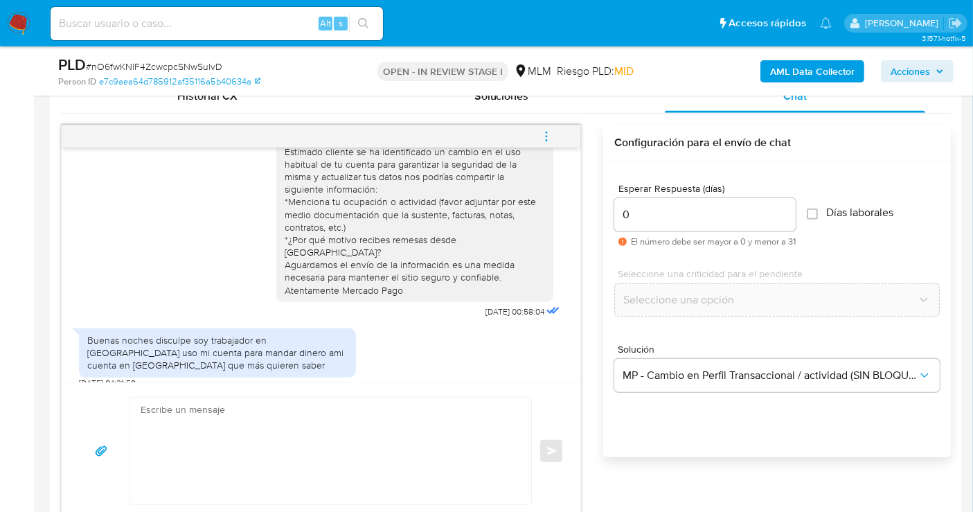
scroll to position [103, 0]
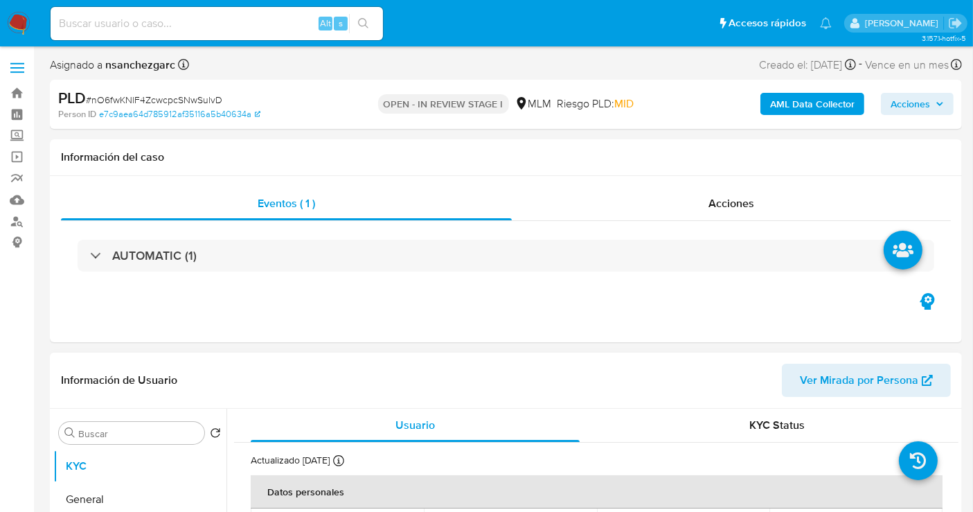
select select "10"
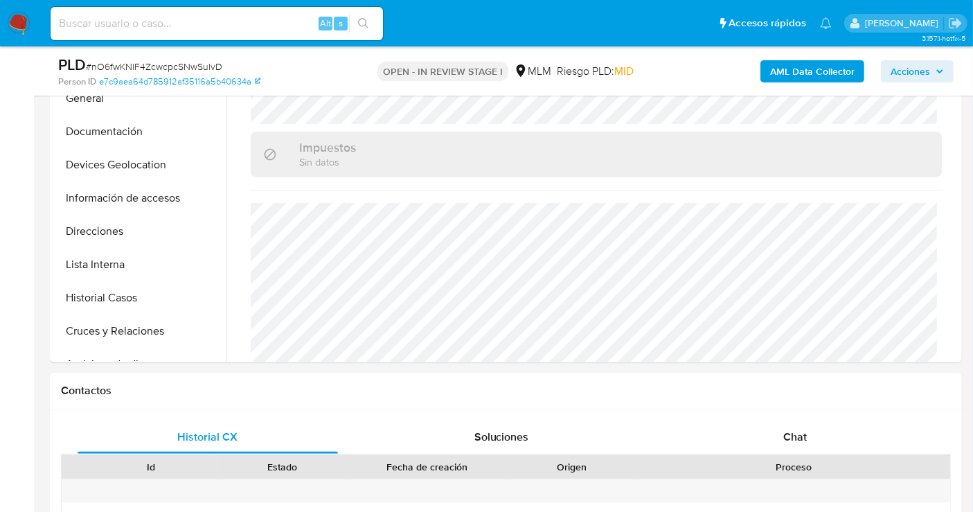
scroll to position [384, 0]
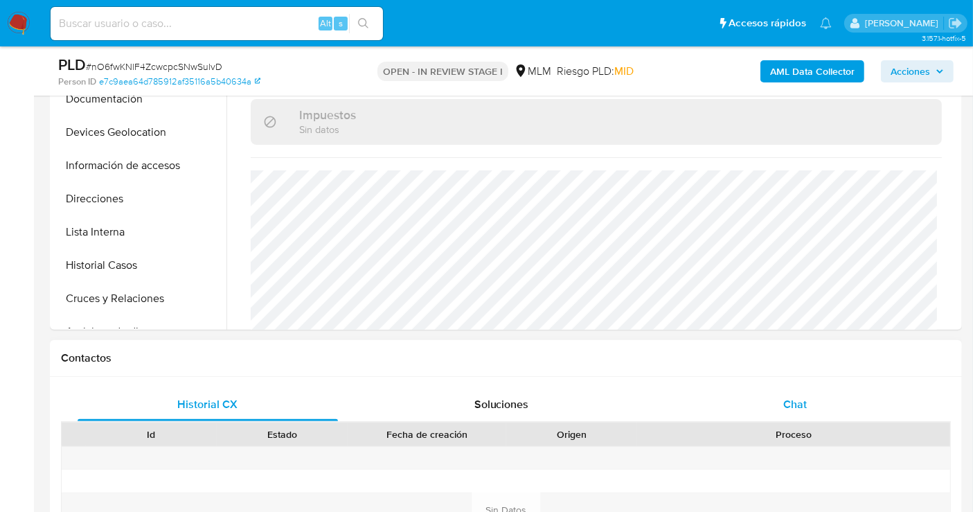
click at [807, 398] on div "Chat" at bounding box center [795, 404] width 260 height 33
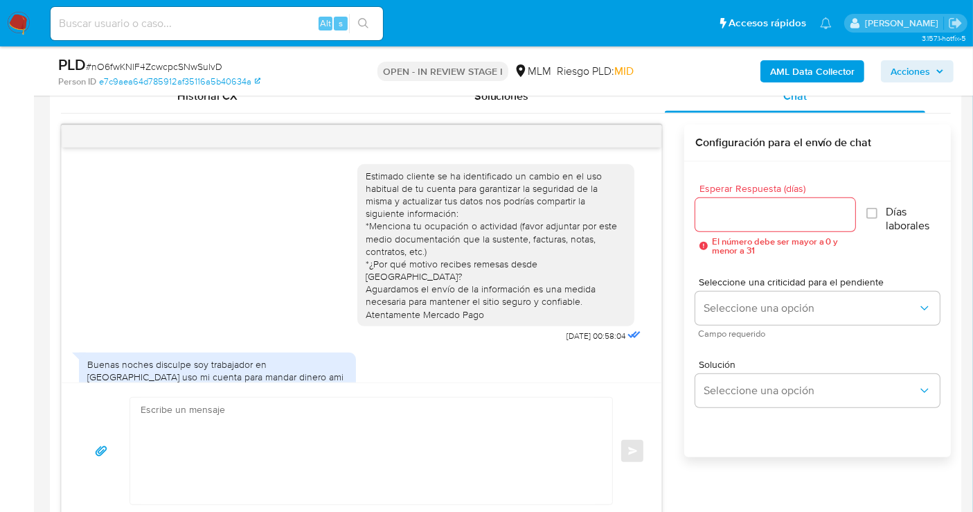
scroll to position [103, 0]
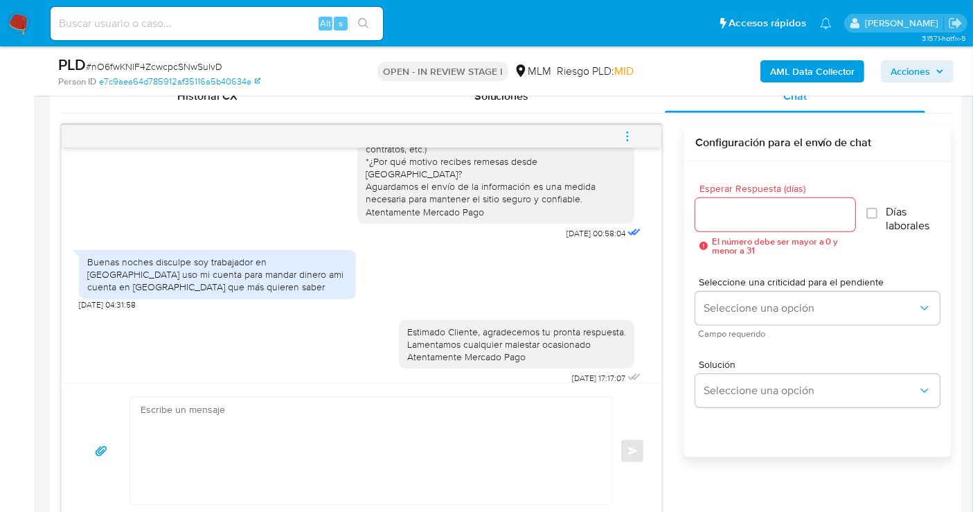
click at [632, 135] on icon "menu-action" at bounding box center [627, 136] width 12 height 12
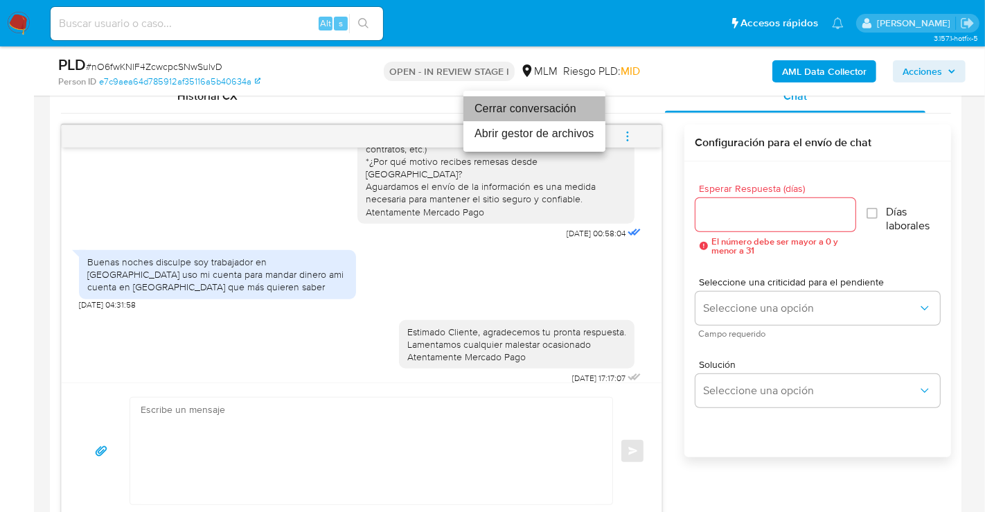
click at [497, 116] on li "Cerrar conversación" at bounding box center [534, 108] width 142 height 25
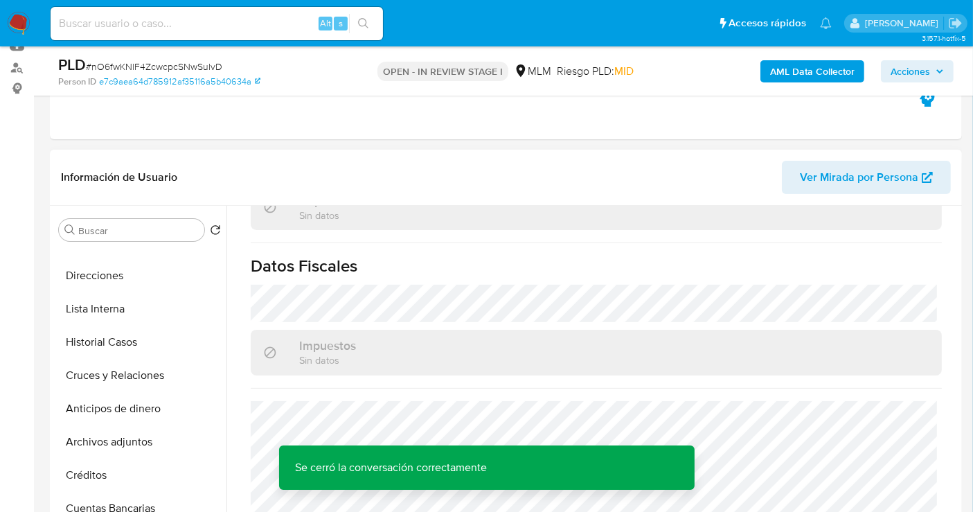
scroll to position [231, 0]
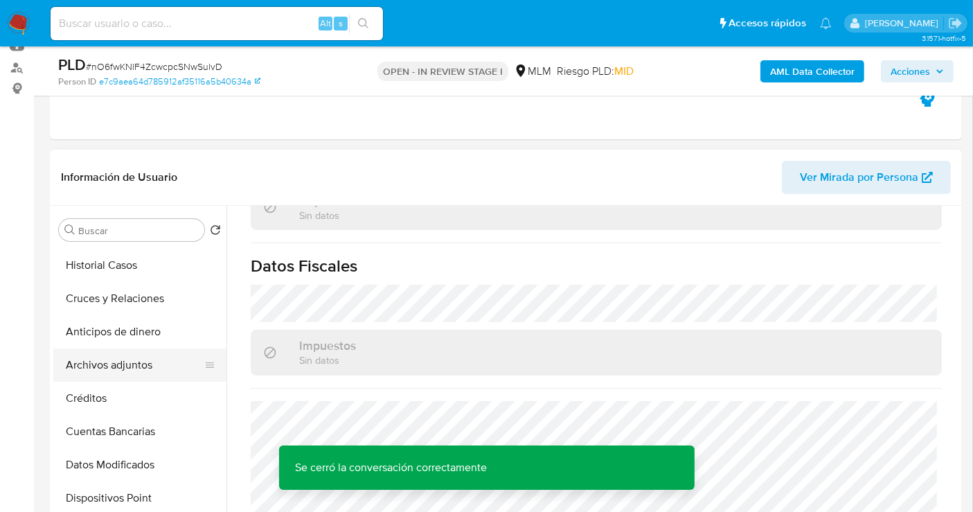
click at [93, 370] on button "Archivos adjuntos" at bounding box center [134, 364] width 162 height 33
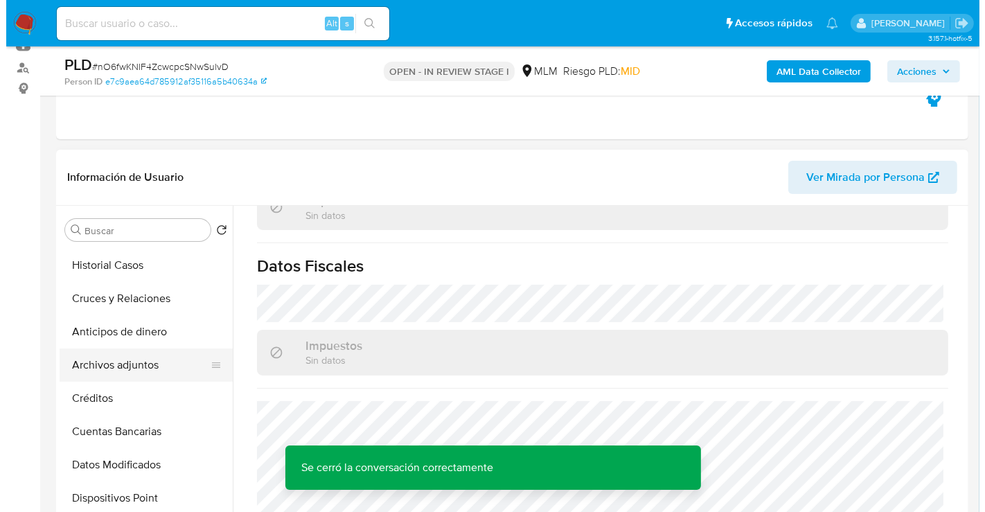
scroll to position [0, 0]
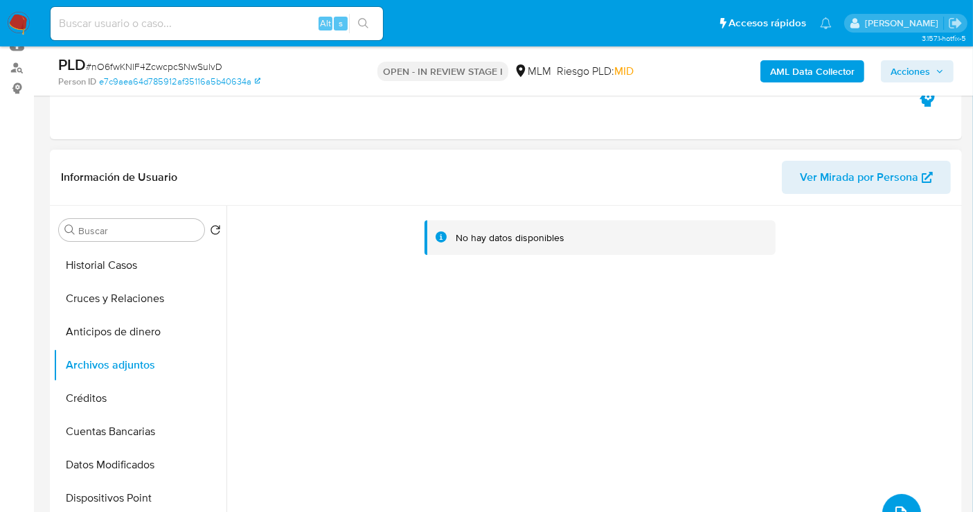
click at [885, 501] on button "upload-file" at bounding box center [902, 513] width 39 height 39
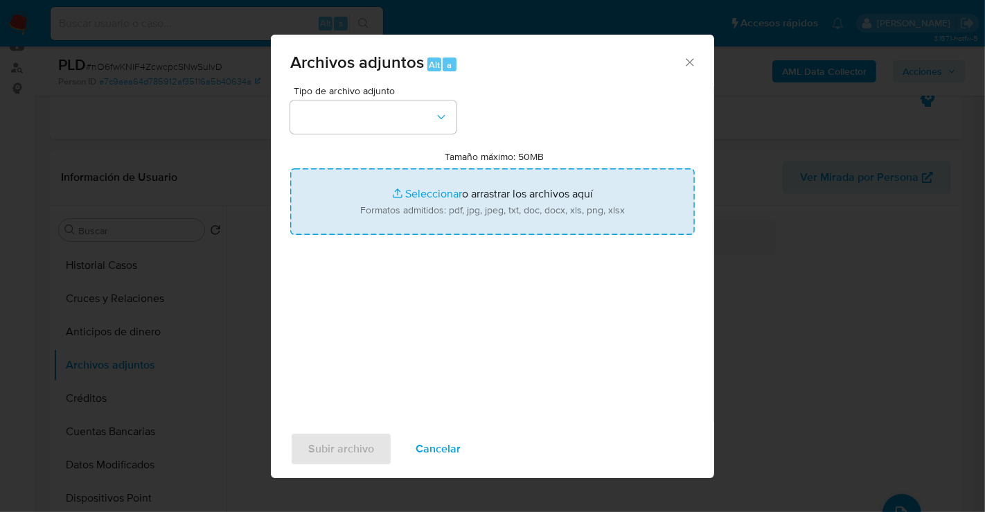
type input "C:\fakepath\1144780740_JUAN MANUEL SERNA_AGO25.pdf"
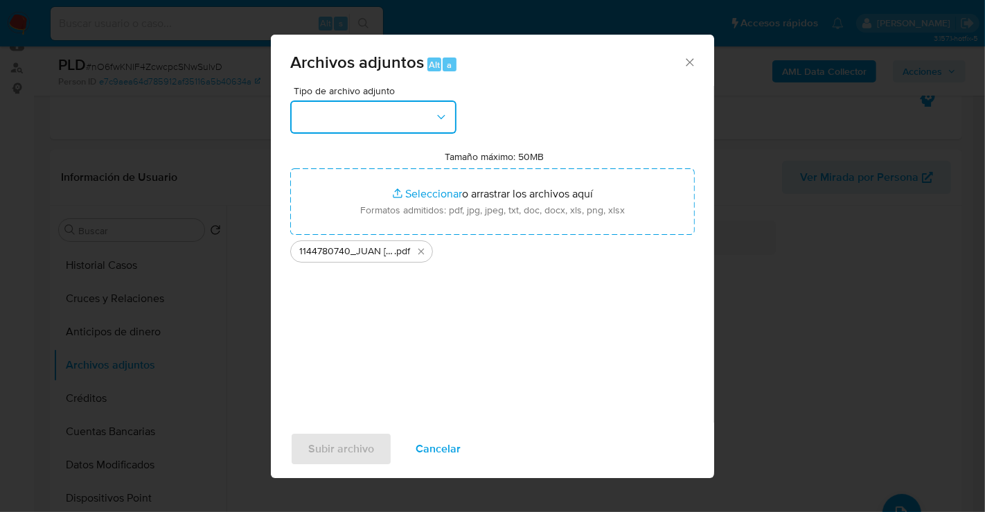
click at [344, 116] on button "button" at bounding box center [373, 116] width 166 height 33
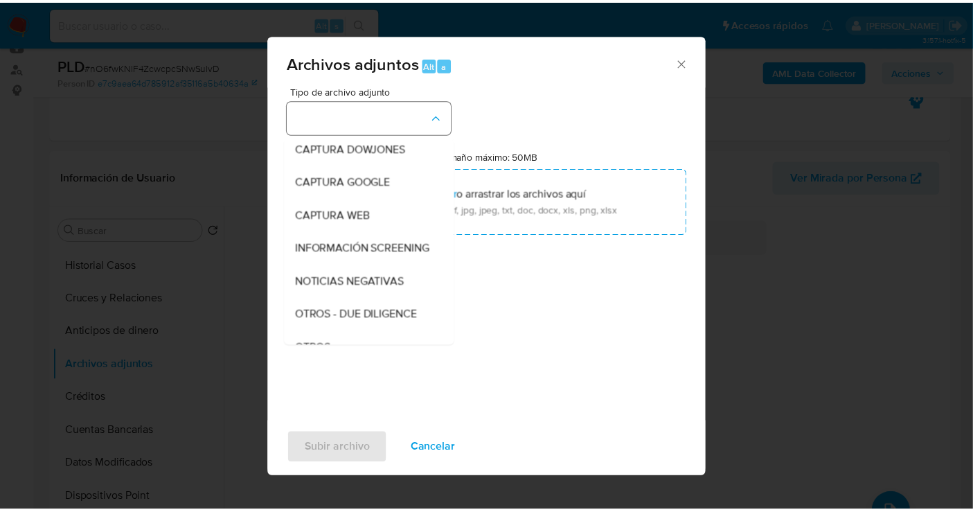
scroll to position [71, 0]
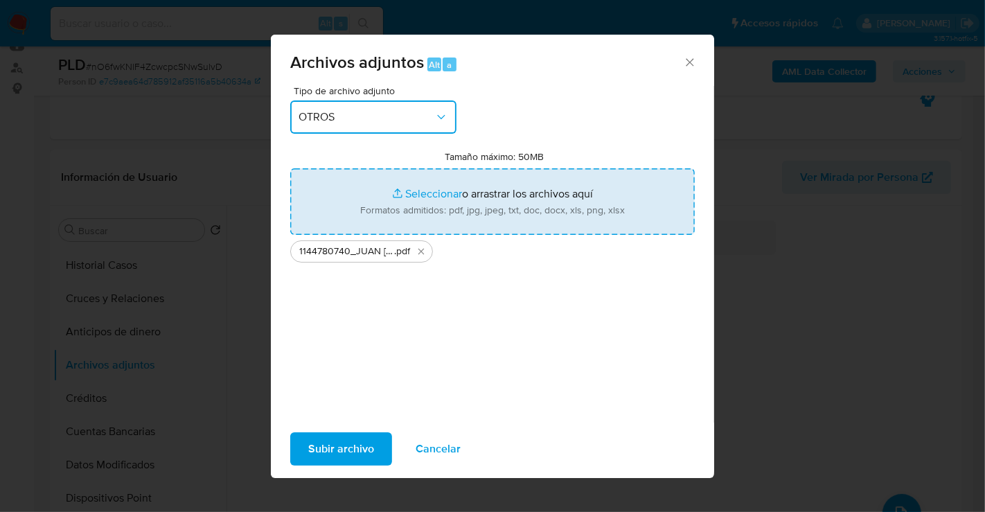
type input "C:\fakepath\1144780740_JUAN MANUEL SERNA_AGO25.xlsx"
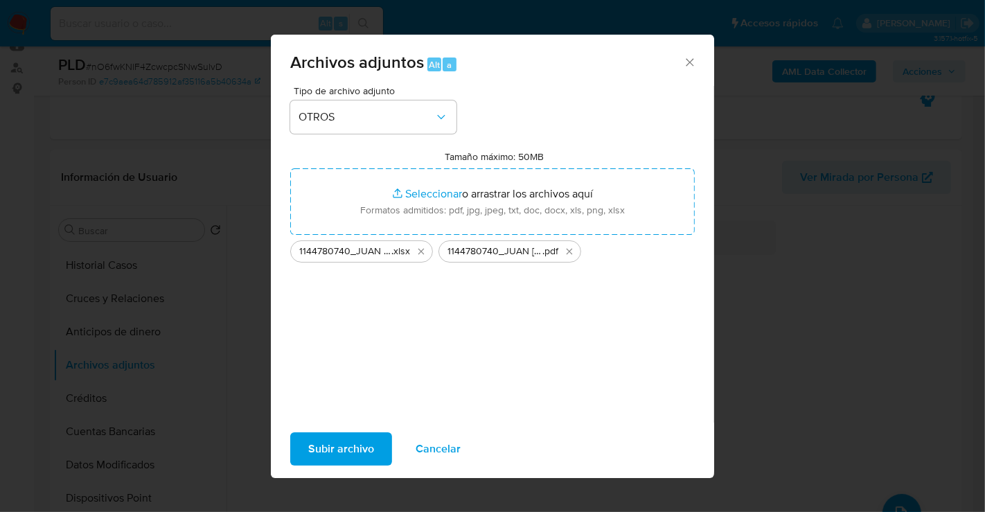
click at [351, 448] on span "Subir archivo" at bounding box center [341, 449] width 66 height 30
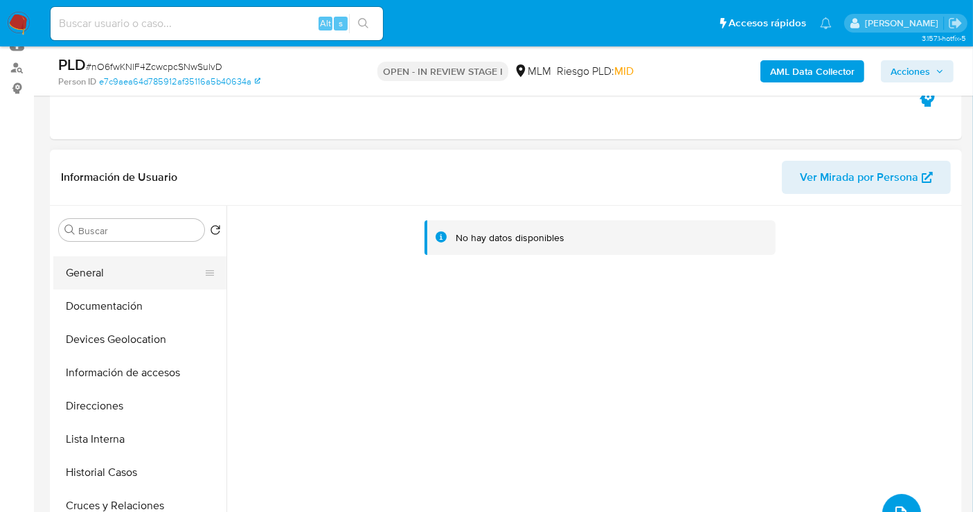
scroll to position [0, 0]
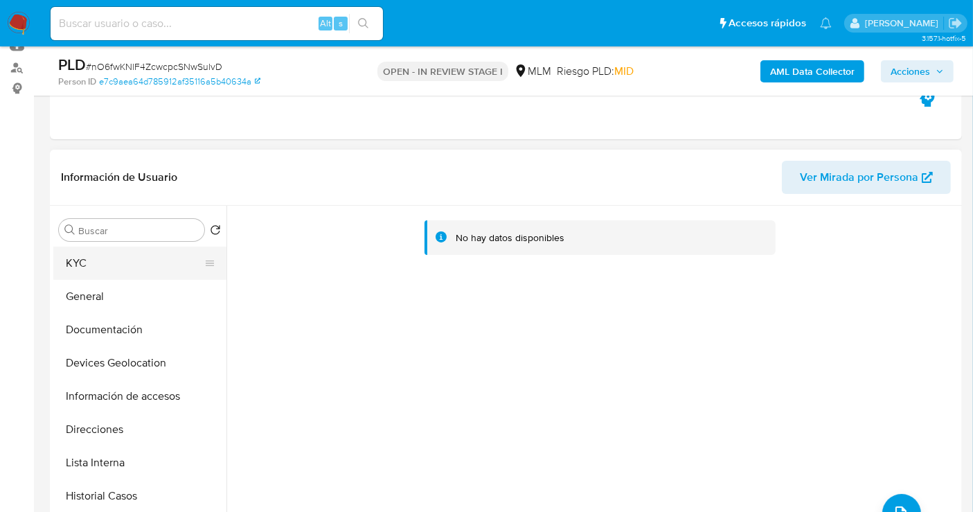
click at [76, 265] on button "KYC" at bounding box center [134, 263] width 162 height 33
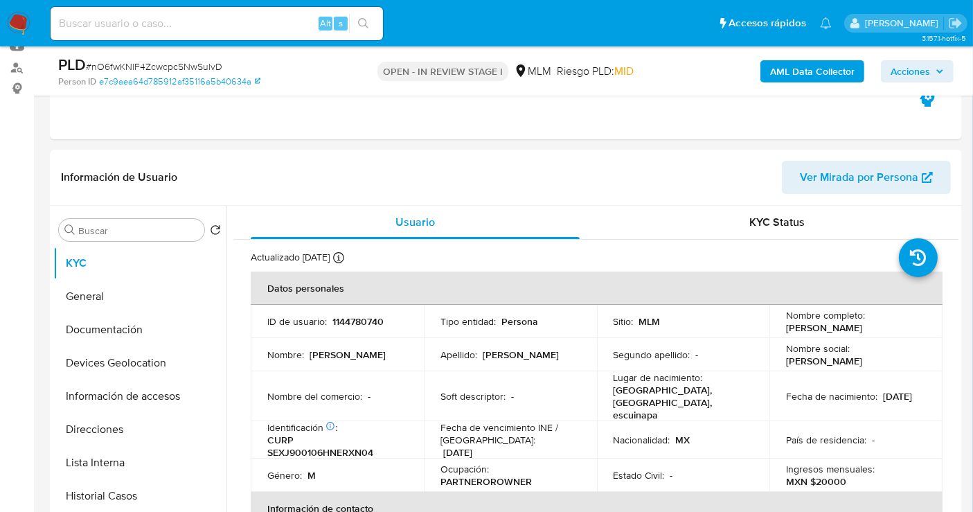
drag, startPoint x: 923, startPoint y: 66, endPoint x: 859, endPoint y: 82, distance: 65.7
click at [920, 67] on span "Acciones" at bounding box center [910, 71] width 39 height 22
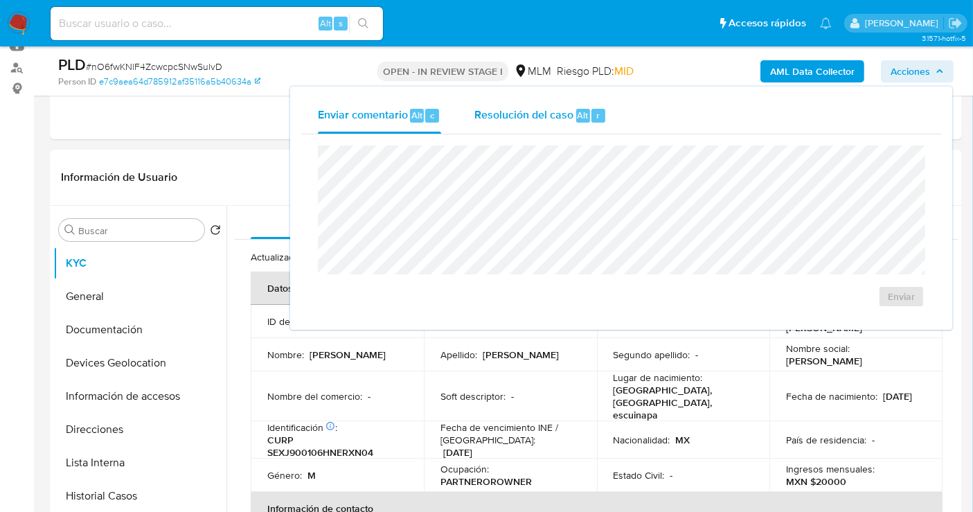
click at [536, 120] on span "Resolución del caso" at bounding box center [524, 115] width 99 height 16
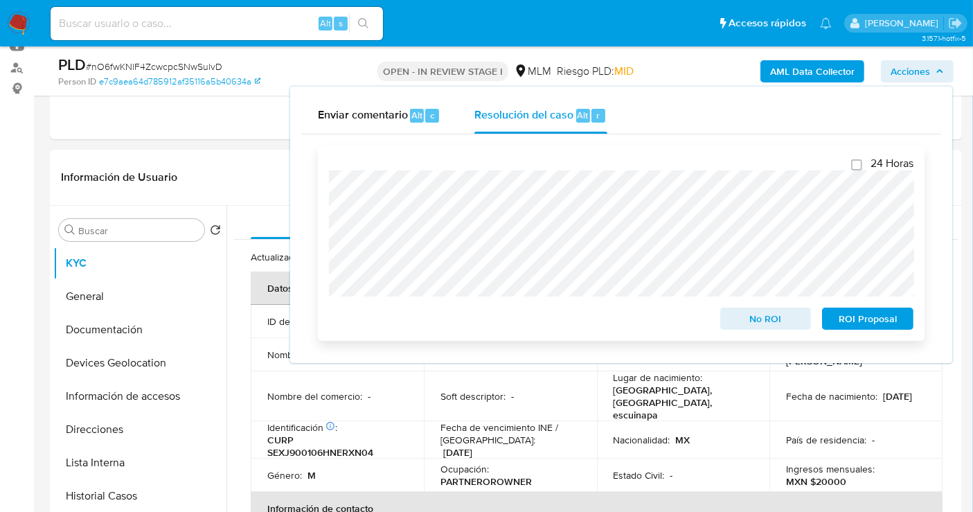
scroll to position [231, 0]
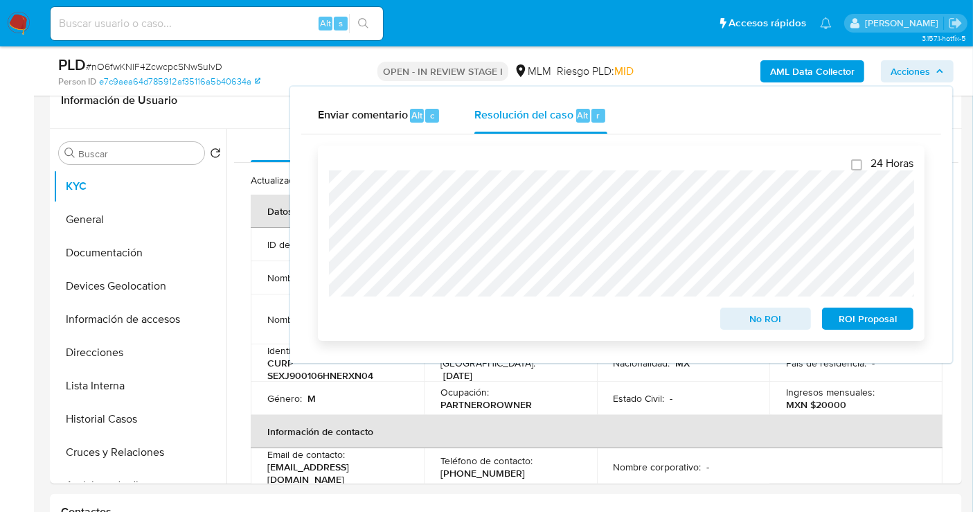
drag, startPoint x: 772, startPoint y: 322, endPoint x: 497, endPoint y: 304, distance: 274.9
click at [504, 317] on div "No ROI ROI Proposal" at bounding box center [621, 316] width 585 height 28
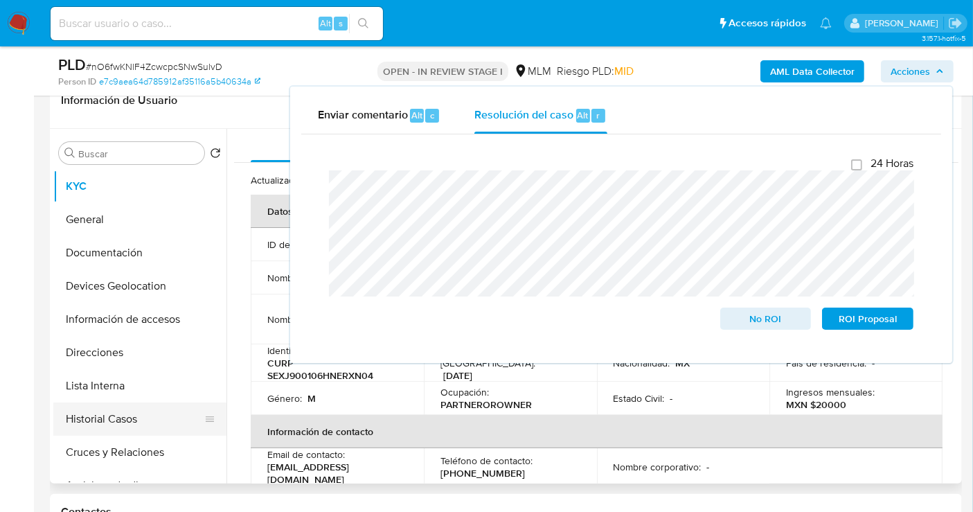
click at [107, 424] on button "Historial Casos" at bounding box center [134, 418] width 162 height 33
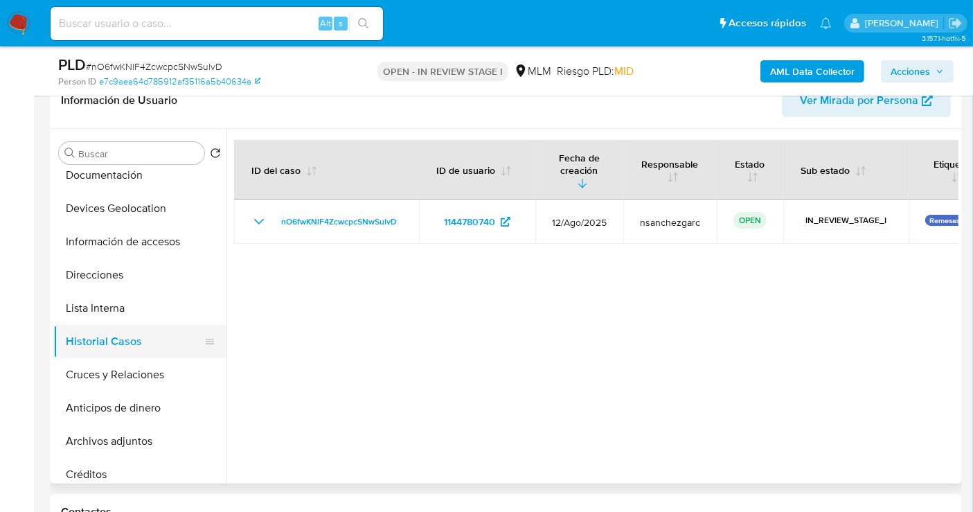
scroll to position [154, 0]
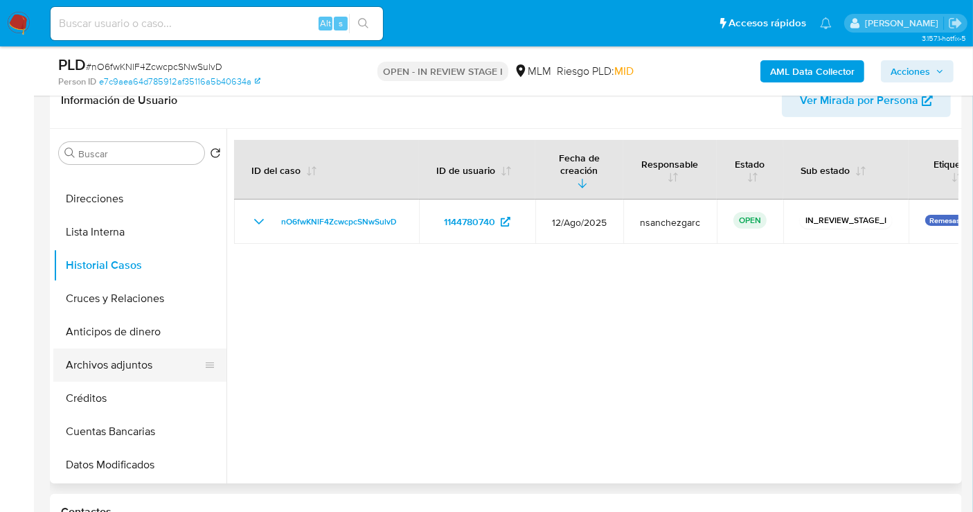
click at [102, 369] on button "Archivos adjuntos" at bounding box center [134, 364] width 162 height 33
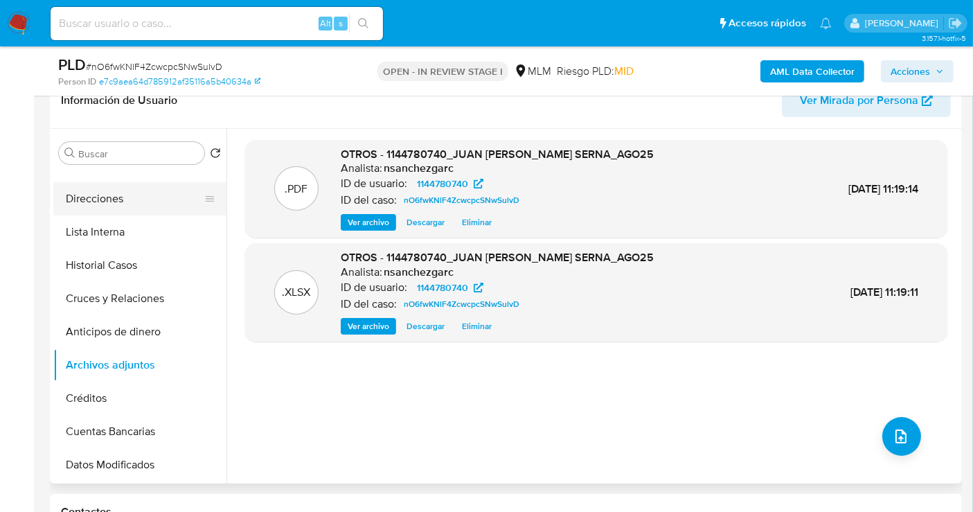
scroll to position [0, 0]
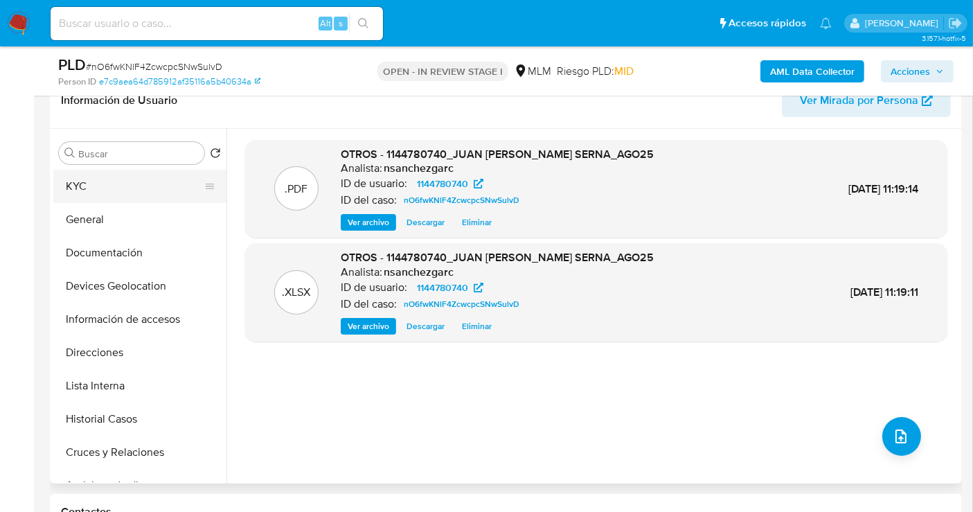
click at [82, 191] on button "KYC" at bounding box center [134, 186] width 162 height 33
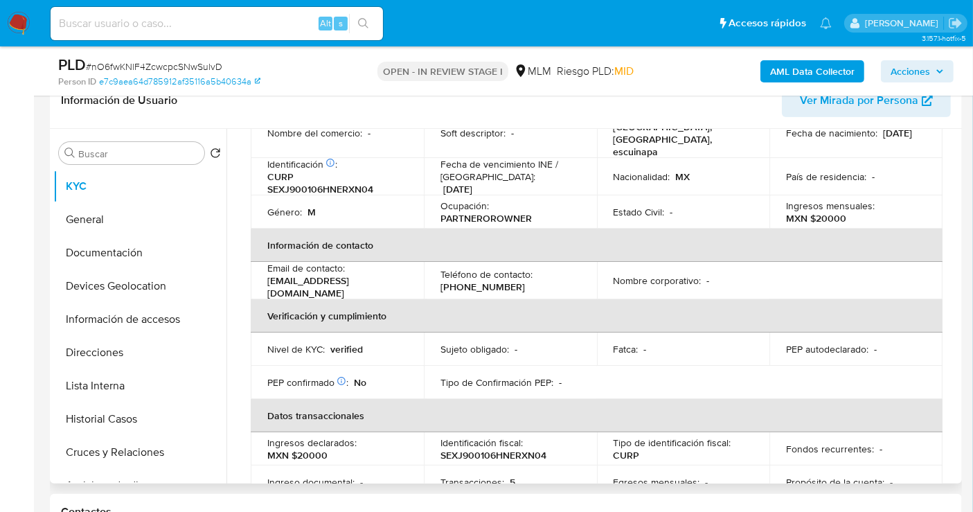
scroll to position [231, 0]
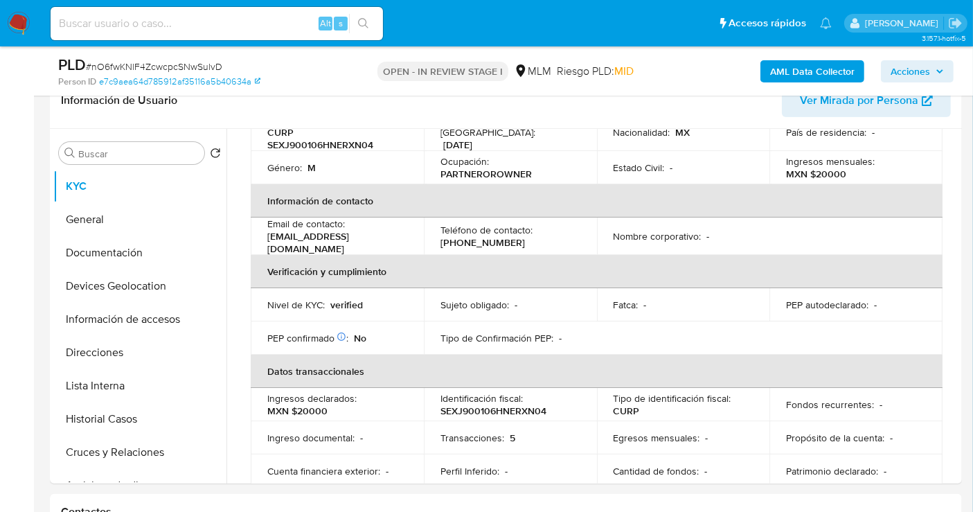
click at [913, 71] on span "Acciones" at bounding box center [910, 71] width 39 height 22
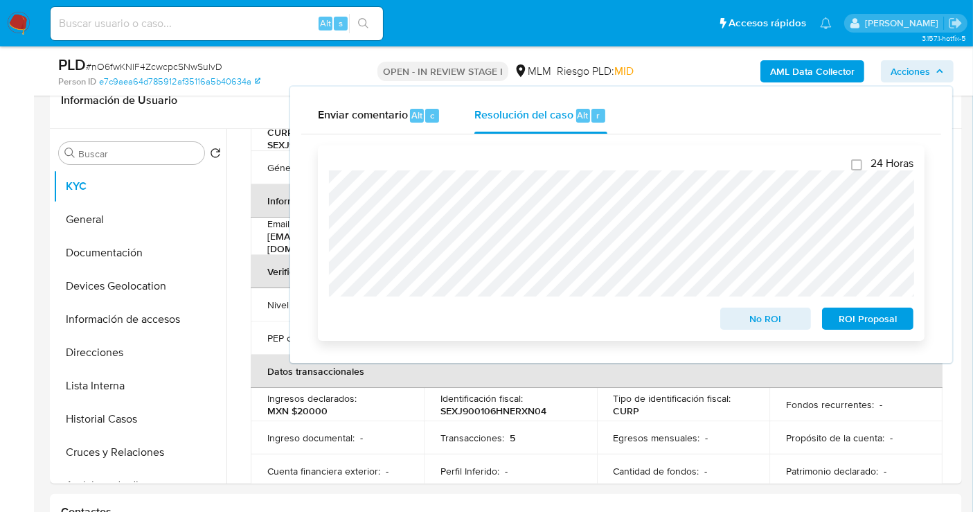
click at [761, 323] on span "No ROI" at bounding box center [766, 318] width 72 height 19
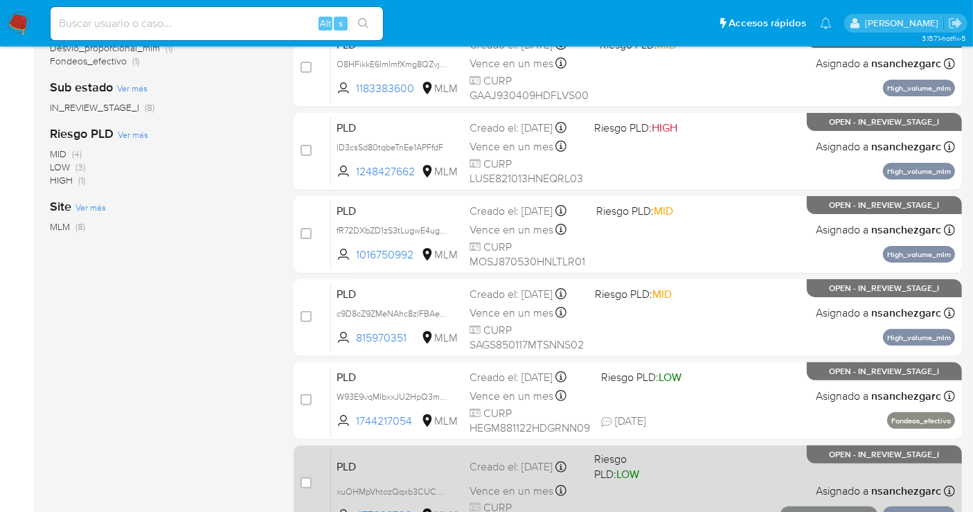
scroll to position [414, 0]
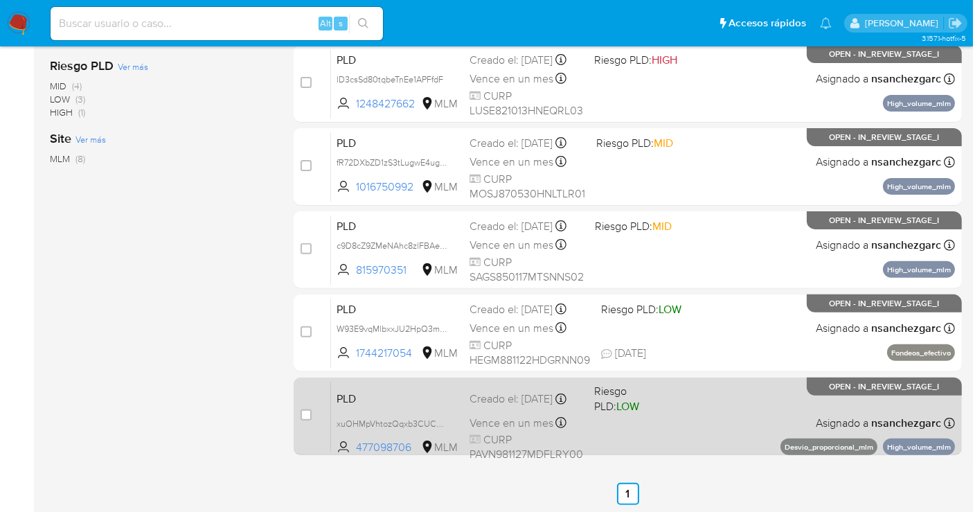
click at [515, 405] on div "Creado el: [DATE] Creado el: [DATE] 02:03:35" at bounding box center [527, 398] width 114 height 15
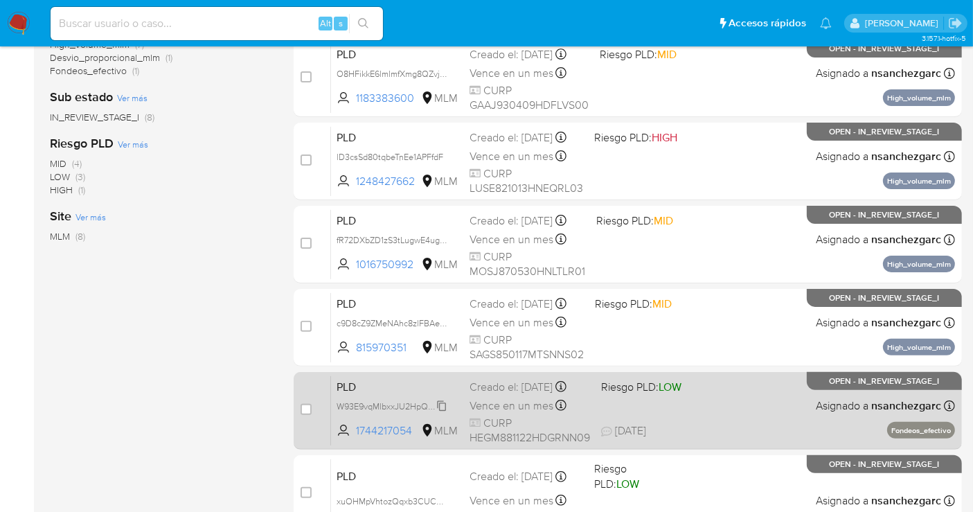
scroll to position [337, 0]
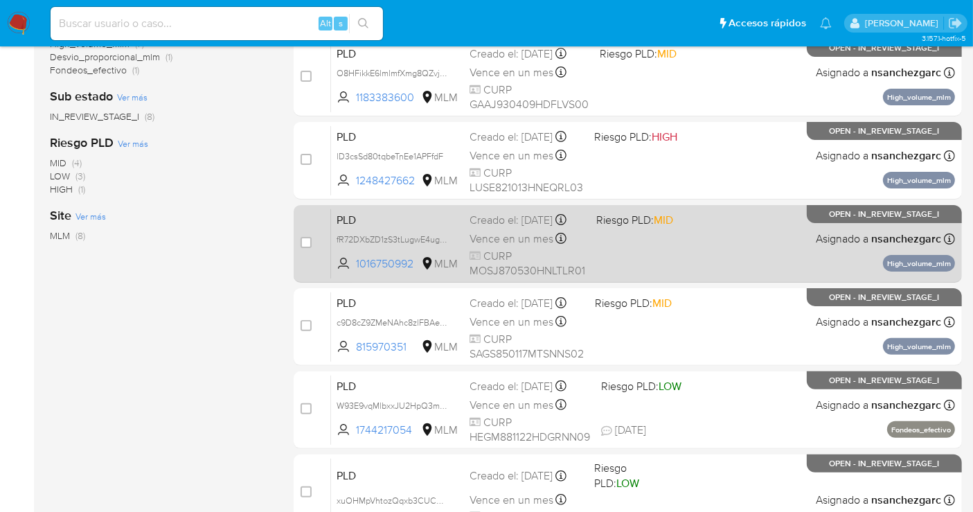
click at [511, 228] on div "Creado el: [DATE] Creado el: [DATE] 02:12:33" at bounding box center [528, 220] width 116 height 15
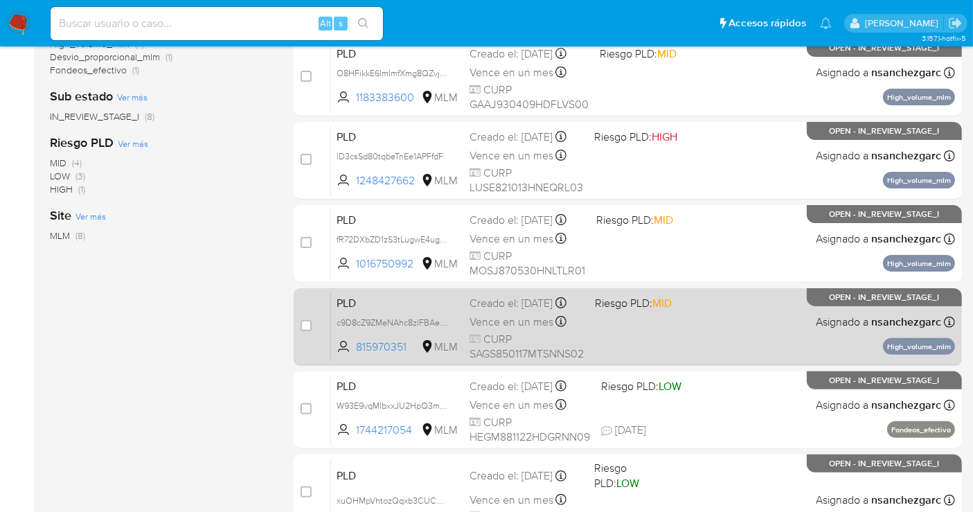
click at [522, 322] on div "Vence en un mes Vence el [DATE] 02:12:31" at bounding box center [527, 321] width 114 height 19
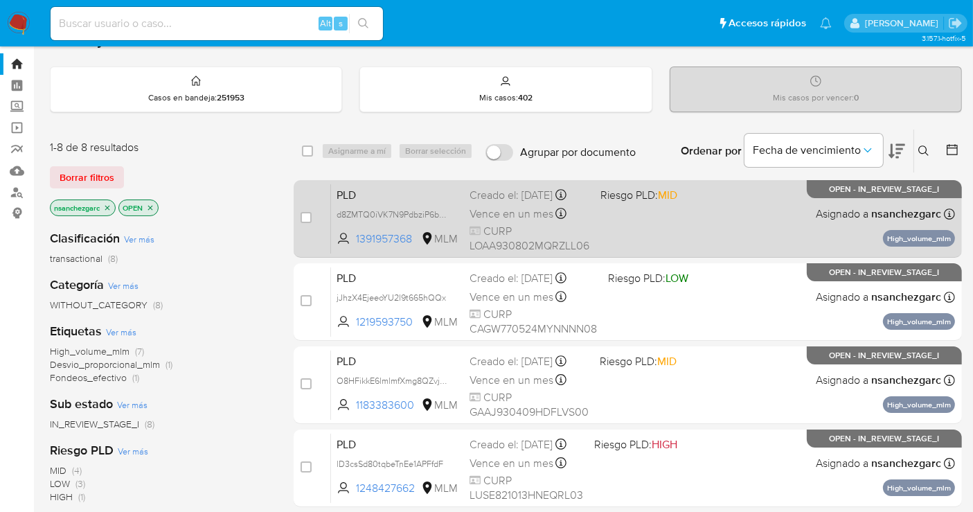
scroll to position [183, 0]
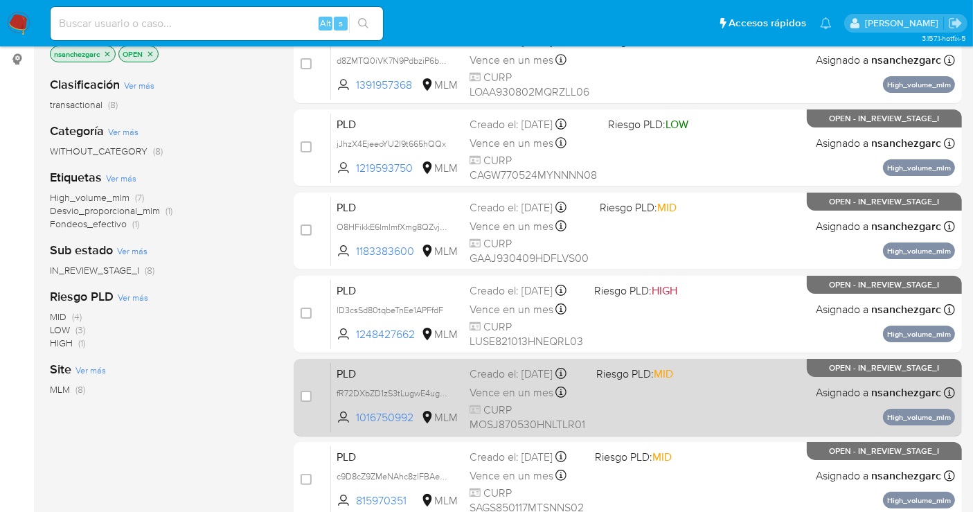
drag, startPoint x: 161, startPoint y: 400, endPoint x: 293, endPoint y: 400, distance: 131.6
click at [177, 400] on div "Clasificación Ver más transactional (8) Categoría Ver más WITHOUT_CATEGORY (8) …" at bounding box center [161, 300] width 222 height 471
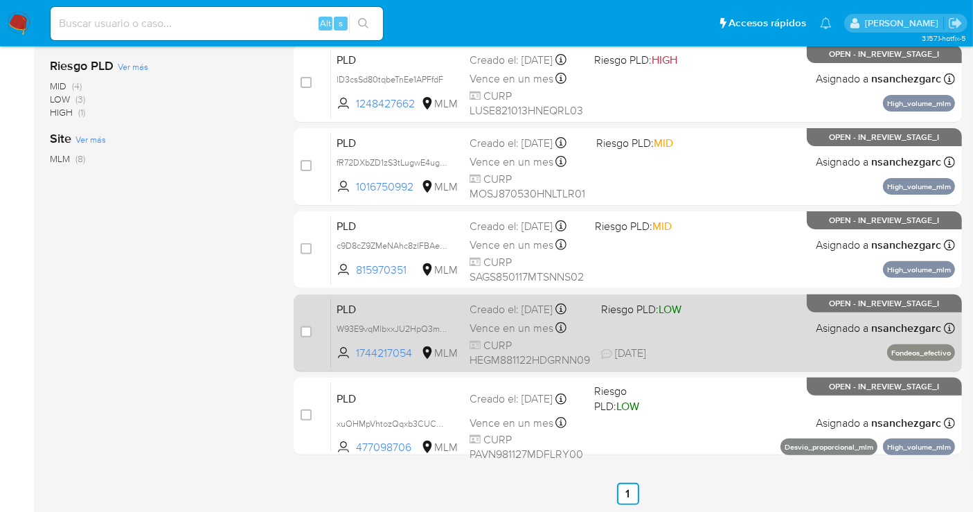
click at [498, 324] on span "Vence en un mes" at bounding box center [512, 328] width 84 height 15
click at [511, 341] on span "CURP HEGM881122HDGRNN09" at bounding box center [530, 353] width 121 height 30
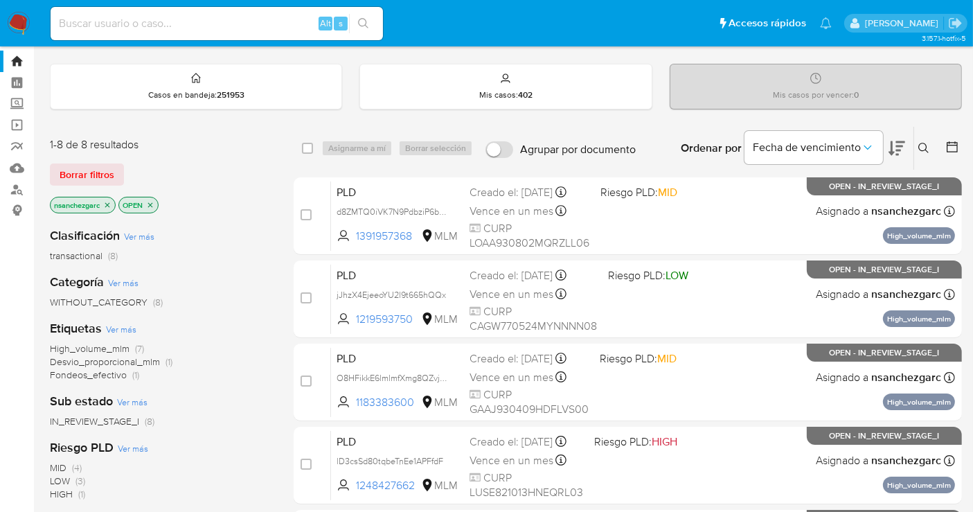
scroll to position [0, 0]
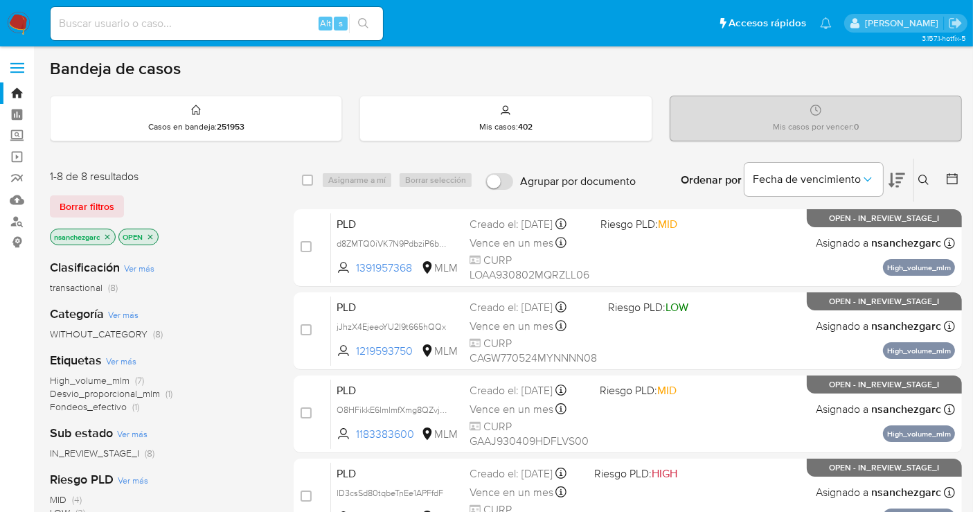
click at [18, 19] on img at bounding box center [19, 24] width 24 height 24
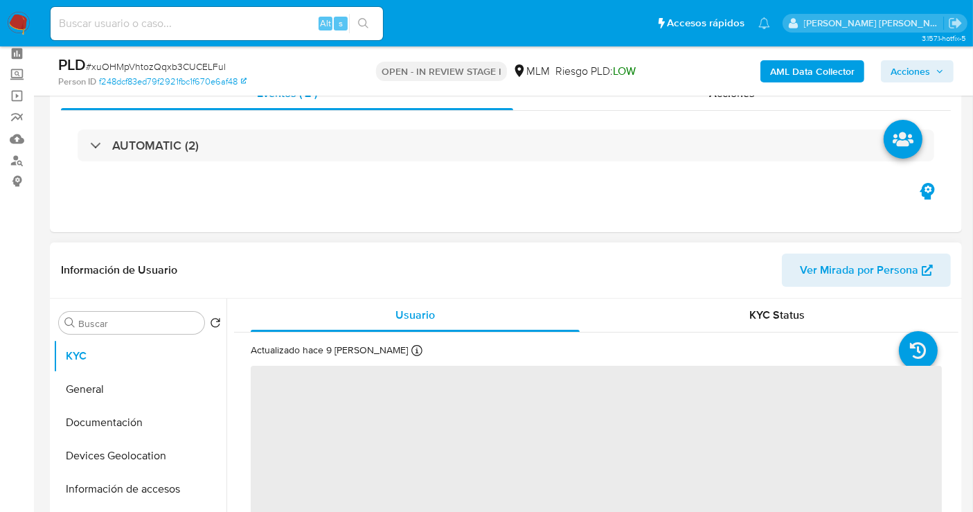
scroll to position [154, 0]
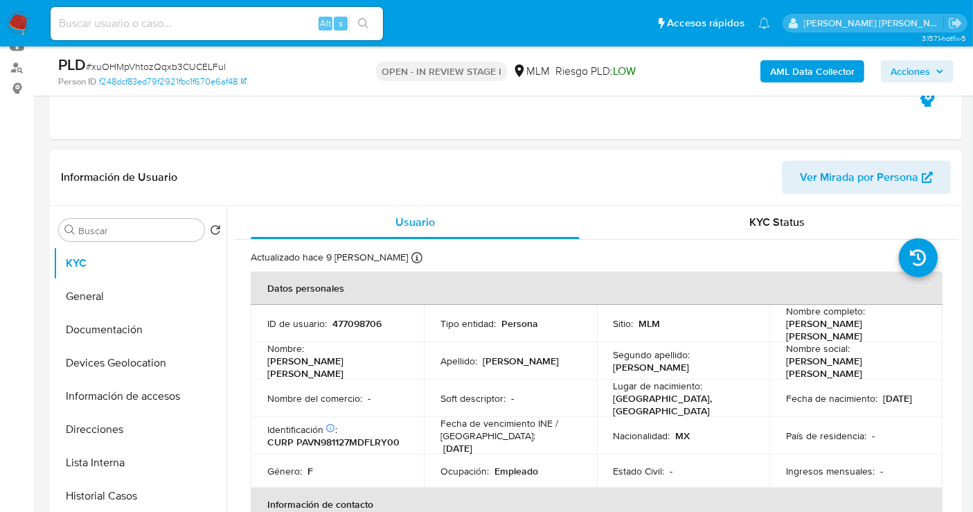
select select "10"
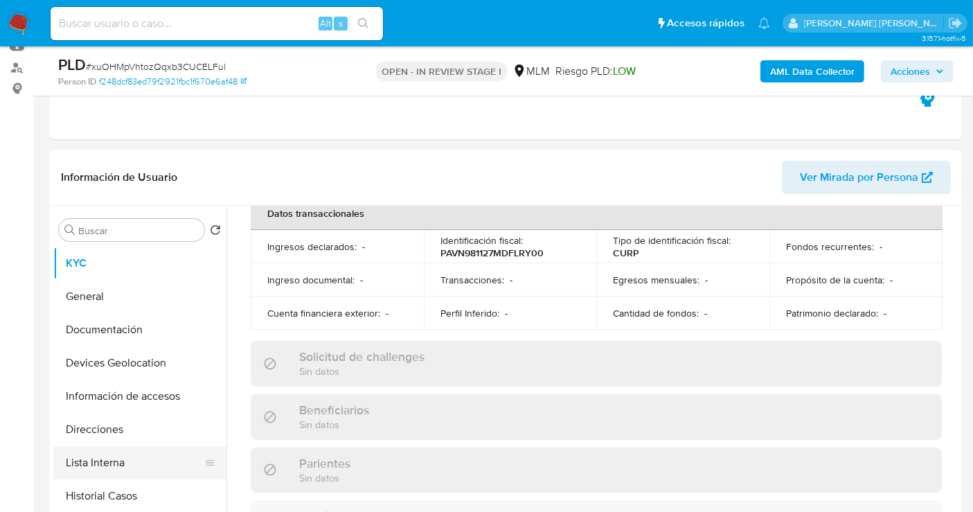
scroll to position [77, 0]
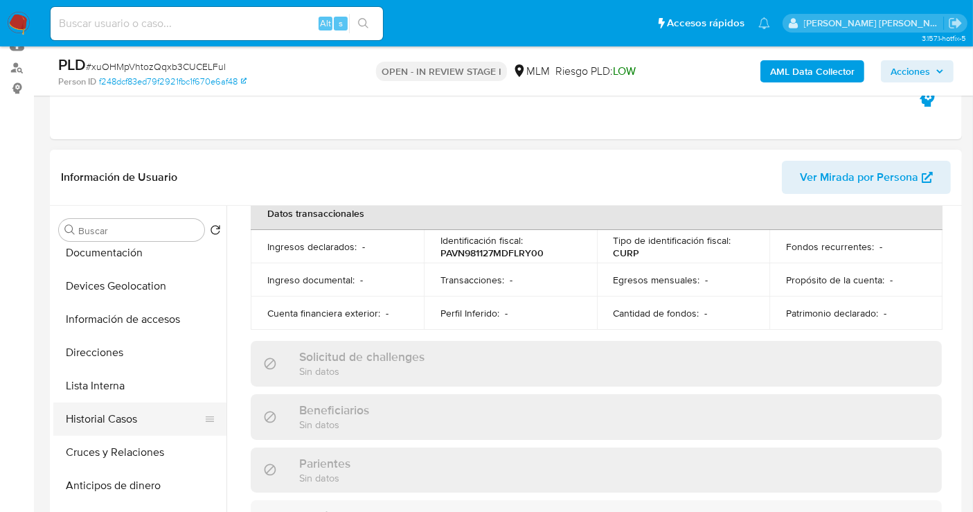
click at [105, 418] on button "Historial Casos" at bounding box center [134, 418] width 162 height 33
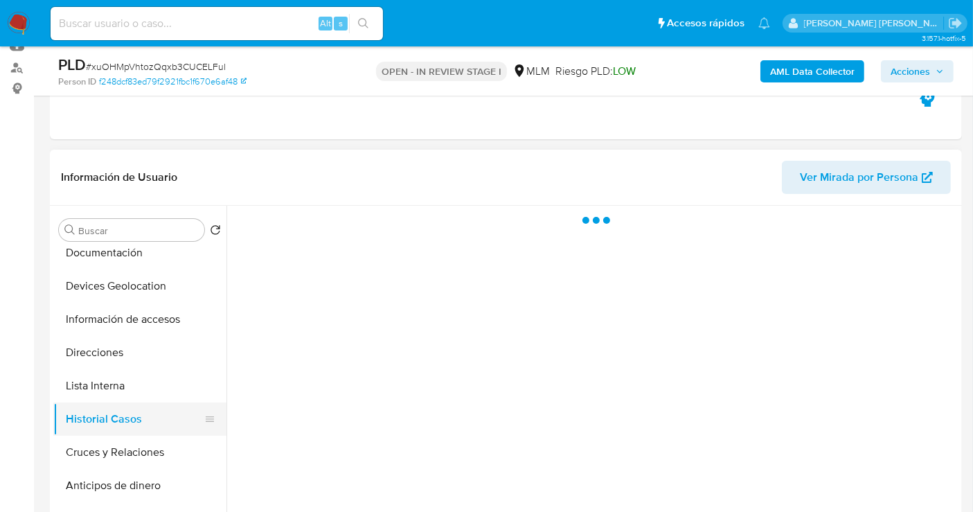
scroll to position [0, 0]
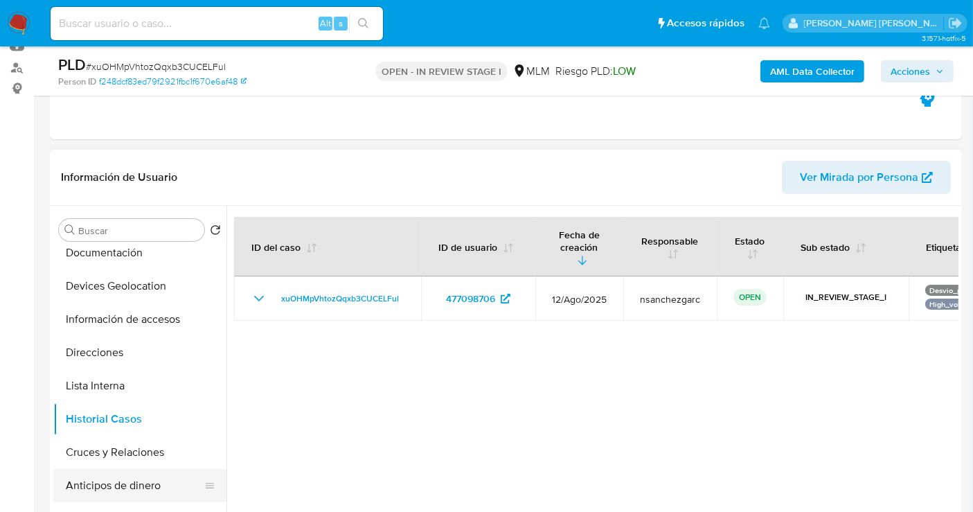
click at [114, 484] on button "Anticipos de dinero" at bounding box center [134, 485] width 162 height 33
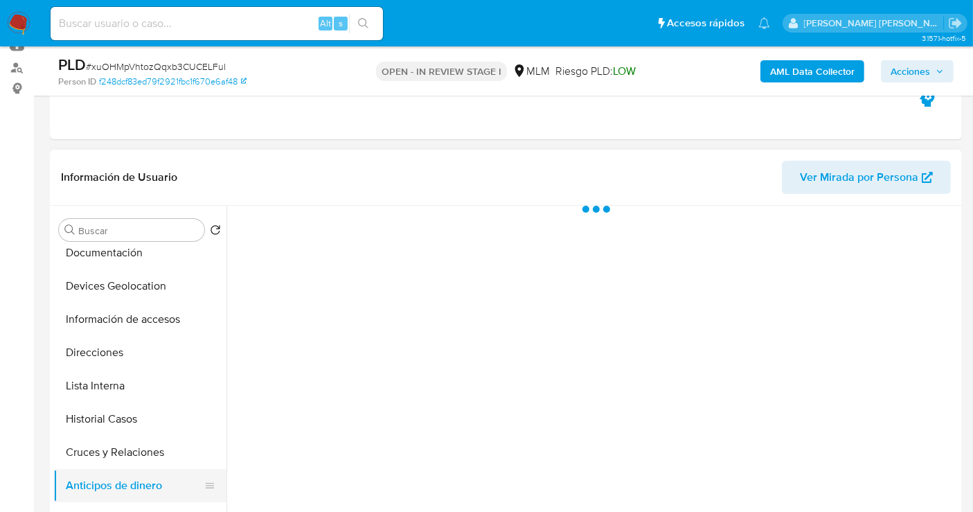
scroll to position [231, 0]
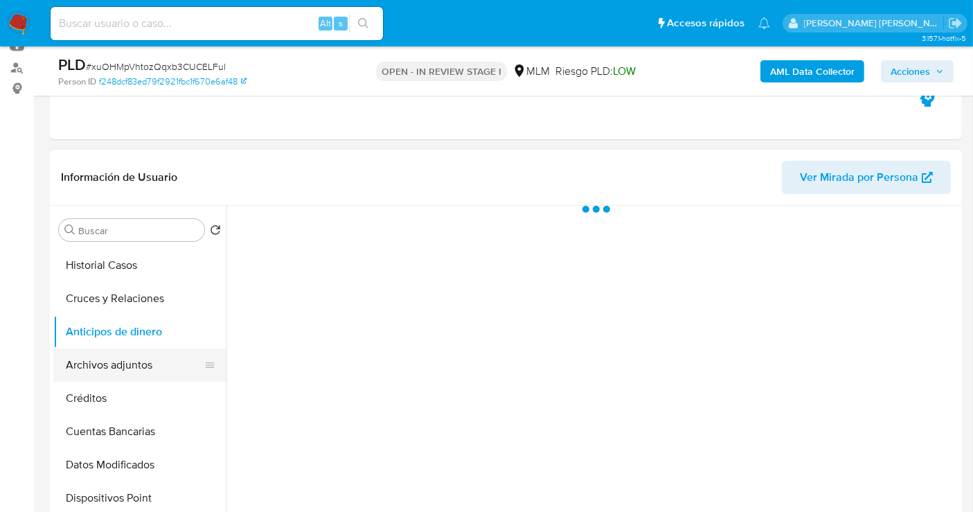
click at [99, 357] on button "Archivos adjuntos" at bounding box center [134, 364] width 162 height 33
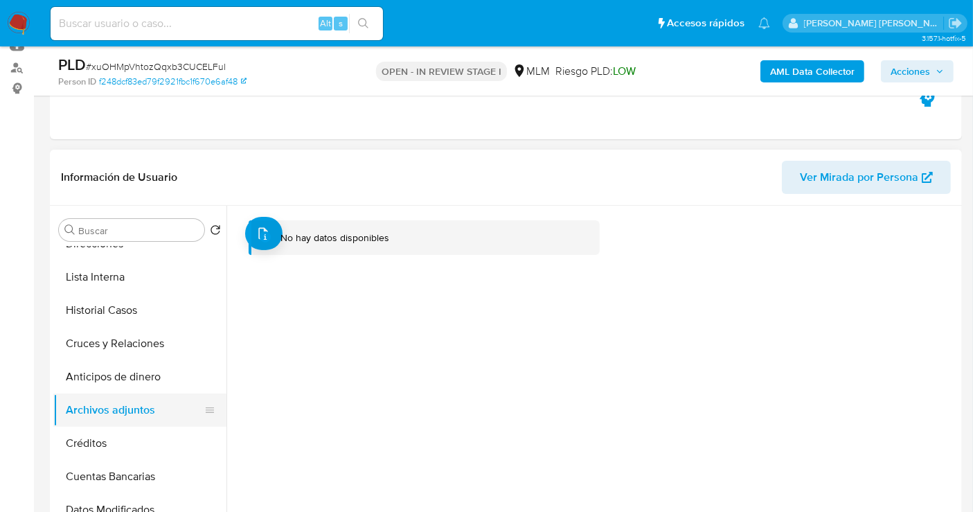
scroll to position [0, 0]
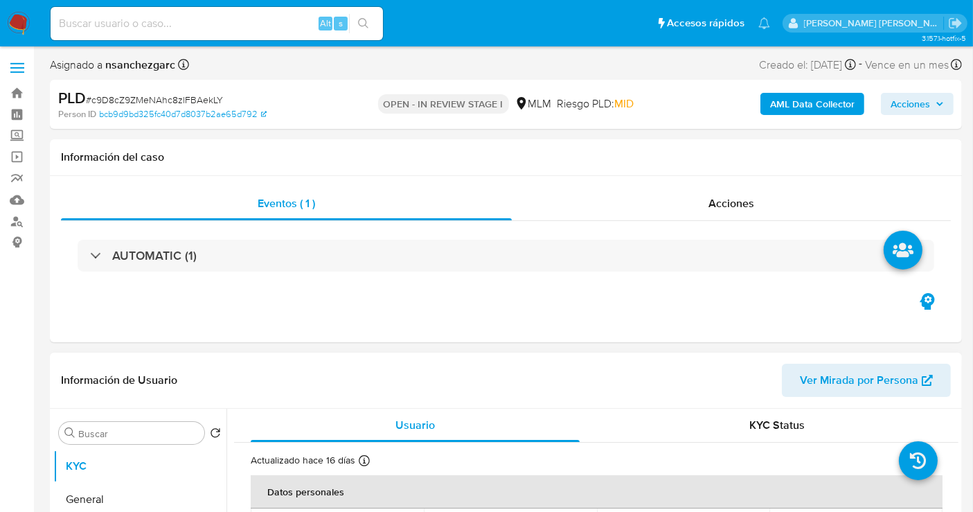
select select "10"
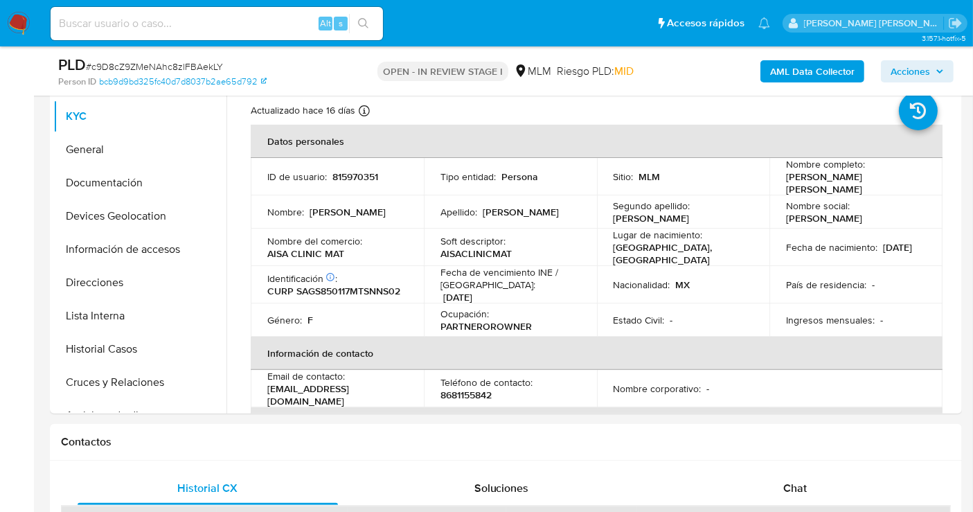
scroll to position [308, 0]
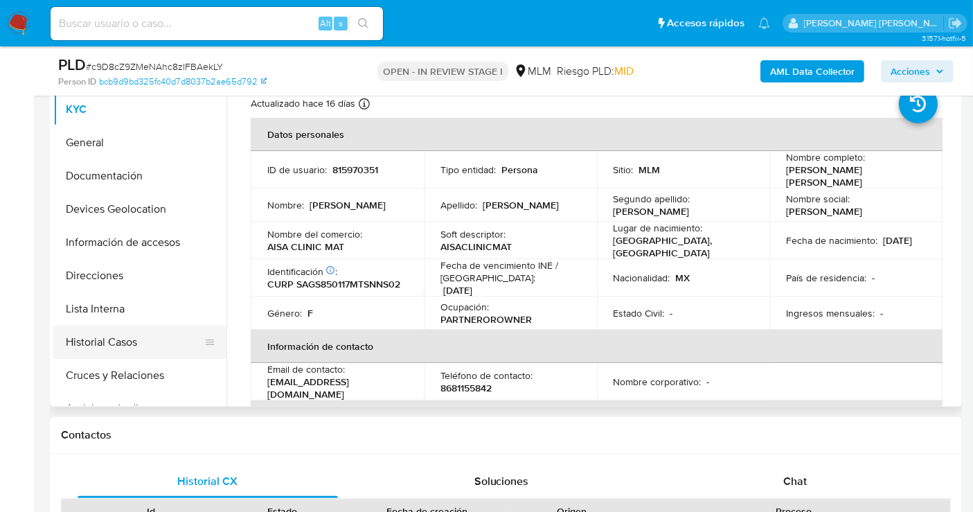
click at [117, 348] on button "Historial Casos" at bounding box center [134, 342] width 162 height 33
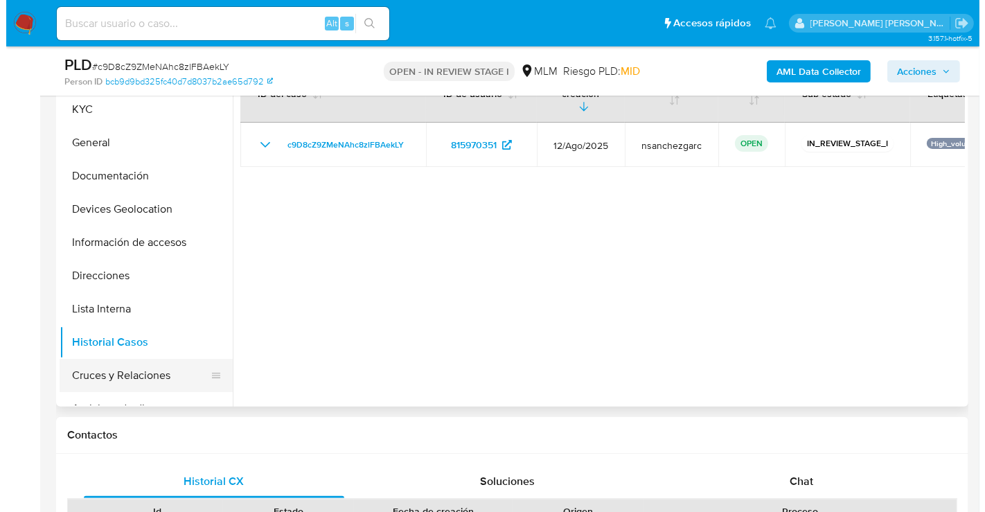
scroll to position [154, 0]
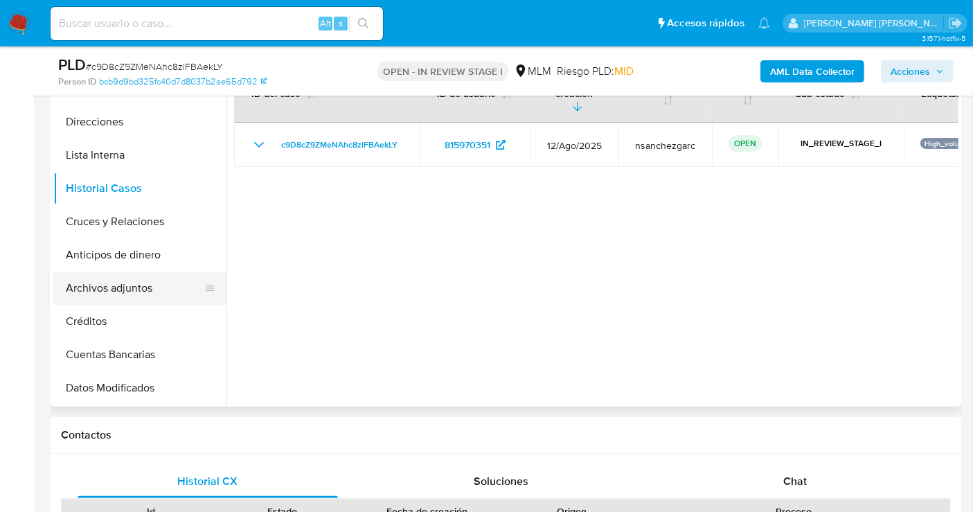
click at [123, 285] on button "Archivos adjuntos" at bounding box center [134, 288] width 162 height 33
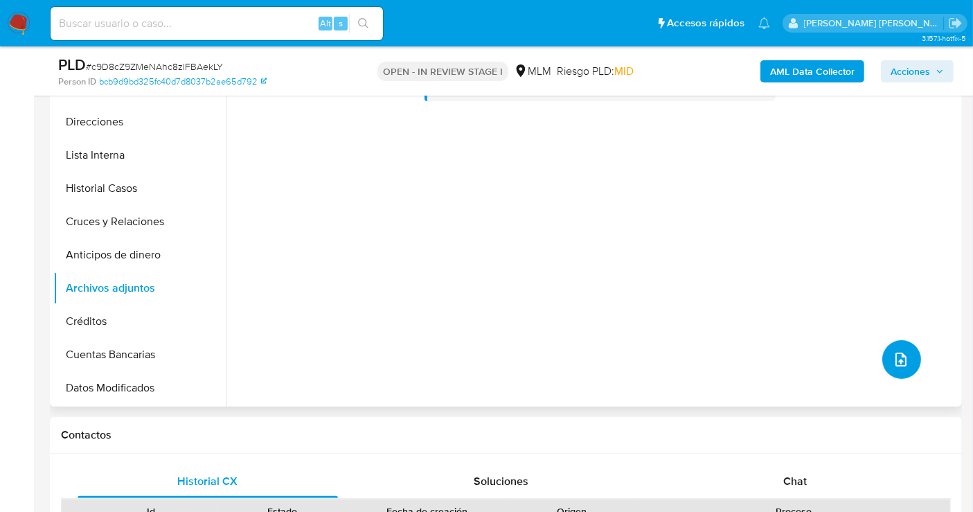
click at [894, 351] on icon "upload-file" at bounding box center [901, 359] width 17 height 17
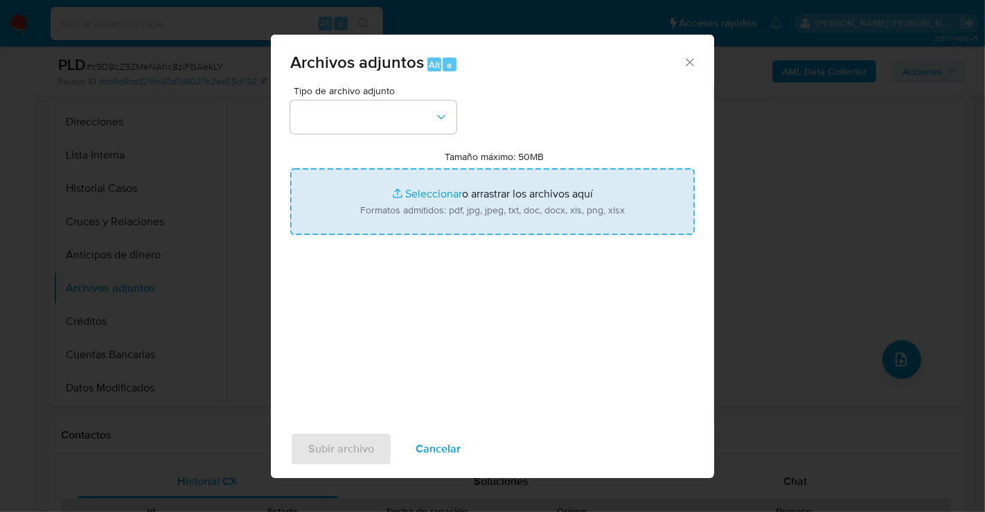
type input "C:\fakepath\815970351_SUSANA AIDE SANDOVAL GONZALEZ_AGO25.pdf"
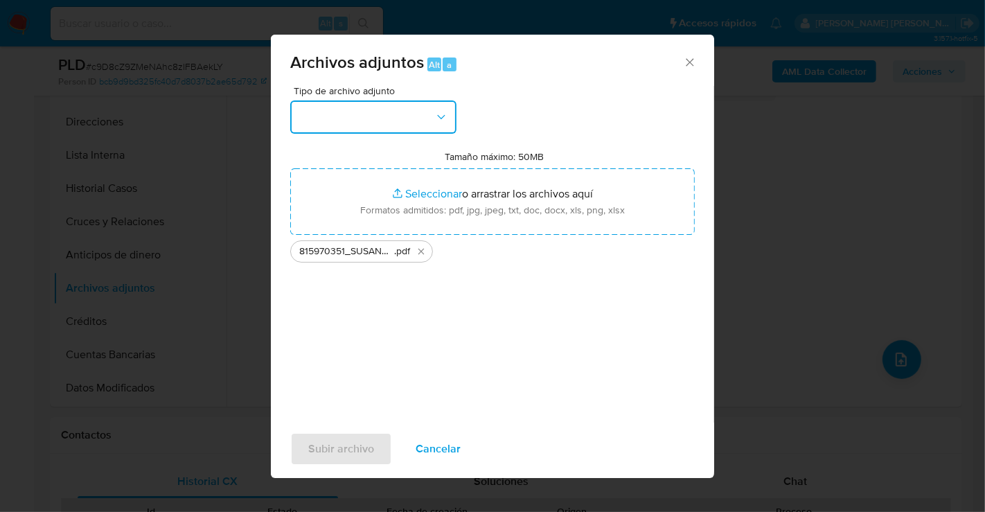
click at [375, 121] on button "button" at bounding box center [373, 116] width 166 height 33
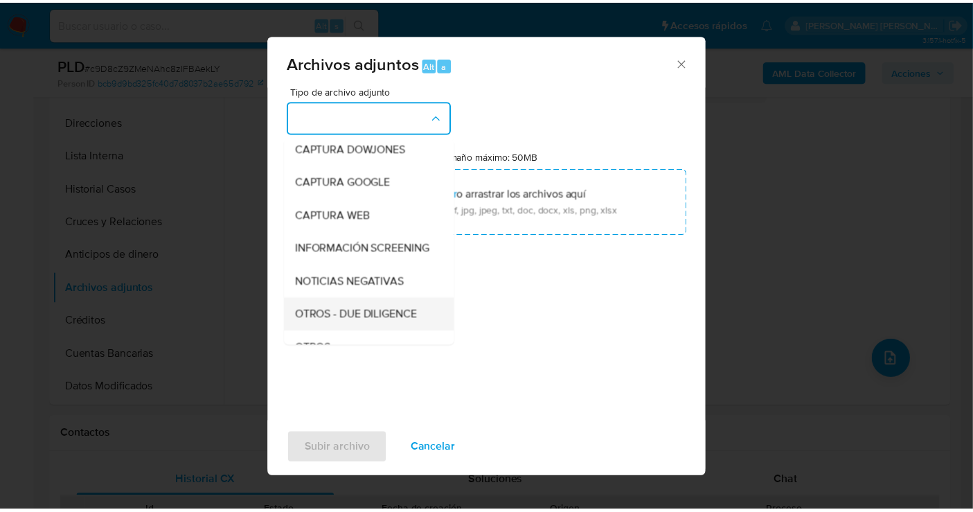
scroll to position [71, 0]
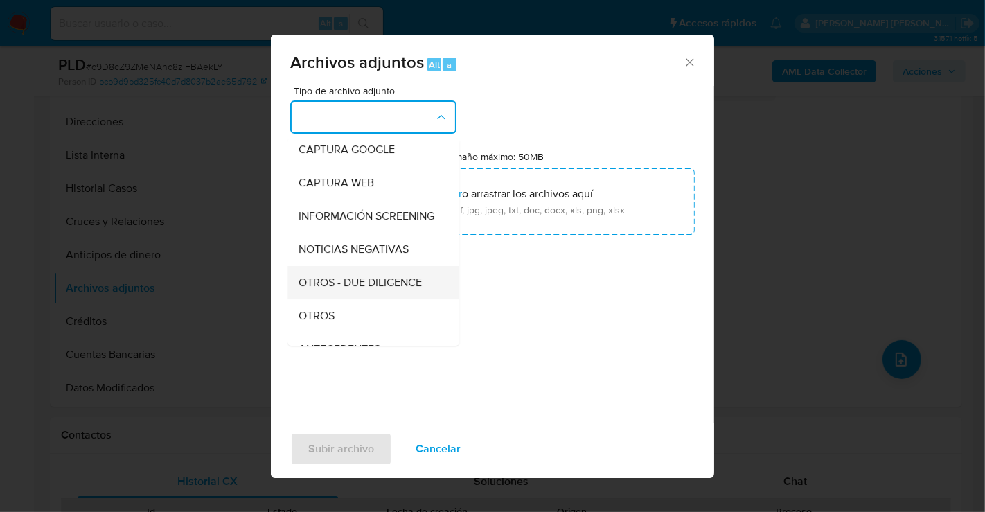
click at [353, 326] on div "OTROS" at bounding box center [369, 315] width 141 height 33
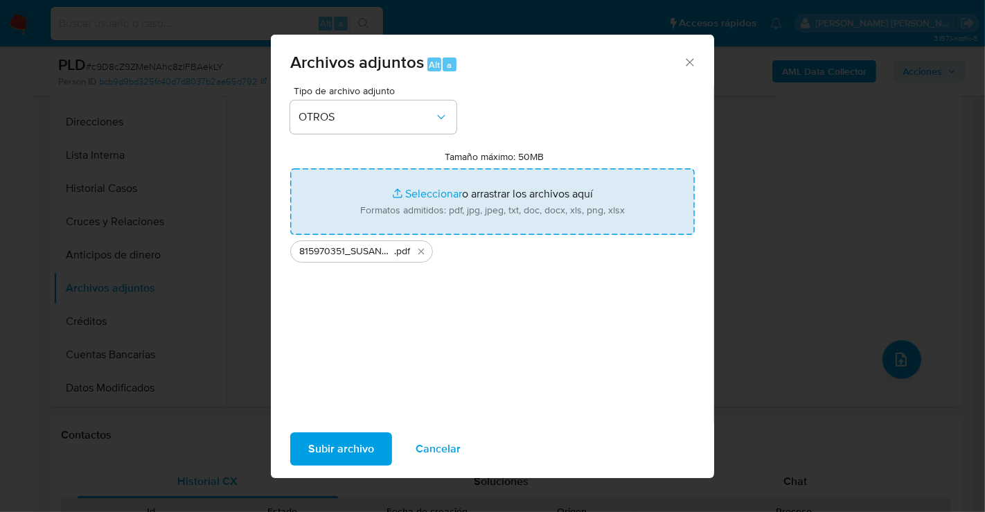
type input "C:\fakepath\815970351_SUSANA AIDE SANDOVAL GONZALEZ_AGO25.xlsx"
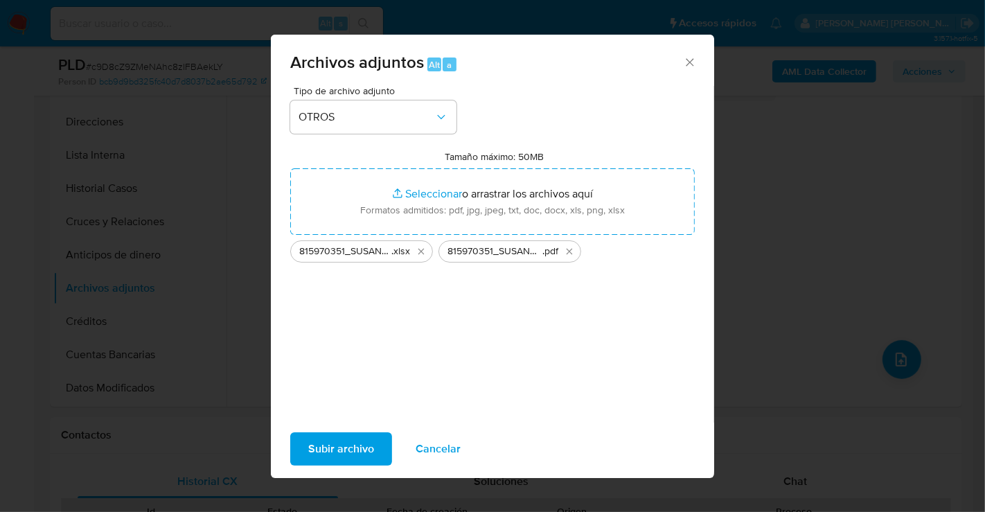
click at [342, 446] on span "Subir archivo" at bounding box center [341, 449] width 66 height 30
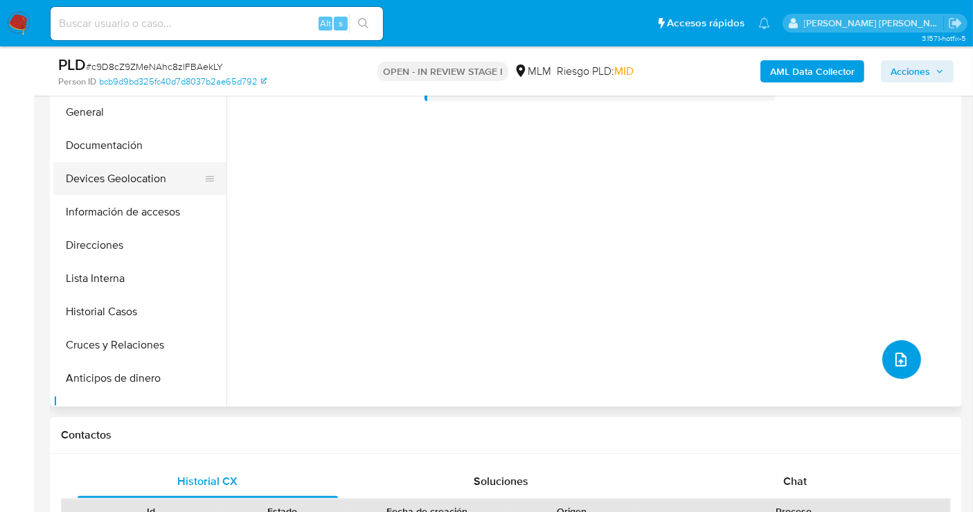
scroll to position [0, 0]
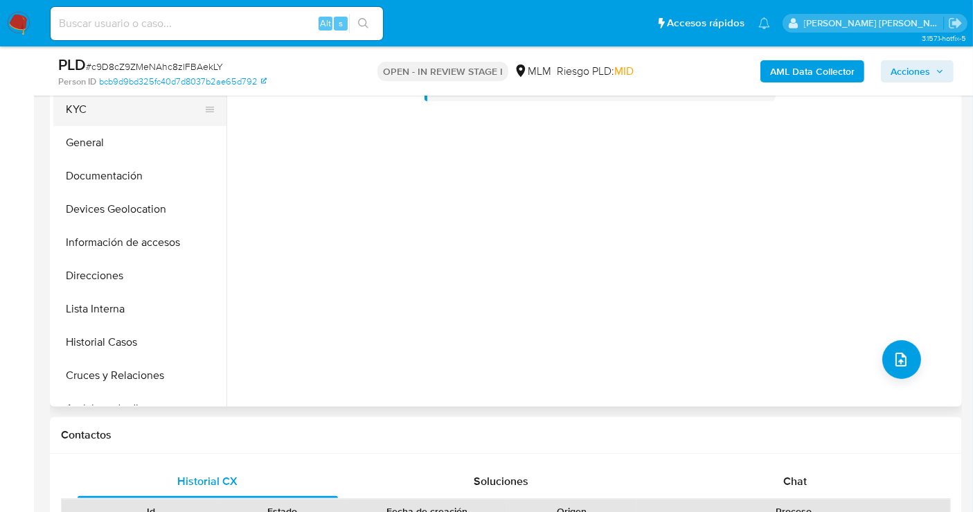
click at [72, 120] on button "KYC" at bounding box center [134, 109] width 162 height 33
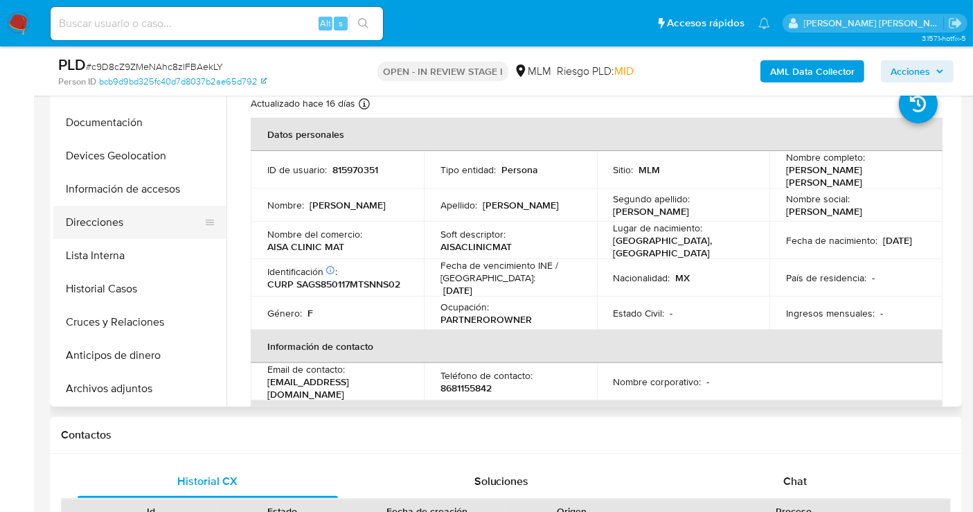
scroll to position [77, 0]
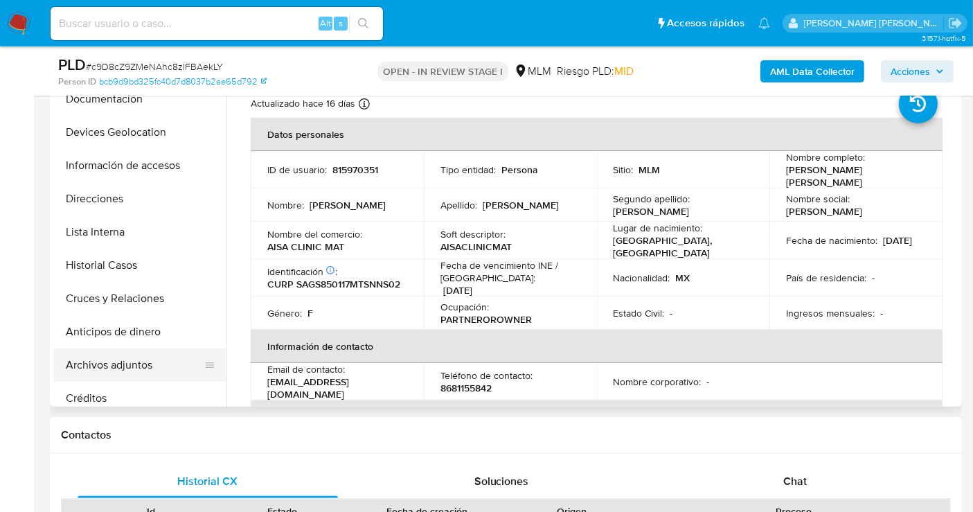
click at [120, 357] on button "Archivos adjuntos" at bounding box center [134, 364] width 162 height 33
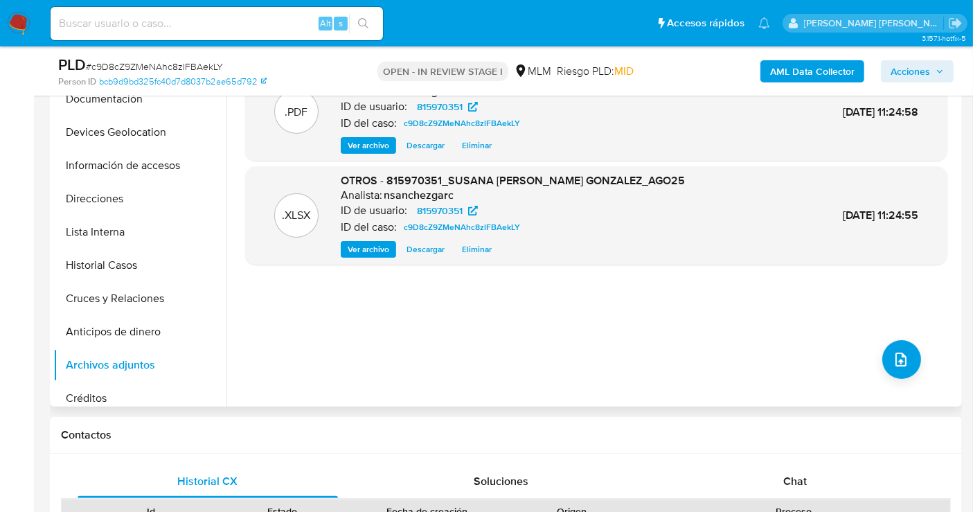
scroll to position [231, 0]
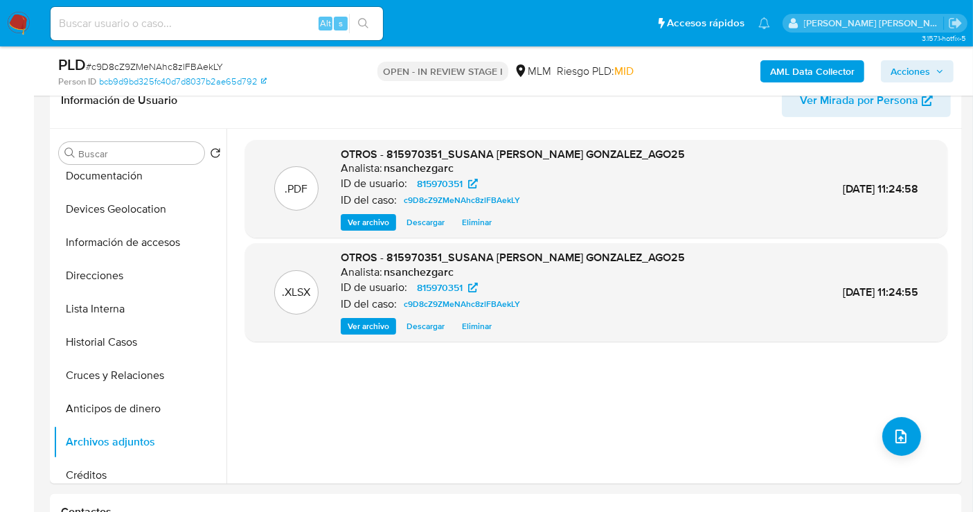
click at [896, 70] on span "Acciones" at bounding box center [910, 71] width 39 height 22
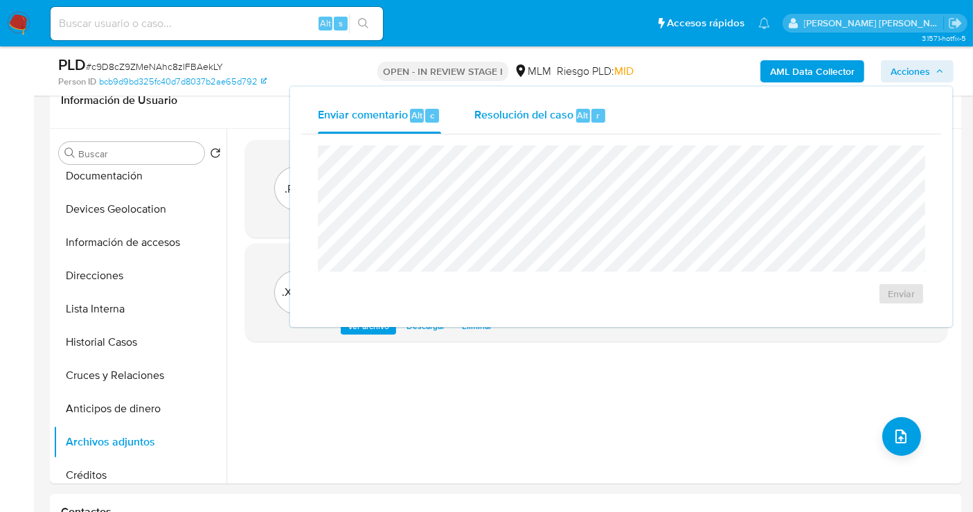
click at [532, 110] on span "Resolución del caso" at bounding box center [524, 115] width 99 height 16
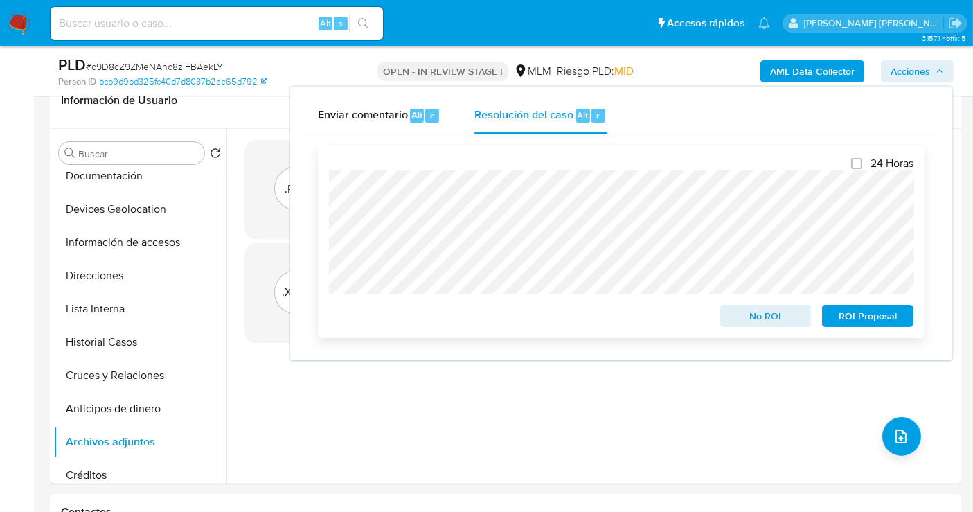
click at [750, 323] on span "No ROI" at bounding box center [766, 315] width 72 height 19
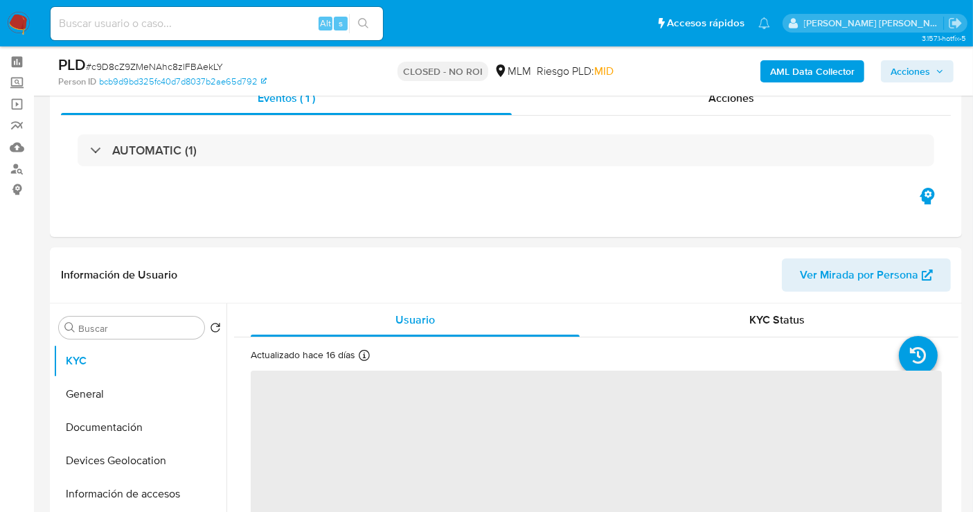
scroll to position [77, 0]
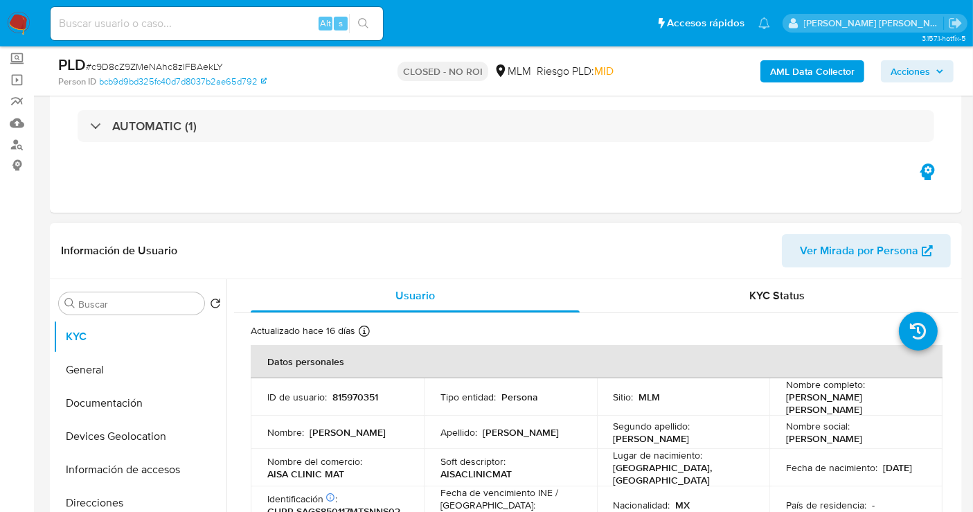
select select "10"
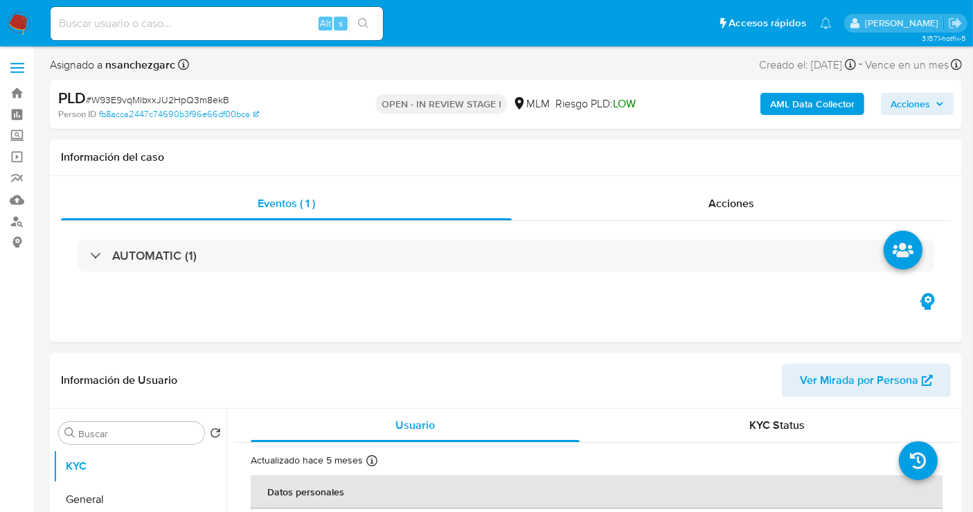
select select "10"
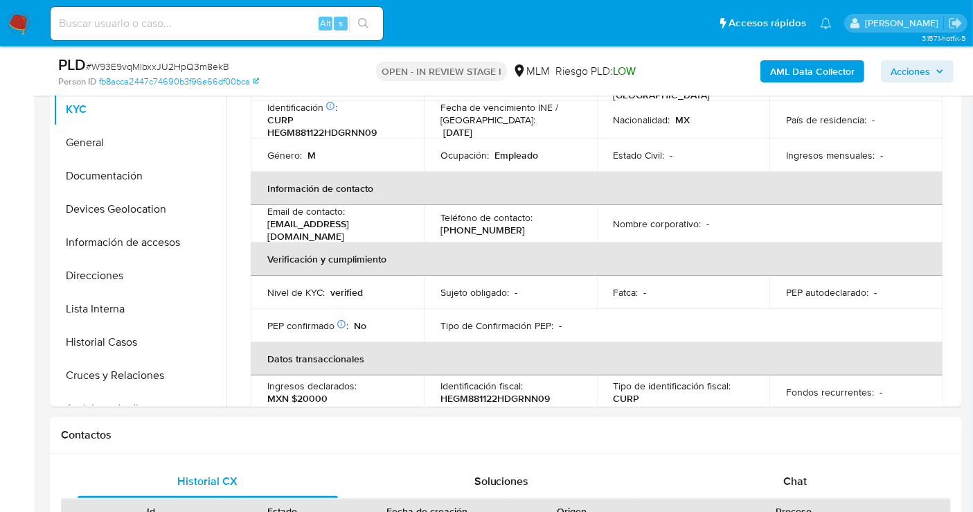
scroll to position [384, 0]
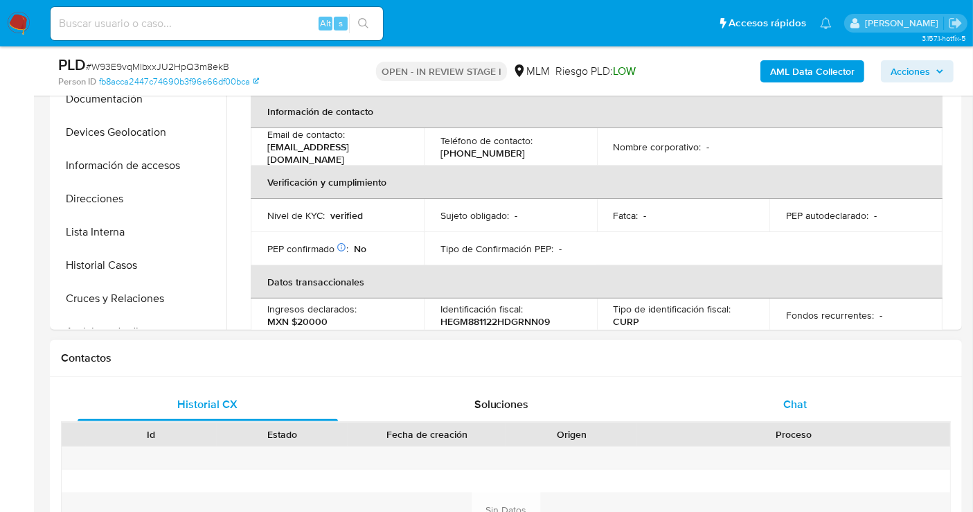
click at [797, 413] on div "Chat" at bounding box center [795, 404] width 260 height 33
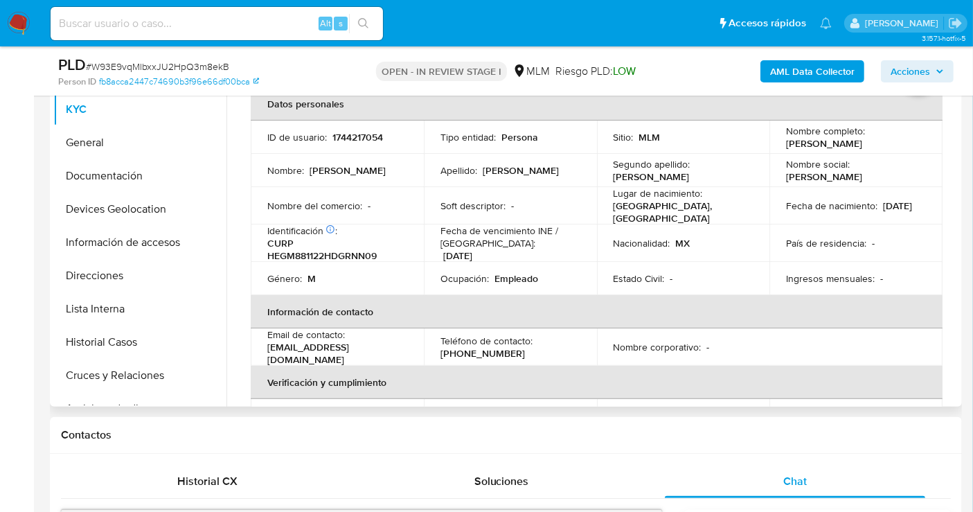
scroll to position [0, 0]
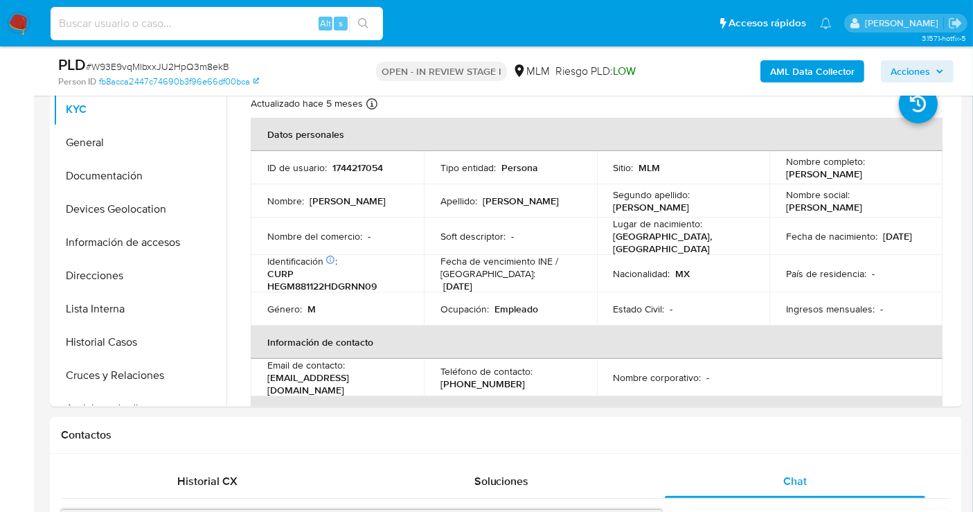
click at [162, 28] on input at bounding box center [217, 24] width 333 height 18
paste input "1744217054"
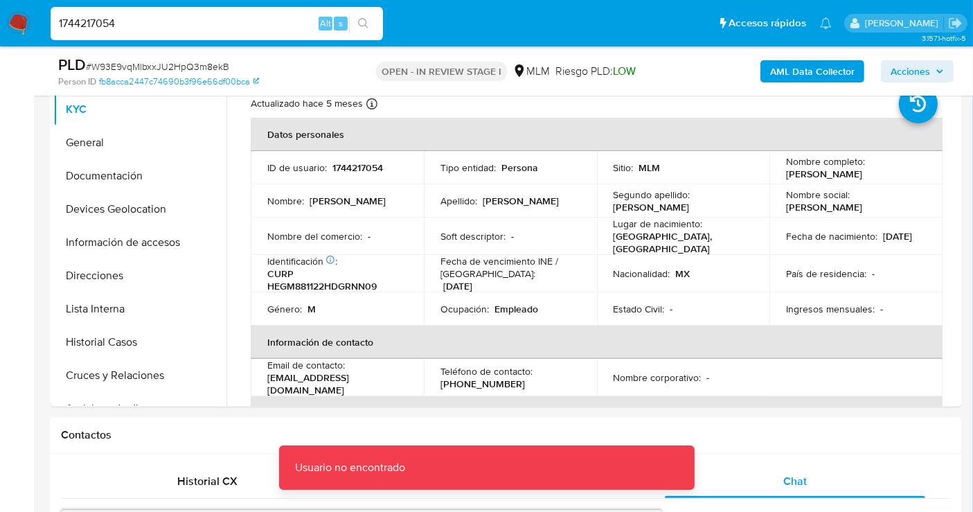
click at [162, 28] on input "1744217054" at bounding box center [217, 24] width 333 height 18
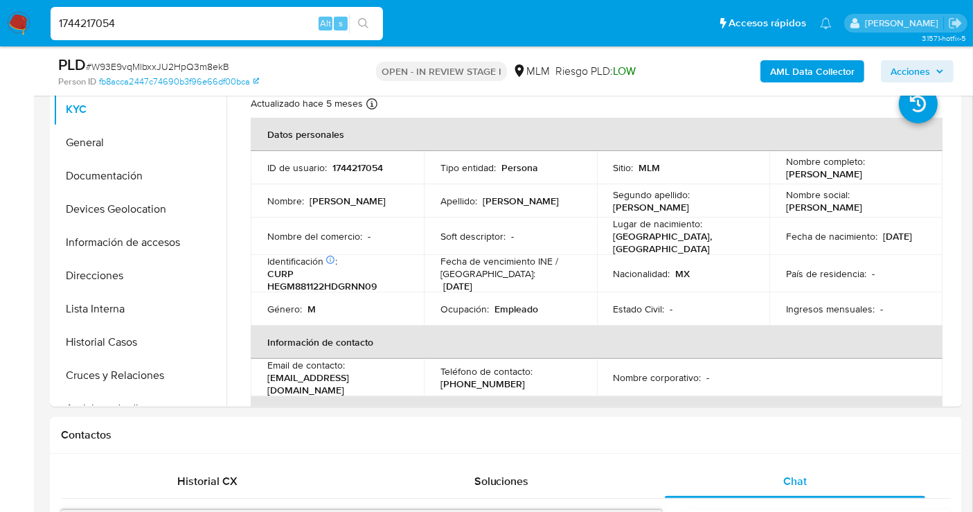
type input "1744217054"
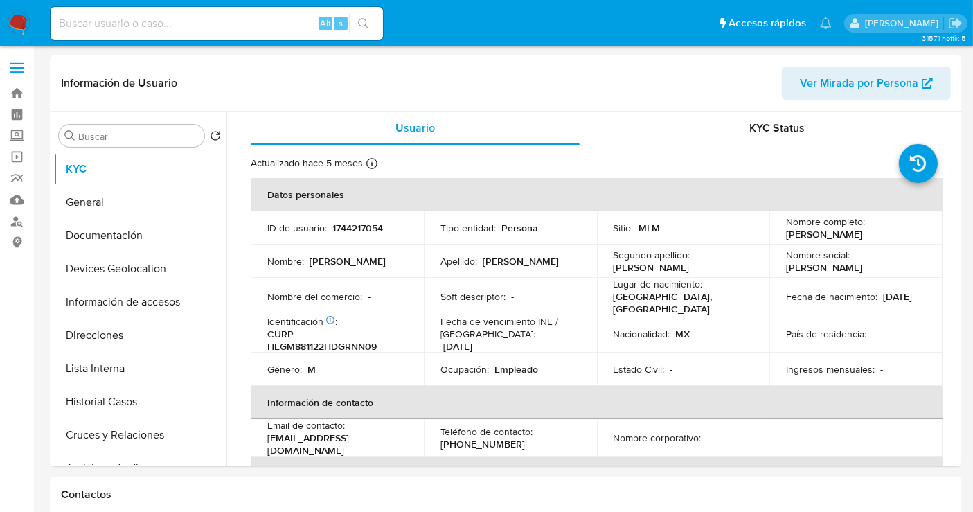
select select "10"
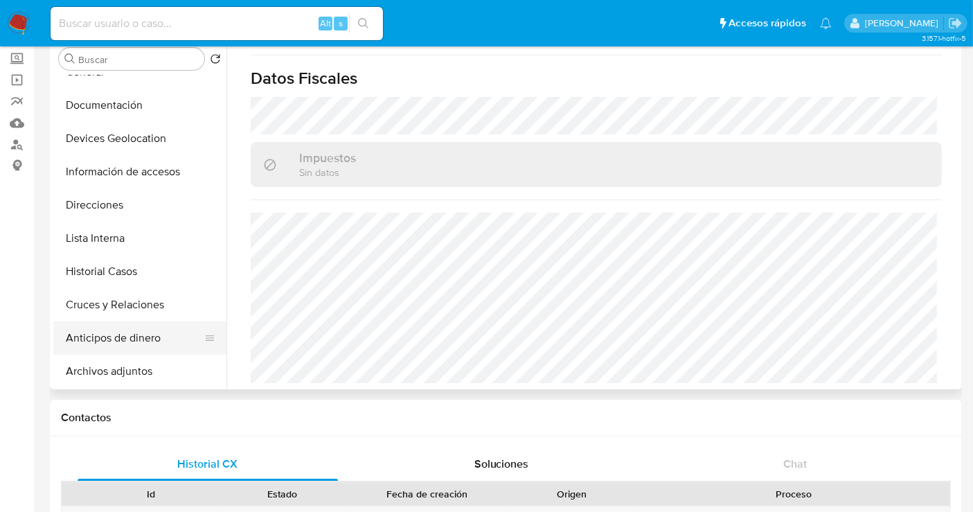
scroll to position [77, 0]
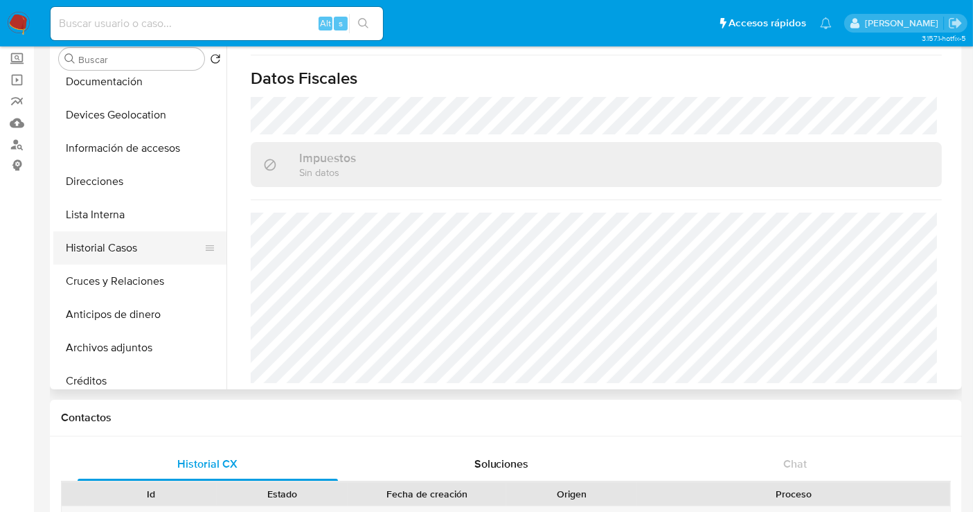
click at [104, 238] on button "Historial Casos" at bounding box center [134, 247] width 162 height 33
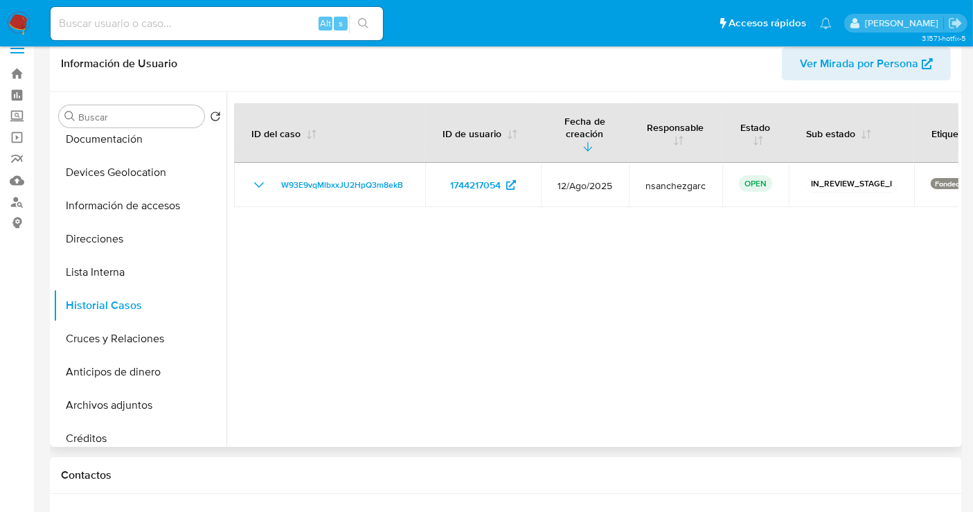
scroll to position [0, 0]
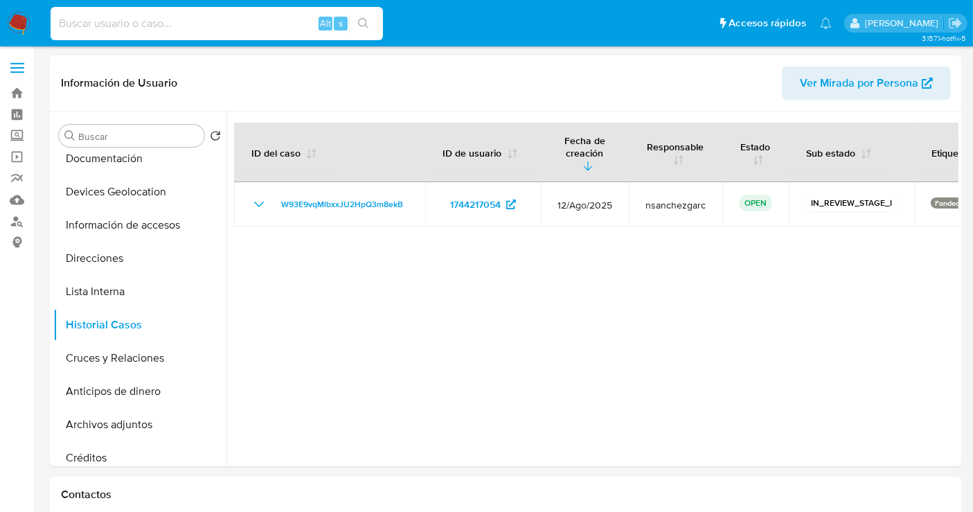
click at [184, 28] on input at bounding box center [217, 24] width 333 height 18
paste input "1701684022"
type input "1701684022"
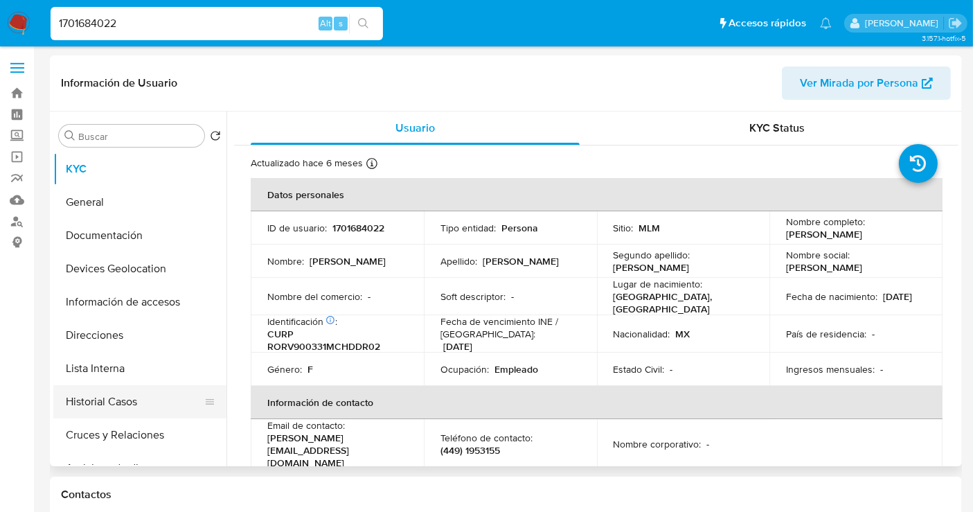
select select "10"
click at [132, 395] on button "Historial Casos" at bounding box center [134, 401] width 162 height 33
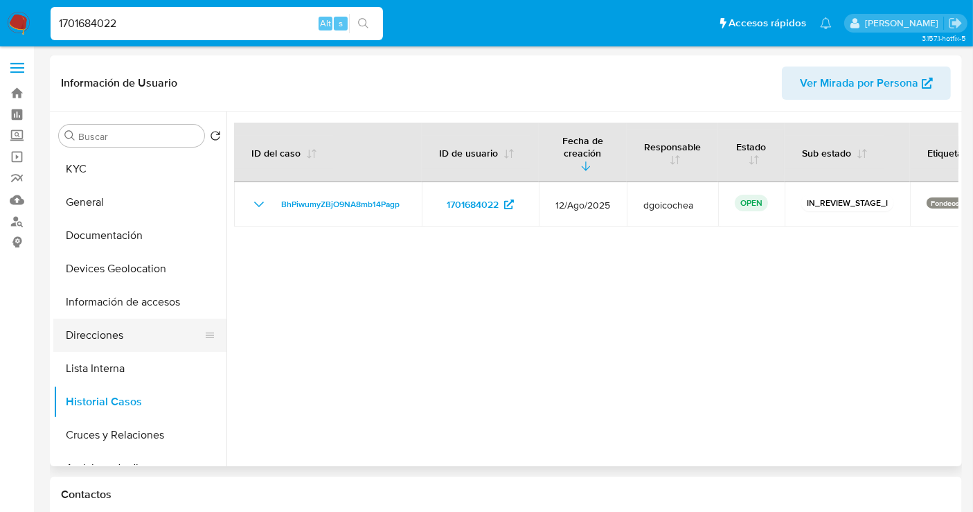
click at [96, 335] on button "Direcciones" at bounding box center [134, 335] width 162 height 33
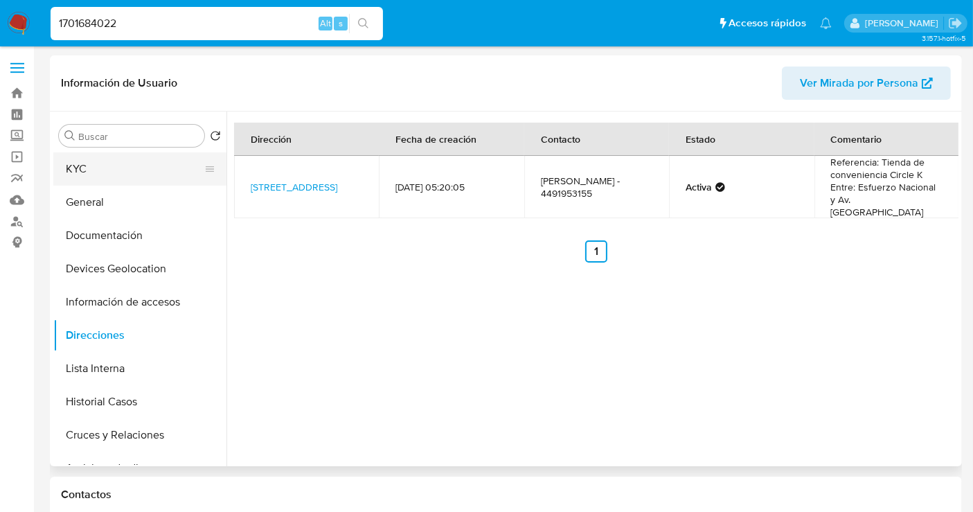
click at [97, 175] on button "KYC" at bounding box center [134, 168] width 162 height 33
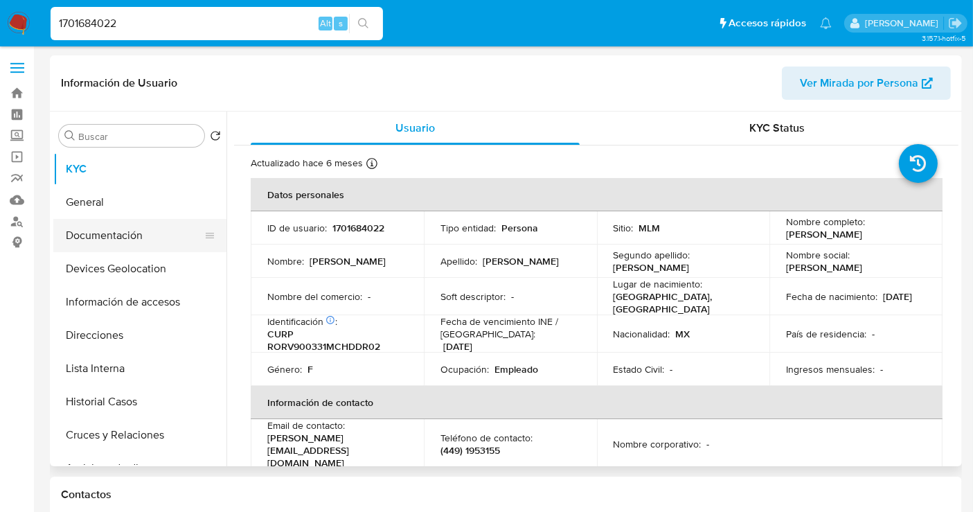
click at [107, 225] on button "Documentación" at bounding box center [134, 235] width 162 height 33
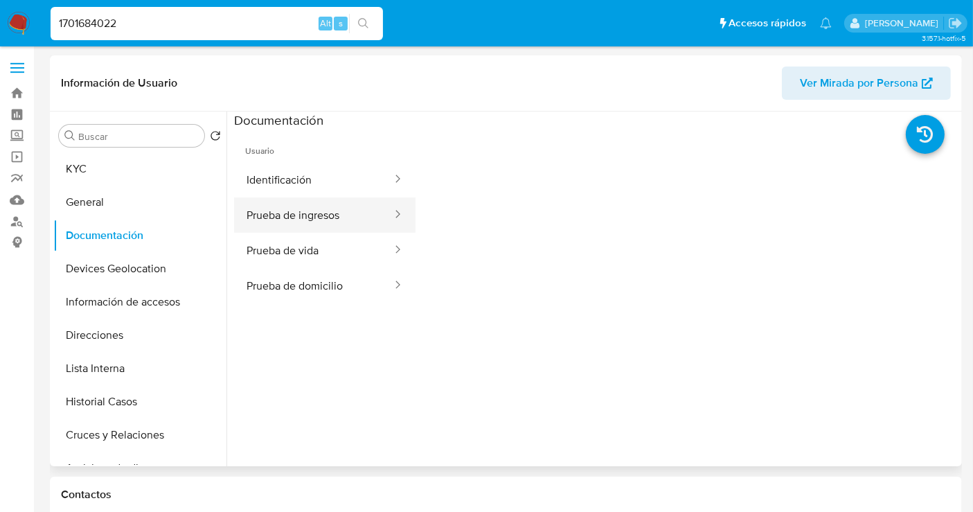
click at [306, 220] on button "Prueba de ingresos" at bounding box center [313, 214] width 159 height 35
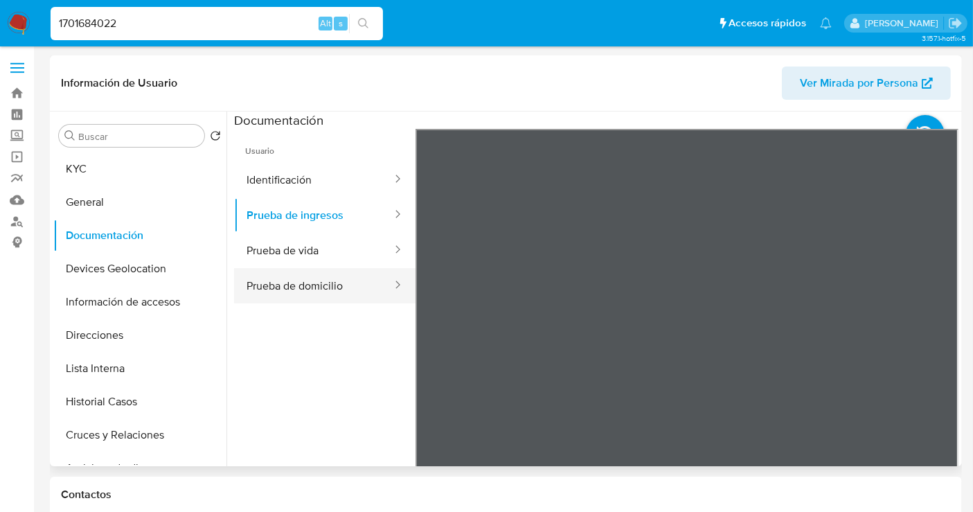
click at [310, 290] on button "Prueba de domicilio" at bounding box center [313, 285] width 159 height 35
click at [791, 91] on div "Información de Usuario Ver Mirada por Persona Buscar Volver al orden por defect…" at bounding box center [506, 260] width 912 height 411
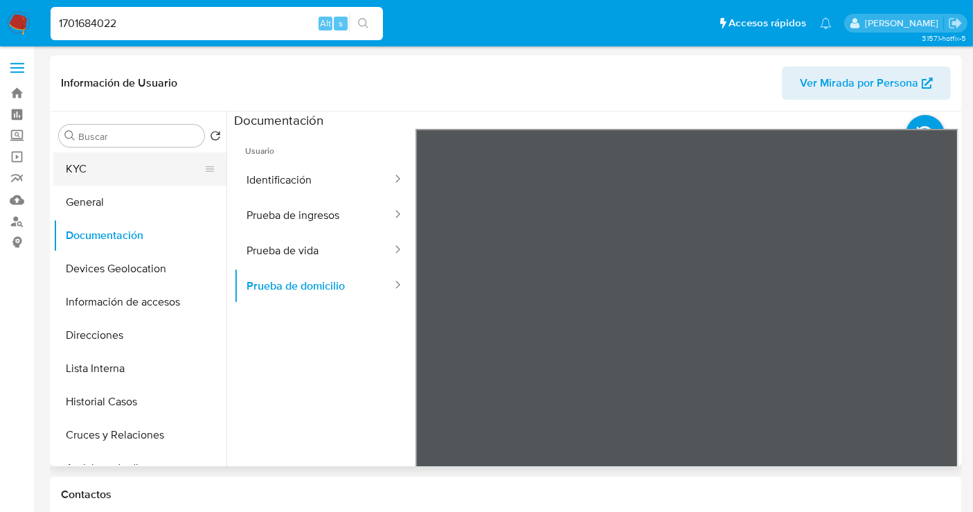
click at [99, 169] on button "KYC" at bounding box center [134, 168] width 162 height 33
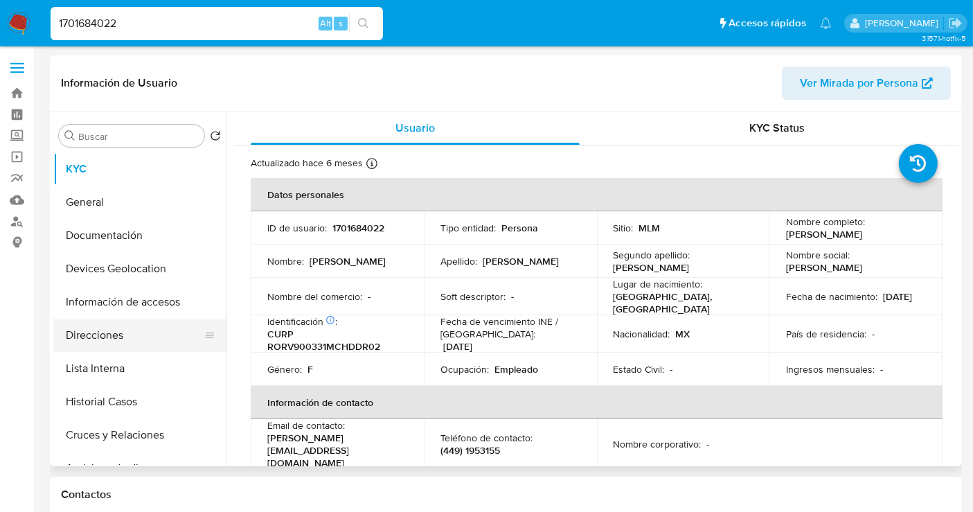
click at [126, 335] on button "Direcciones" at bounding box center [134, 335] width 162 height 33
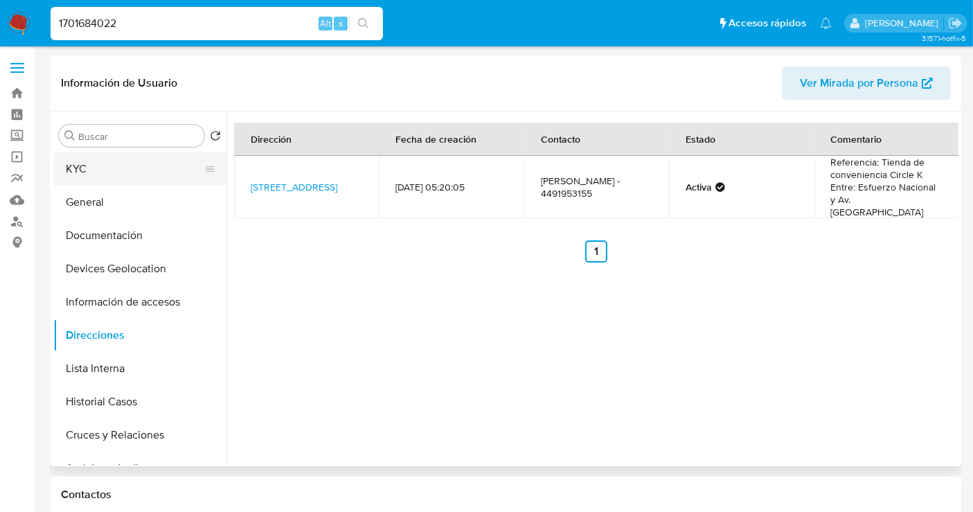
click at [96, 173] on button "KYC" at bounding box center [134, 168] width 162 height 33
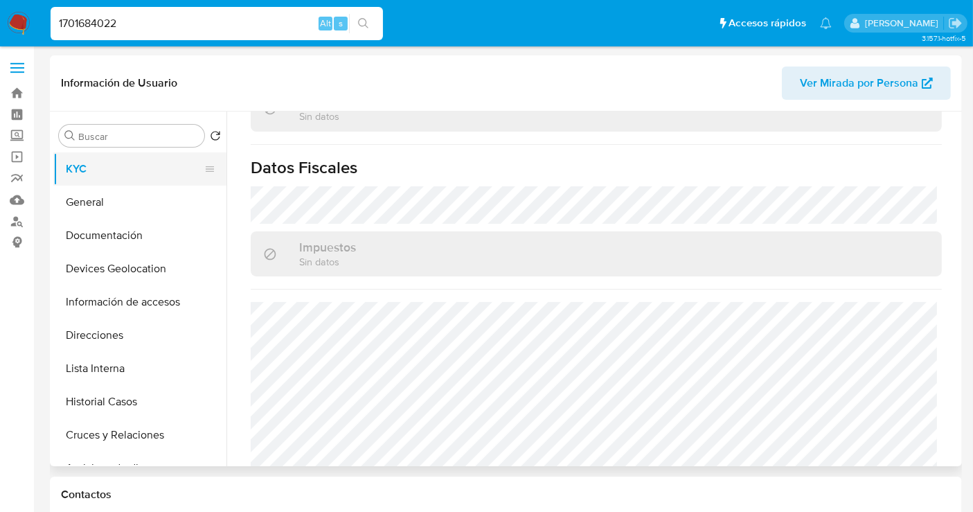
click at [80, 171] on button "KYC" at bounding box center [134, 168] width 162 height 33
click at [89, 24] on input "1701684022" at bounding box center [217, 24] width 333 height 18
paste input "44217054"
type input "1744217054"
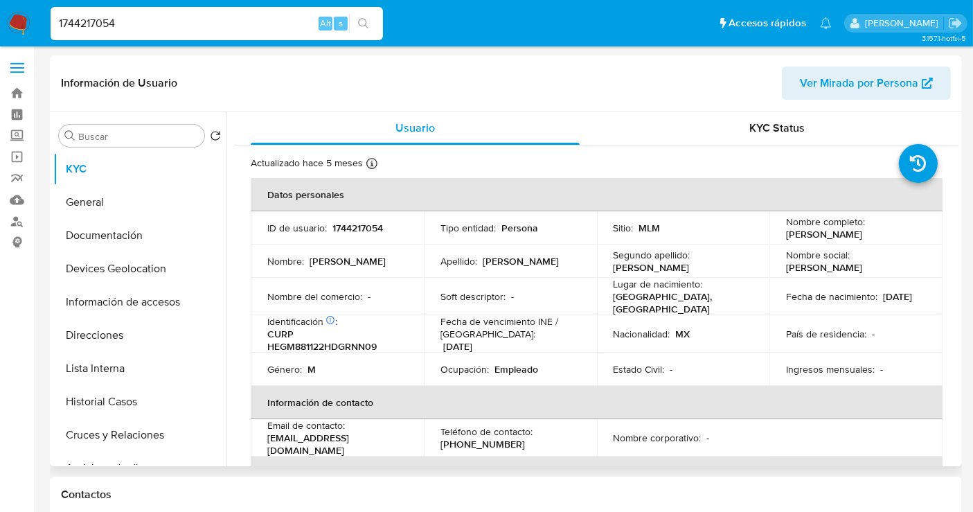
select select "10"
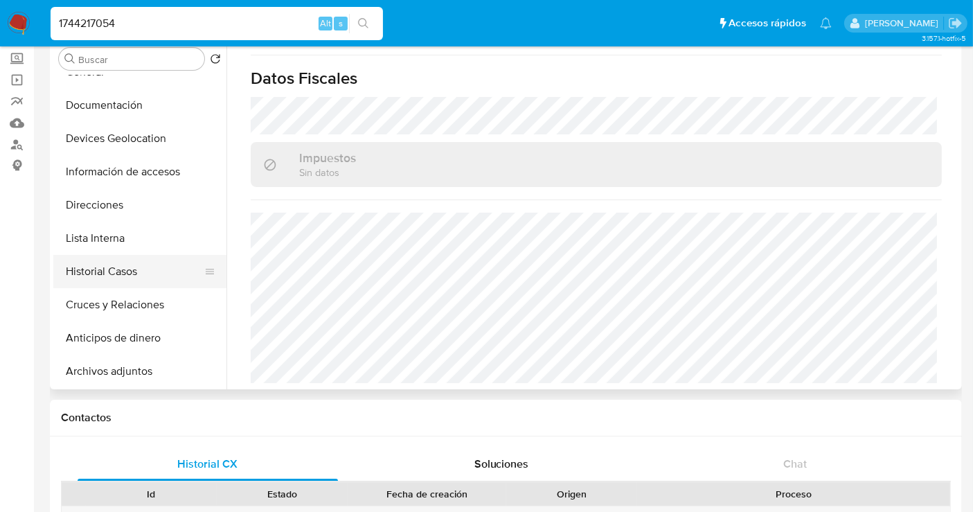
scroll to position [77, 0]
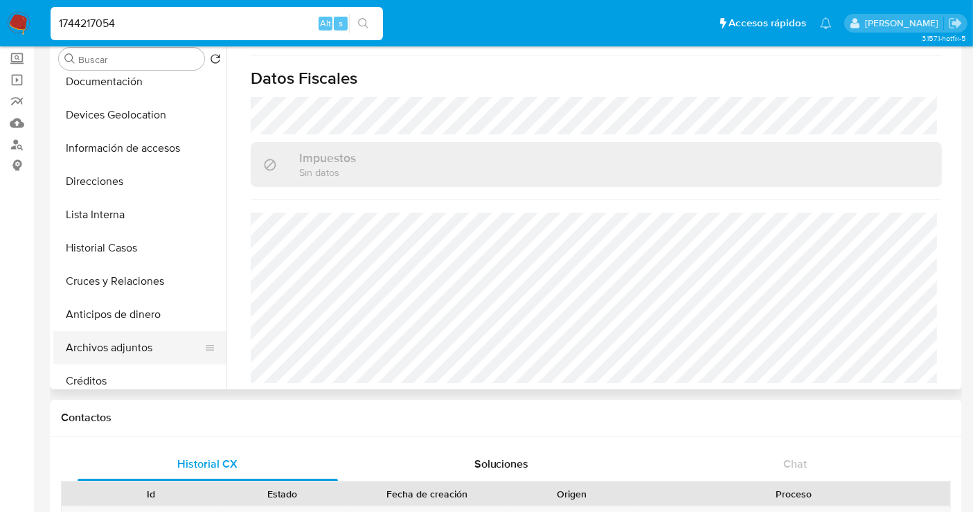
click at [105, 350] on button "Archivos adjuntos" at bounding box center [134, 347] width 162 height 33
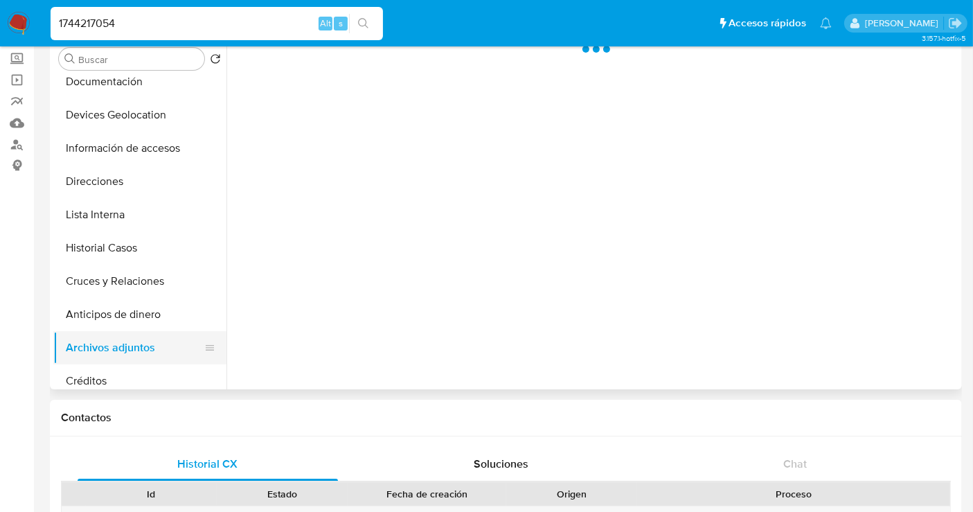
scroll to position [0, 0]
click at [94, 250] on button "Historial Casos" at bounding box center [134, 247] width 162 height 33
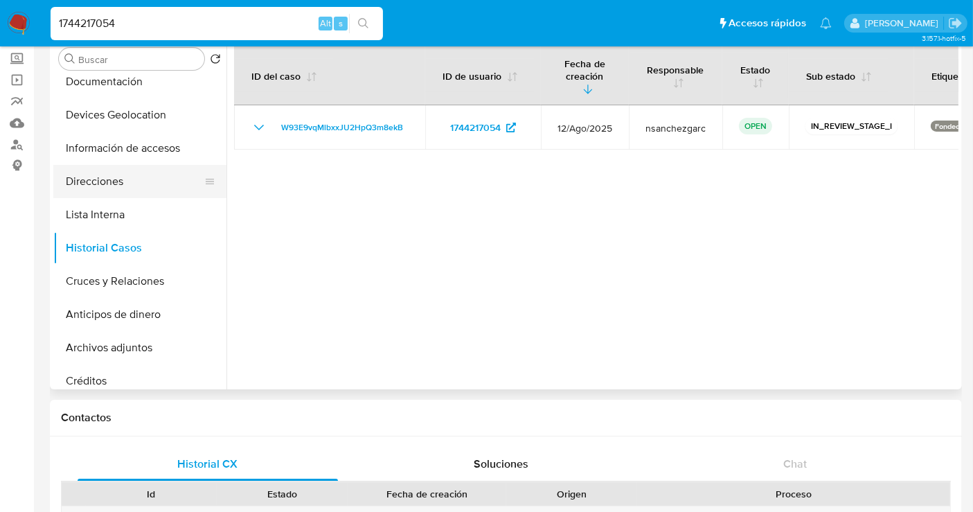
click at [102, 187] on button "Direcciones" at bounding box center [134, 181] width 162 height 33
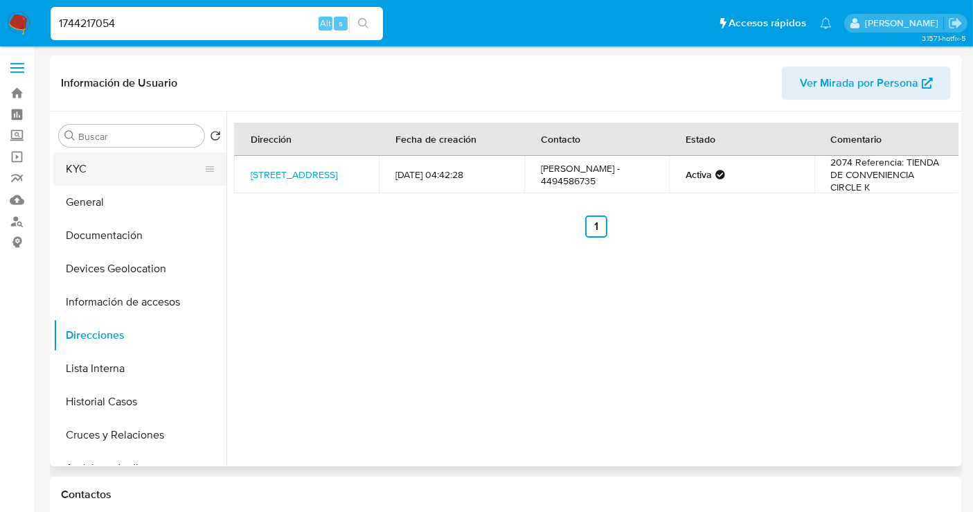
click at [74, 180] on button "KYC" at bounding box center [134, 168] width 162 height 33
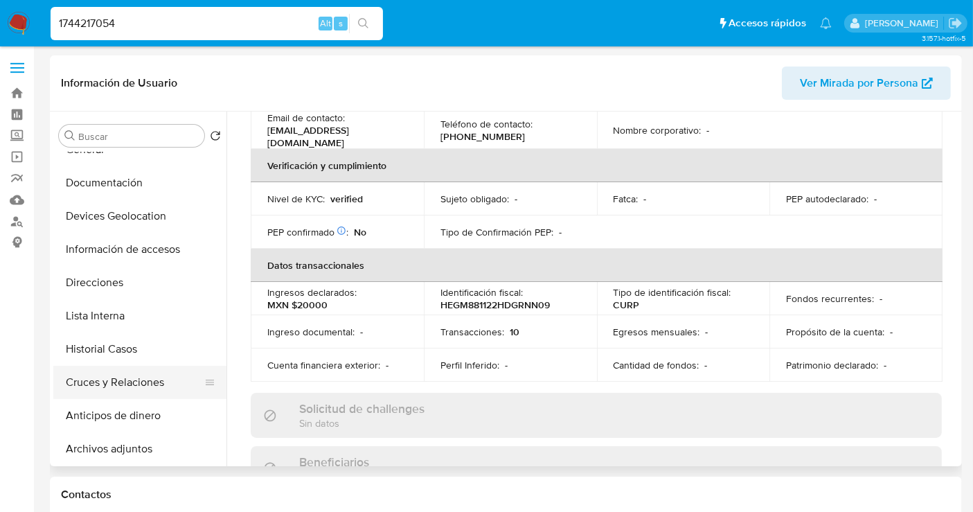
scroll to position [77, 0]
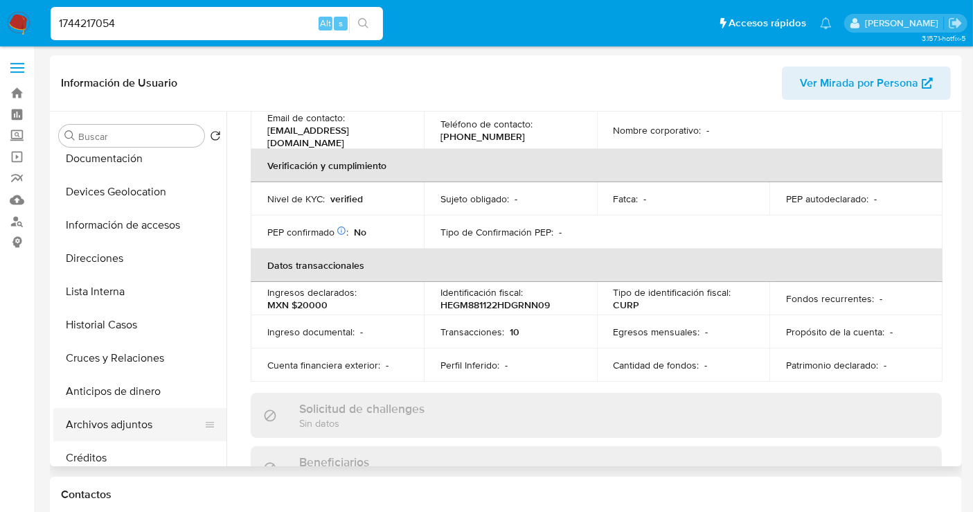
click at [105, 425] on button "Archivos adjuntos" at bounding box center [134, 424] width 162 height 33
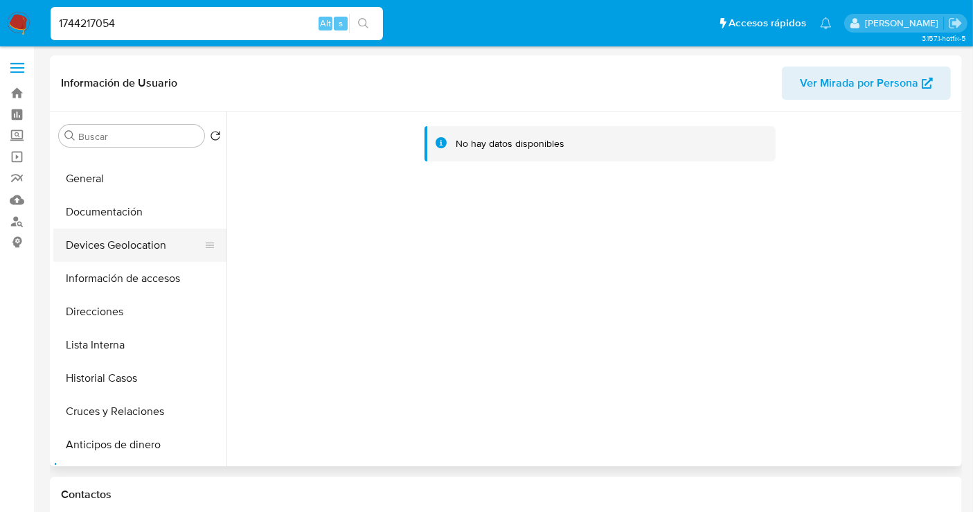
scroll to position [0, 0]
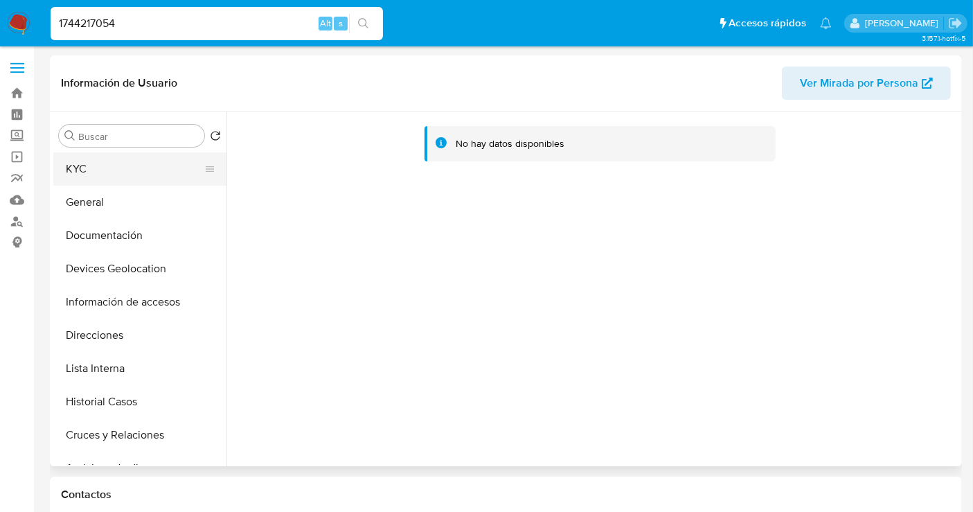
click at [123, 177] on button "KYC" at bounding box center [134, 168] width 162 height 33
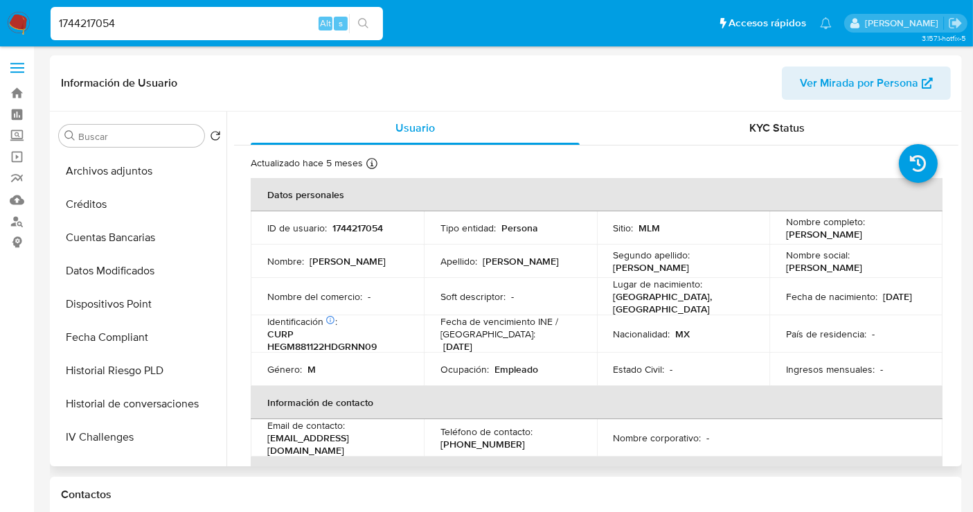
scroll to position [277, 0]
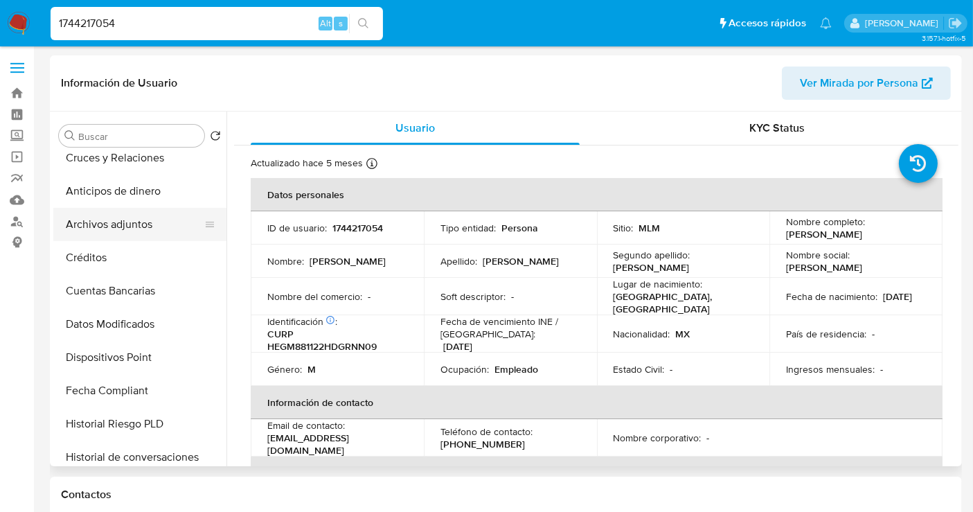
click at [112, 209] on button "Archivos adjuntos" at bounding box center [134, 224] width 162 height 33
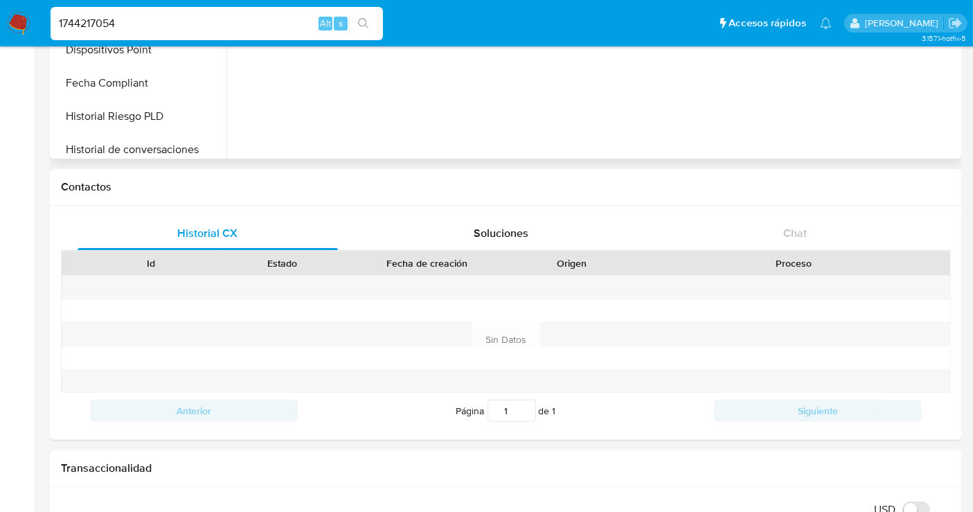
scroll to position [0, 0]
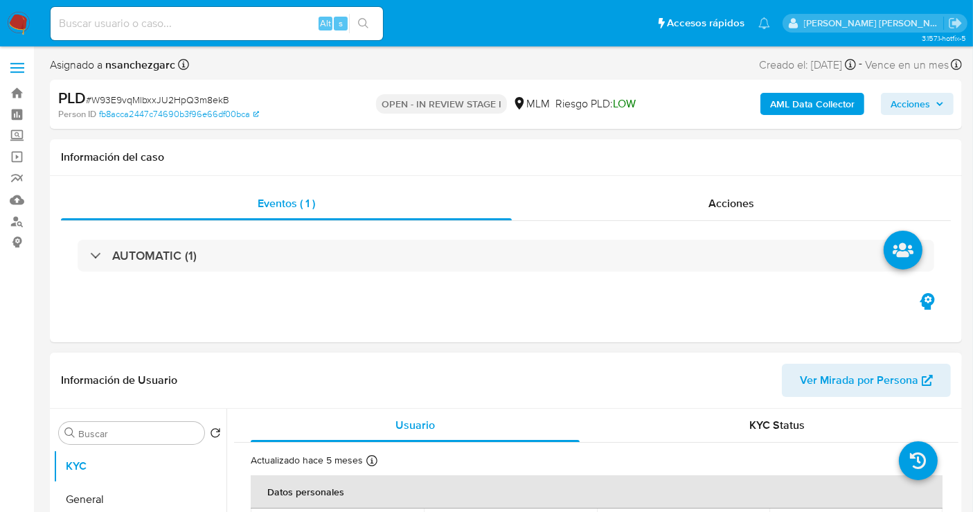
select select "10"
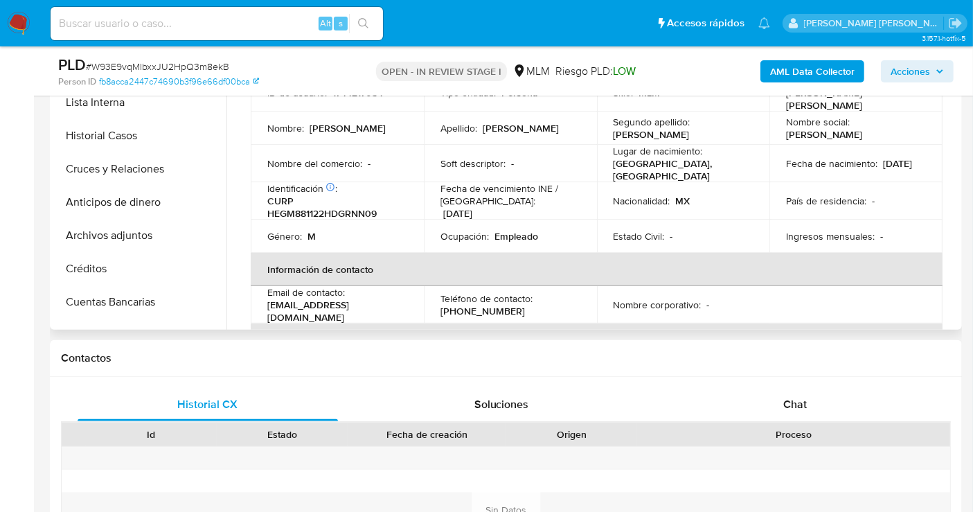
scroll to position [154, 0]
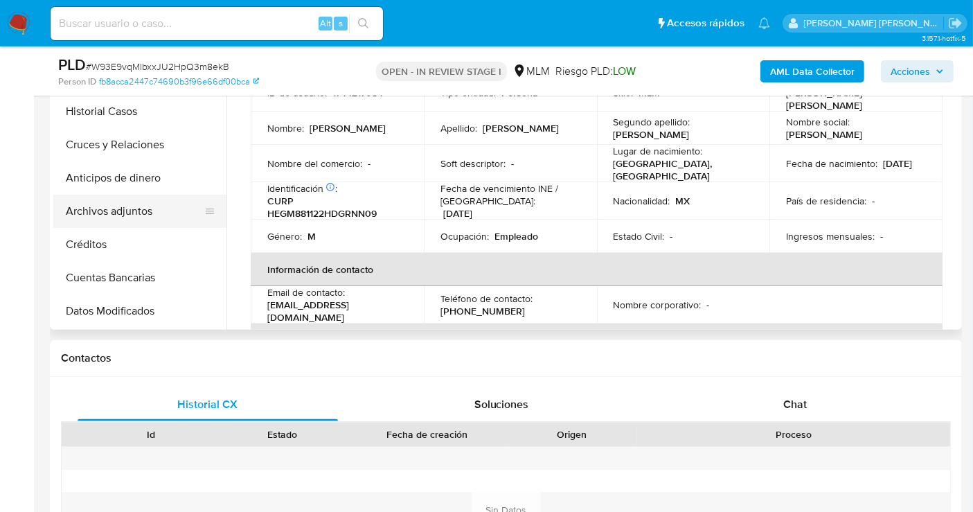
click at [117, 211] on button "Archivos adjuntos" at bounding box center [134, 211] width 162 height 33
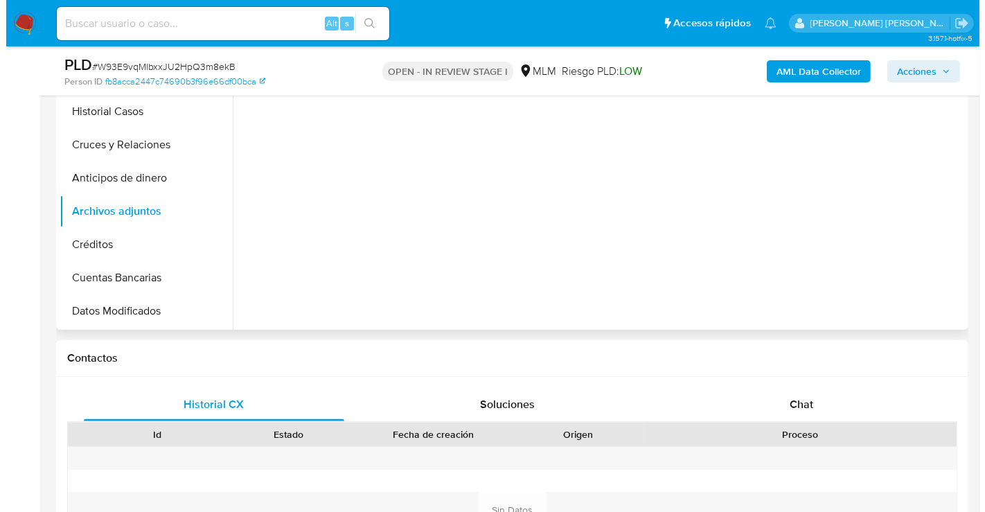
scroll to position [231, 0]
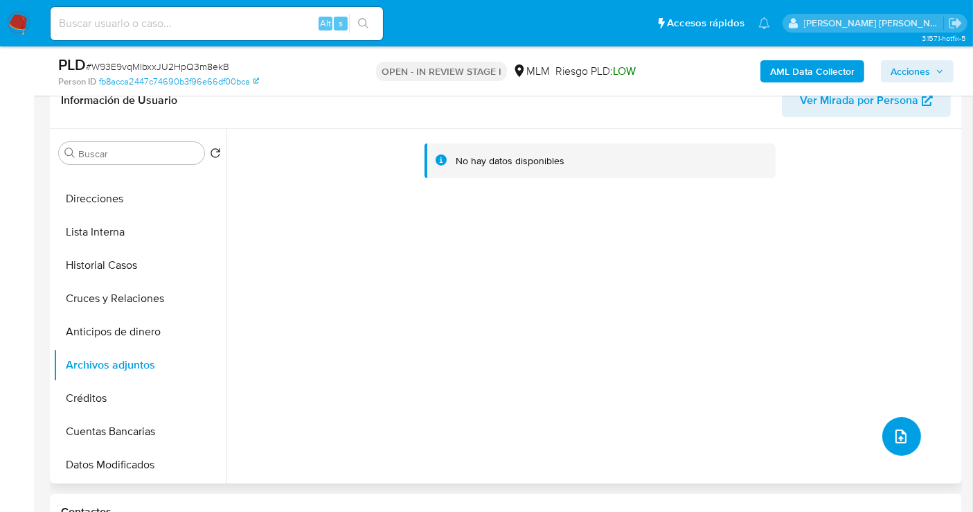
click at [901, 423] on button "upload-file" at bounding box center [902, 436] width 39 height 39
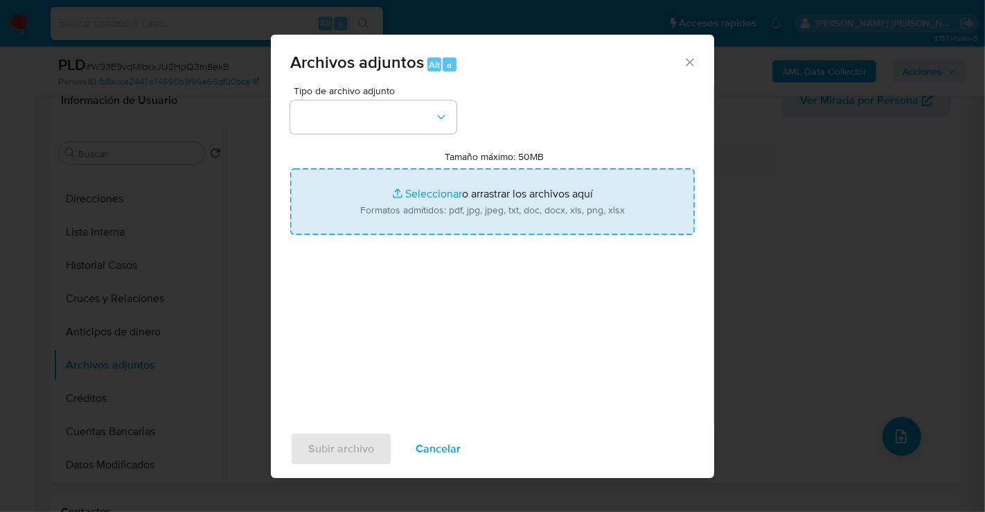
type input "C:\fakepath\1744217054_JOSE MANUEL HERNANDEZ GONZALEZ_AGO25.pdf"
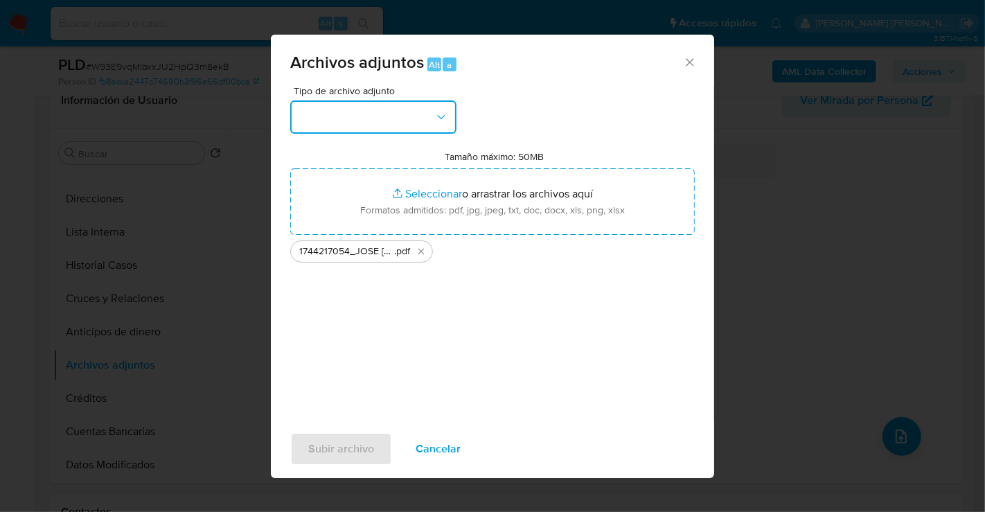
click at [384, 127] on button "button" at bounding box center [373, 116] width 166 height 33
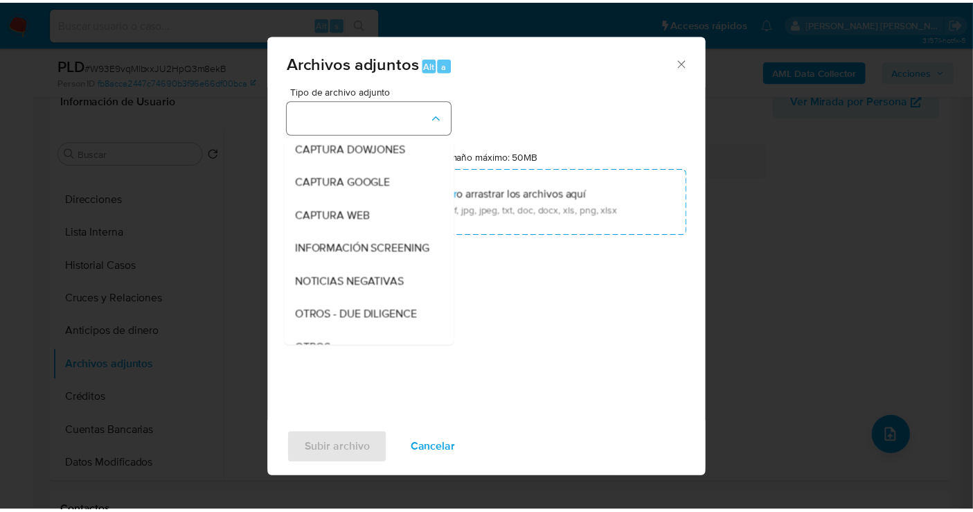
scroll to position [71, 0]
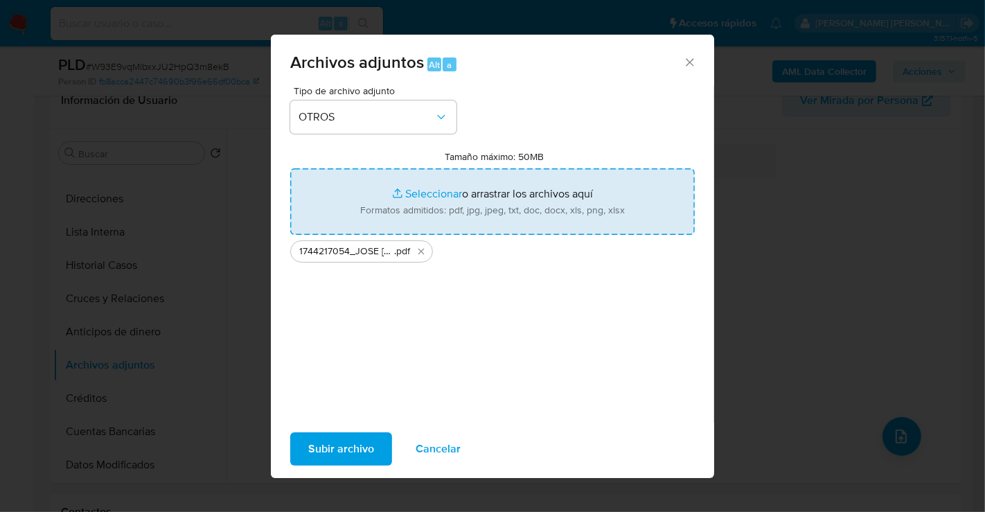
type input "C:\fakepath\1744217054_JOSE MANUEL HERNANDEZ GONZALEZ_AGO25.xlsx"
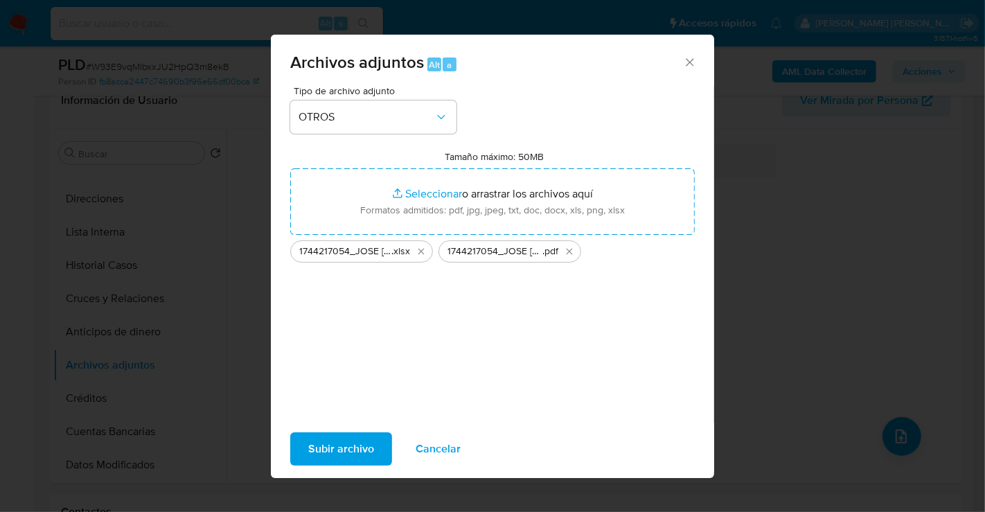
click at [333, 452] on span "Subir archivo" at bounding box center [341, 449] width 66 height 30
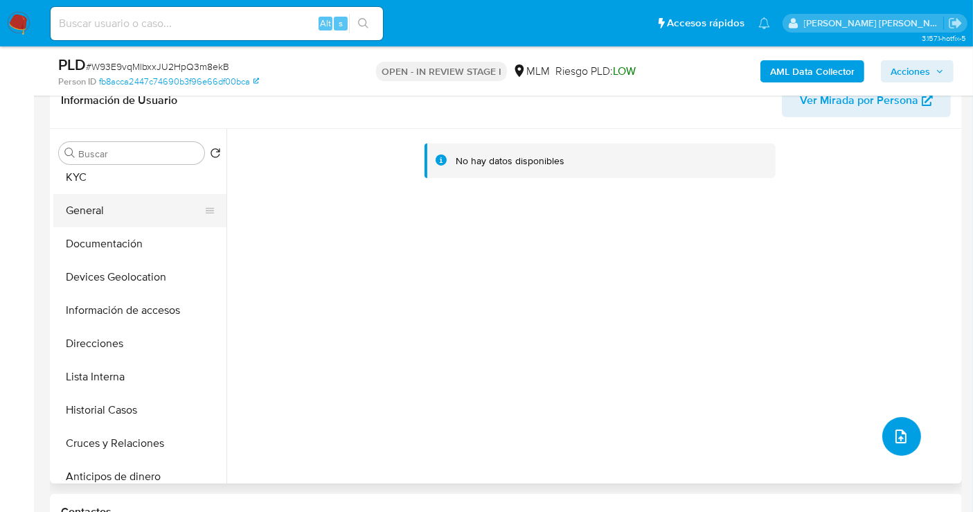
scroll to position [0, 0]
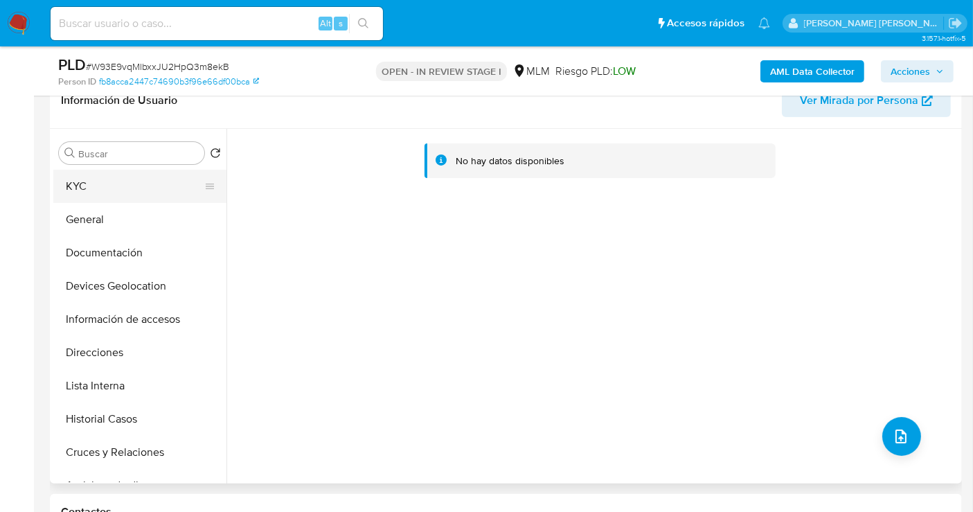
click at [87, 195] on button "KYC" at bounding box center [134, 186] width 162 height 33
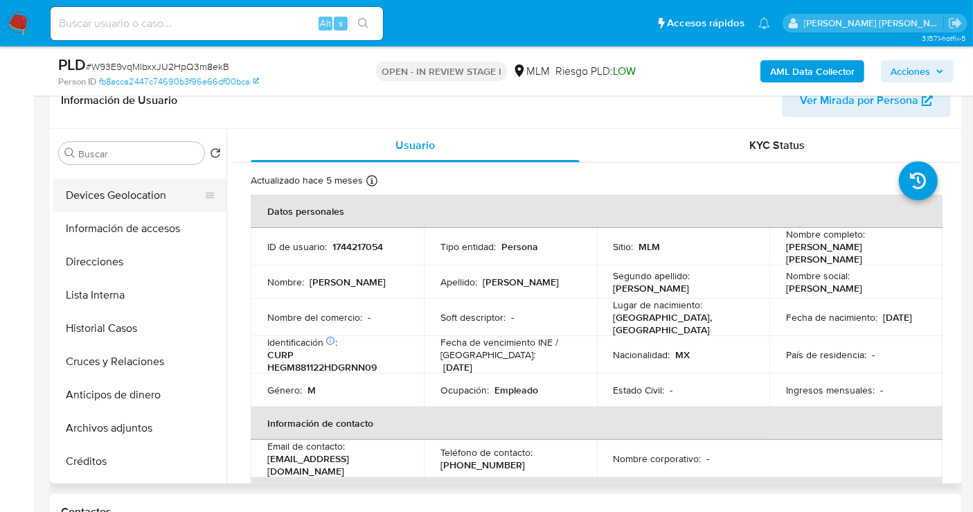
scroll to position [154, 0]
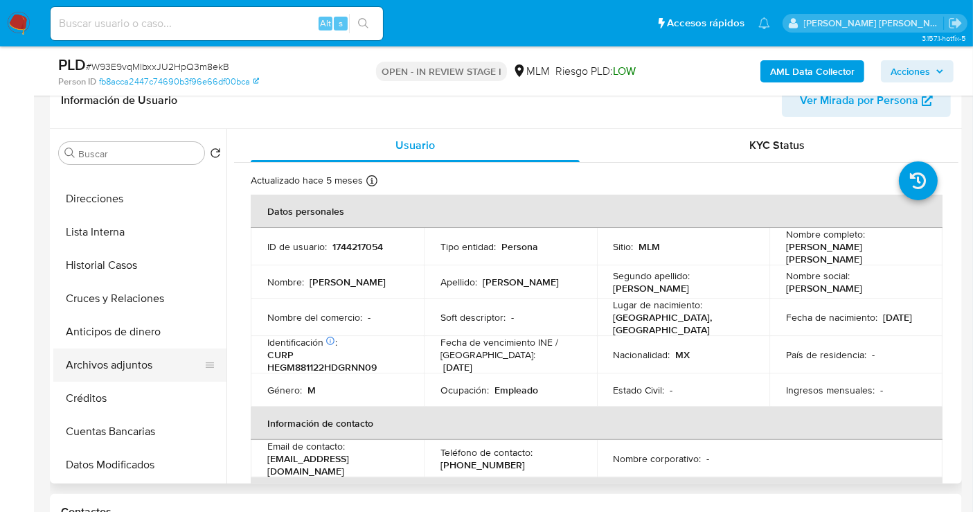
click at [125, 365] on button "Archivos adjuntos" at bounding box center [134, 364] width 162 height 33
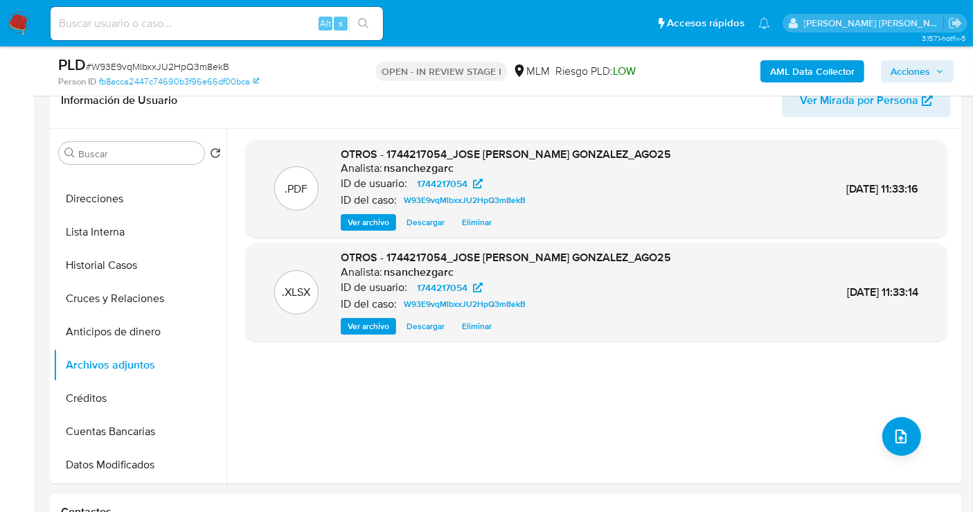
click at [919, 73] on span "Acciones" at bounding box center [910, 71] width 39 height 22
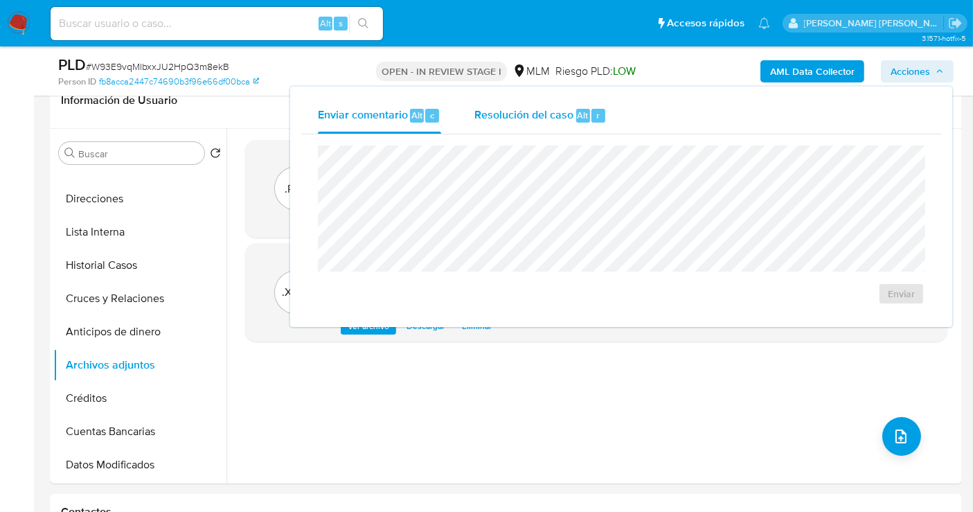
click at [499, 124] on div "Resolución del caso Alt r" at bounding box center [541, 116] width 132 height 36
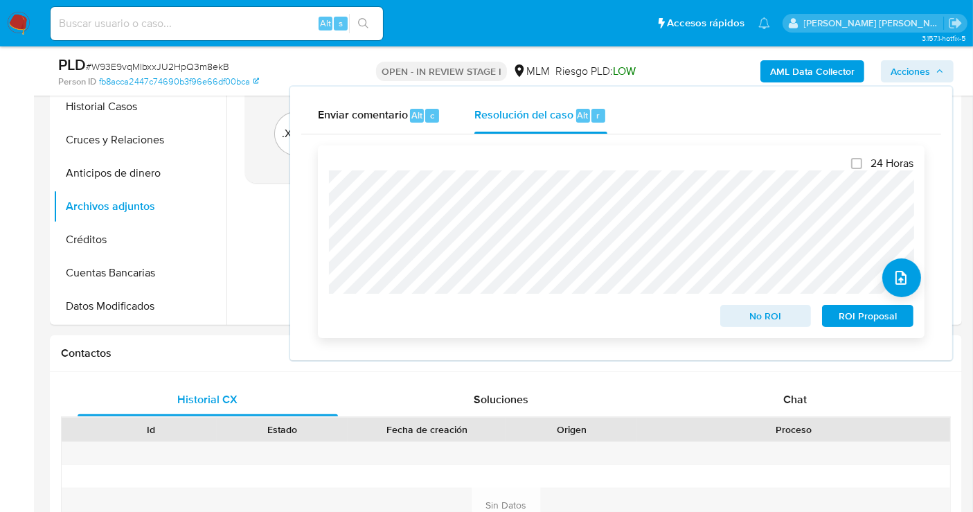
scroll to position [461, 0]
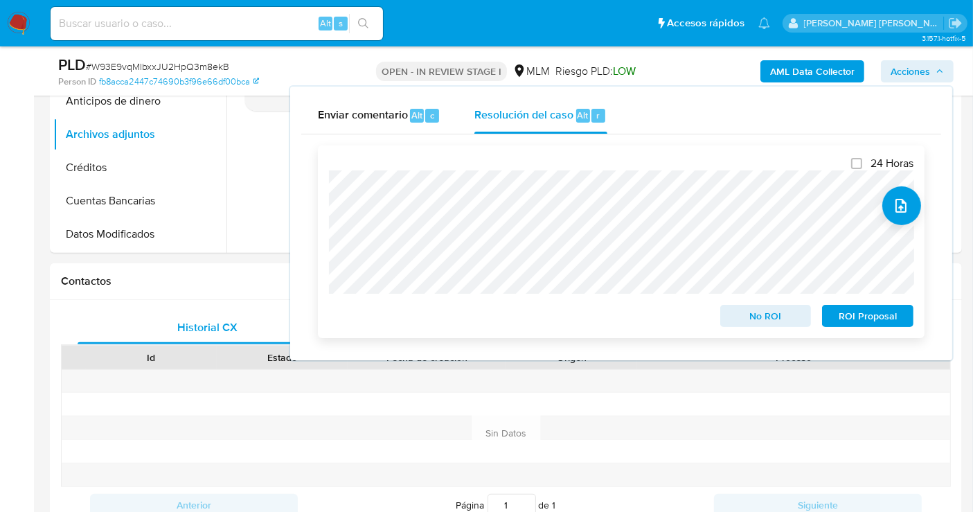
click at [754, 319] on span "No ROI" at bounding box center [766, 315] width 72 height 19
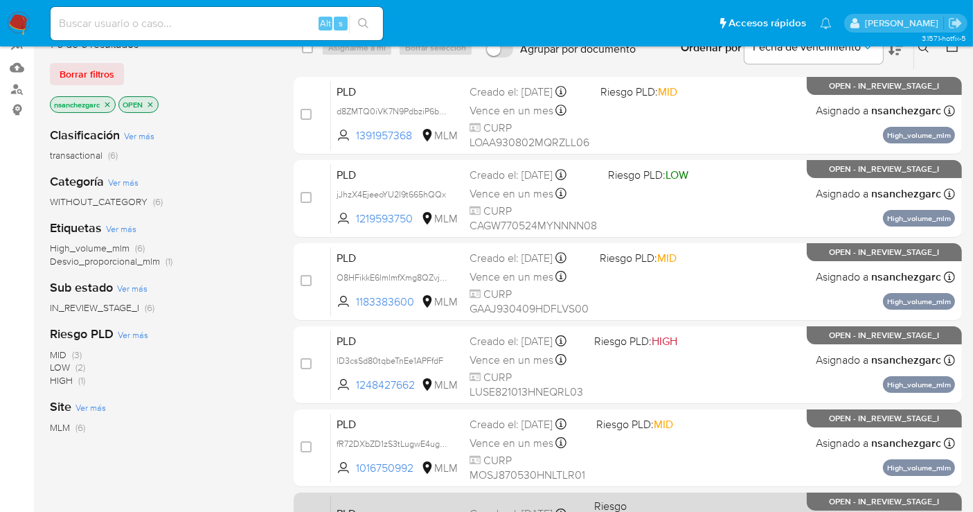
scroll to position [154, 0]
